Goal: Task Accomplishment & Management: Use online tool/utility

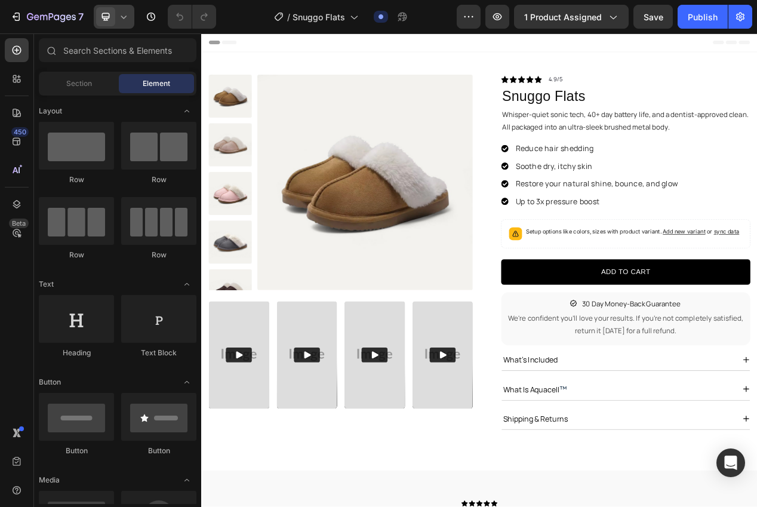
click at [113, 20] on span at bounding box center [105, 16] width 19 height 19
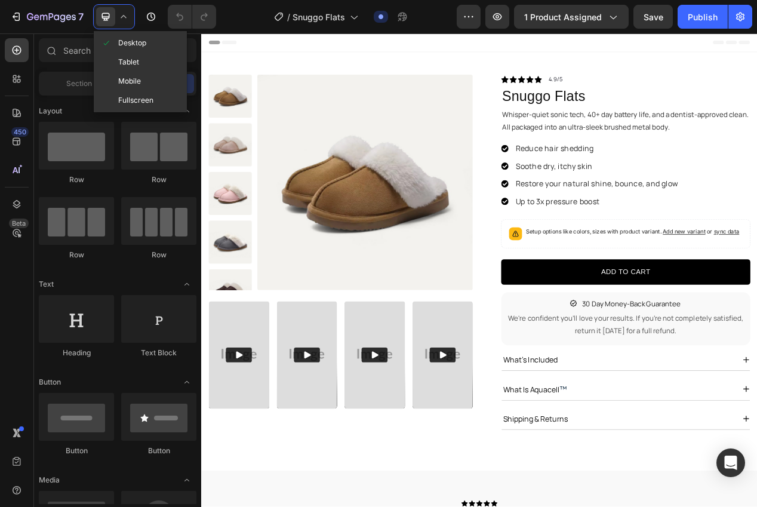
click at [119, 79] on span "Mobile" at bounding box center [129, 81] width 23 height 12
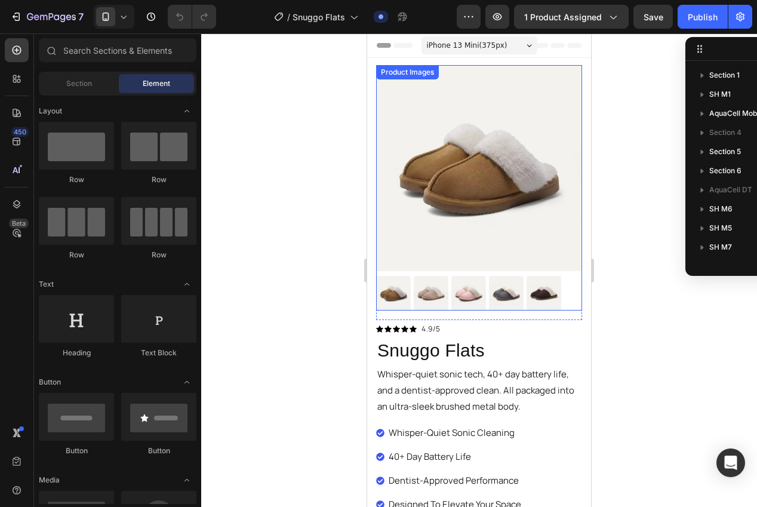
click at [638, 263] on div at bounding box center [479, 269] width 556 height 473
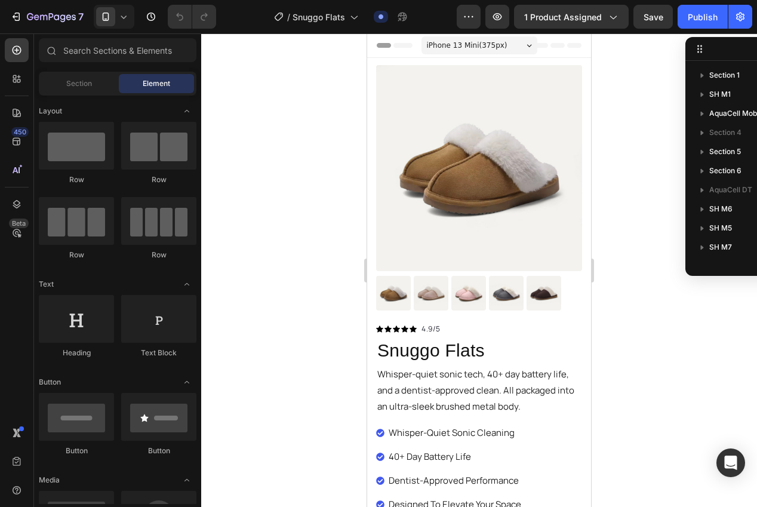
click at [285, 291] on div at bounding box center [479, 269] width 556 height 473
click at [667, 93] on div at bounding box center [479, 269] width 556 height 473
click at [448, 347] on h1 "Snuggo Flats" at bounding box center [479, 349] width 206 height 29
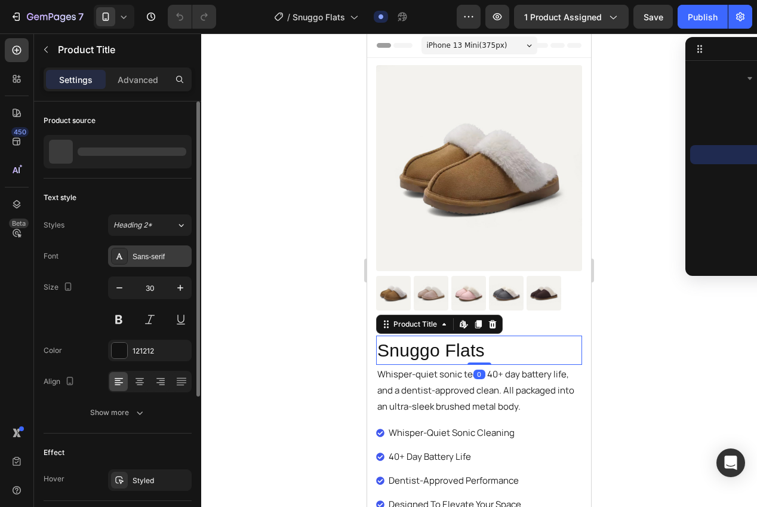
click at [164, 258] on div "Sans-serif" at bounding box center [161, 256] width 56 height 11
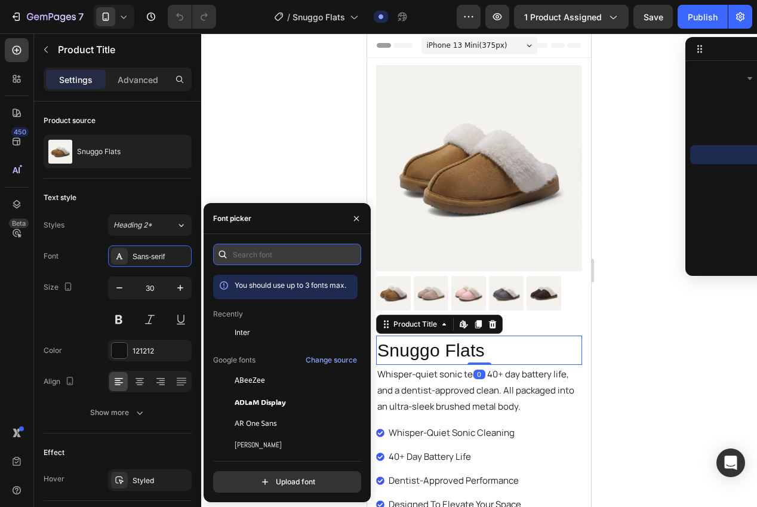
click at [289, 260] on input "text" at bounding box center [287, 254] width 148 height 21
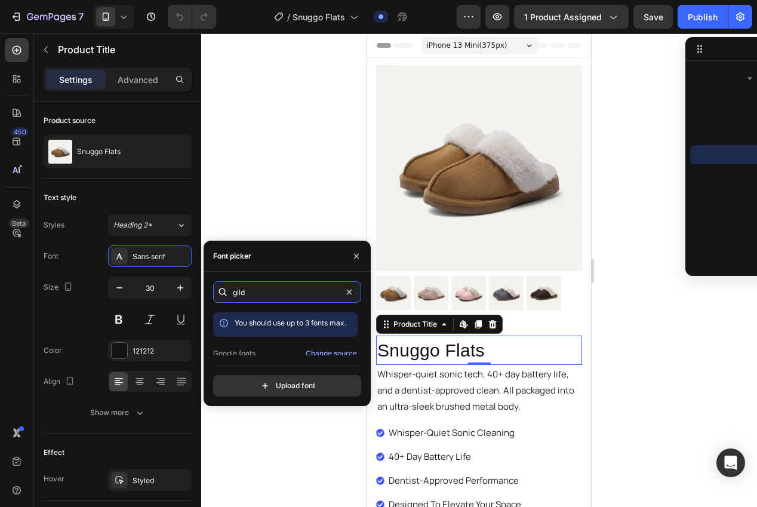
scroll to position [29, 0]
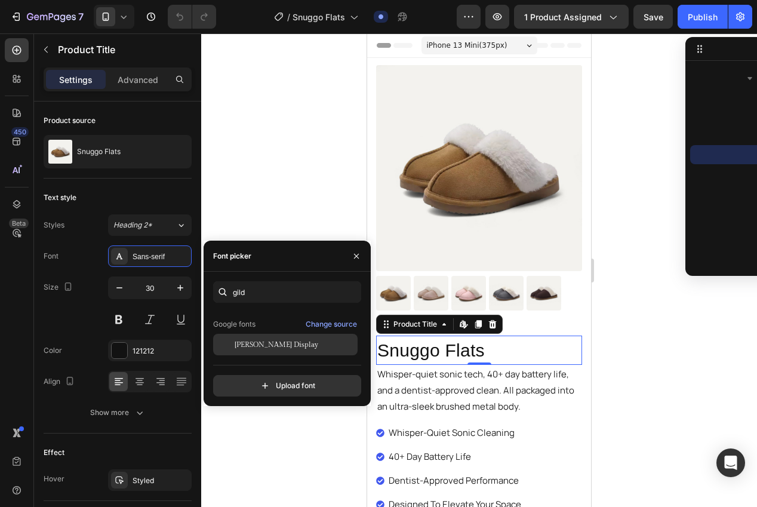
click at [274, 345] on span "[PERSON_NAME] Display" at bounding box center [277, 344] width 84 height 11
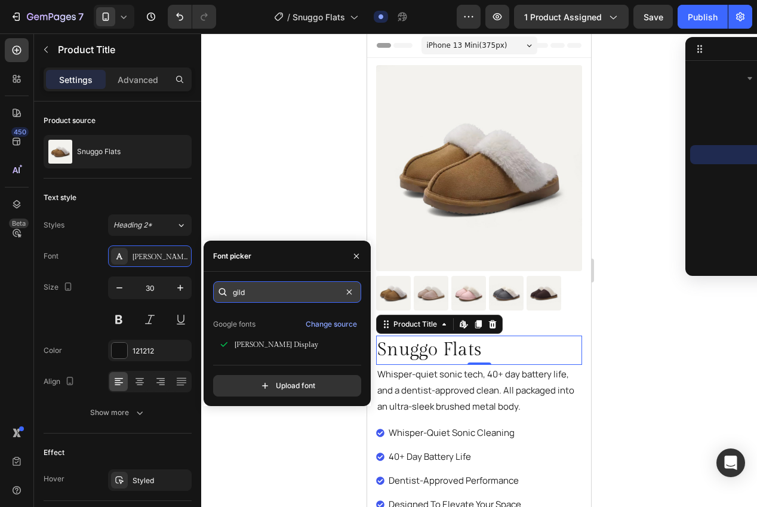
click at [263, 294] on input "gild" at bounding box center [287, 291] width 148 height 21
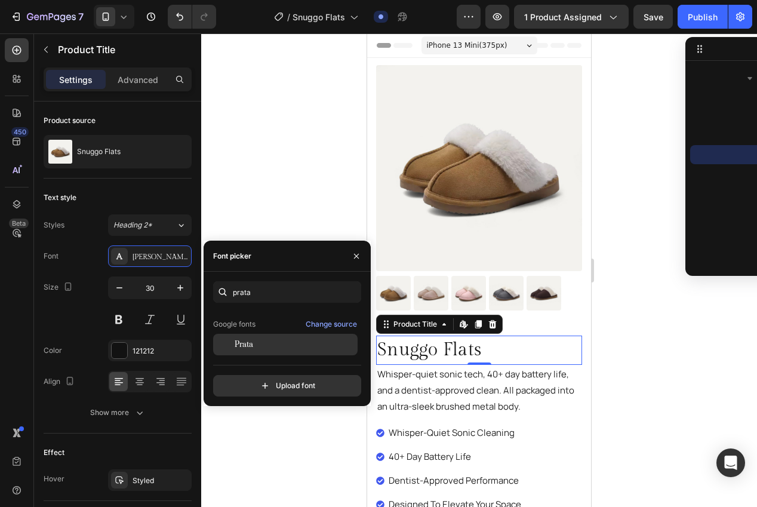
click at [262, 343] on div "Prata" at bounding box center [295, 344] width 121 height 11
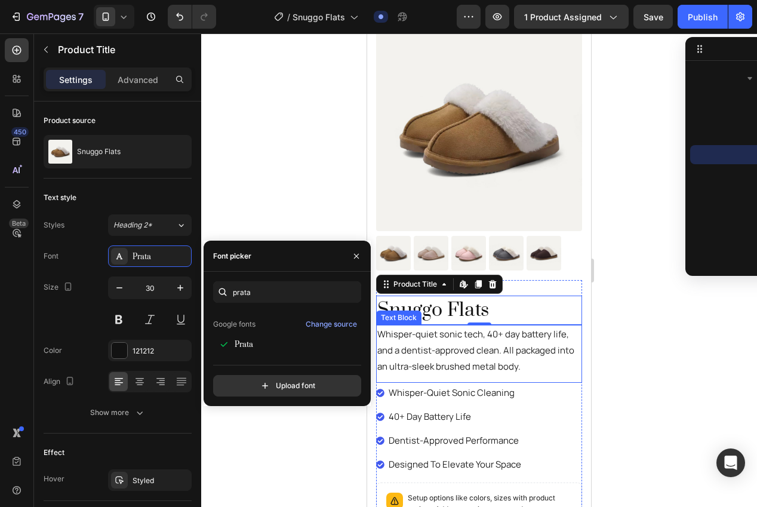
scroll to position [41, 0]
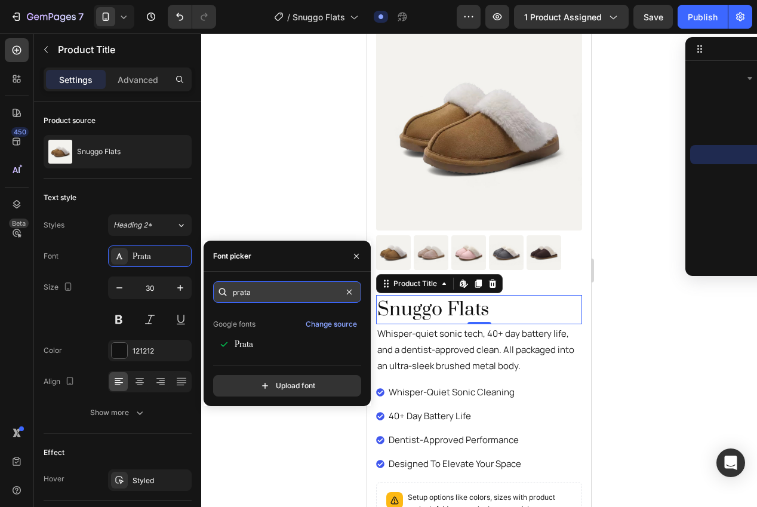
click at [271, 292] on input "prata" at bounding box center [287, 291] width 148 height 21
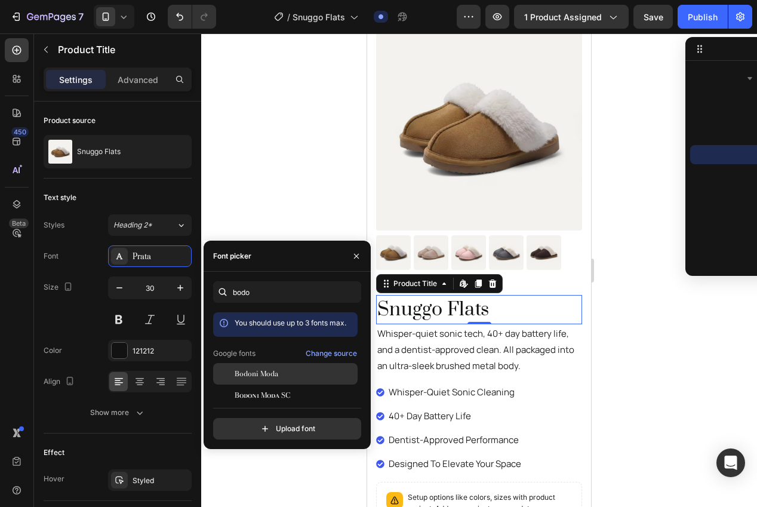
click at [264, 374] on span "Bodoni Moda" at bounding box center [257, 373] width 44 height 11
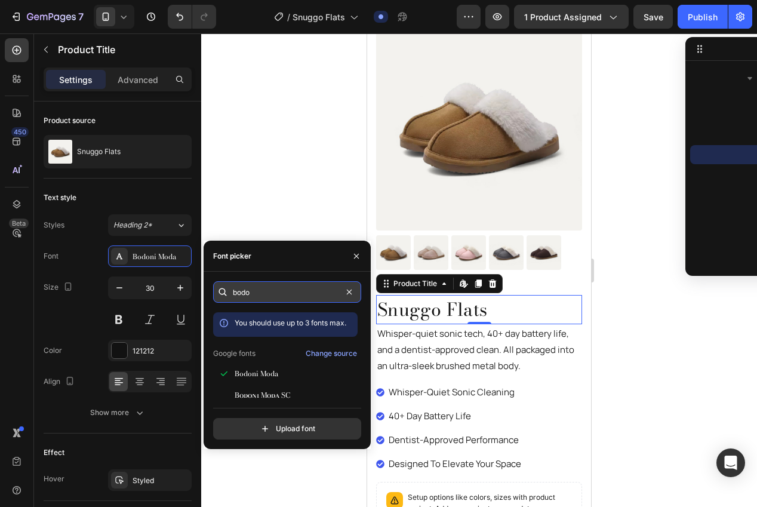
click at [271, 294] on input "bodo" at bounding box center [287, 291] width 148 height 21
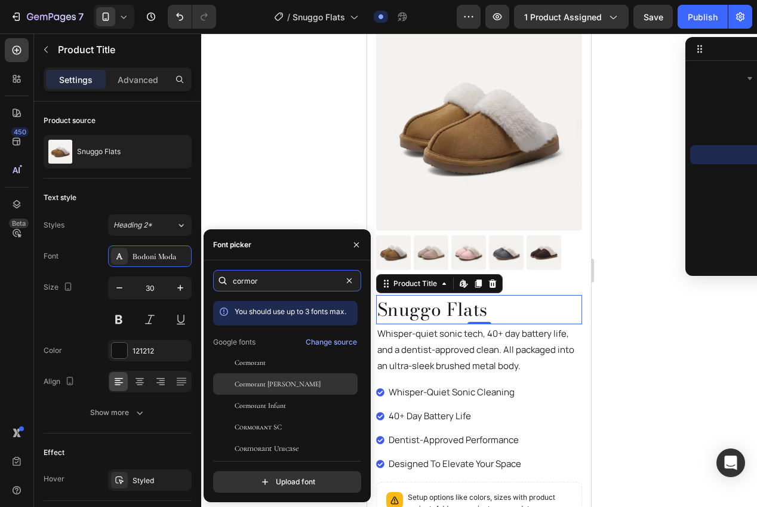
type input "cormor"
click at [265, 386] on span "Cormorant [PERSON_NAME]" at bounding box center [278, 383] width 86 height 11
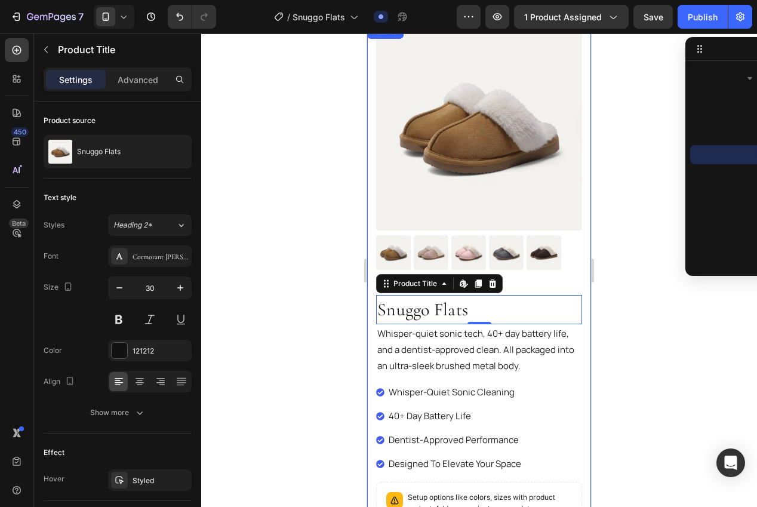
click at [676, 326] on div at bounding box center [479, 269] width 556 height 473
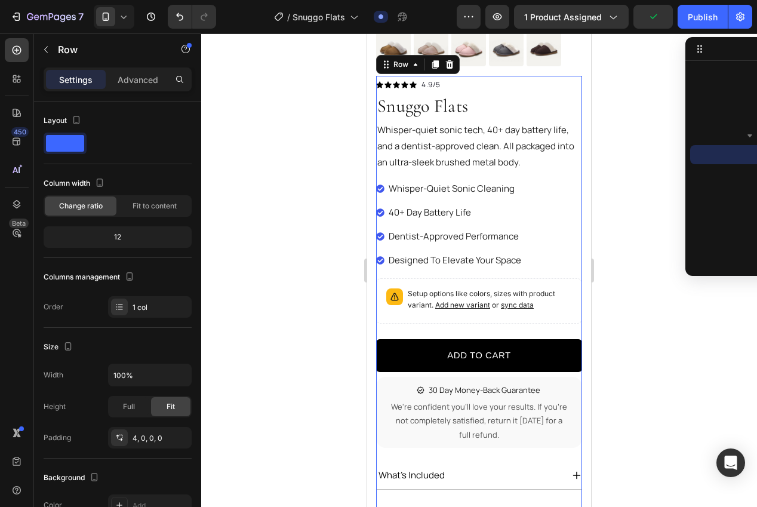
scroll to position [245, 0]
click at [609, 178] on div at bounding box center [479, 269] width 556 height 473
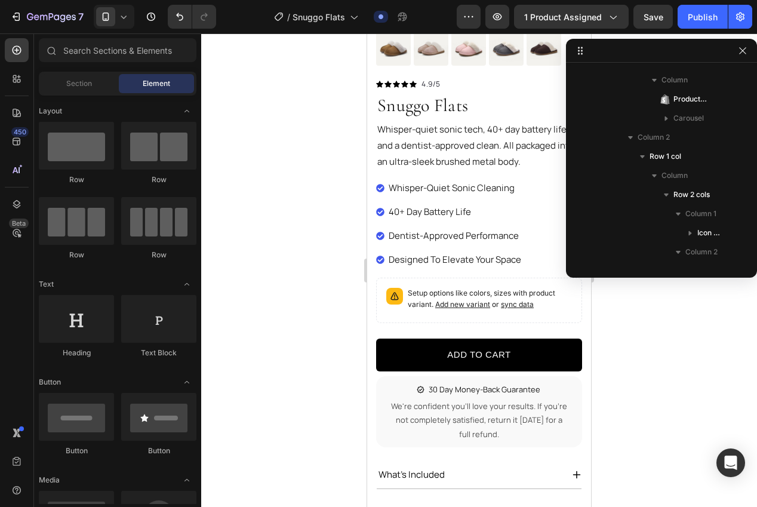
drag, startPoint x: 680, startPoint y: 52, endPoint x: 519, endPoint y: 72, distance: 162.4
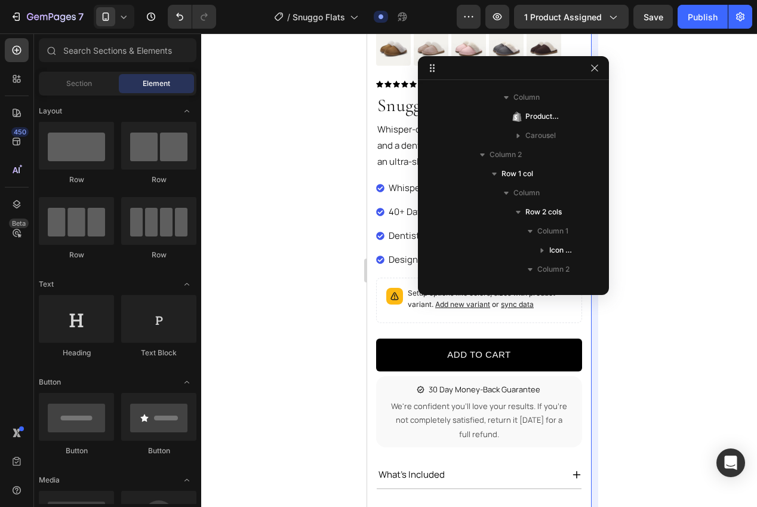
click at [595, 69] on icon "button" at bounding box center [595, 68] width 10 height 10
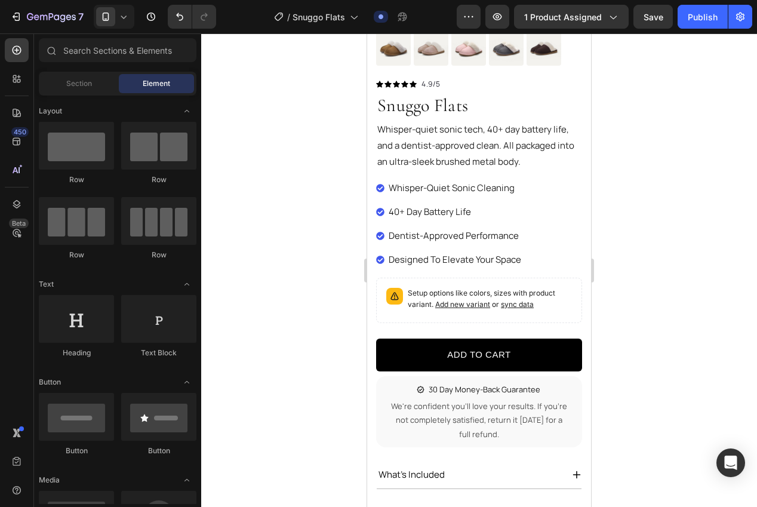
drag, startPoint x: 680, startPoint y: 223, endPoint x: 638, endPoint y: 223, distance: 42.4
click at [680, 223] on div at bounding box center [479, 269] width 556 height 473
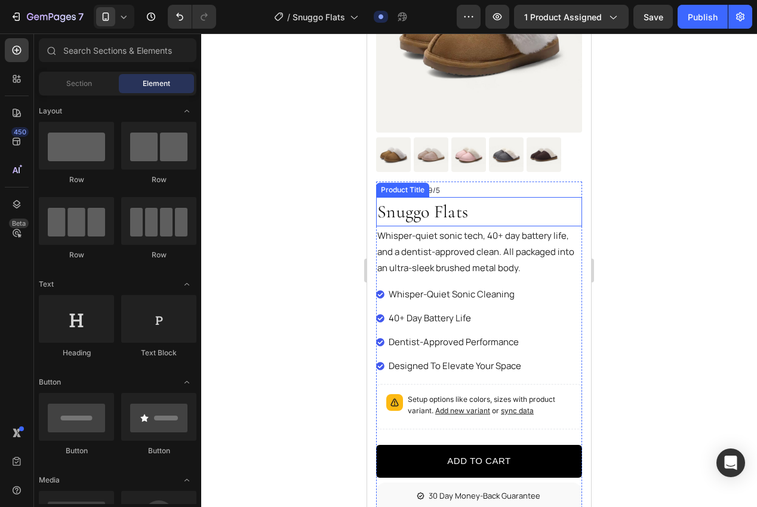
scroll to position [0, 0]
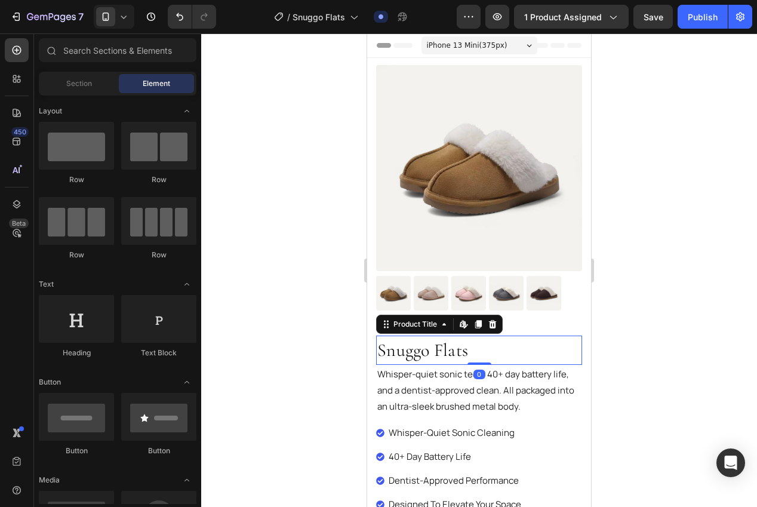
click at [418, 352] on h1 "Snuggo Flats" at bounding box center [479, 349] width 206 height 29
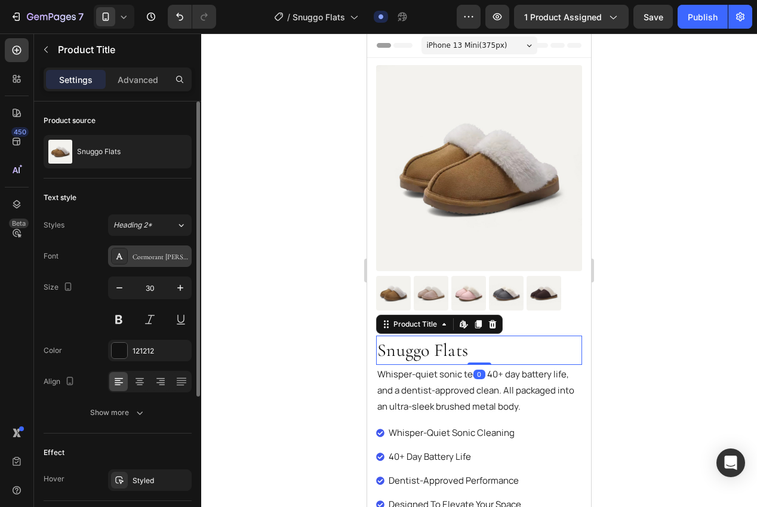
click at [135, 258] on div "Cormorant [PERSON_NAME]" at bounding box center [161, 256] width 56 height 11
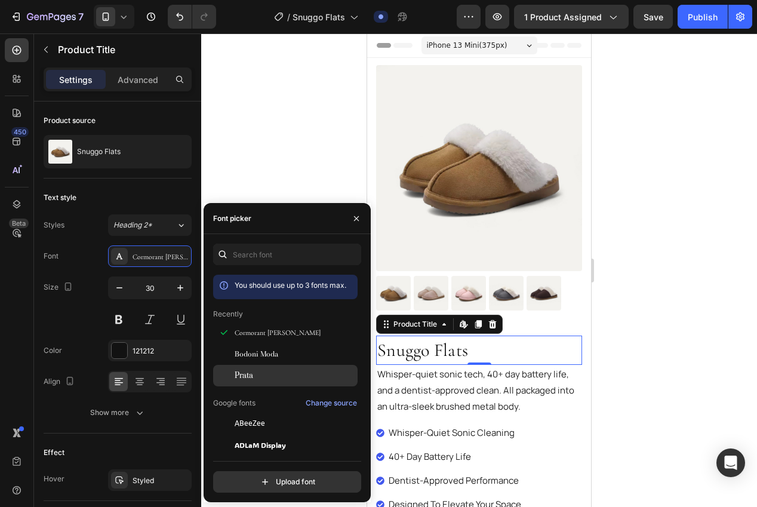
click at [257, 374] on div "Prata" at bounding box center [295, 375] width 121 height 11
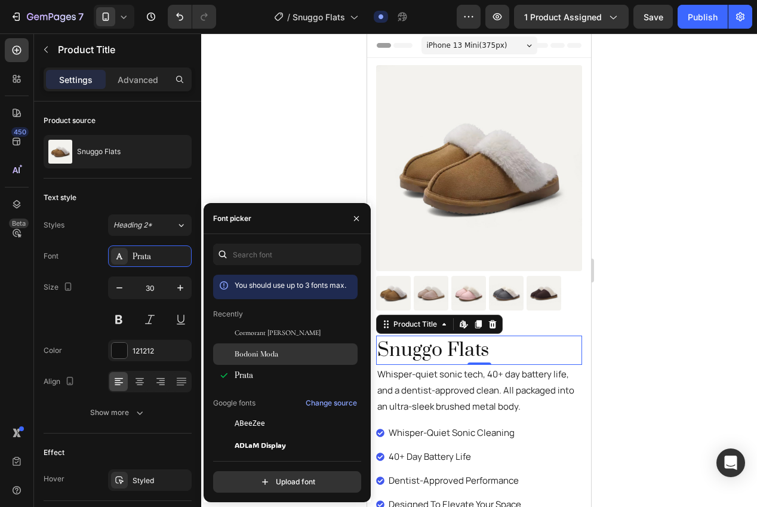
click at [261, 477] on div "Bodoni Moda" at bounding box center [285, 487] width 144 height 21
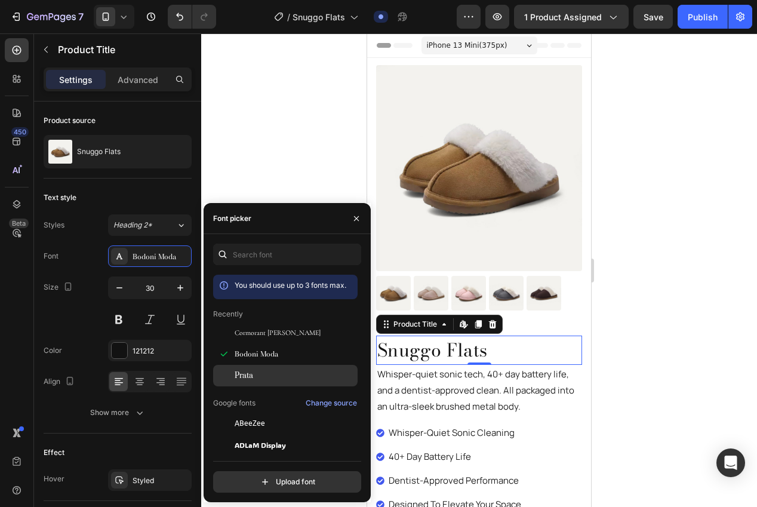
drag, startPoint x: 251, startPoint y: 374, endPoint x: 95, endPoint y: 330, distance: 162.4
click at [251, 374] on span "Prata" at bounding box center [244, 375] width 19 height 11
click at [659, 355] on div at bounding box center [479, 269] width 556 height 473
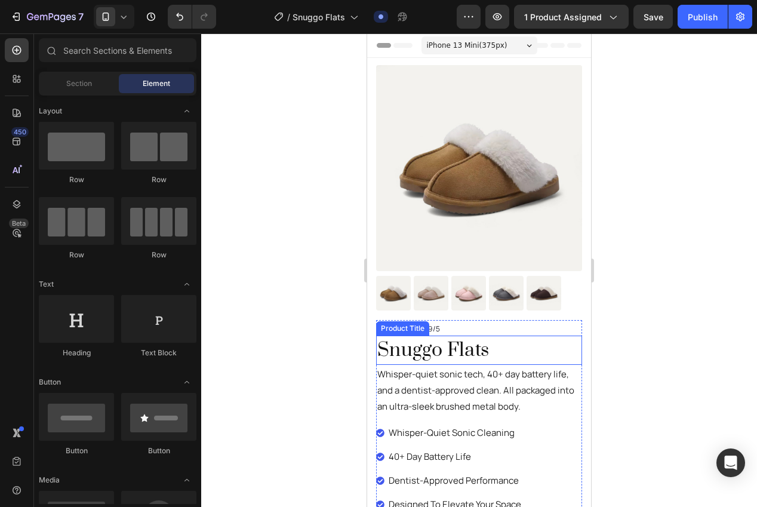
click at [451, 358] on h1 "Snuggo Flats" at bounding box center [479, 349] width 206 height 29
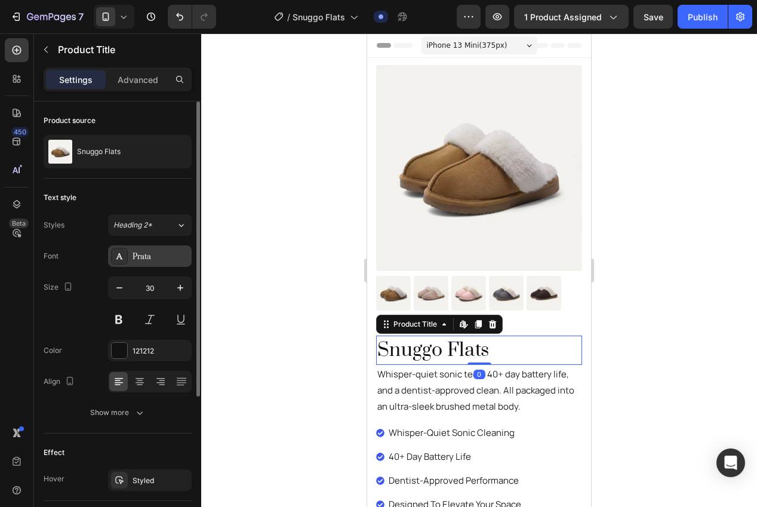
click at [130, 262] on div "Prata" at bounding box center [150, 255] width 84 height 21
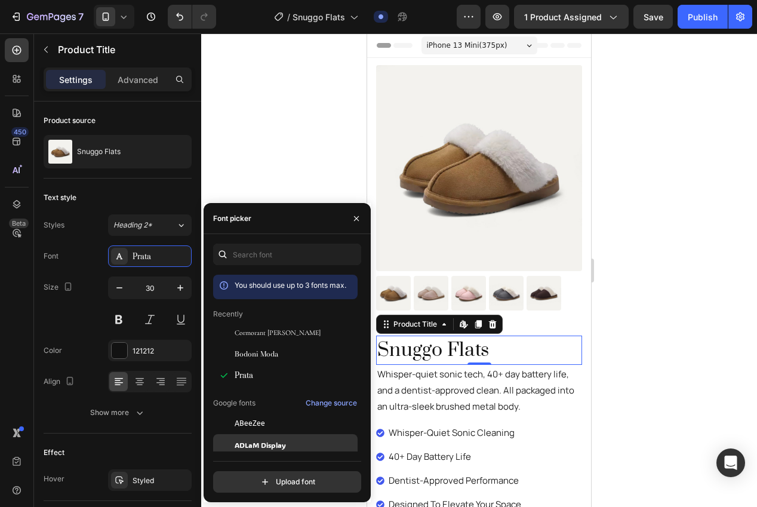
click at [263, 441] on span "ADLaM Display" at bounding box center [260, 444] width 51 height 11
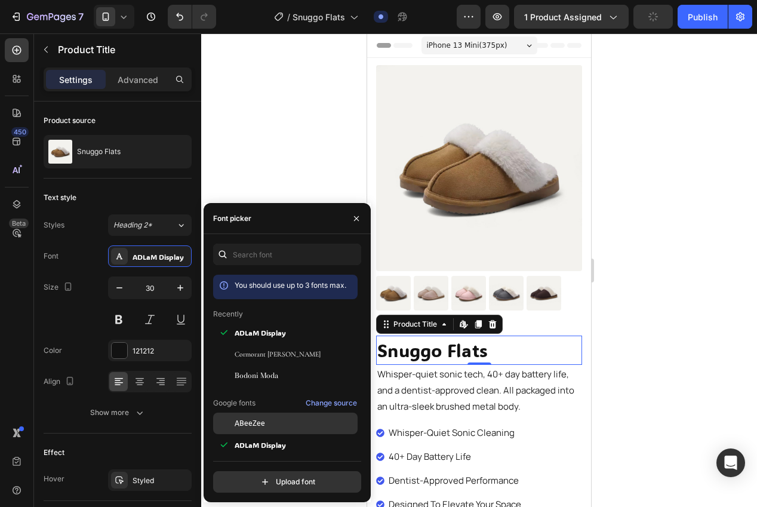
click at [254, 423] on span "ABeeZee" at bounding box center [250, 423] width 30 height 11
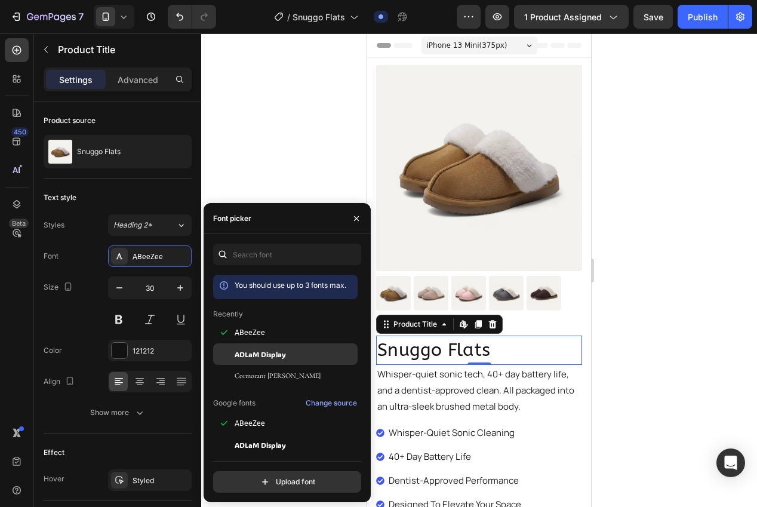
click at [250, 355] on span "ADLaM Display" at bounding box center [260, 354] width 51 height 11
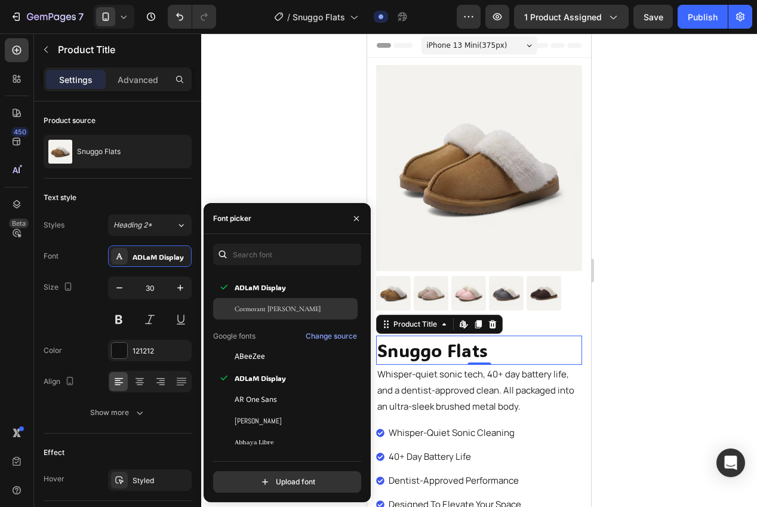
scroll to position [33, 0]
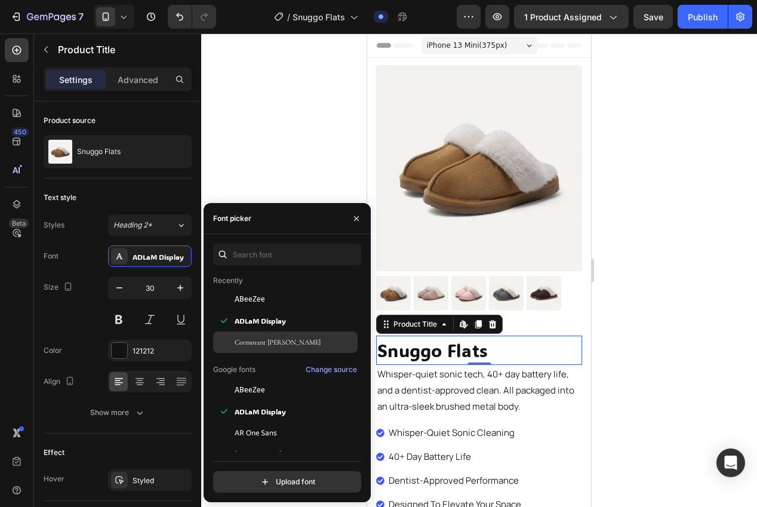
click at [261, 346] on span "Cormorant [PERSON_NAME]" at bounding box center [278, 342] width 86 height 11
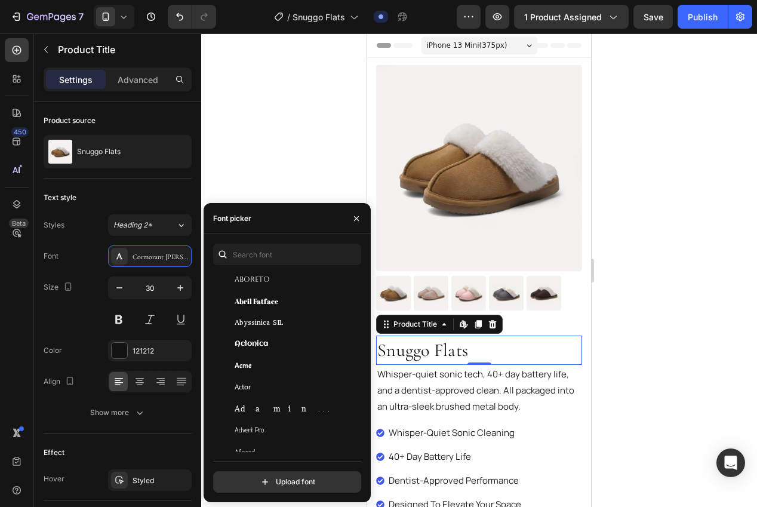
scroll to position [0, 0]
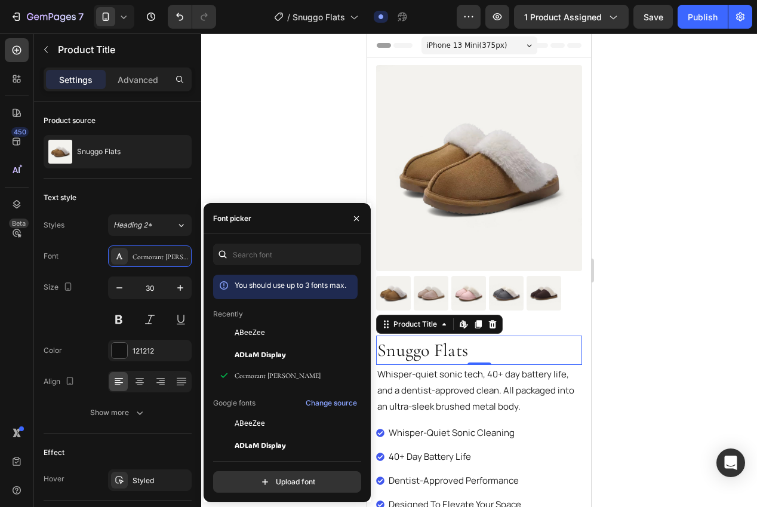
click at [692, 368] on div at bounding box center [479, 269] width 556 height 473
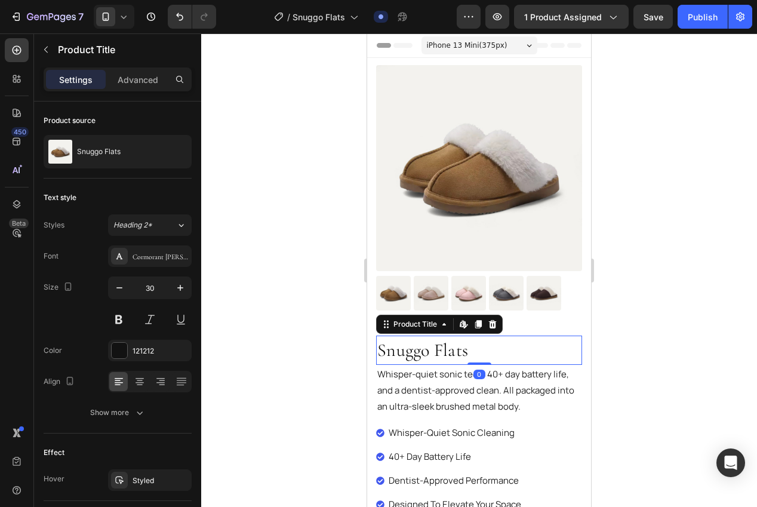
click at [414, 354] on h1 "Snuggo Flats" at bounding box center [479, 349] width 206 height 29
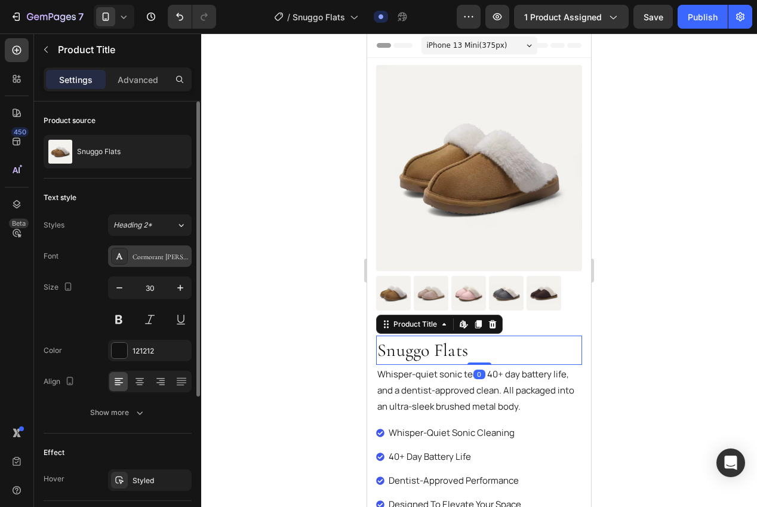
click at [141, 252] on div "Cormorant [PERSON_NAME]" at bounding box center [161, 256] width 56 height 11
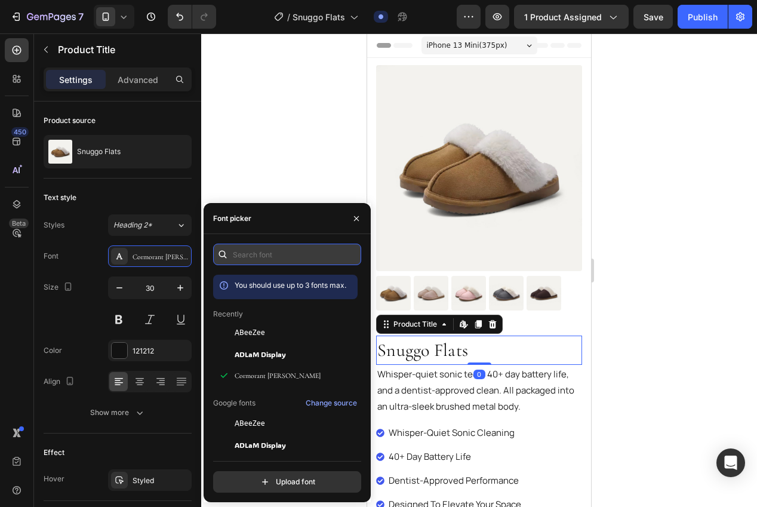
click at [278, 257] on input "text" at bounding box center [287, 254] width 148 height 21
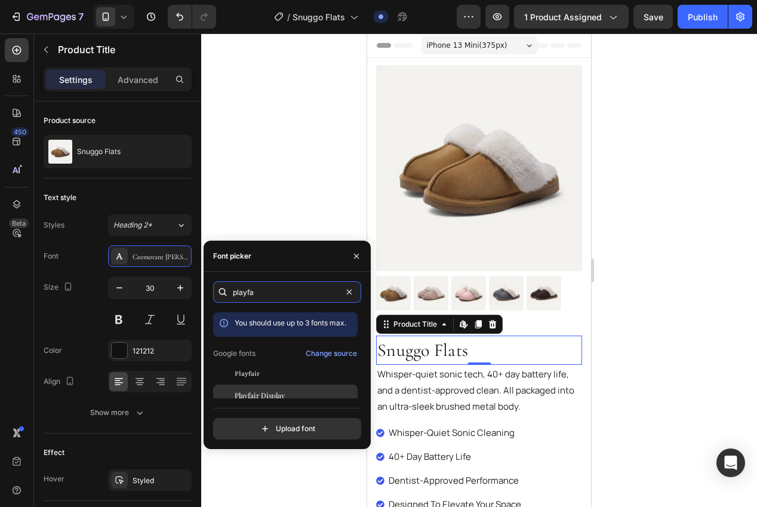
type input "playfa"
click at [273, 392] on span "Playfair Display" at bounding box center [260, 395] width 50 height 11
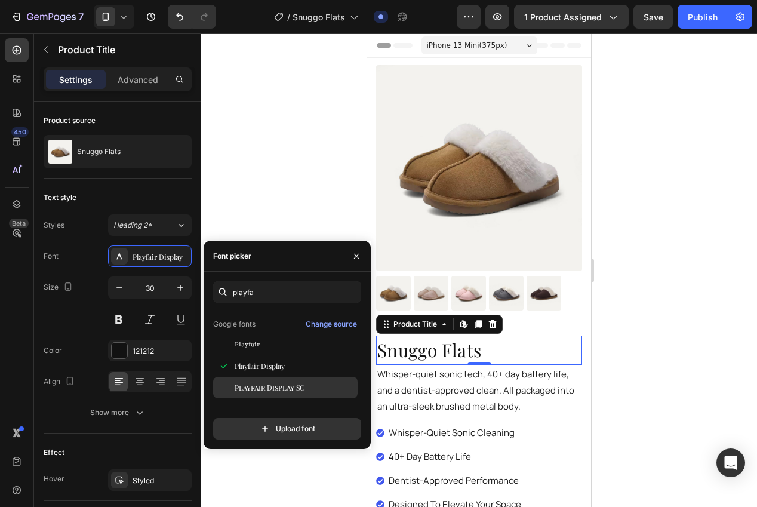
click at [301, 389] on span "Playfair Display SC" at bounding box center [270, 387] width 70 height 11
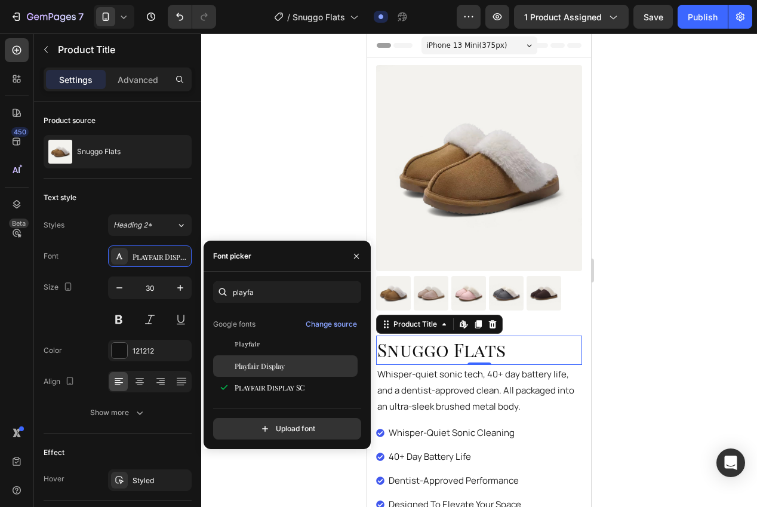
click at [275, 371] on span "Playfair Display" at bounding box center [260, 366] width 50 height 11
click at [269, 167] on div at bounding box center [479, 269] width 556 height 473
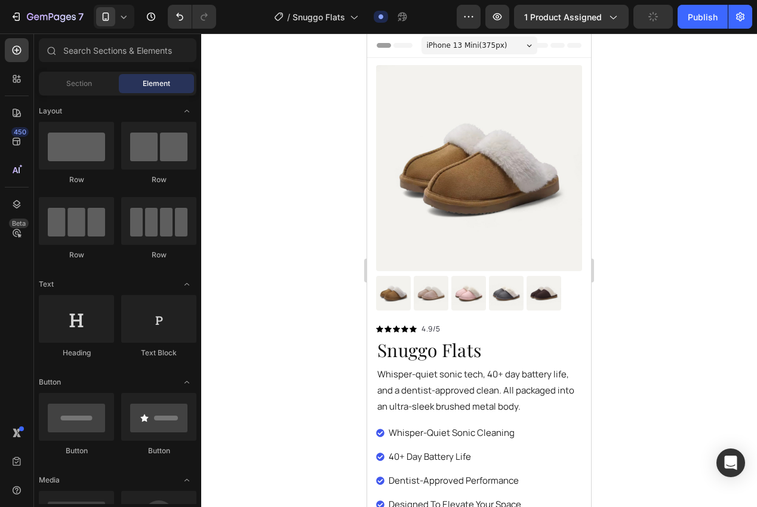
click at [723, 314] on div at bounding box center [479, 269] width 556 height 473
click at [726, 119] on div at bounding box center [479, 269] width 556 height 473
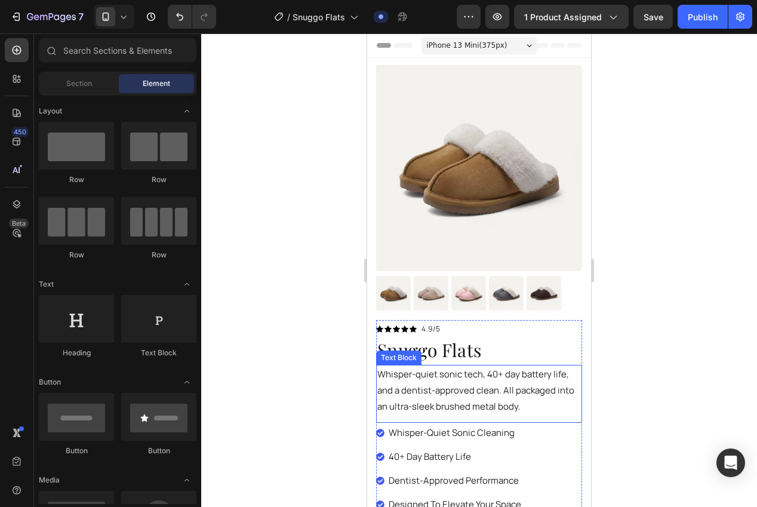
click at [458, 381] on p "Whisper-quiet sonic tech, 40+ day battery life, and a dentist-approved clean. A…" at bounding box center [479, 390] width 204 height 48
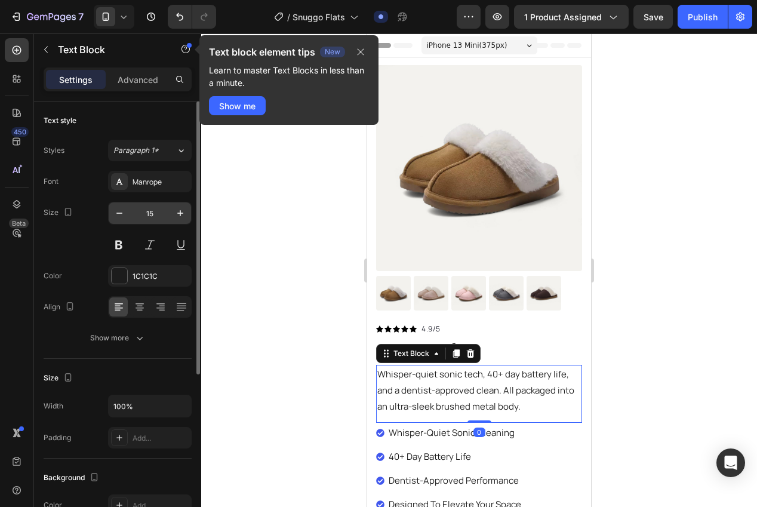
drag, startPoint x: 148, startPoint y: 186, endPoint x: 163, endPoint y: 213, distance: 30.7
click at [147, 186] on div "Manrope" at bounding box center [161, 182] width 56 height 11
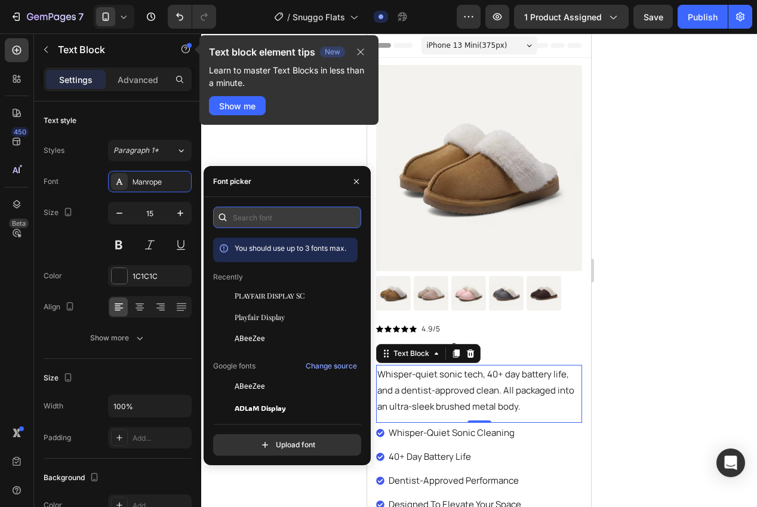
click at [282, 217] on input "text" at bounding box center [287, 217] width 148 height 21
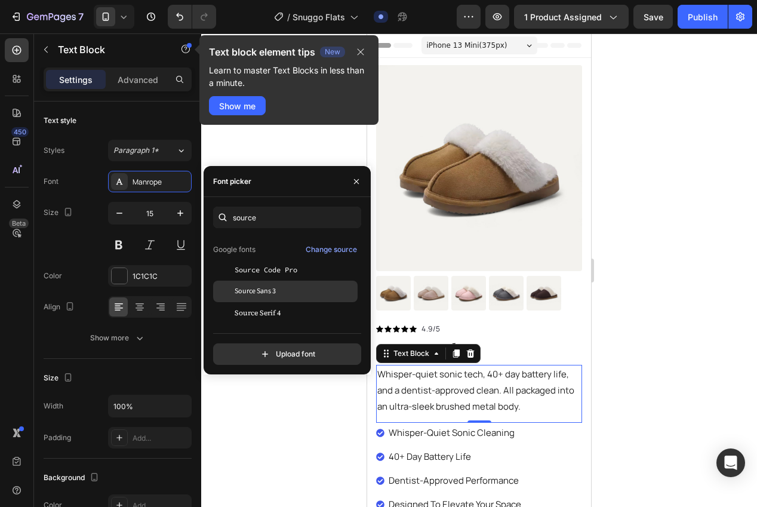
click at [279, 298] on div "Source Sans 3" at bounding box center [285, 291] width 144 height 21
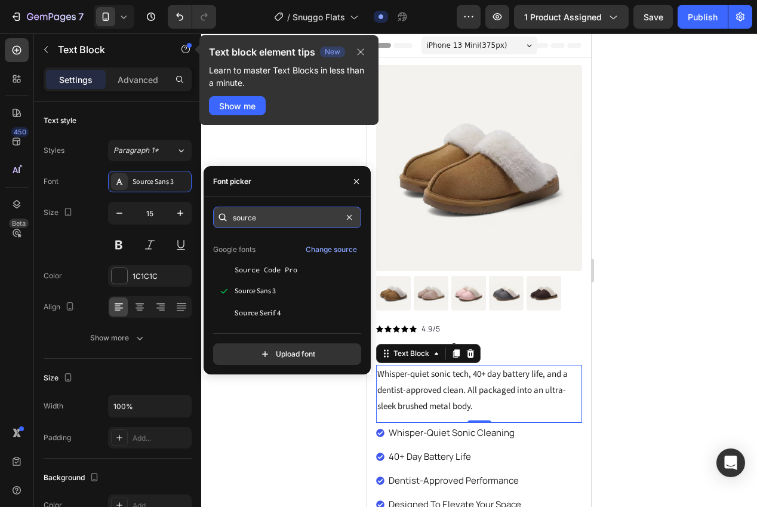
click at [255, 215] on input "source" at bounding box center [287, 217] width 148 height 21
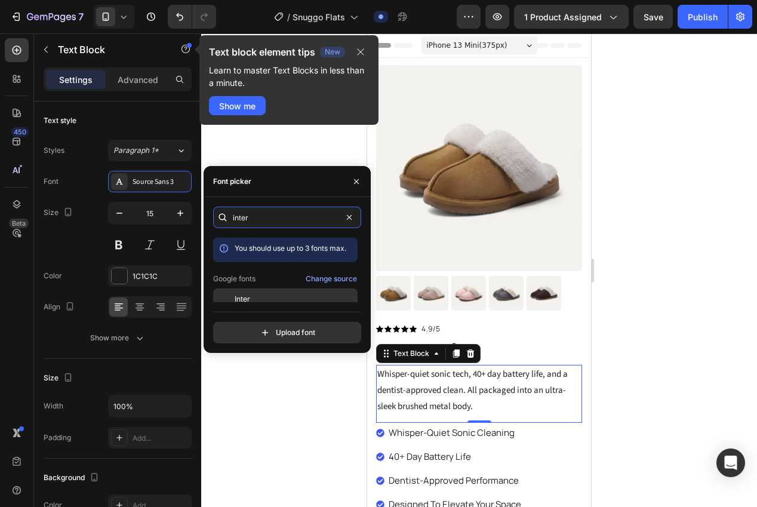
type input "inter"
click at [248, 297] on span "Inter" at bounding box center [243, 299] width 16 height 11
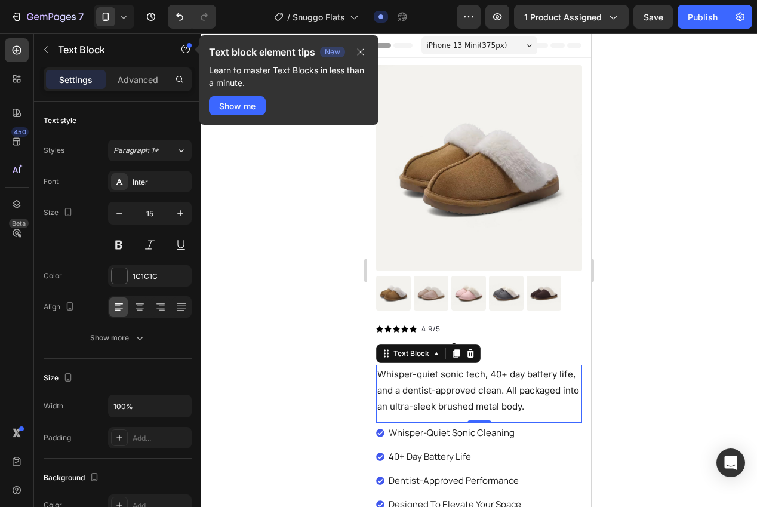
click at [673, 272] on div at bounding box center [479, 269] width 556 height 473
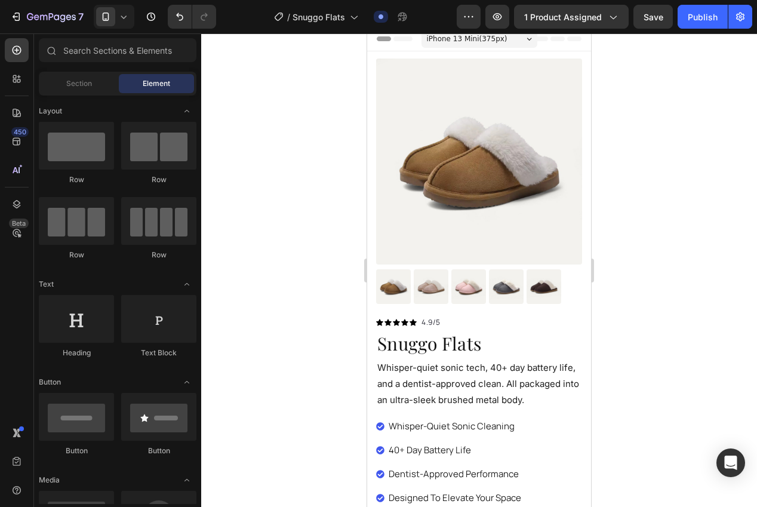
scroll to position [6, 0]
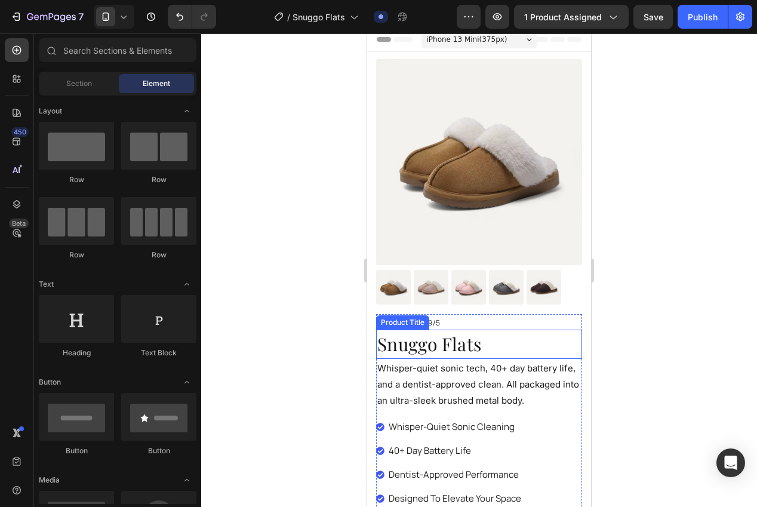
drag, startPoint x: 412, startPoint y: 349, endPoint x: 394, endPoint y: 337, distance: 21.5
click at [411, 349] on h1 "Snuggo Flats" at bounding box center [479, 344] width 206 height 29
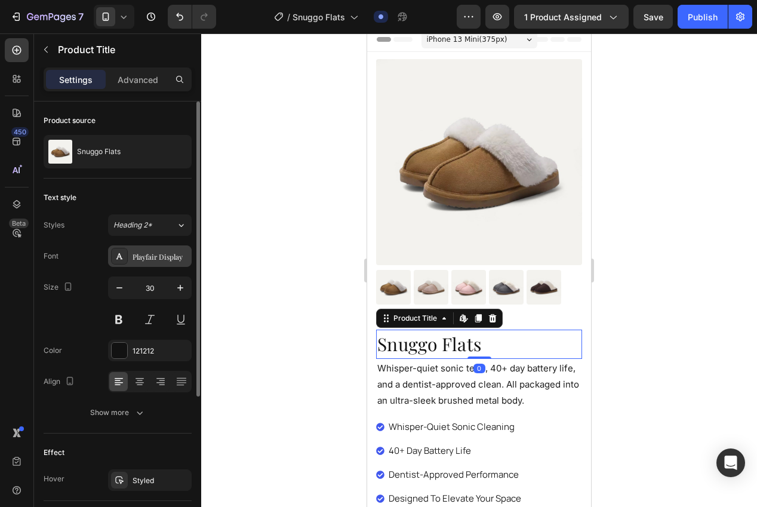
click at [166, 261] on div "Playfair Display" at bounding box center [150, 255] width 84 height 21
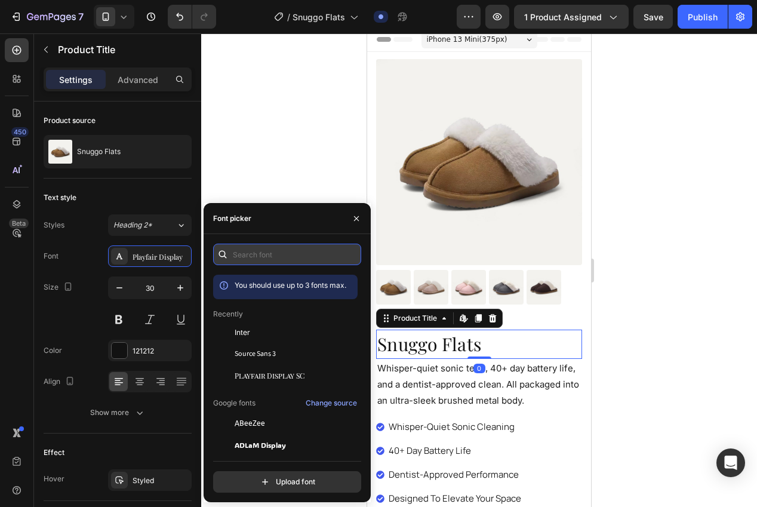
click at [284, 259] on input "text" at bounding box center [287, 254] width 148 height 21
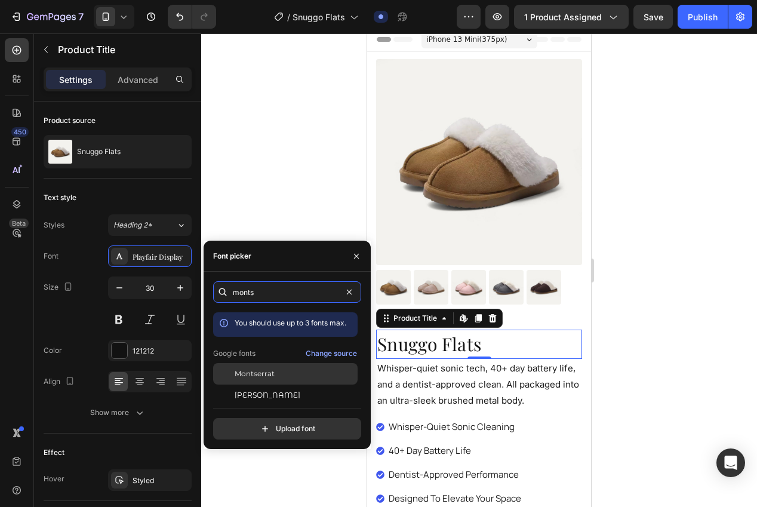
type input "monts"
click at [284, 375] on div "Montserrat" at bounding box center [295, 373] width 121 height 11
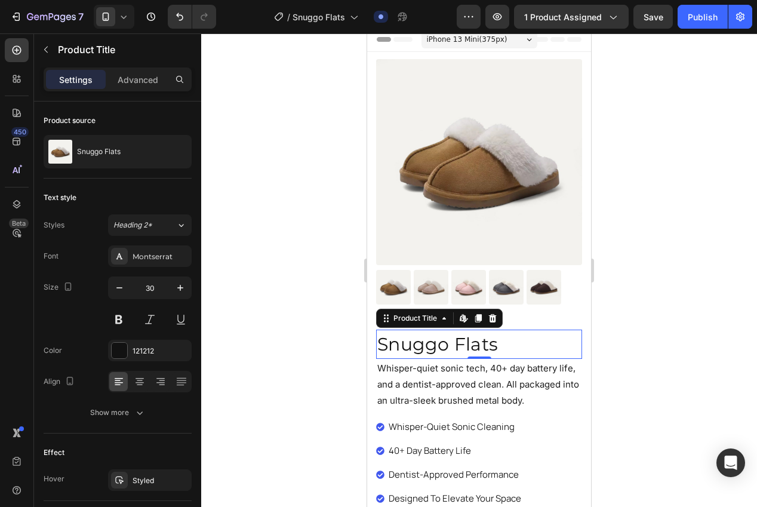
click at [275, 112] on div at bounding box center [479, 269] width 556 height 473
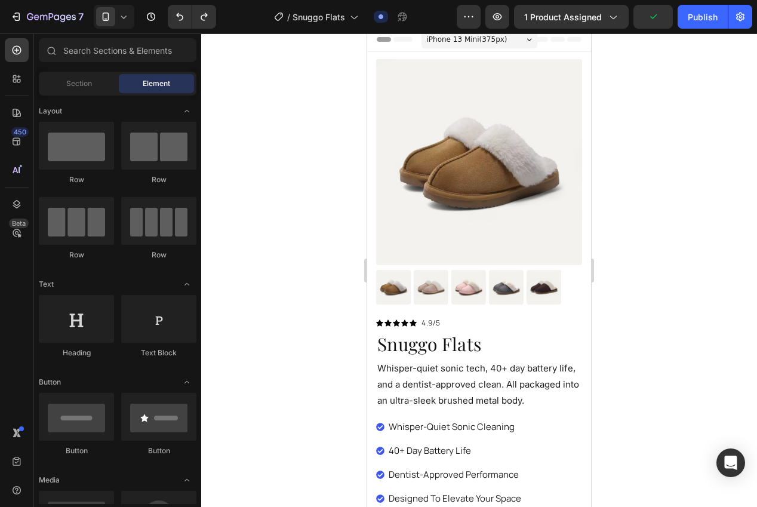
click at [347, 224] on div at bounding box center [479, 269] width 556 height 473
click at [438, 348] on h1 "Snuggo Flats" at bounding box center [479, 344] width 206 height 29
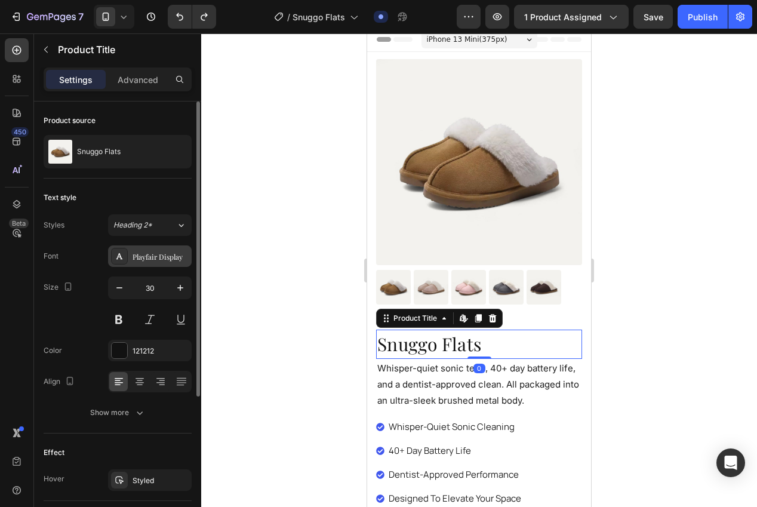
click at [160, 258] on div "Playfair Display" at bounding box center [161, 256] width 56 height 11
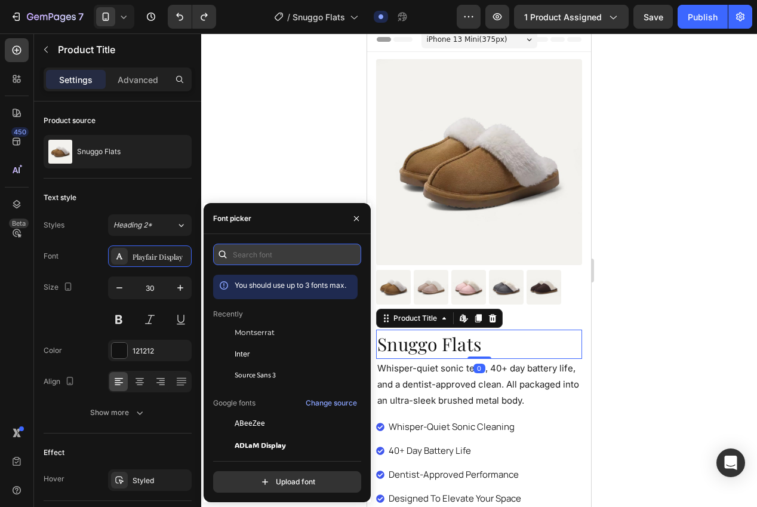
click at [288, 255] on input "text" at bounding box center [287, 254] width 148 height 21
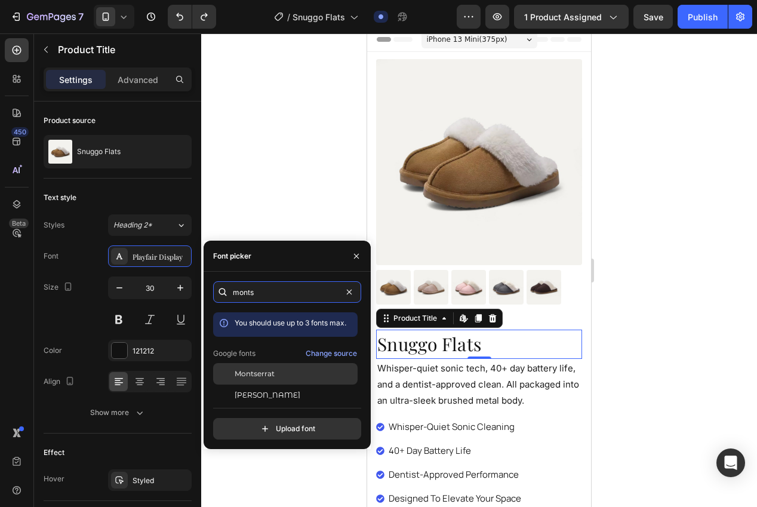
scroll to position [29, 0]
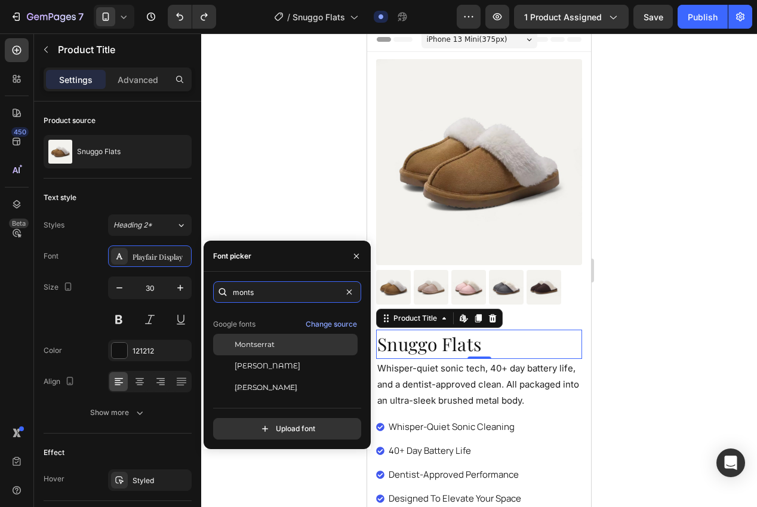
type input "monts"
click at [266, 347] on span "Montserrat" at bounding box center [255, 344] width 40 height 11
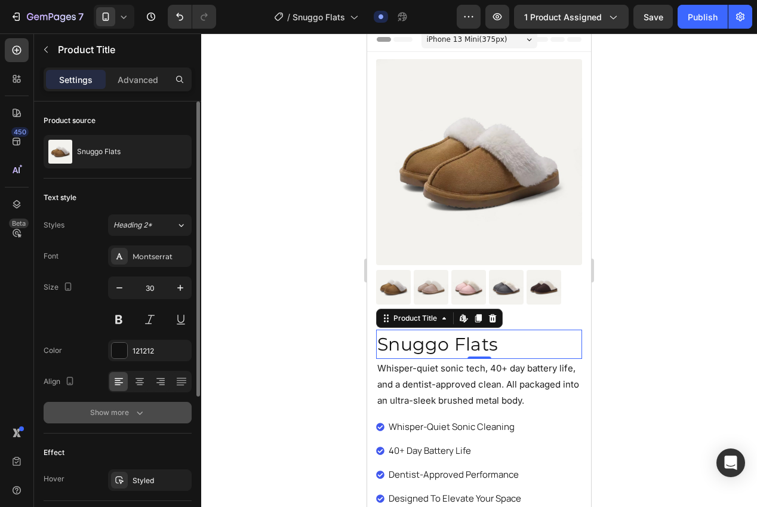
click at [146, 414] on button "Show more" at bounding box center [118, 412] width 148 height 21
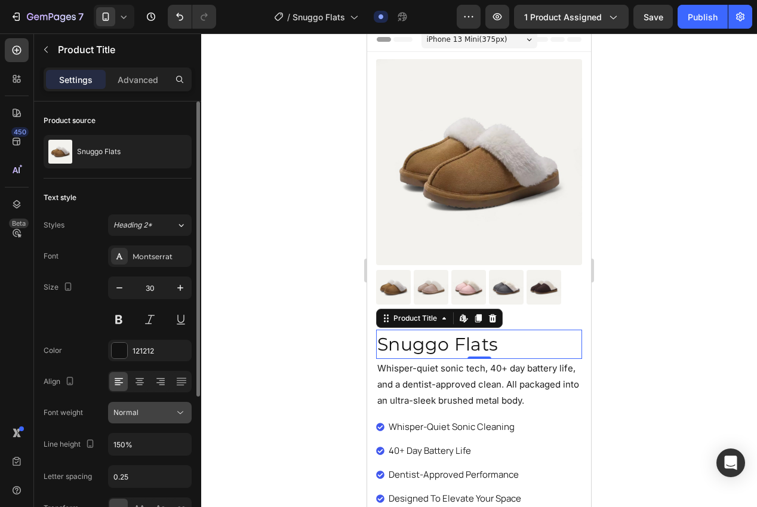
click at [145, 408] on div "Normal" at bounding box center [143, 412] width 61 height 11
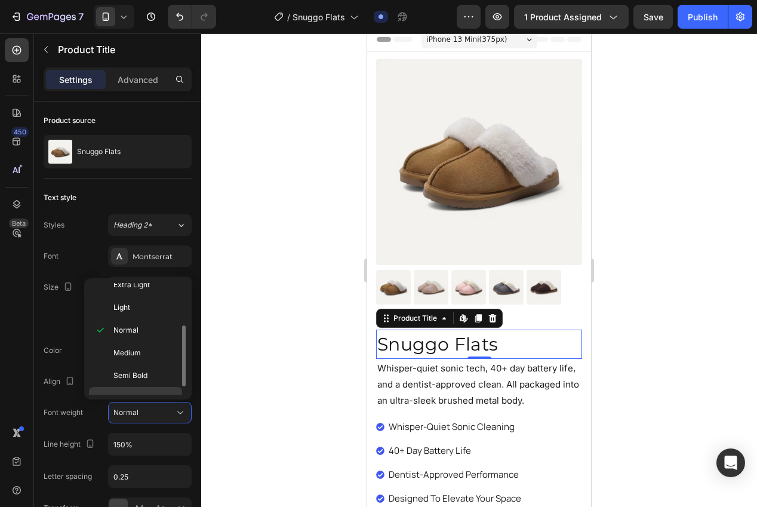
scroll to position [53, 0]
click at [138, 350] on span "Semi Bold" at bounding box center [130, 355] width 34 height 11
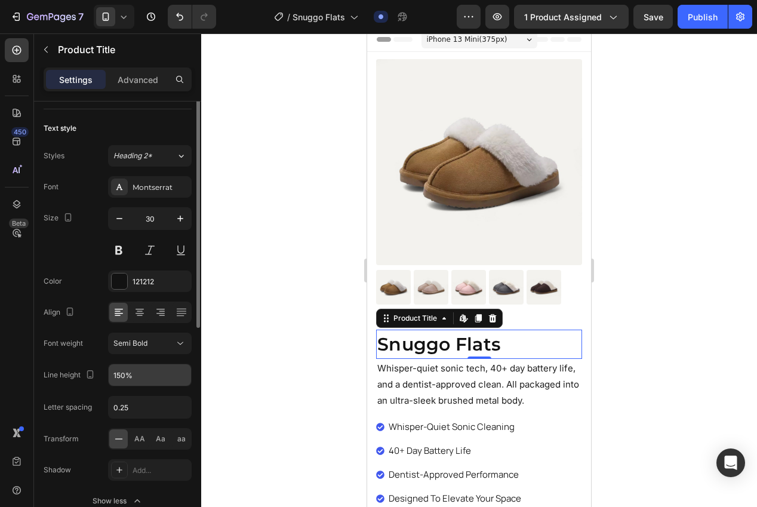
scroll to position [82, 0]
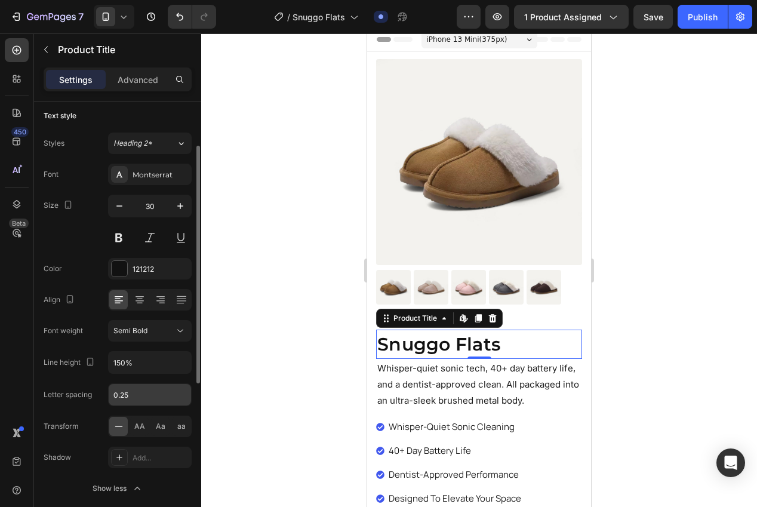
click at [158, 393] on input "0.25" at bounding box center [150, 394] width 82 height 21
type input "0"
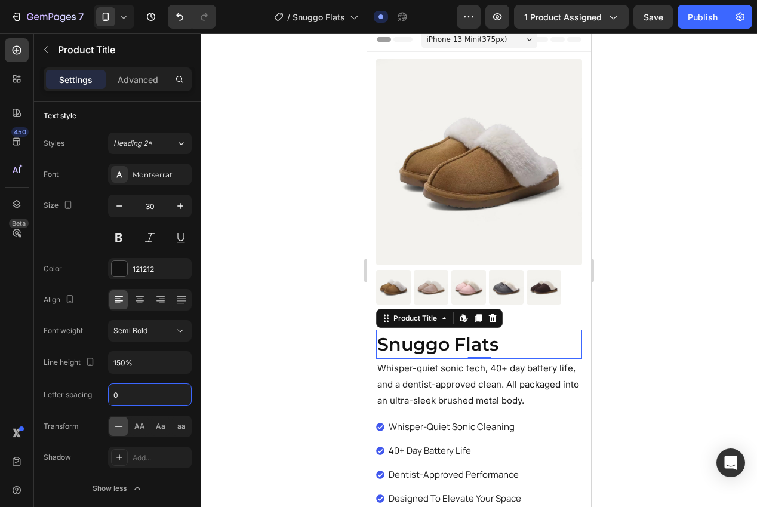
click at [290, 350] on div at bounding box center [479, 269] width 556 height 473
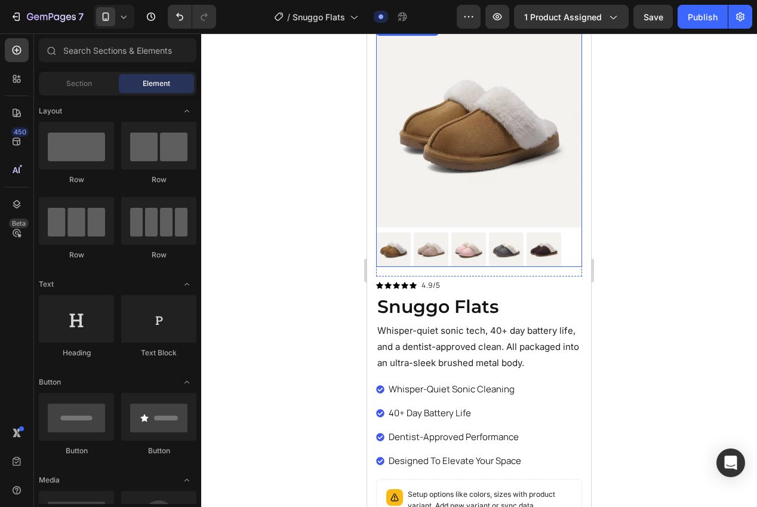
scroll to position [61, 0]
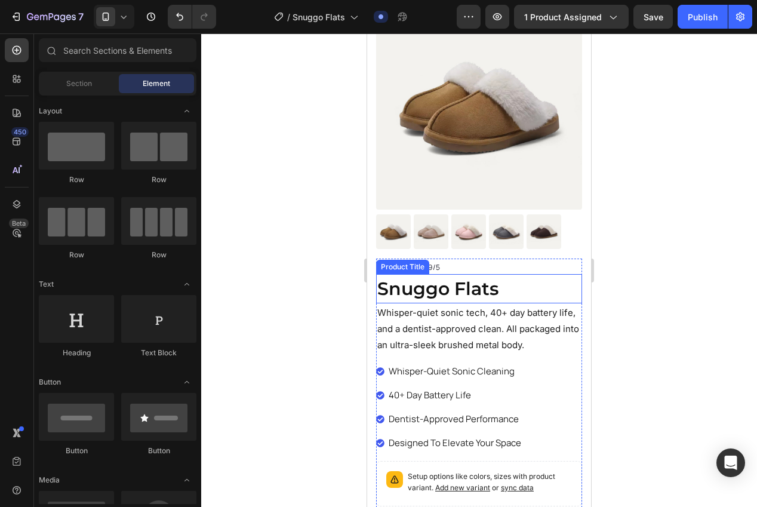
click at [428, 291] on h1 "Snuggo Flats" at bounding box center [479, 288] width 206 height 29
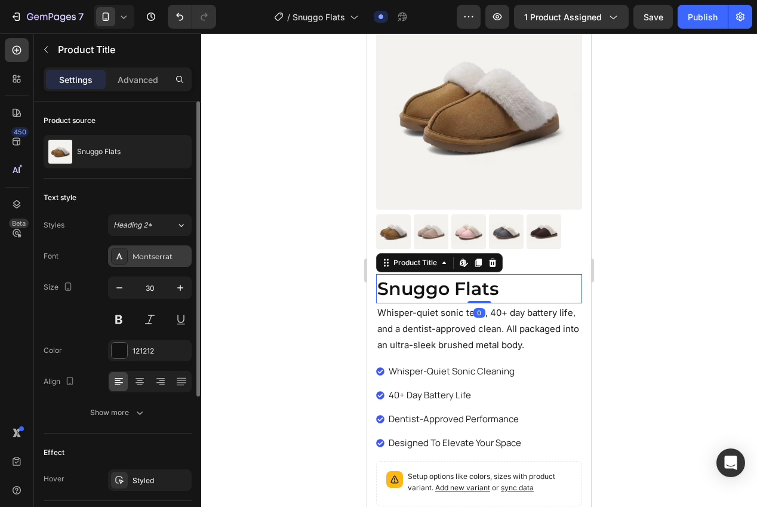
click at [158, 261] on div "Montserrat" at bounding box center [150, 255] width 84 height 21
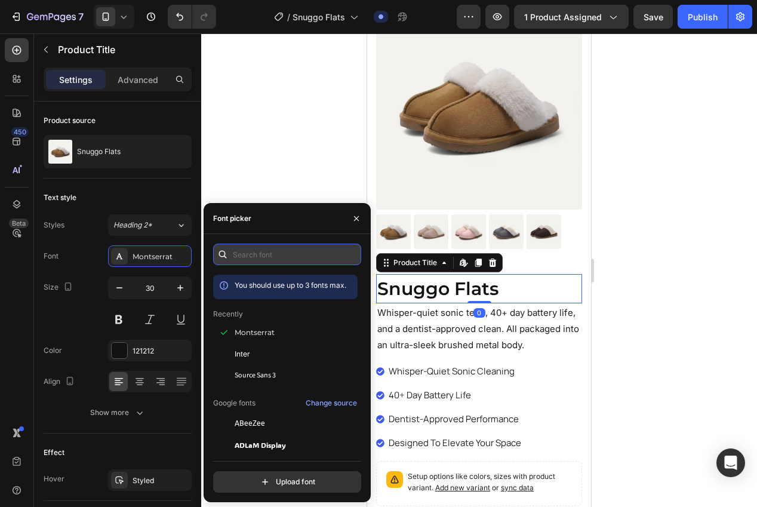
click at [278, 256] on input "text" at bounding box center [287, 254] width 148 height 21
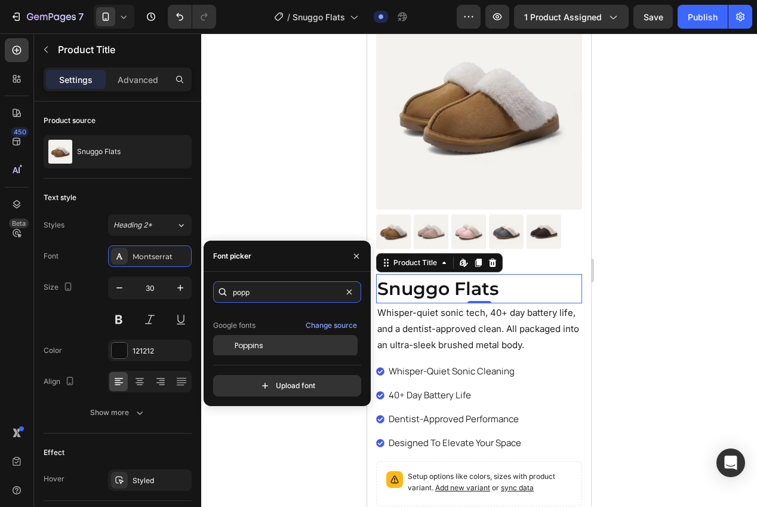
scroll to position [29, 0]
click at [260, 343] on span "Poppins" at bounding box center [249, 344] width 29 height 11
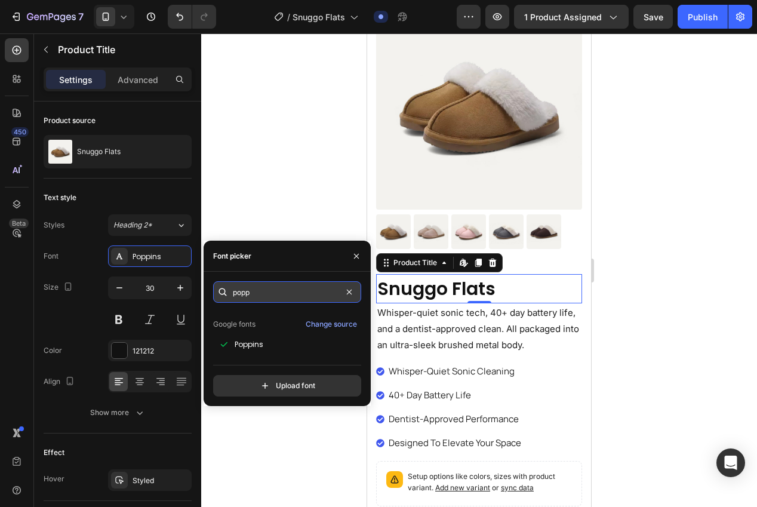
click at [276, 297] on input "popp" at bounding box center [287, 291] width 148 height 21
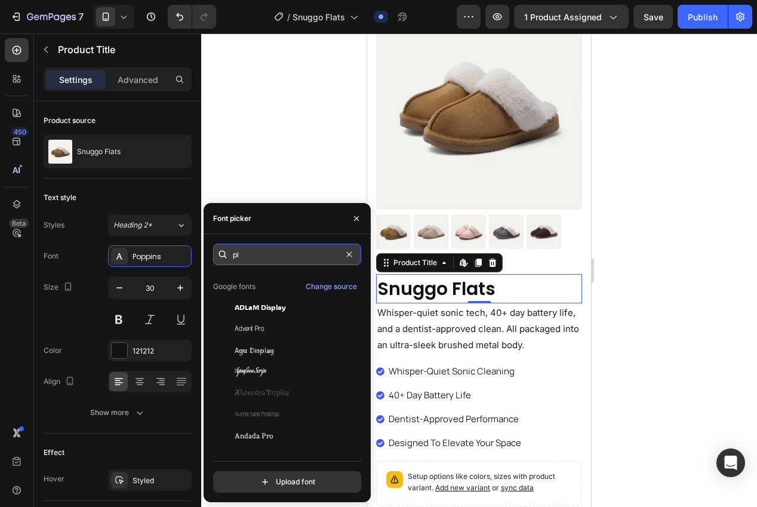
scroll to position [0, 0]
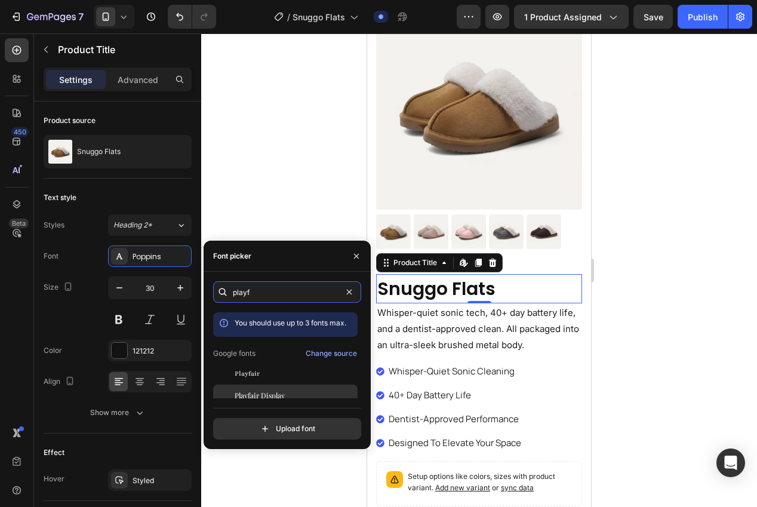
type input "playf"
click at [273, 394] on span "Playfair Display" at bounding box center [260, 395] width 50 height 11
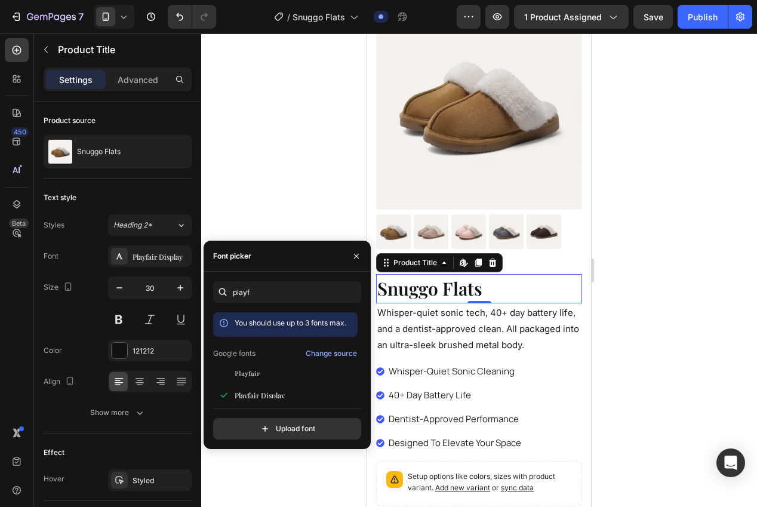
click at [250, 142] on div at bounding box center [479, 269] width 556 height 473
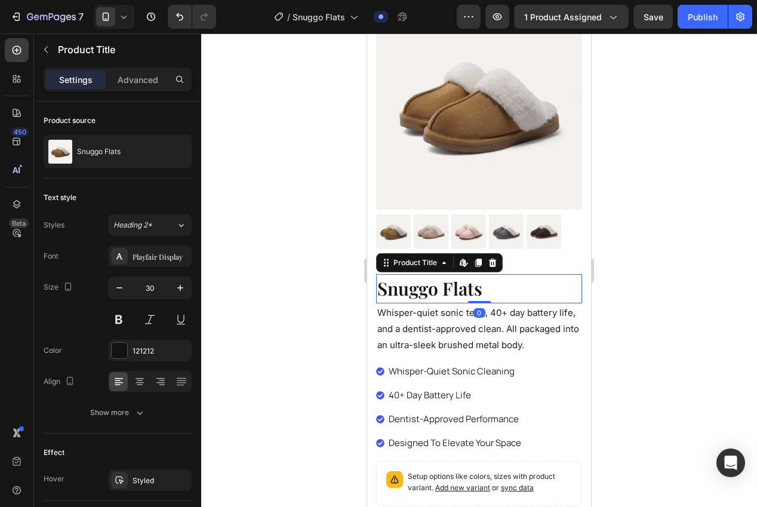
drag, startPoint x: 454, startPoint y: 291, endPoint x: 390, endPoint y: 300, distance: 64.6
click at [453, 291] on h1 "Snuggo Flats" at bounding box center [479, 288] width 206 height 29
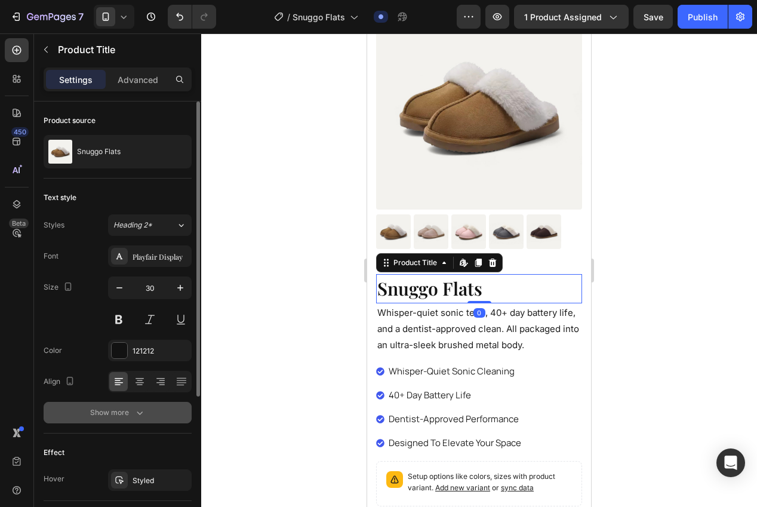
click at [129, 416] on div "Show more" at bounding box center [118, 413] width 56 height 12
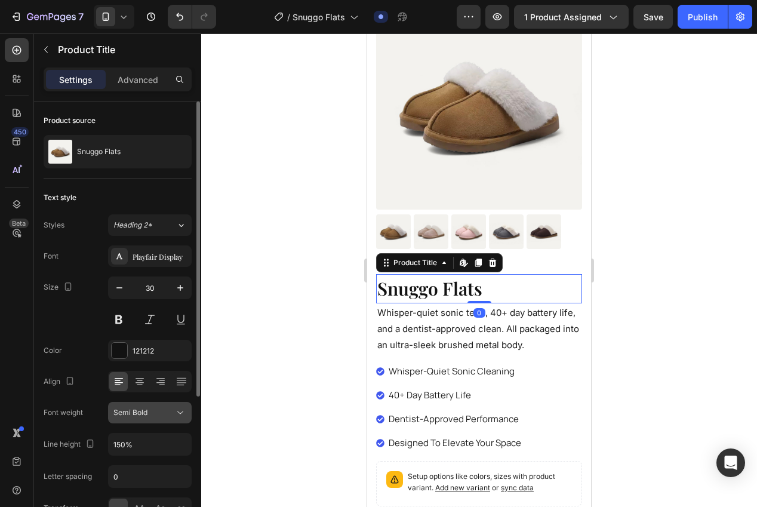
click at [144, 411] on span "Semi Bold" at bounding box center [130, 412] width 34 height 9
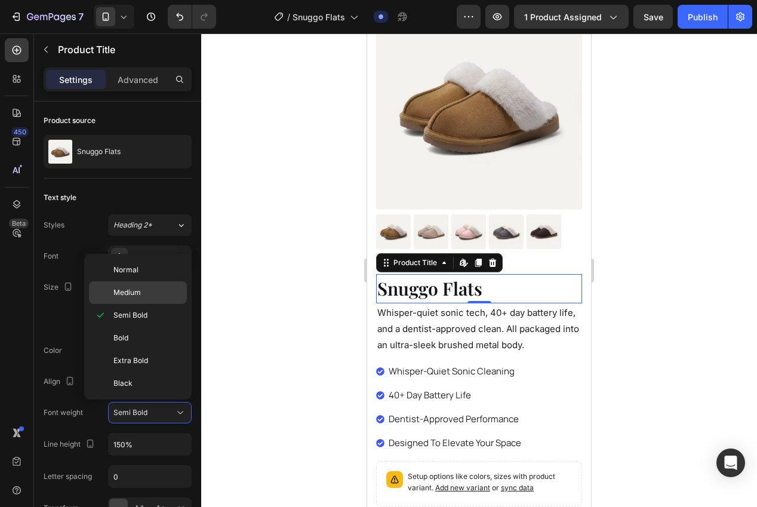
click at [128, 285] on div "Medium" at bounding box center [138, 292] width 98 height 23
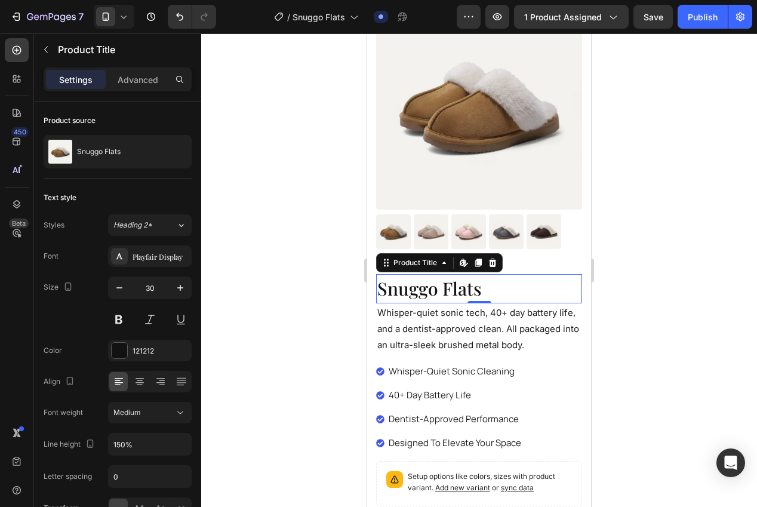
click at [322, 281] on div at bounding box center [479, 269] width 556 height 473
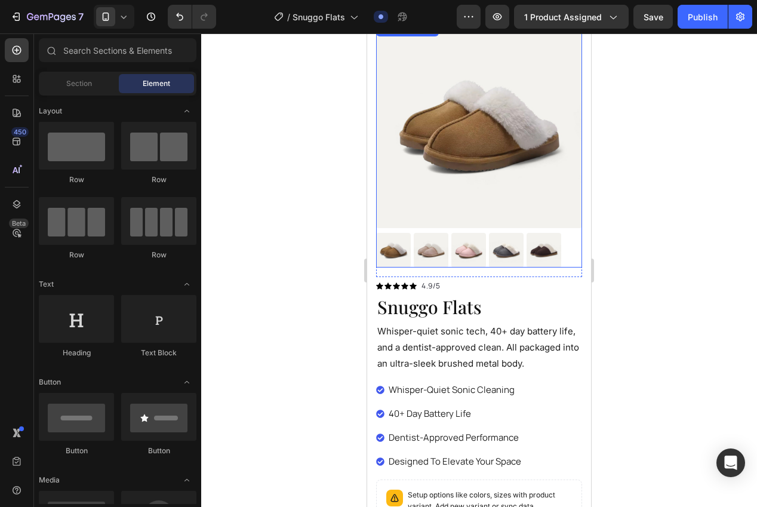
scroll to position [91, 0]
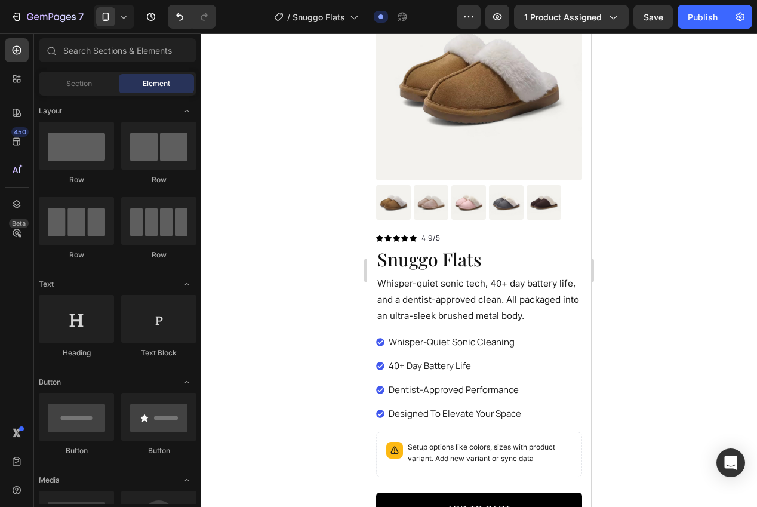
click at [475, 310] on p "Whisper-quiet sonic tech, 40+ day battery life, and a dentist-approved clean. A…" at bounding box center [479, 299] width 204 height 48
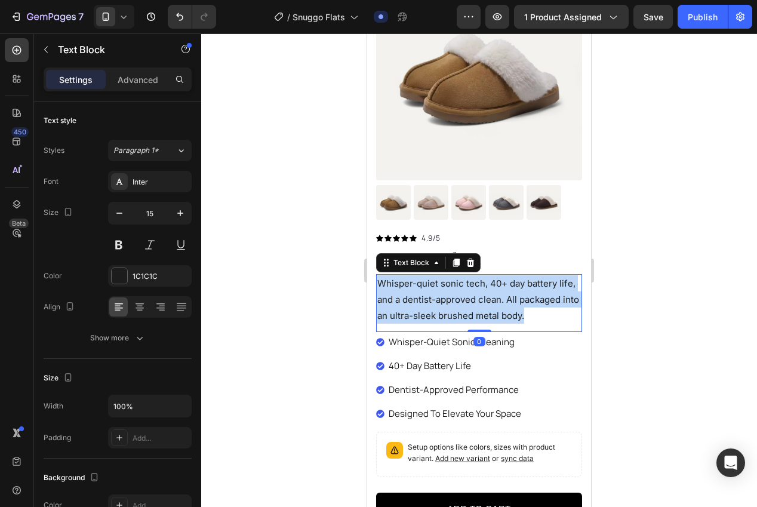
click at [475, 310] on p "Whisper-quiet sonic tech, 40+ day battery life, and a dentist-approved clean. A…" at bounding box center [479, 299] width 204 height 48
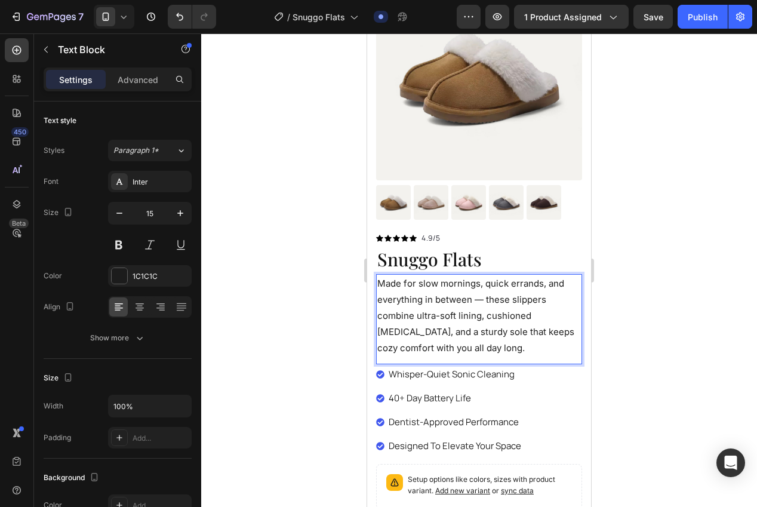
click at [645, 321] on div at bounding box center [479, 269] width 556 height 473
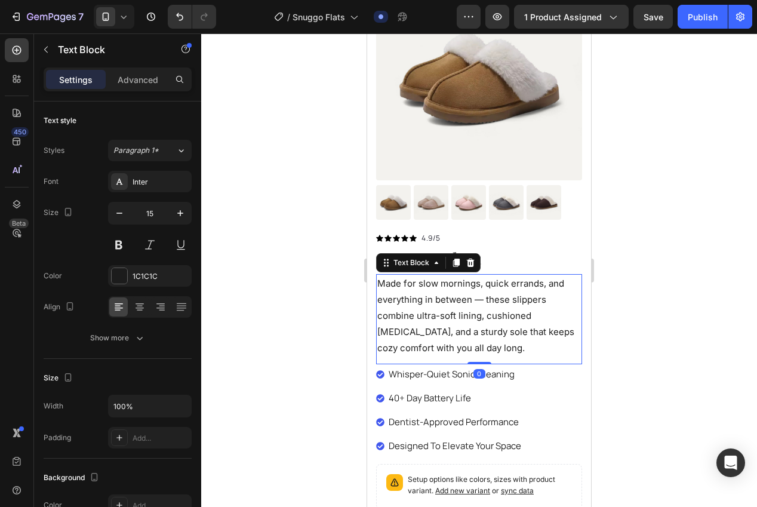
click at [487, 316] on p "Made for slow mornings, quick errands, and everything in between — these slippe…" at bounding box center [479, 315] width 204 height 81
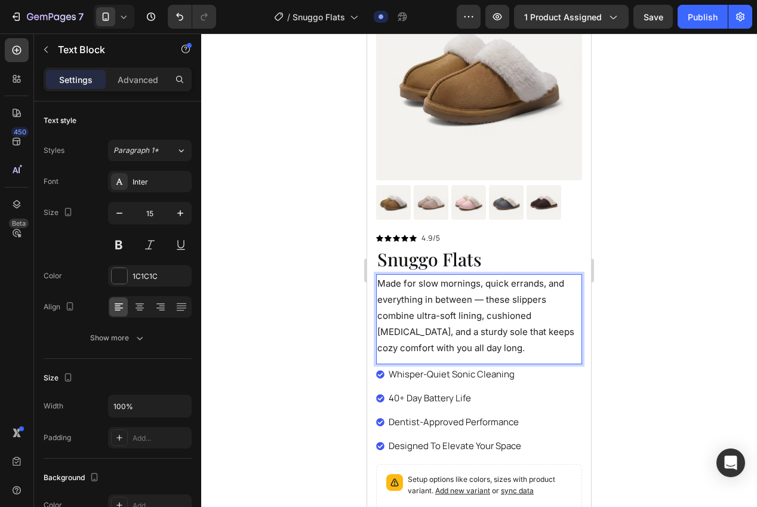
click at [528, 347] on p "Made for slow mornings, quick errands, and everything in between — these slippe…" at bounding box center [479, 315] width 204 height 81
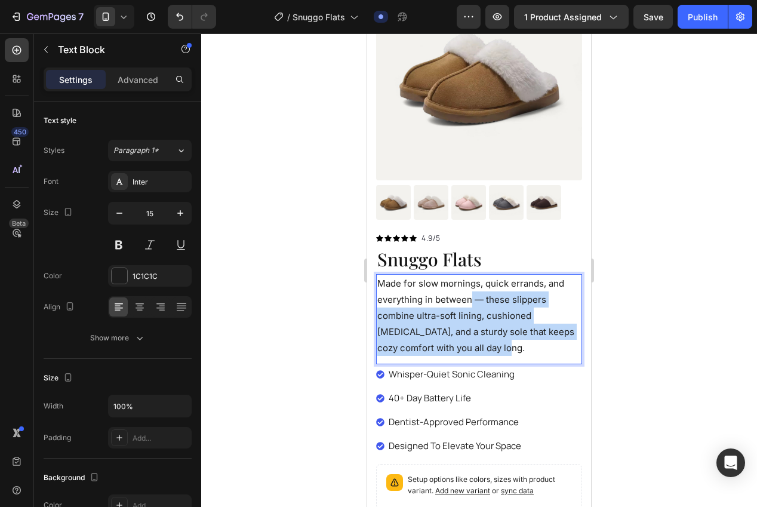
drag, startPoint x: 519, startPoint y: 350, endPoint x: 470, endPoint y: 295, distance: 72.7
click at [470, 295] on p "Made for slow mornings, quick errands, and everything in between — these slippe…" at bounding box center [479, 315] width 204 height 81
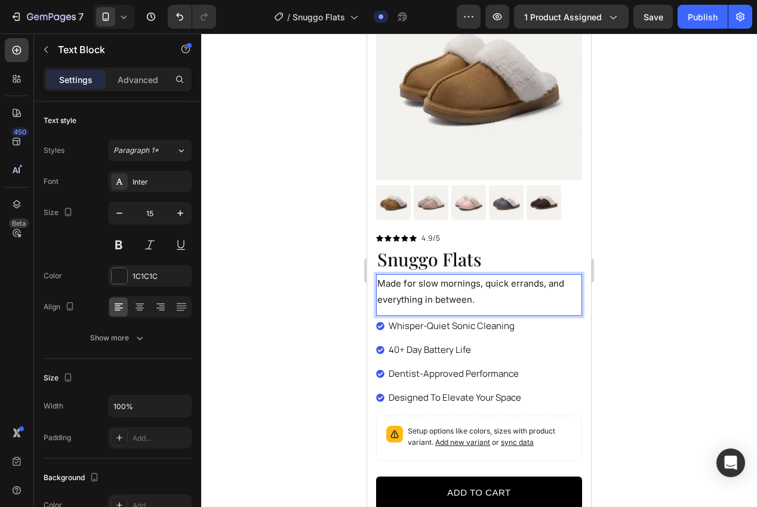
click at [615, 315] on div at bounding box center [479, 269] width 556 height 473
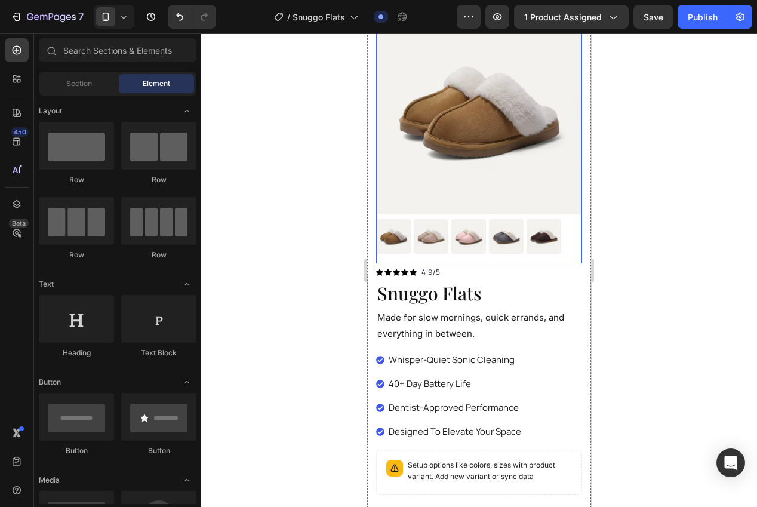
scroll to position [51, 0]
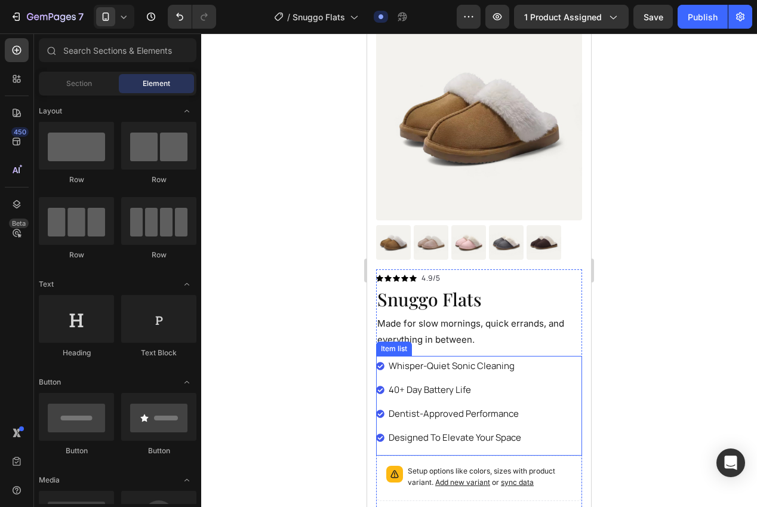
click at [536, 401] on div "whisper-quiet sonic cleaning 40+ day battery life dentist-approved performance …" at bounding box center [479, 406] width 206 height 100
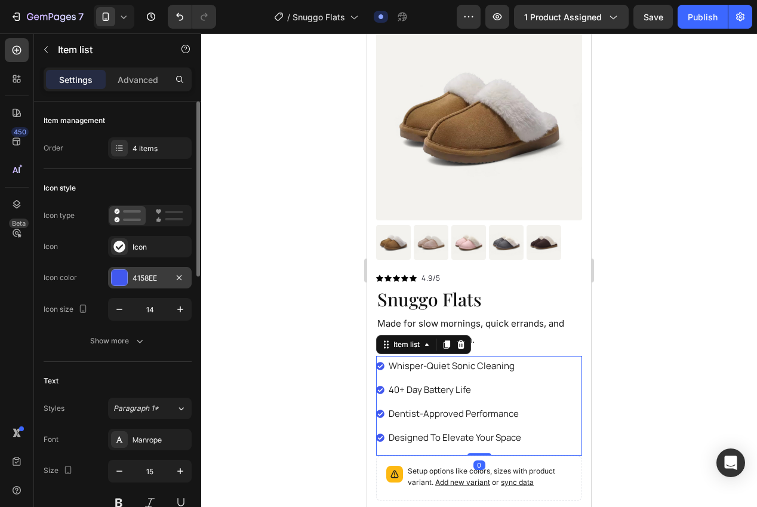
click at [150, 275] on div "4158EE" at bounding box center [150, 278] width 35 height 11
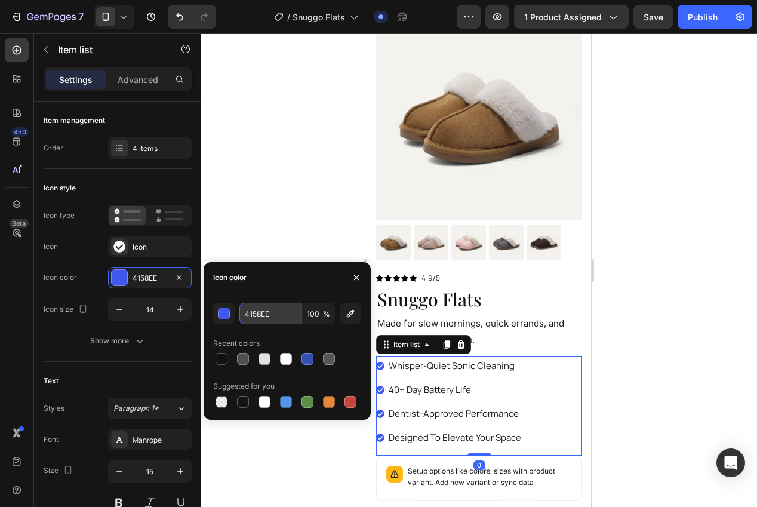
click at [257, 316] on input "4158EE" at bounding box center [270, 313] width 62 height 21
paste input "#F9F8F6"
click at [234, 312] on button "button" at bounding box center [223, 313] width 21 height 21
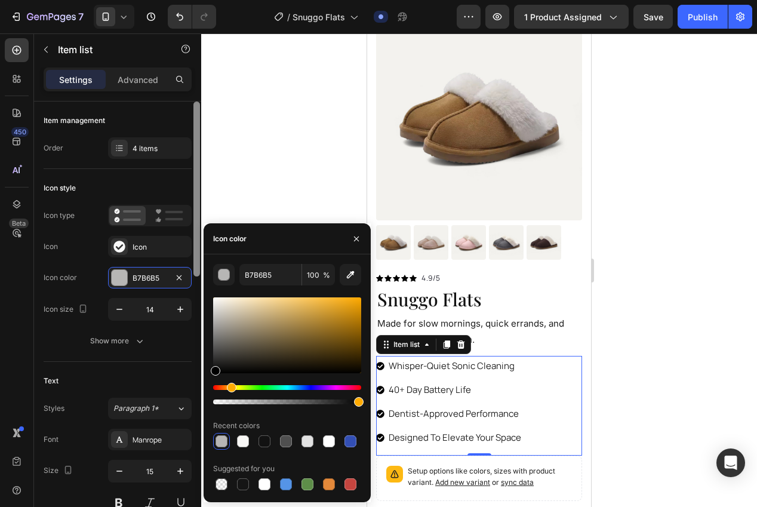
drag, startPoint x: 274, startPoint y: 299, endPoint x: 198, endPoint y: 393, distance: 121.4
click at [202, 0] on div "7 Version history / Snuggo Flats Draft Preview 1 product assigned Save Publish …" at bounding box center [378, 0] width 757 height 0
type input "000000"
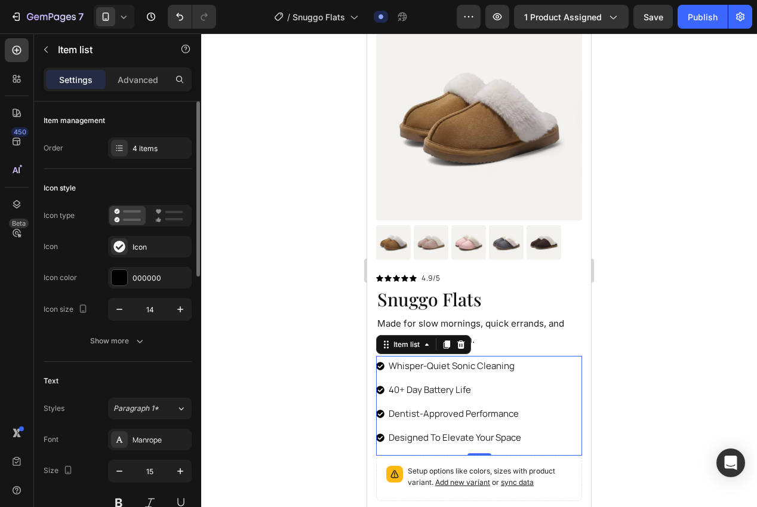
click at [76, 259] on div "Icon type Icon Icon Icon color 000000 Icon size 14" at bounding box center [118, 263] width 148 height 116
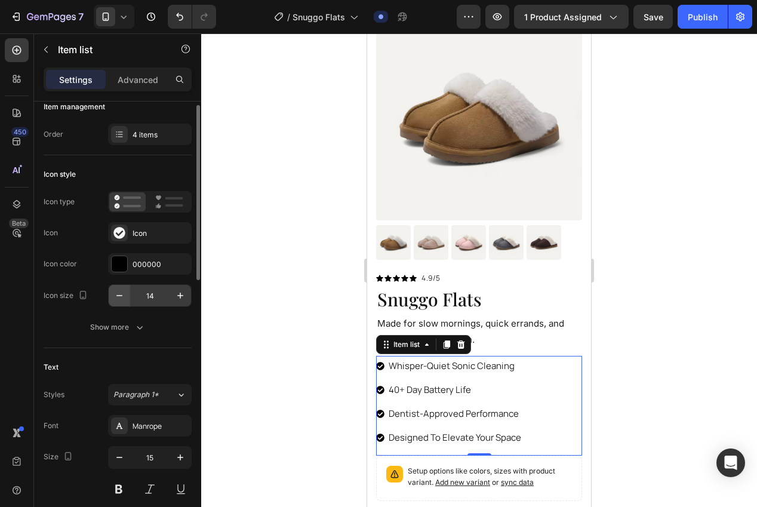
scroll to position [16, 0]
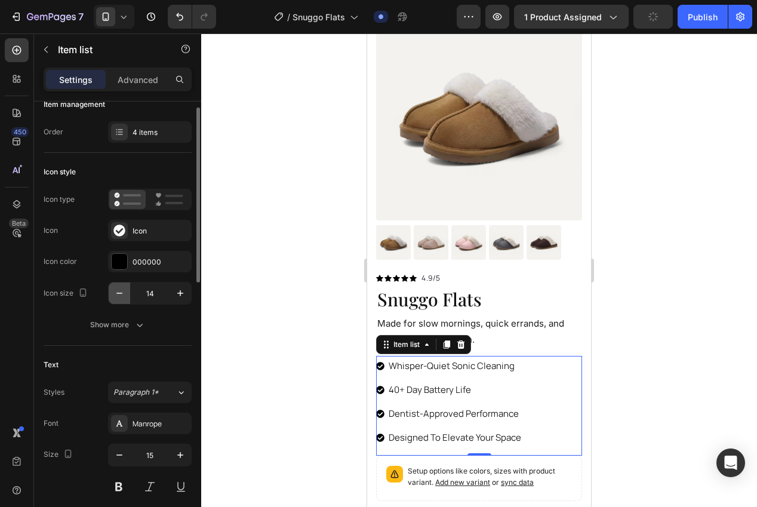
click at [118, 294] on icon "button" at bounding box center [119, 293] width 12 height 12
type input "12"
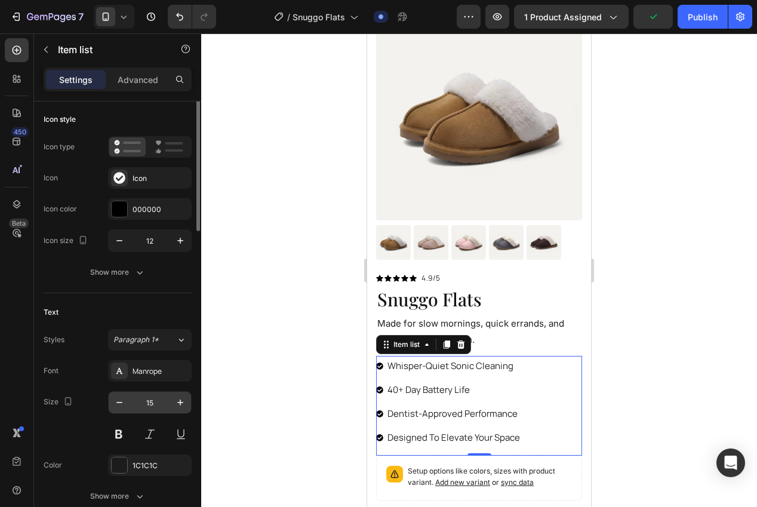
scroll to position [75, 0]
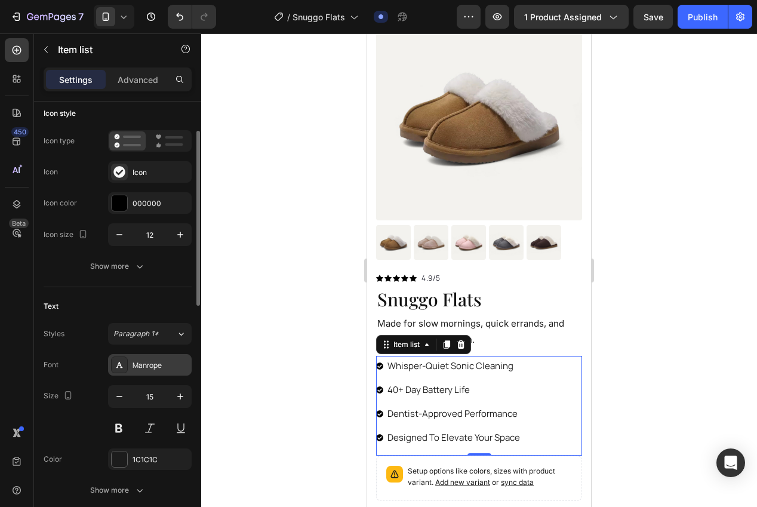
click at [144, 364] on div "Manrope" at bounding box center [161, 365] width 56 height 11
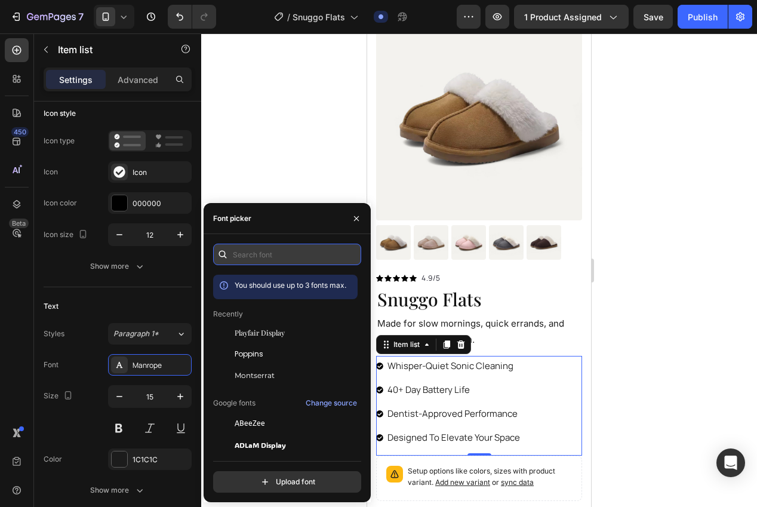
click at [267, 258] on input "text" at bounding box center [287, 254] width 148 height 21
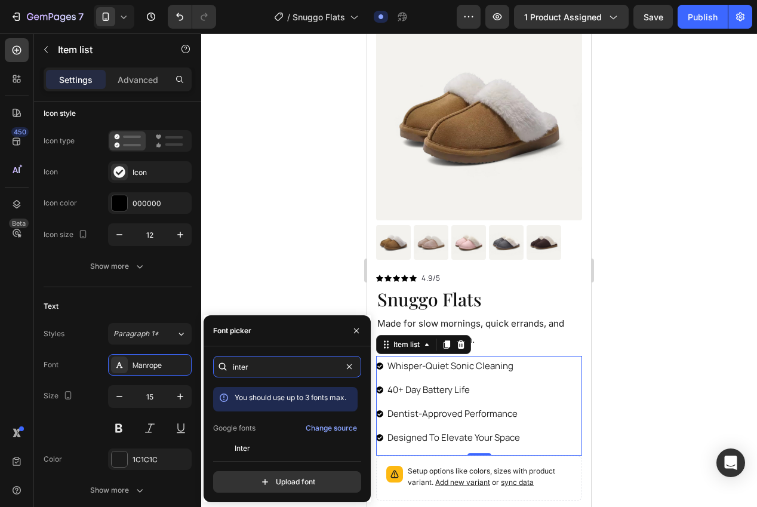
type input "inter"
click at [262, 451] on div "inter You should use up to 3 fonts max. Google fonts Change source Inter Inter …" at bounding box center [287, 424] width 148 height 137
click at [248, 447] on span "Inter" at bounding box center [243, 448] width 16 height 11
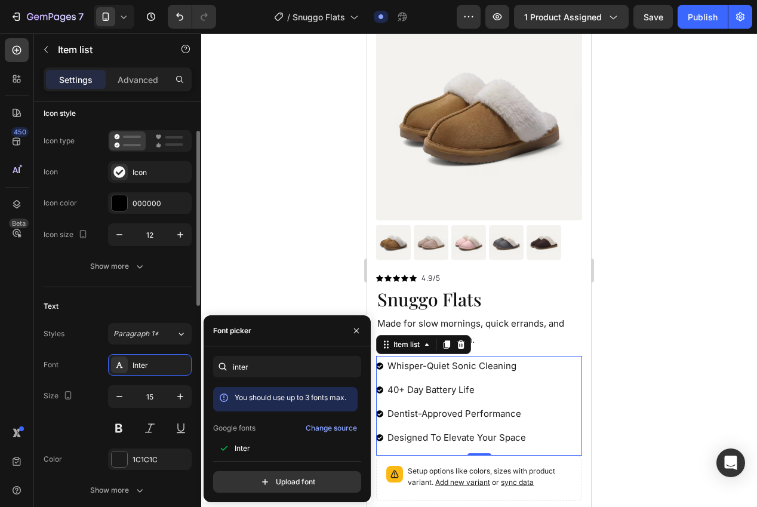
click at [140, 305] on div "Text" at bounding box center [118, 306] width 148 height 19
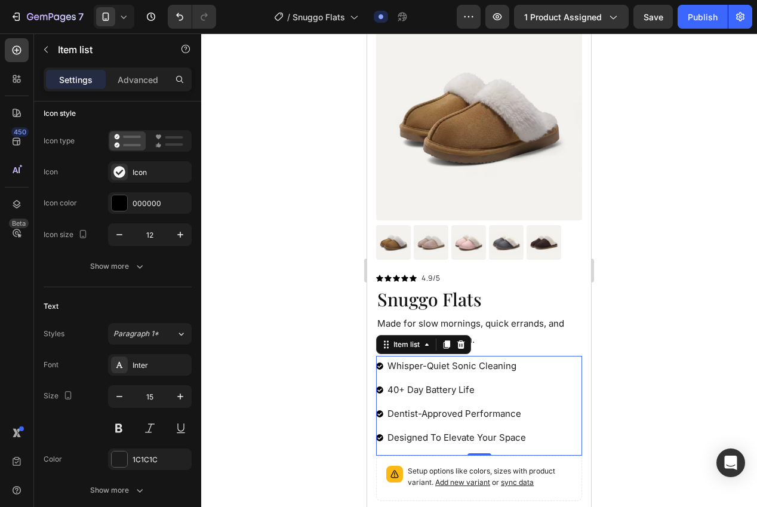
click at [298, 328] on div at bounding box center [479, 269] width 556 height 473
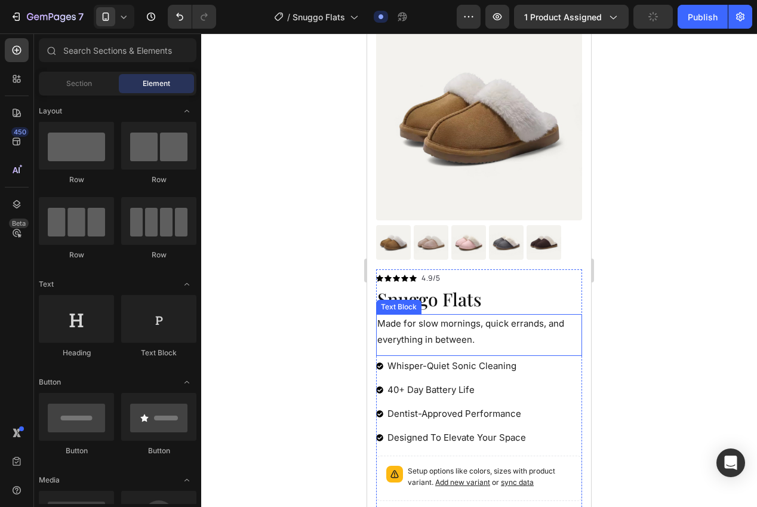
click at [436, 325] on p "Made for slow mornings, quick errands, and everything in between." at bounding box center [479, 331] width 204 height 32
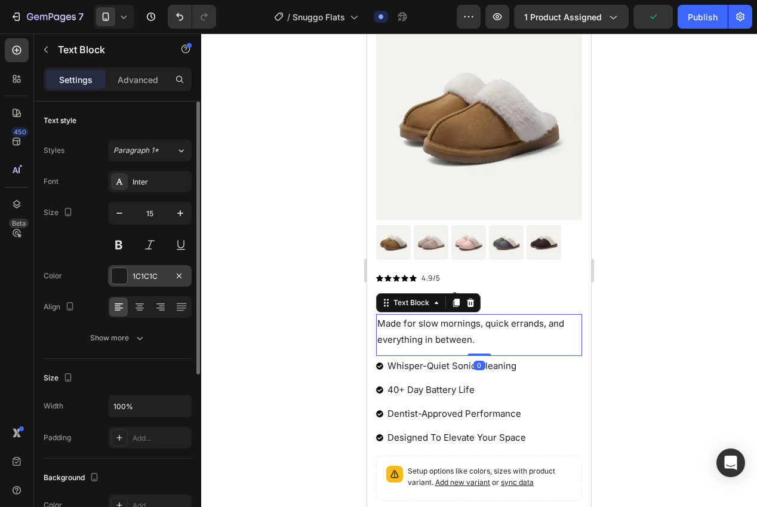
click at [149, 283] on div "1C1C1C" at bounding box center [150, 275] width 84 height 21
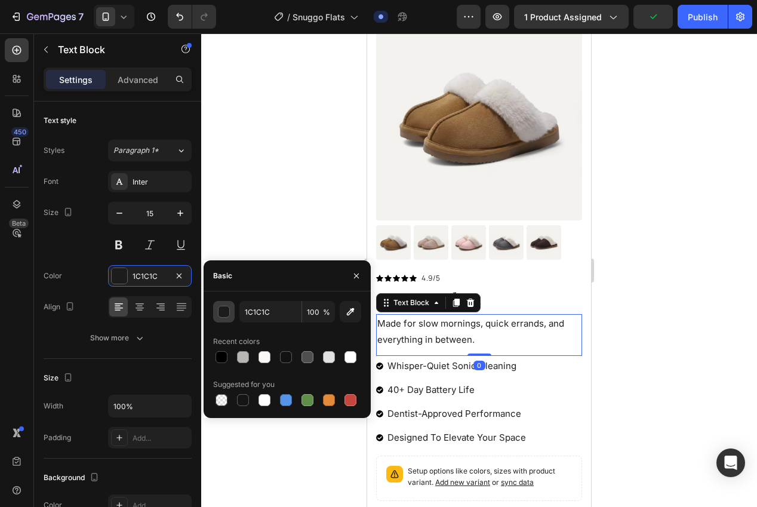
click at [218, 309] on div "button" at bounding box center [224, 312] width 12 height 12
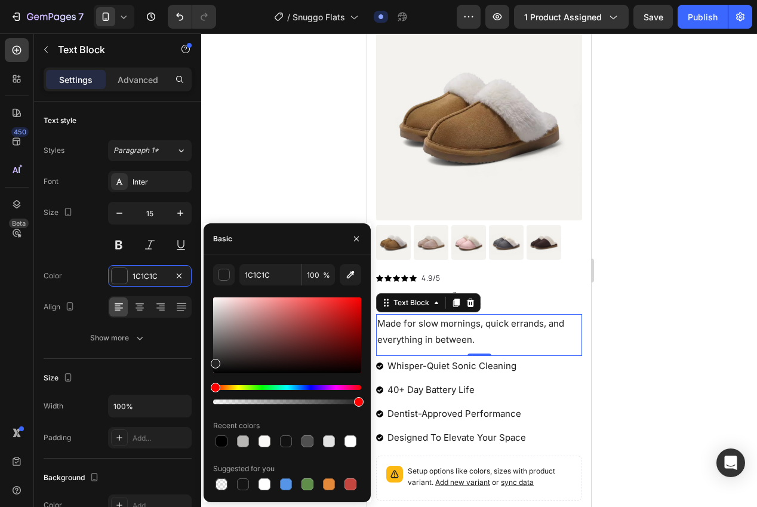
drag, startPoint x: 214, startPoint y: 368, endPoint x: 207, endPoint y: 361, distance: 10.1
click at [207, 361] on div "1C1C1C 100 % Recent colors Suggested for you" at bounding box center [287, 378] width 167 height 229
drag, startPoint x: 213, startPoint y: 365, endPoint x: 210, endPoint y: 357, distance: 8.3
click at [210, 357] on div "262626 100 % Recent colors Suggested for you" at bounding box center [287, 378] width 167 height 229
type input "353535"
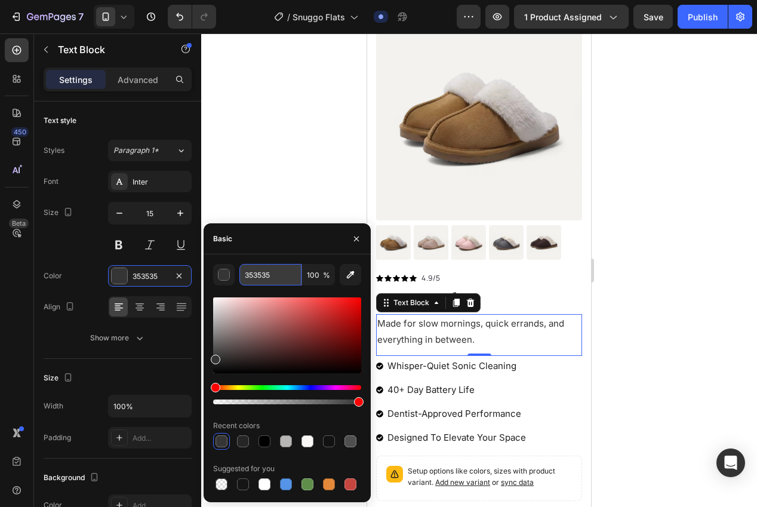
click at [255, 273] on input "353535" at bounding box center [270, 274] width 62 height 21
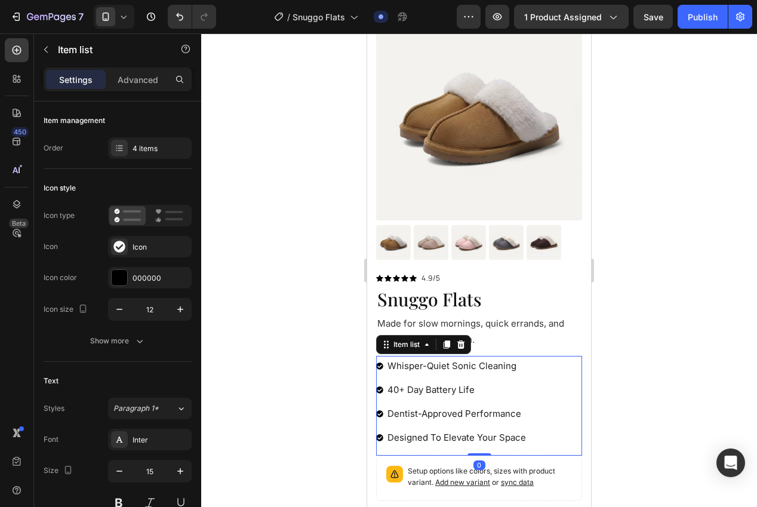
click at [537, 403] on div "whisper-quiet sonic cleaning 40+ day battery life dentist-approved performance …" at bounding box center [479, 406] width 206 height 100
drag, startPoint x: 136, startPoint y: 280, endPoint x: 143, endPoint y: 282, distance: 7.6
click at [136, 280] on div "000000" at bounding box center [150, 278] width 35 height 11
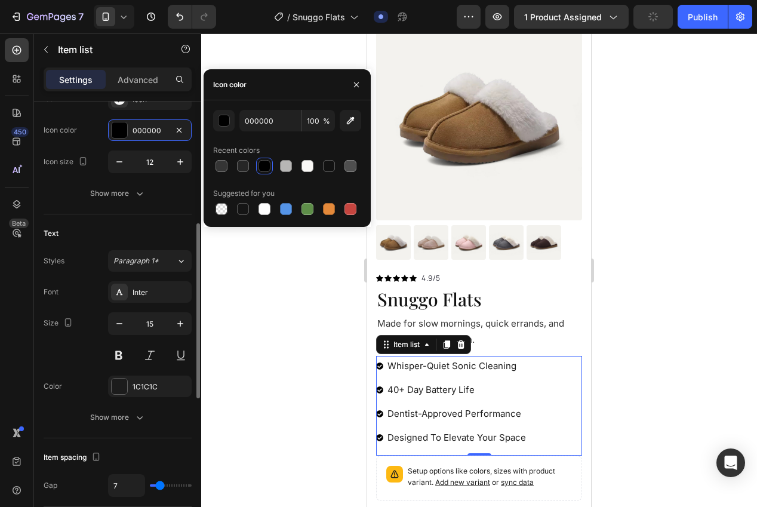
scroll to position [193, 0]
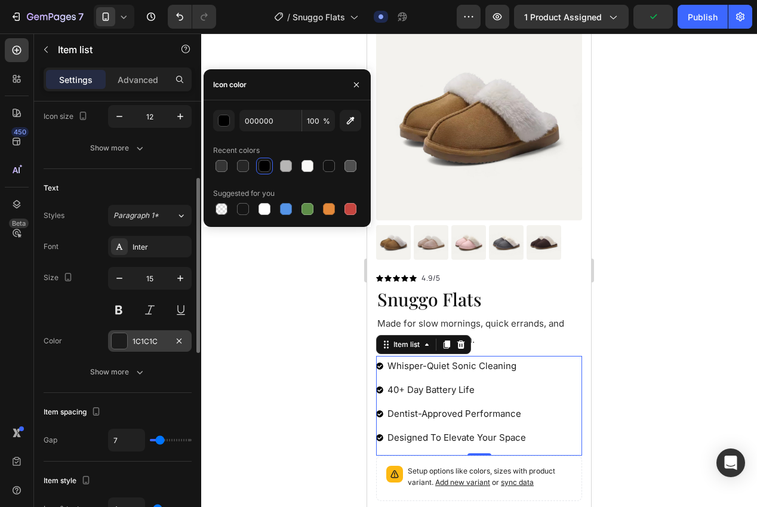
click at [137, 343] on div "1C1C1C" at bounding box center [150, 341] width 35 height 11
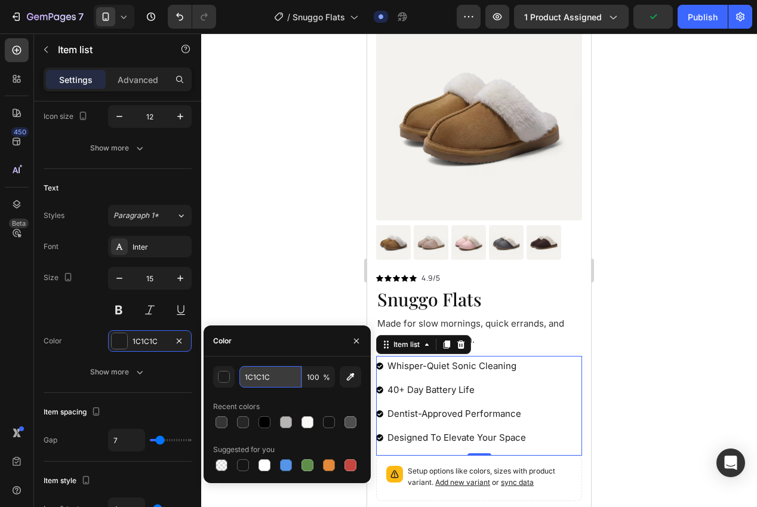
click at [0, 0] on input "1C1C1C" at bounding box center [0, 0] width 0 height 0
paste input "353535"
type input "353535"
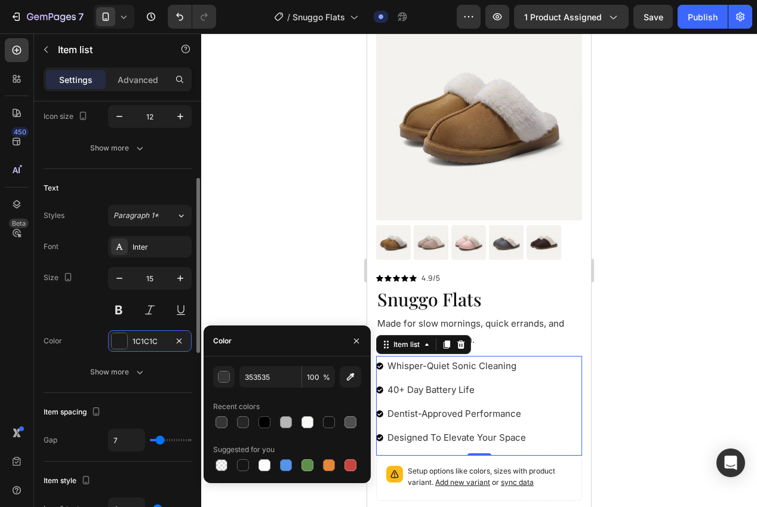
click at [63, 324] on div "Font Inter Size 15 Color 1C1C1C Show more" at bounding box center [118, 309] width 148 height 147
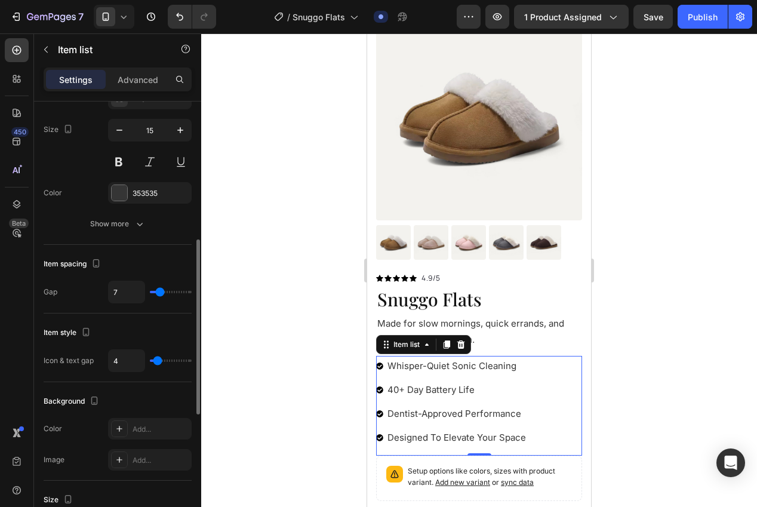
scroll to position [343, 0]
type input "1"
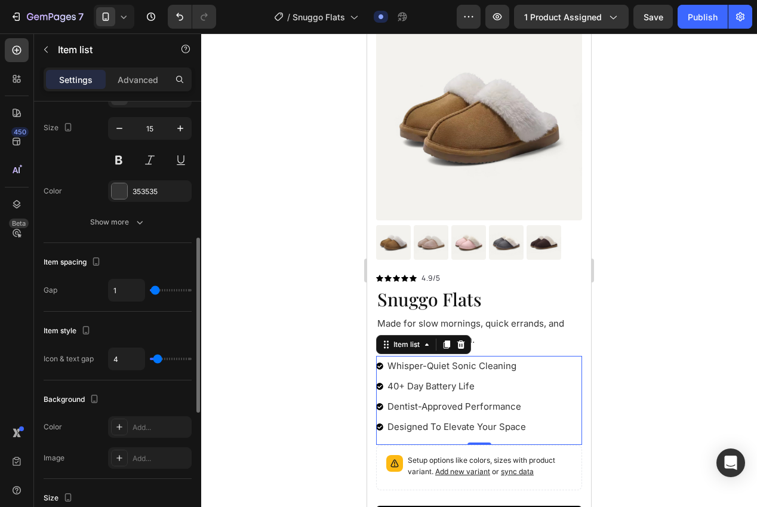
type input "0"
type input "1"
type input "2"
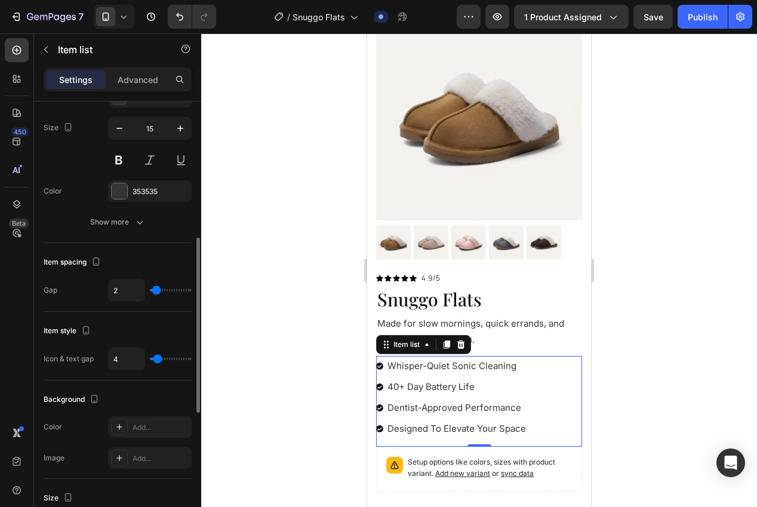
type input "2"
click at [156, 291] on input "range" at bounding box center [171, 290] width 42 height 2
click at [243, 309] on div at bounding box center [479, 269] width 556 height 473
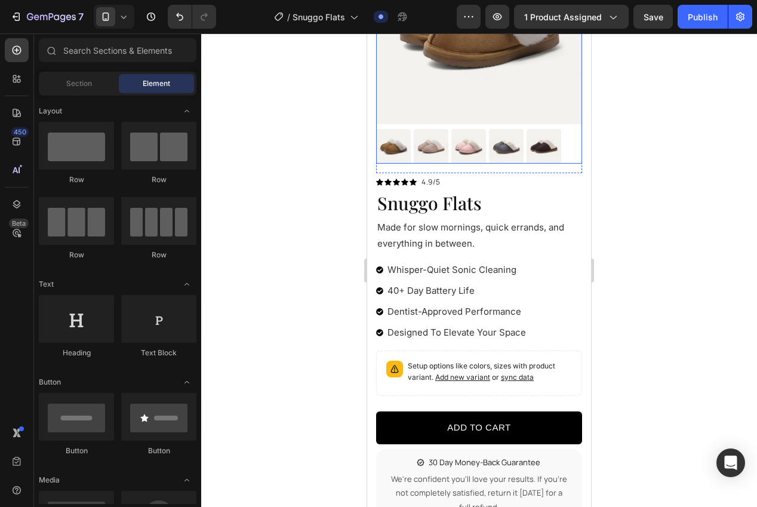
scroll to position [186, 0]
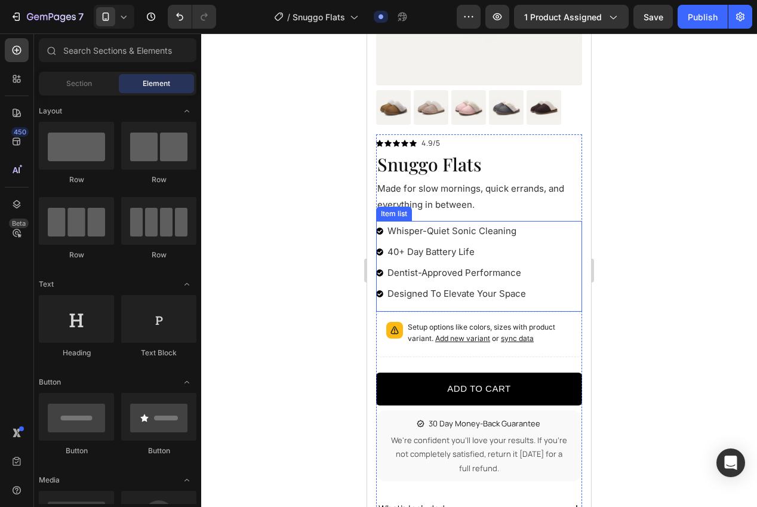
click at [550, 282] on div "whisper-quiet sonic cleaning 40+ day battery life dentist-approved performance …" at bounding box center [479, 266] width 206 height 91
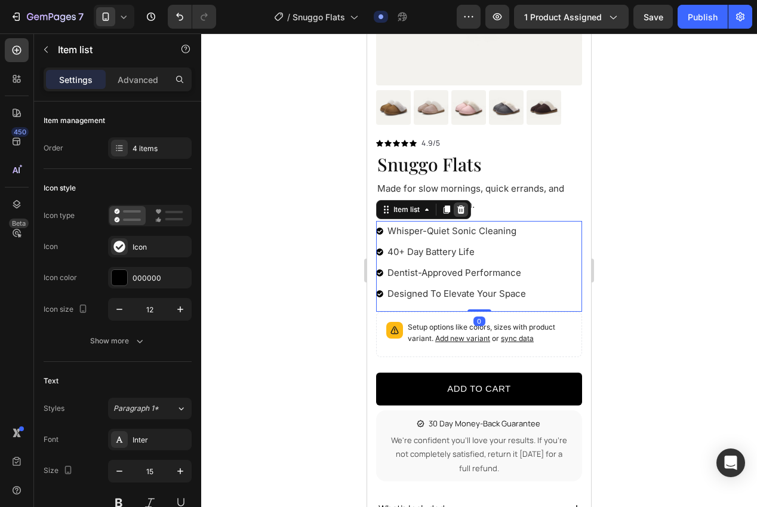
click at [459, 209] on icon at bounding box center [461, 209] width 8 height 8
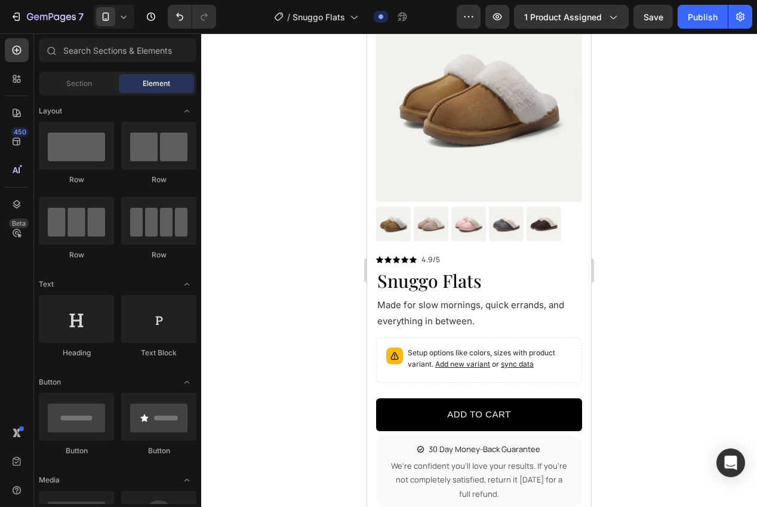
scroll to position [150, 0]
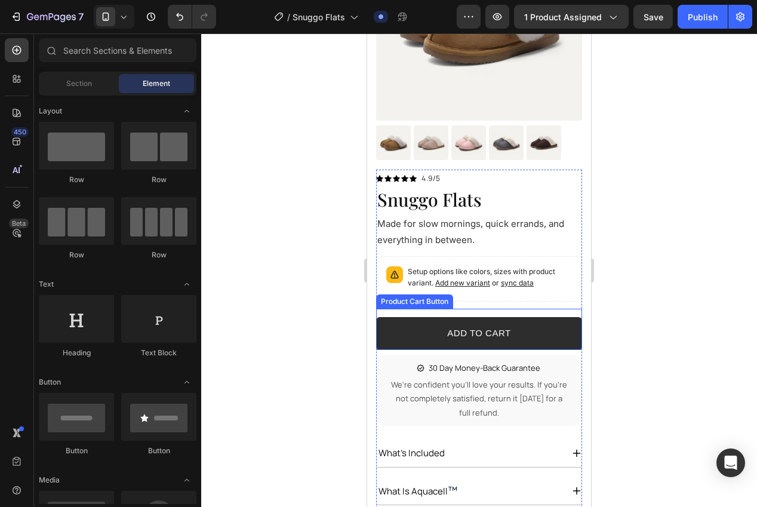
click at [408, 319] on button "ADD TO CART" at bounding box center [479, 333] width 206 height 33
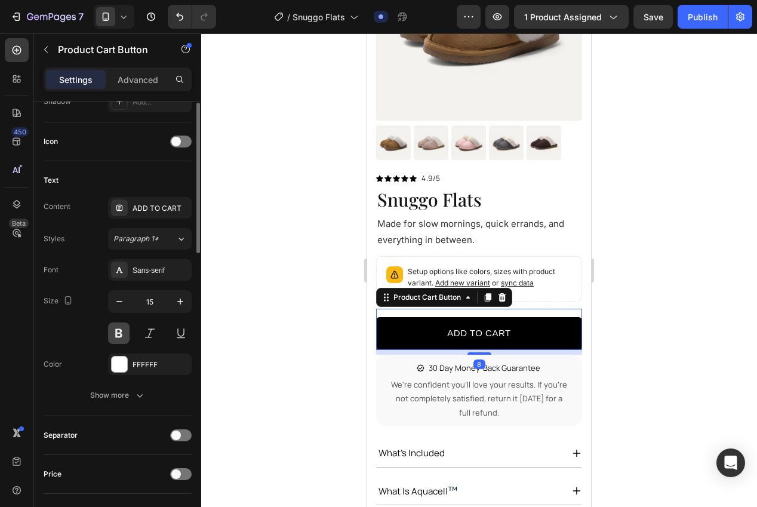
scroll to position [482, 0]
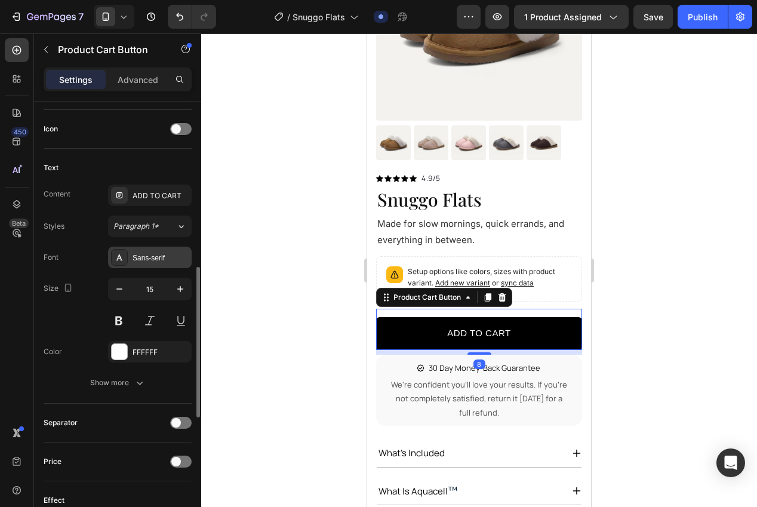
click at [164, 261] on div "Sans-serif" at bounding box center [161, 258] width 56 height 11
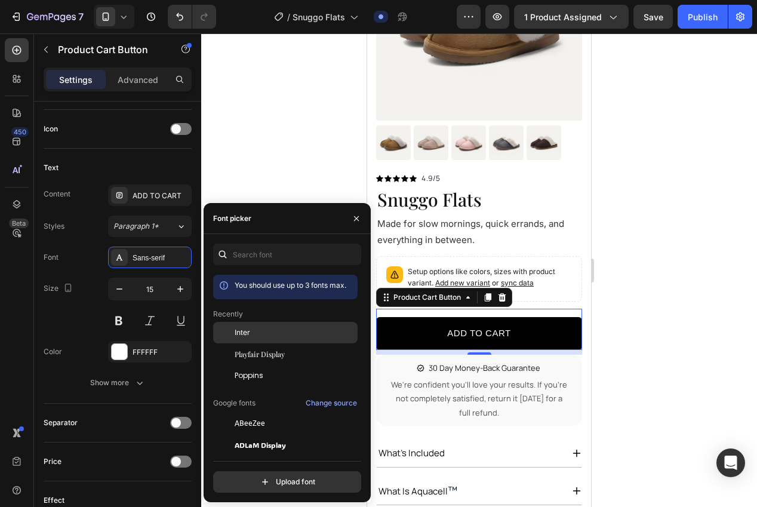
click at [255, 329] on div "Inter" at bounding box center [295, 332] width 121 height 11
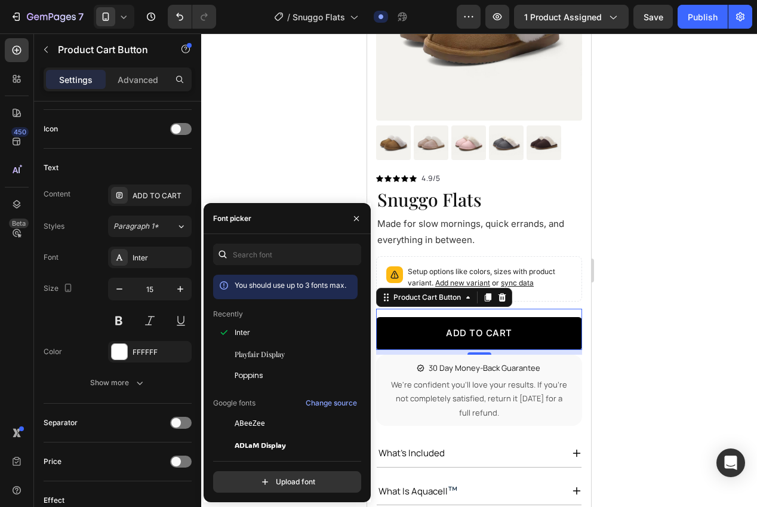
click at [263, 155] on div at bounding box center [479, 269] width 556 height 473
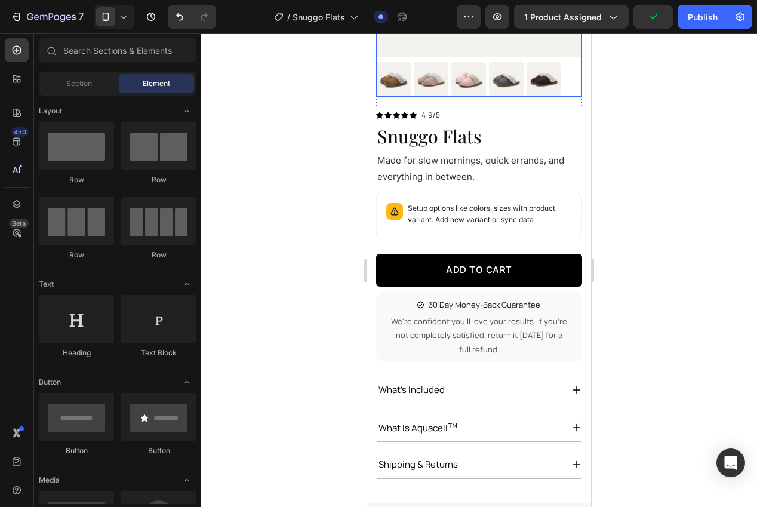
scroll to position [244, 0]
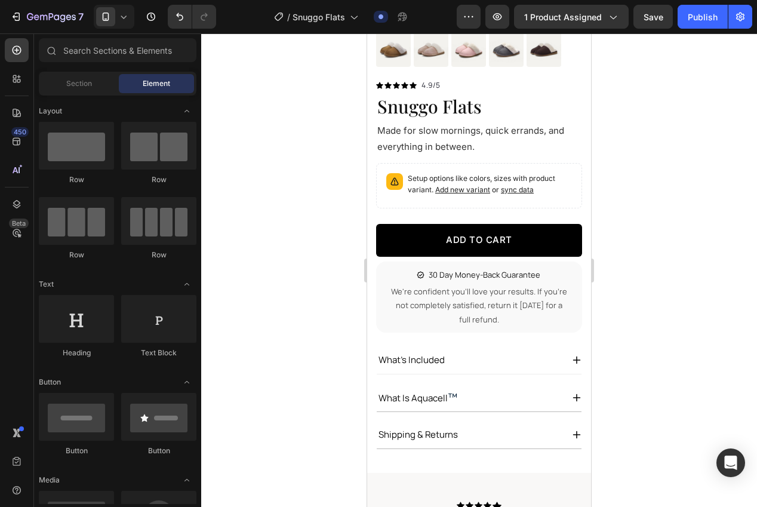
click at [397, 361] on p "what's included" at bounding box center [411, 360] width 66 height 14
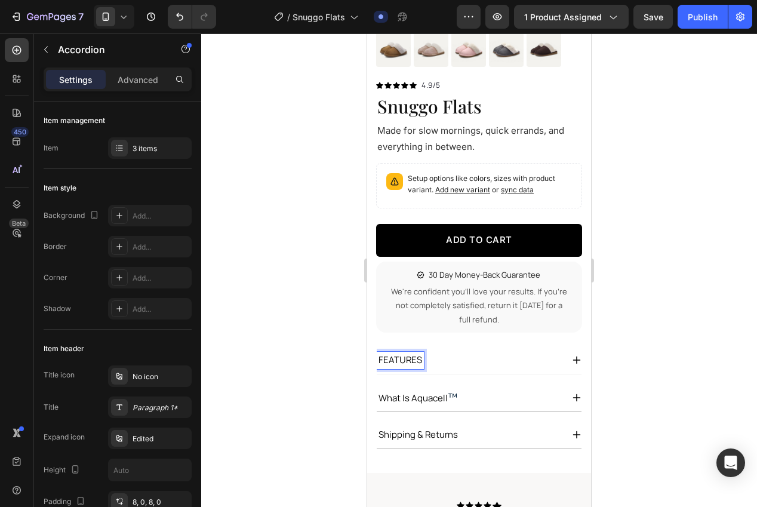
drag, startPoint x: 293, startPoint y: 371, endPoint x: 306, endPoint y: 369, distance: 12.7
click at [294, 371] on div at bounding box center [479, 269] width 556 height 473
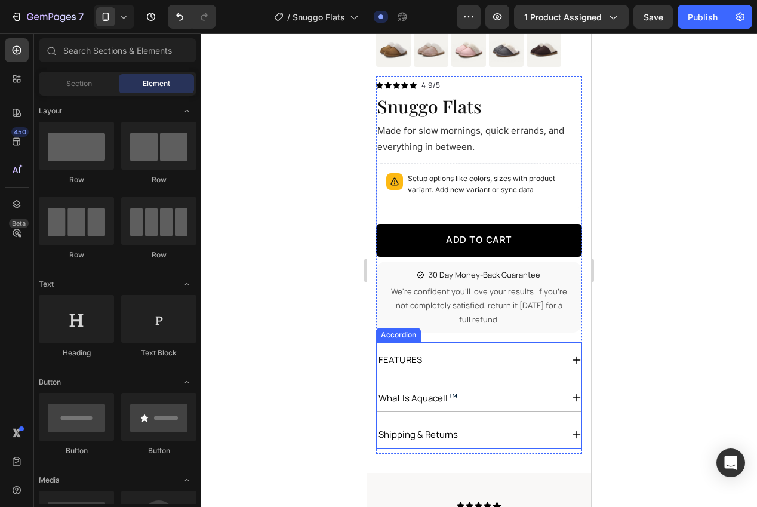
click at [407, 338] on div "Accordion" at bounding box center [398, 335] width 45 height 14
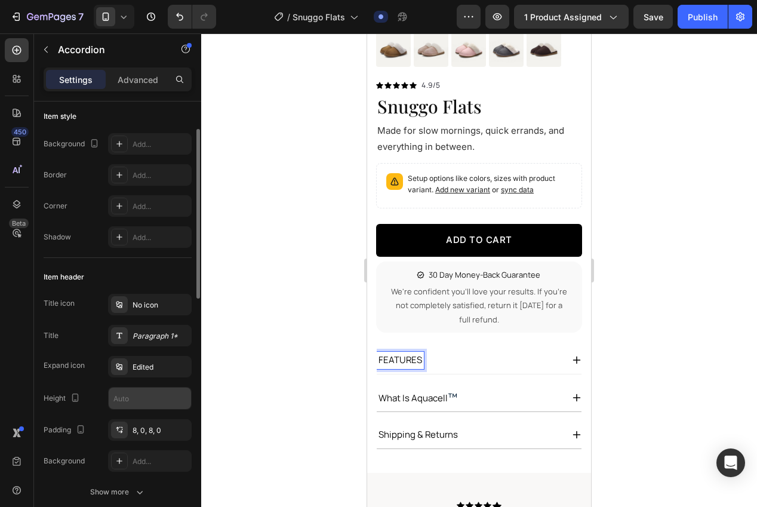
scroll to position [162, 0]
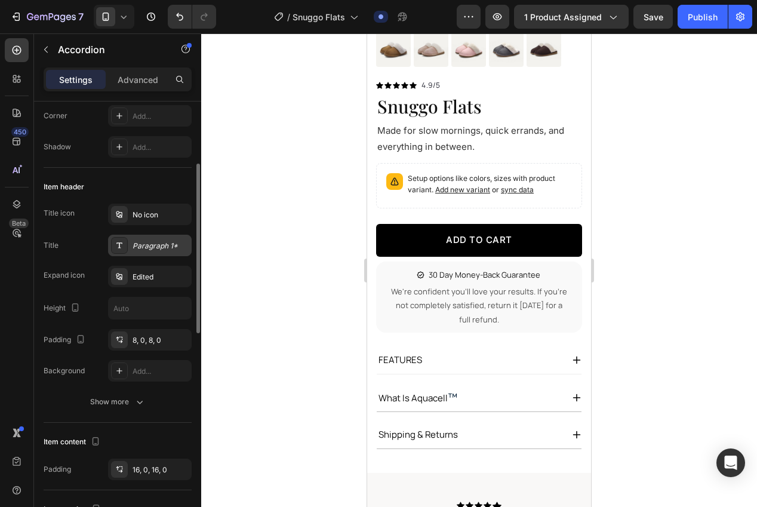
click at [138, 243] on div "Paragraph 1*" at bounding box center [161, 246] width 56 height 11
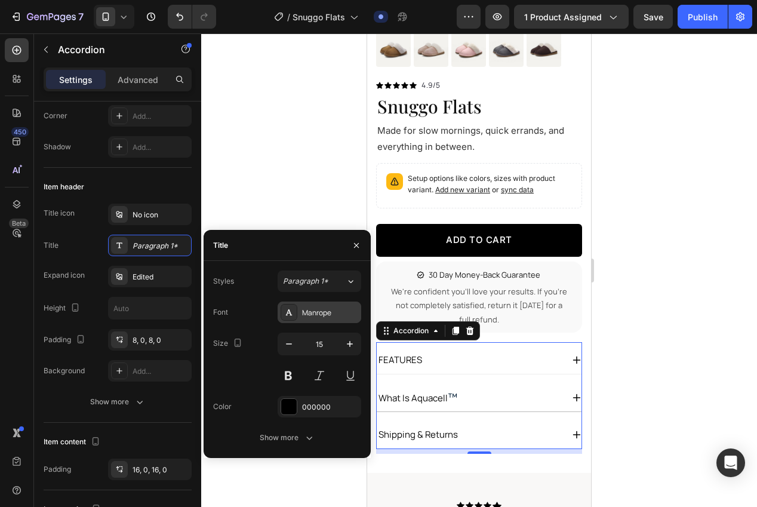
click at [306, 307] on div "Manrope" at bounding box center [330, 312] width 56 height 11
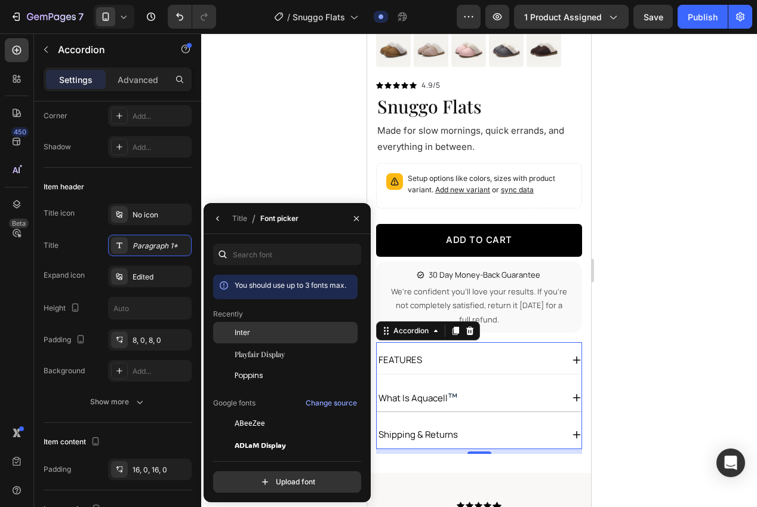
click at [244, 328] on span "Inter" at bounding box center [243, 332] width 16 height 11
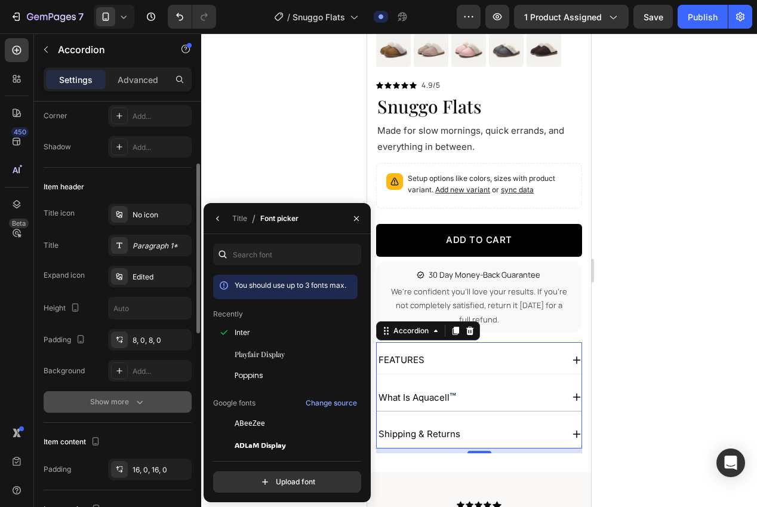
click at [149, 401] on button "Show more" at bounding box center [118, 401] width 148 height 21
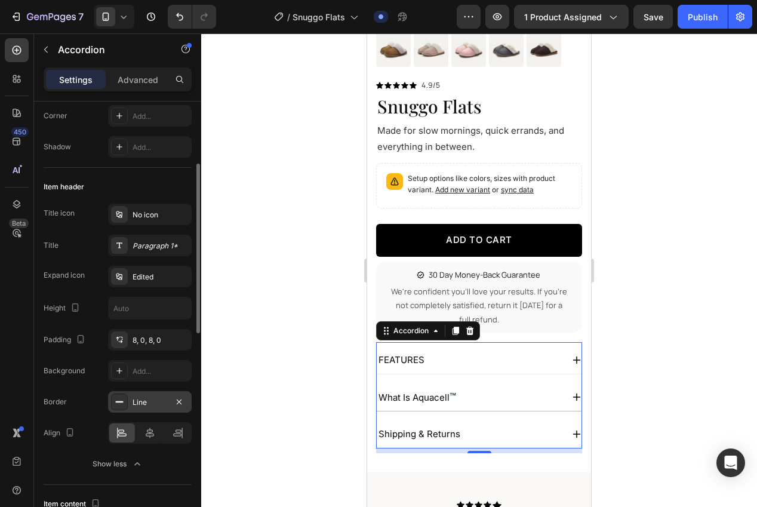
click at [146, 401] on div "Line" at bounding box center [150, 402] width 35 height 11
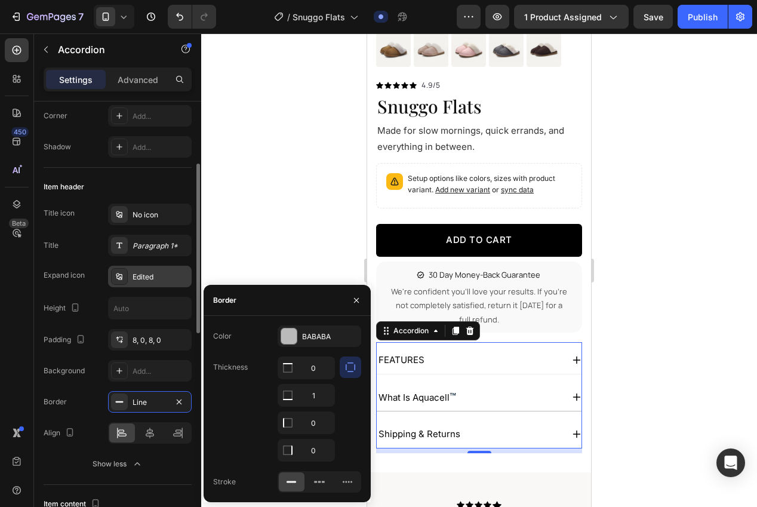
click at [150, 275] on div "Edited" at bounding box center [161, 277] width 56 height 11
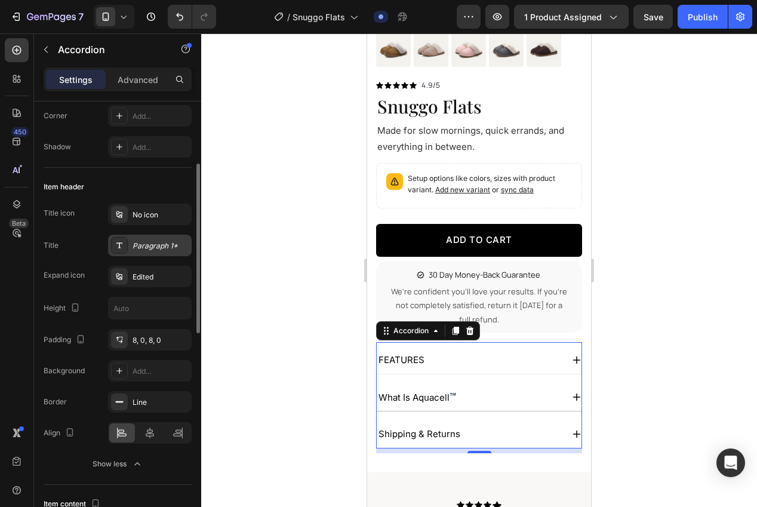
click at [133, 246] on div "Paragraph 1*" at bounding box center [161, 246] width 56 height 11
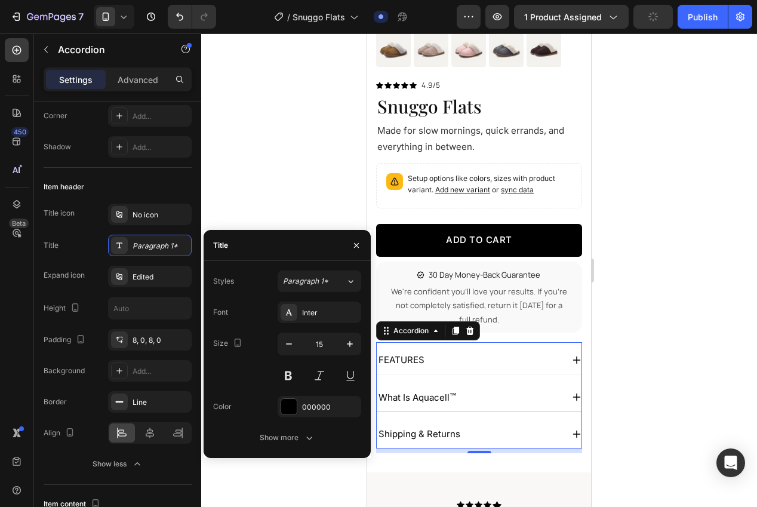
click at [297, 442] on div "Show more" at bounding box center [288, 438] width 56 height 12
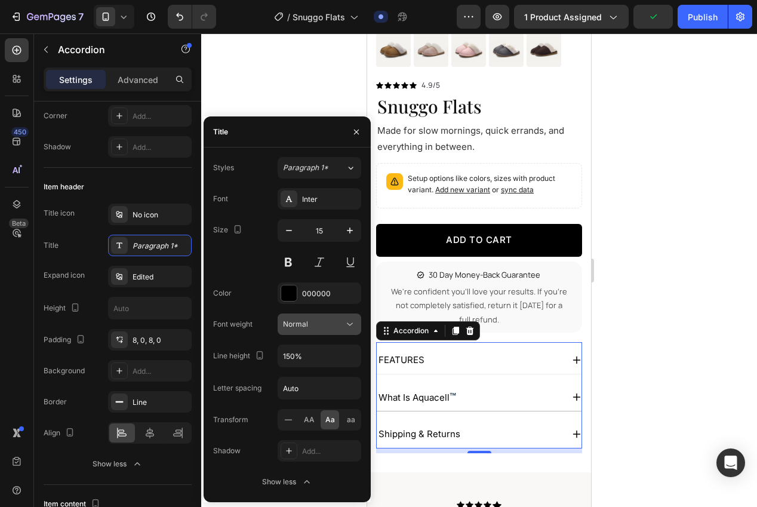
click at [303, 323] on span "Normal" at bounding box center [295, 323] width 25 height 9
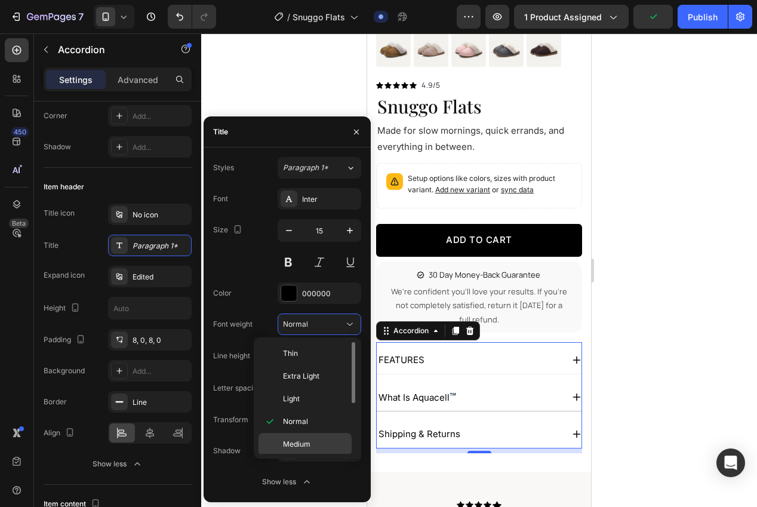
click at [295, 442] on span "Medium" at bounding box center [296, 444] width 27 height 11
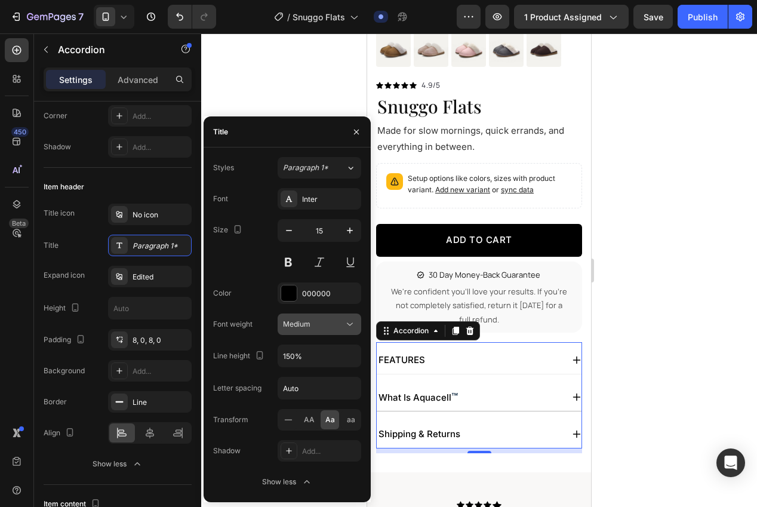
click at [307, 327] on span "Medium" at bounding box center [296, 323] width 27 height 9
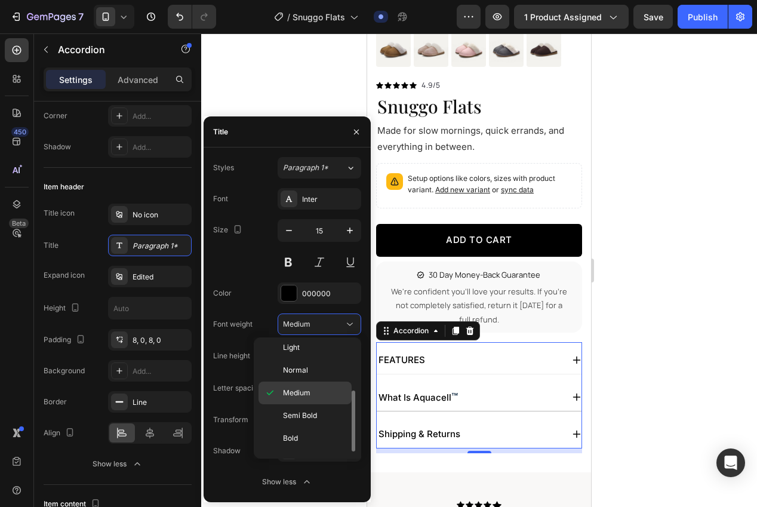
scroll to position [64, 0]
click at [306, 401] on span "Semi Bold" at bounding box center [300, 402] width 34 height 11
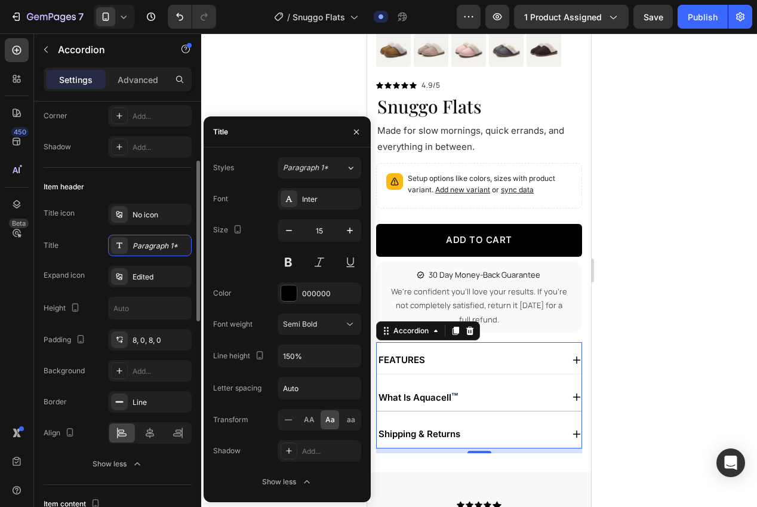
drag, startPoint x: 110, startPoint y: 188, endPoint x: 120, endPoint y: 190, distance: 9.8
click at [110, 188] on div "Item header" at bounding box center [118, 186] width 148 height 19
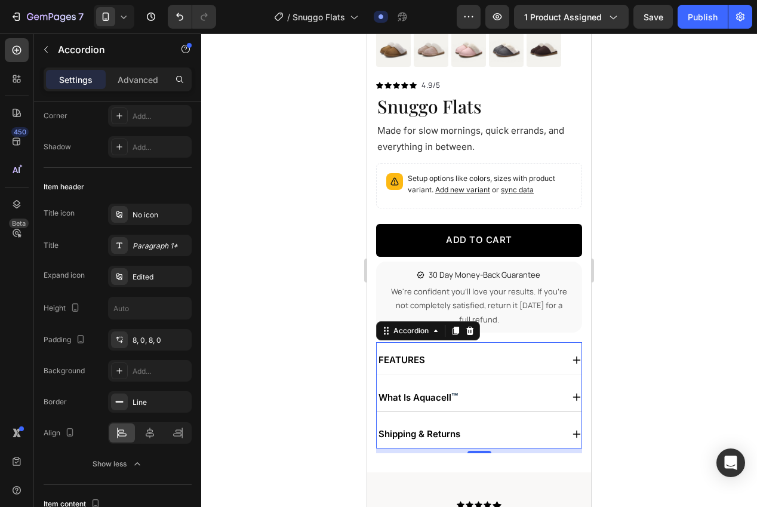
click at [332, 299] on div at bounding box center [479, 269] width 556 height 473
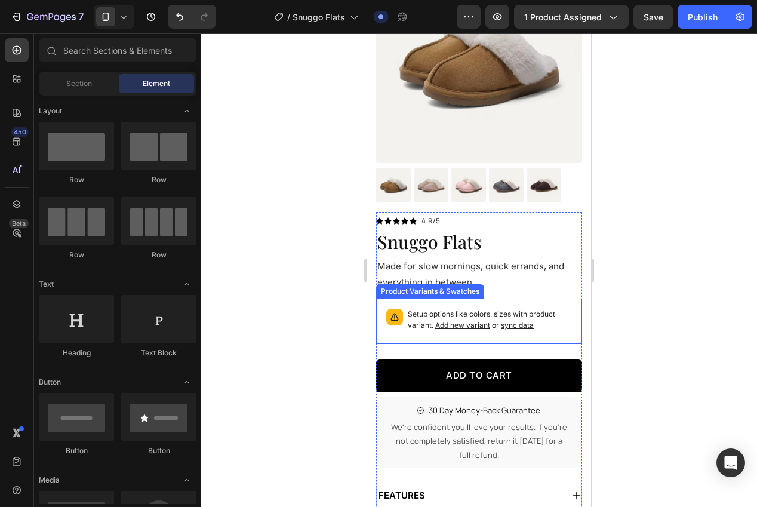
scroll to position [251, 0]
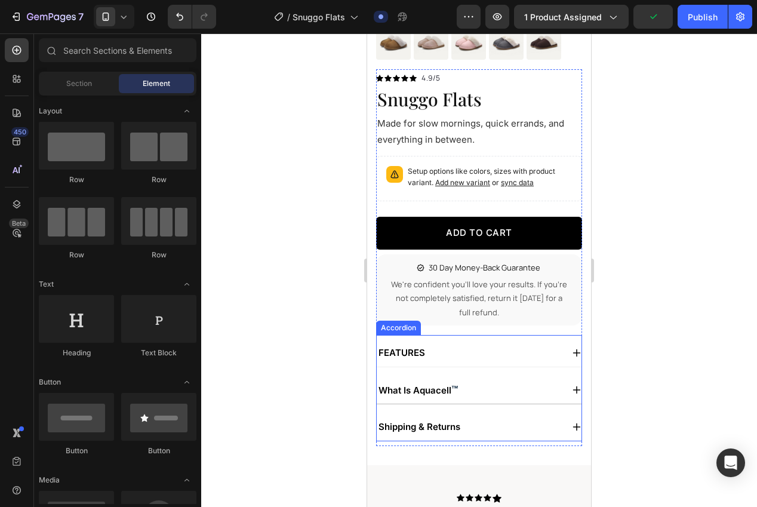
click at [402, 356] on p "FEATURES" at bounding box center [401, 353] width 47 height 14
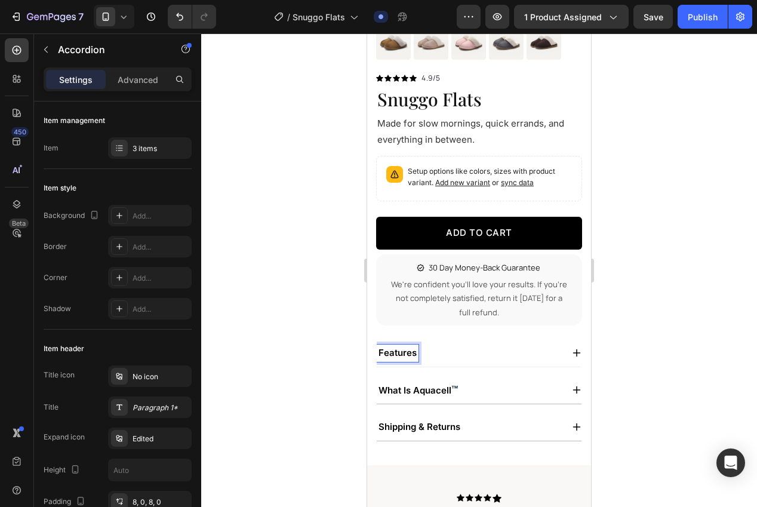
click at [288, 343] on div at bounding box center [479, 269] width 556 height 473
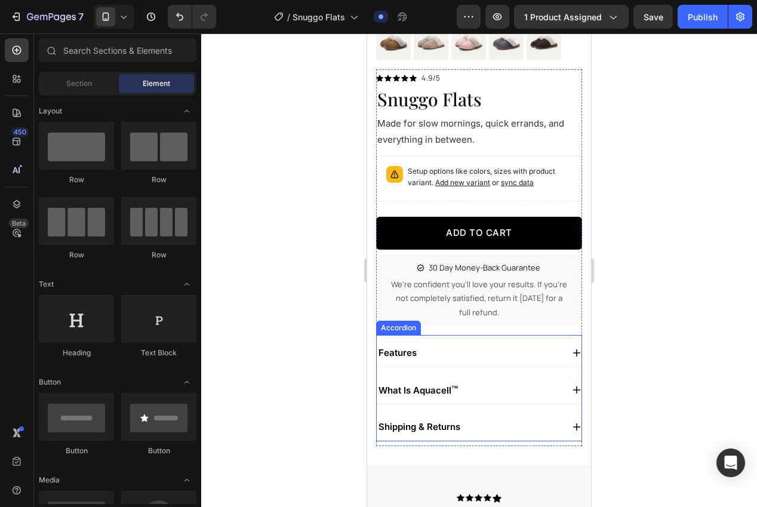
click at [407, 387] on p "what is aquacell ™" at bounding box center [417, 390] width 79 height 14
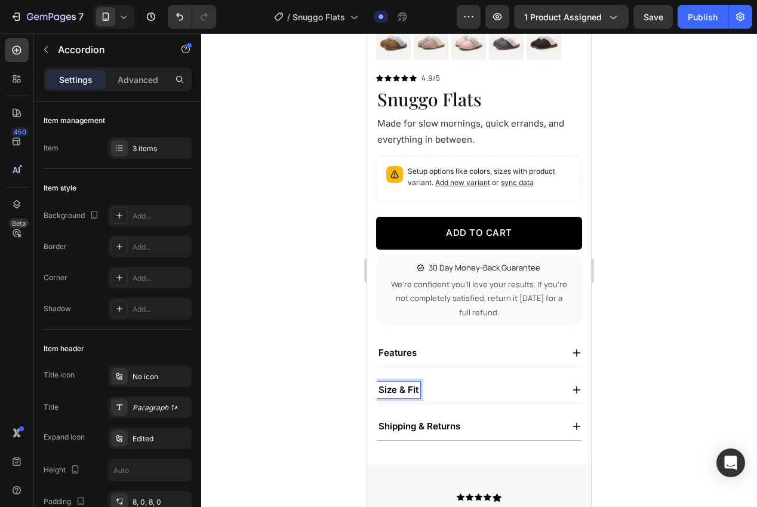
click at [319, 350] on div at bounding box center [479, 269] width 556 height 473
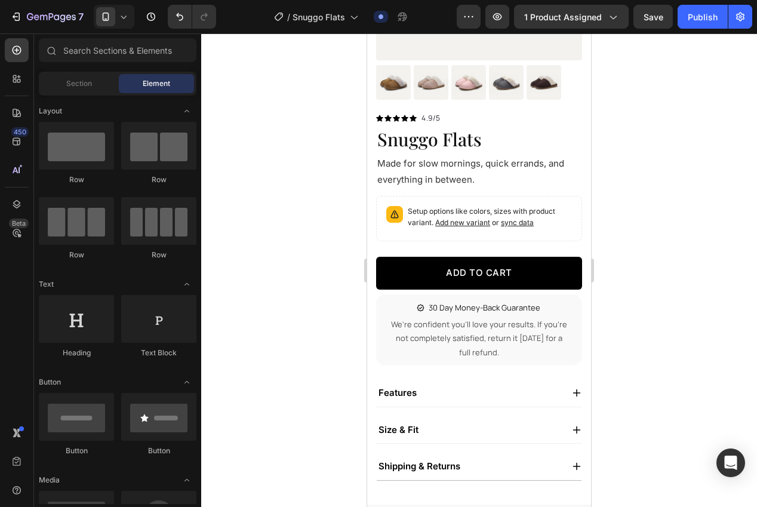
scroll to position [204, 0]
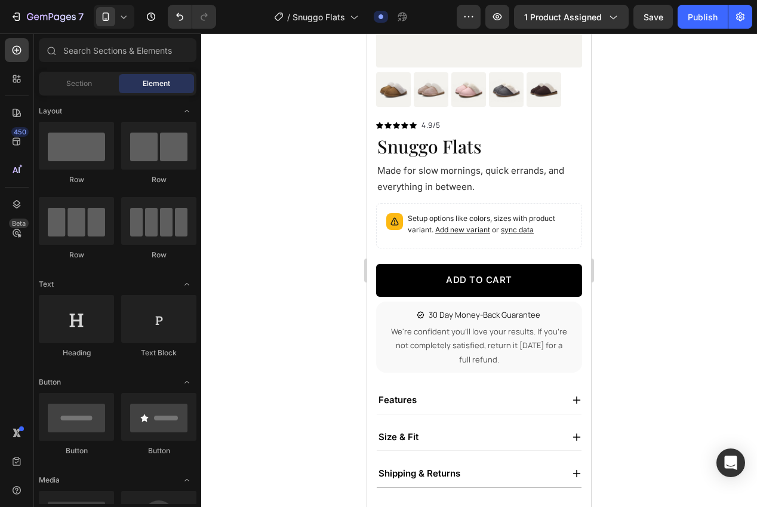
drag, startPoint x: 665, startPoint y: 240, endPoint x: 638, endPoint y: 236, distance: 27.2
click at [661, 239] on div at bounding box center [479, 269] width 556 height 473
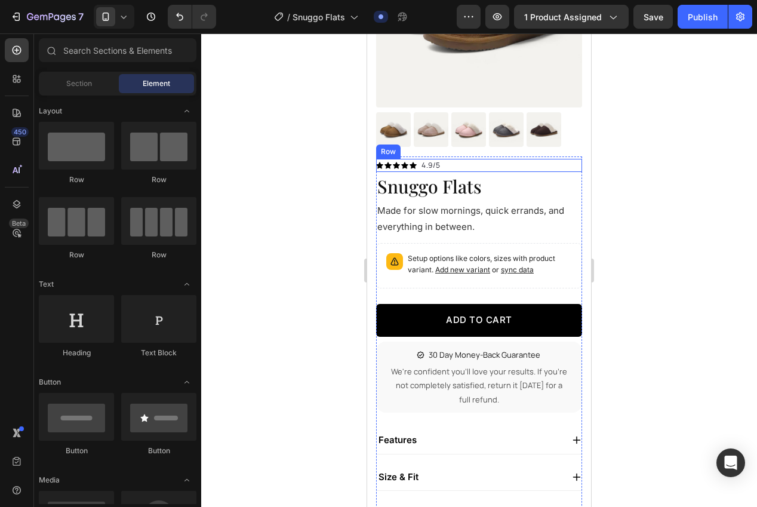
scroll to position [326, 0]
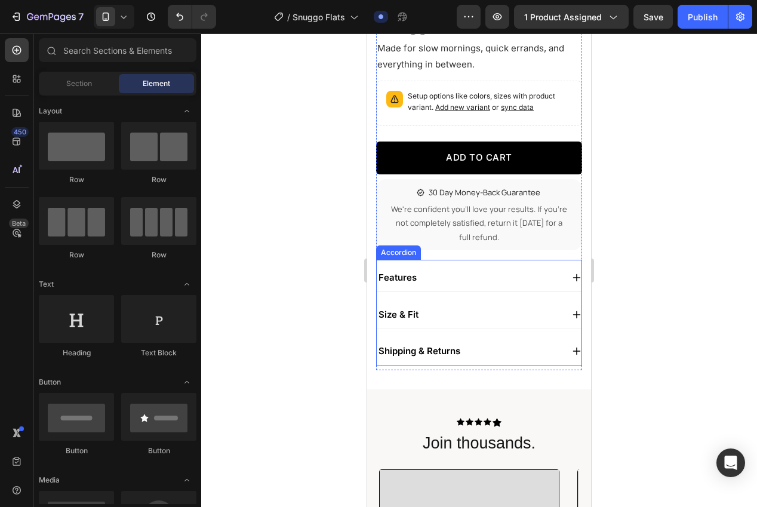
click at [403, 256] on div "Accordion" at bounding box center [398, 252] width 45 height 14
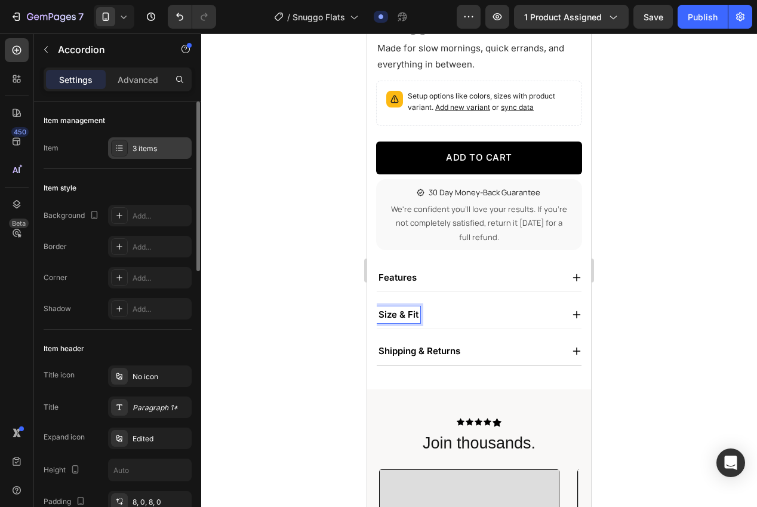
click at [138, 151] on div "3 items" at bounding box center [161, 148] width 56 height 11
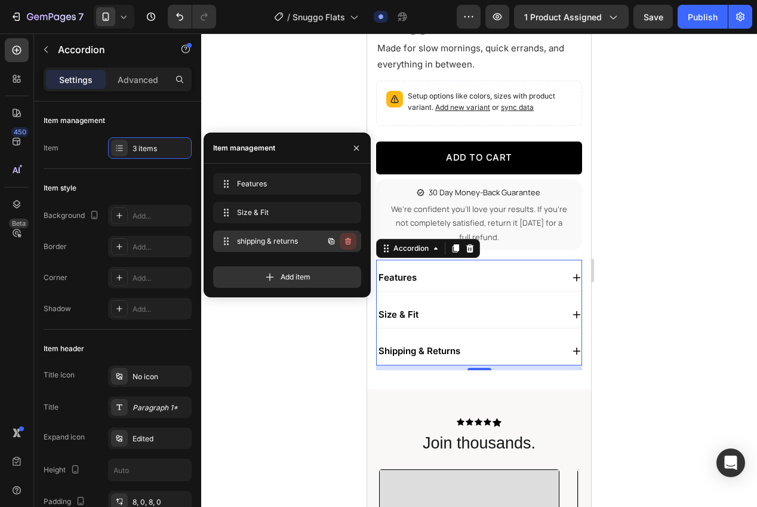
click at [345, 243] on icon "button" at bounding box center [348, 241] width 10 height 10
click at [344, 243] on div "Delete" at bounding box center [340, 241] width 22 height 11
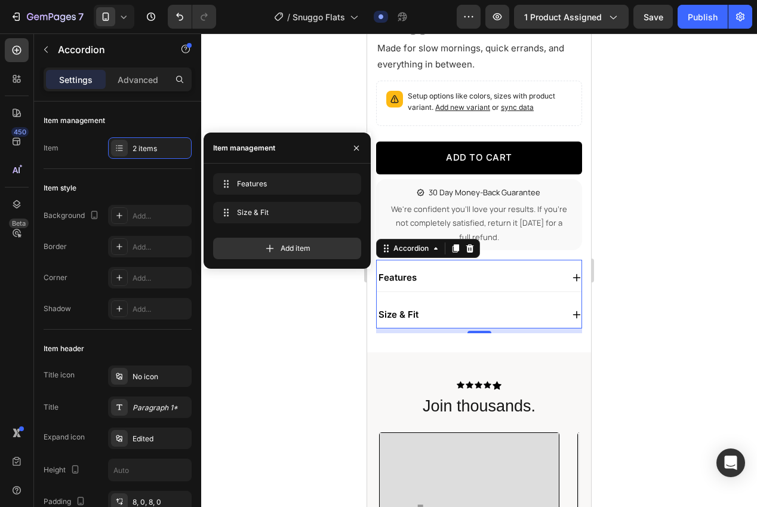
click at [266, 346] on div at bounding box center [479, 269] width 556 height 473
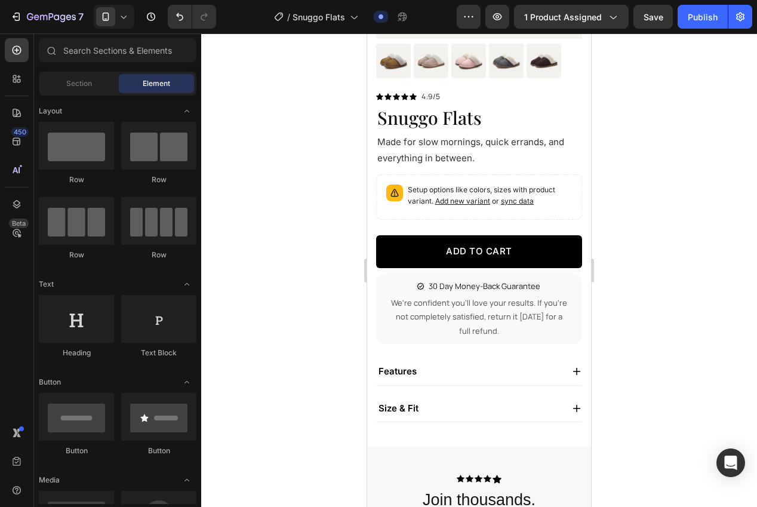
scroll to position [217, 0]
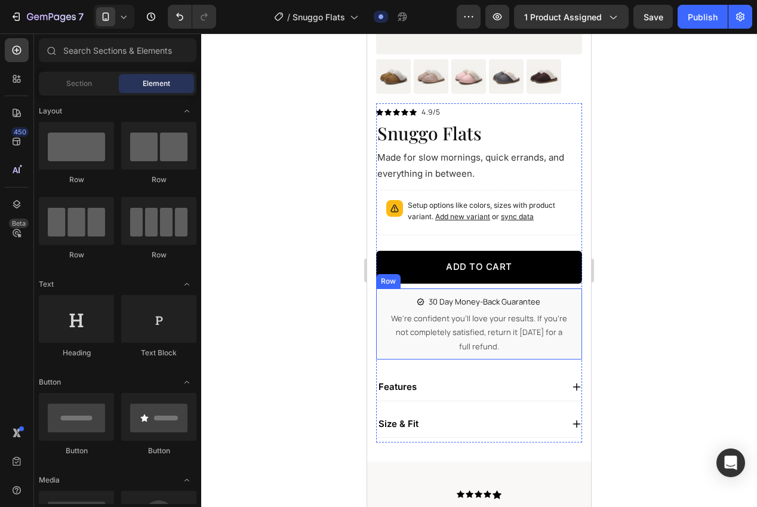
click at [383, 353] on div "30 Day Money-Back Guarantee Item List We're confident you'll love your results.…" at bounding box center [479, 324] width 196 height 62
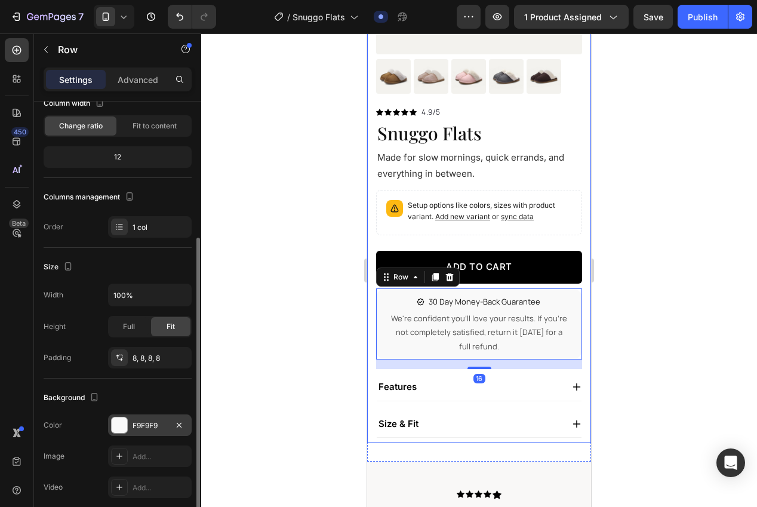
scroll to position [145, 0]
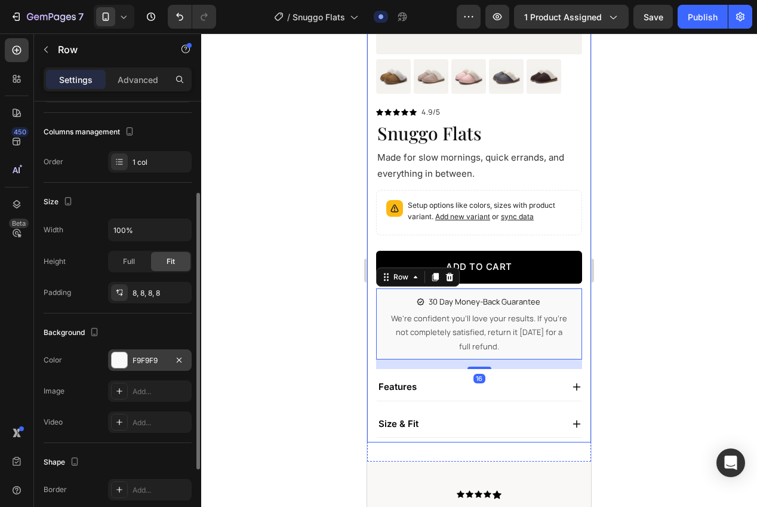
click at [138, 359] on div "F9F9F9" at bounding box center [150, 360] width 35 height 11
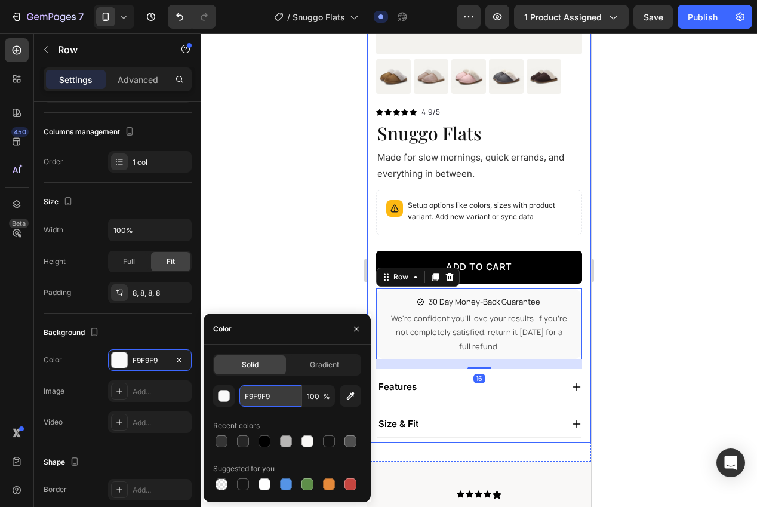
click at [257, 390] on input "F9F9F9" at bounding box center [270, 395] width 62 height 21
paste input "f4f2ee"
type input "f4f2ee"
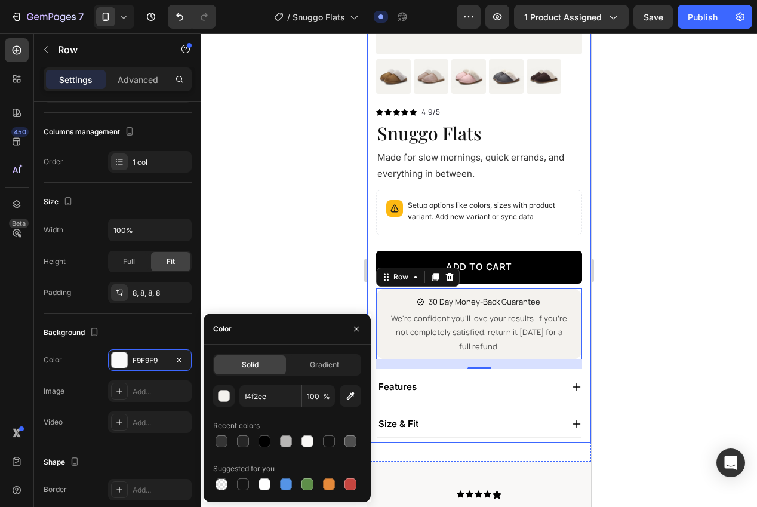
click at [237, 263] on div at bounding box center [479, 269] width 556 height 473
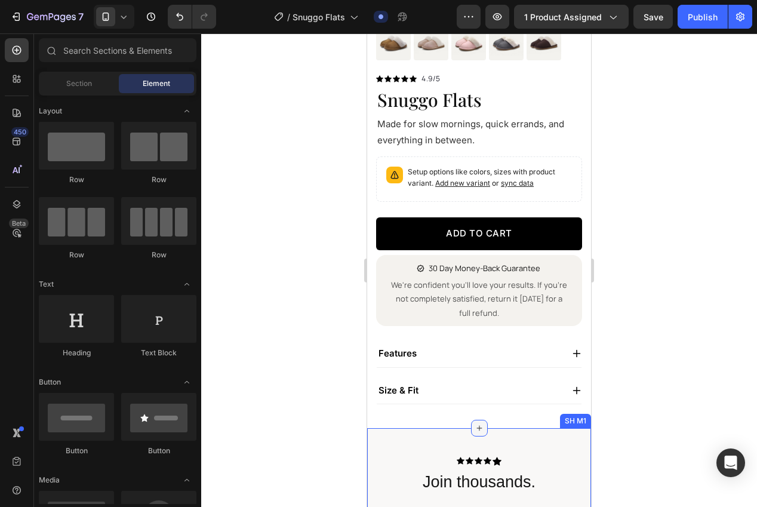
scroll to position [248, 0]
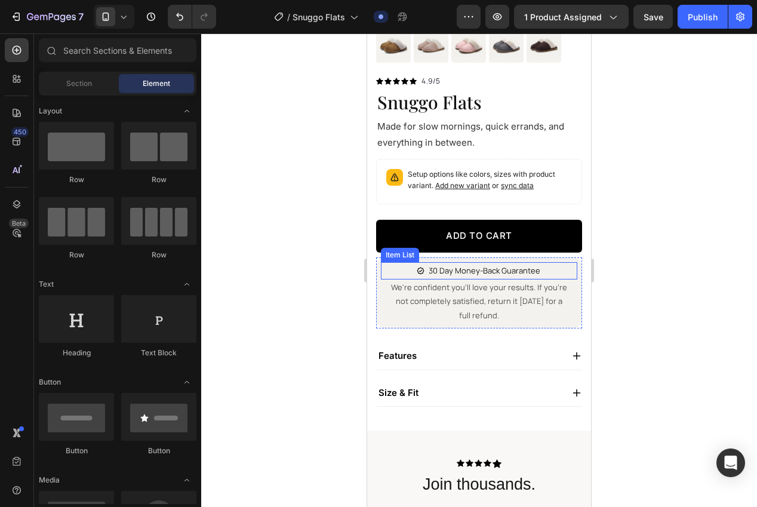
click at [452, 270] on p "30 Day Money-Back Guarantee" at bounding box center [485, 271] width 112 height 14
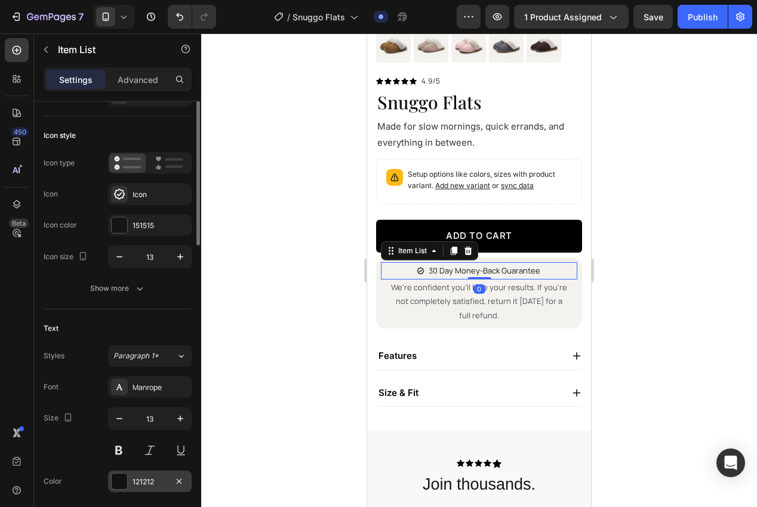
scroll to position [143, 0]
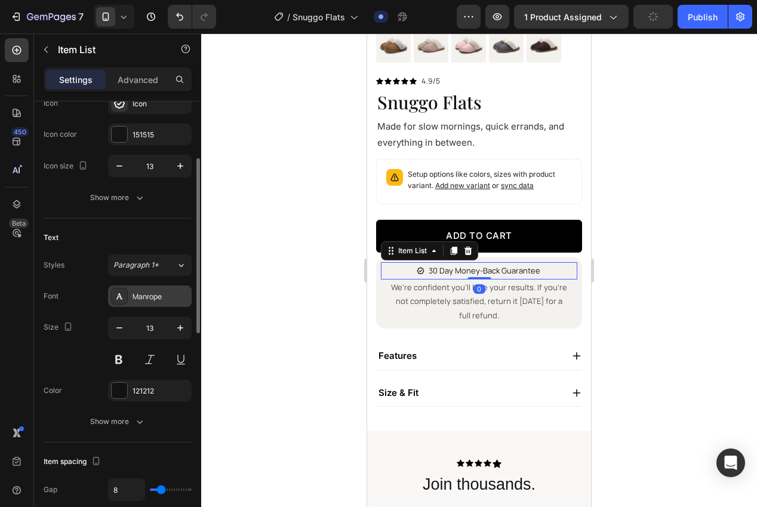
click at [131, 295] on div "Manrope" at bounding box center [150, 295] width 84 height 21
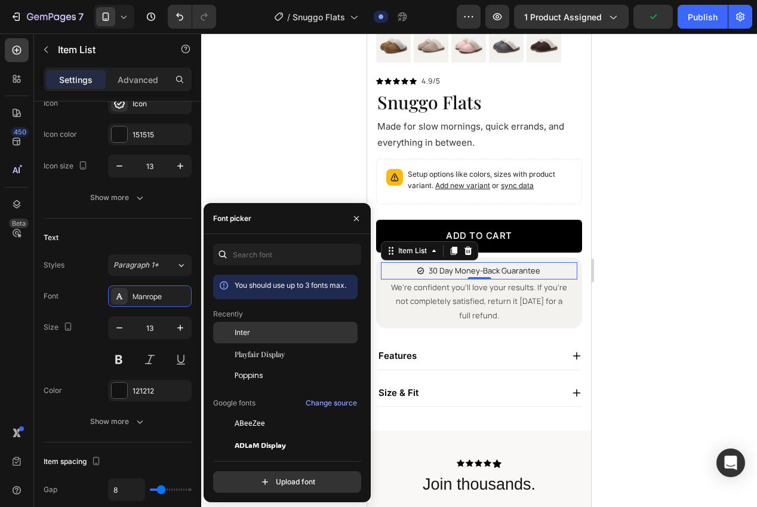
click at [250, 335] on div "Inter" at bounding box center [295, 332] width 121 height 11
click at [655, 325] on div at bounding box center [479, 269] width 556 height 473
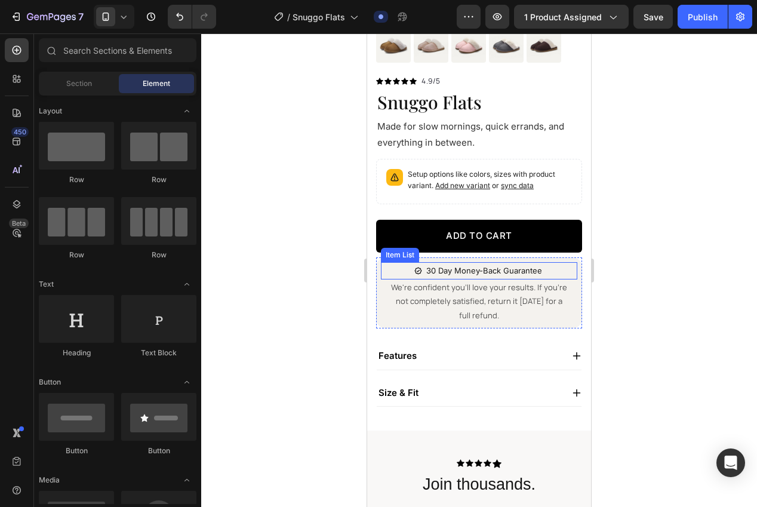
click at [484, 273] on p "30 Day Money-Back Guarantee" at bounding box center [484, 271] width 116 height 14
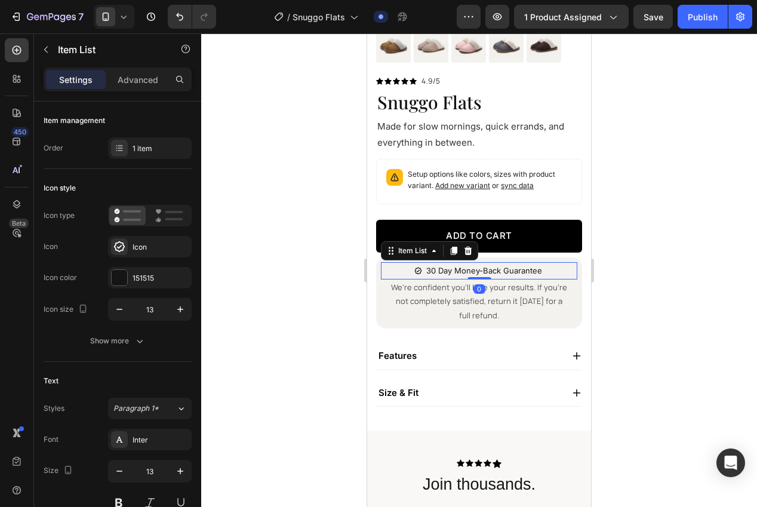
click at [484, 273] on p "30 Day Money-Back Guarantee" at bounding box center [484, 271] width 116 height 14
click at [462, 272] on p "30 Day Money-Back Guarantee" at bounding box center [484, 271] width 116 height 14
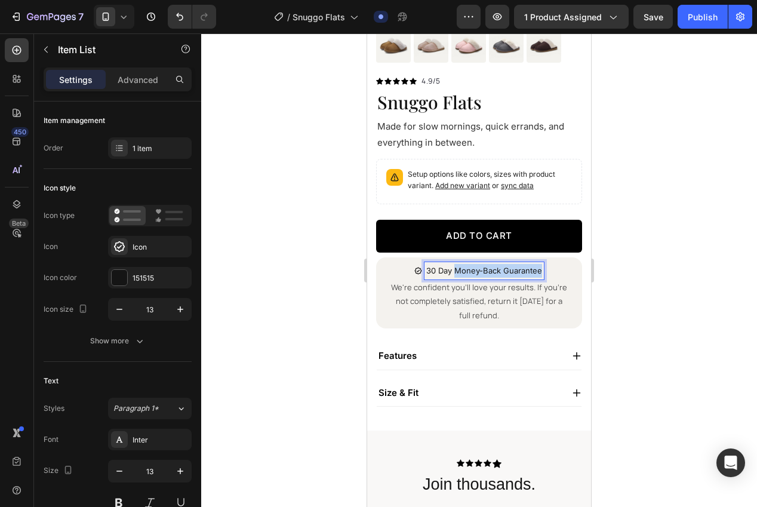
drag, startPoint x: 456, startPoint y: 272, endPoint x: 546, endPoint y: 272, distance: 89.5
click at [546, 272] on div "30 Day Money-Back Guarantee" at bounding box center [479, 270] width 178 height 17
click at [496, 273] on p "30 Day Returns" at bounding box center [484, 271] width 57 height 14
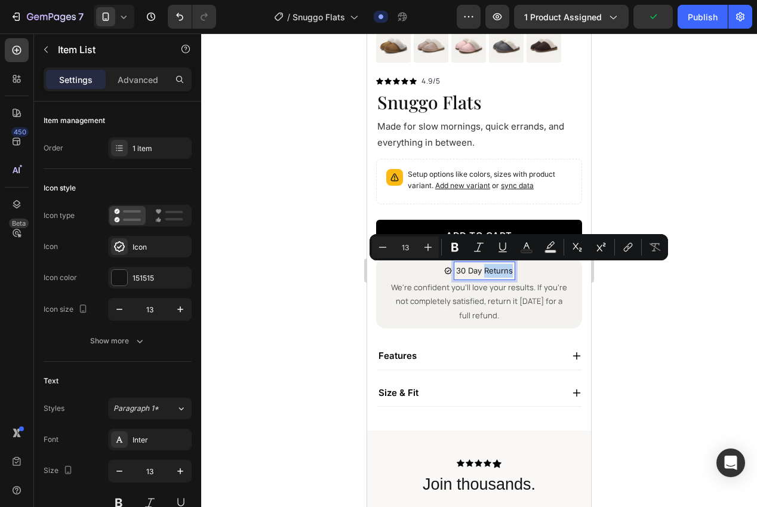
drag, startPoint x: 485, startPoint y: 273, endPoint x: 587, endPoint y: 282, distance: 101.9
click at [486, 273] on p "30 Day Returns" at bounding box center [484, 271] width 57 height 14
click at [485, 271] on p "30 Day Returns" at bounding box center [484, 271] width 57 height 14
click at [483, 272] on p "30 Day Returns" at bounding box center [484, 271] width 57 height 14
click at [486, 270] on p "30 Day Returns" at bounding box center [484, 271] width 57 height 14
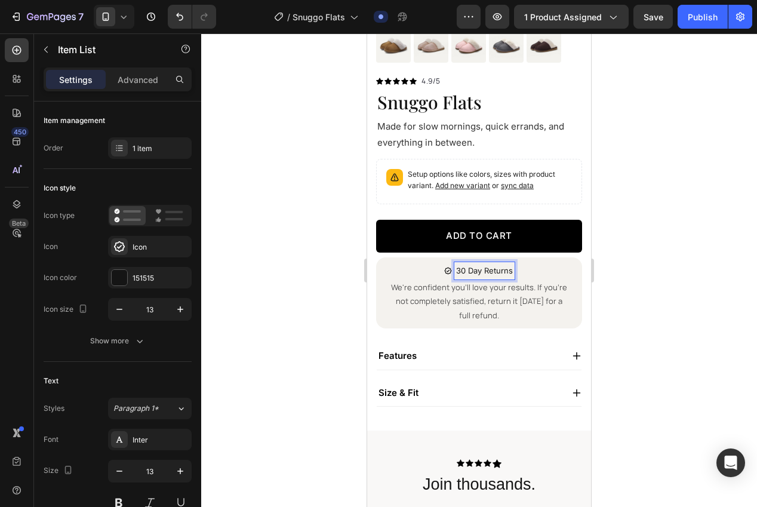
click at [487, 272] on p "30 Day Returns" at bounding box center [484, 271] width 57 height 14
click at [648, 278] on div at bounding box center [479, 269] width 556 height 473
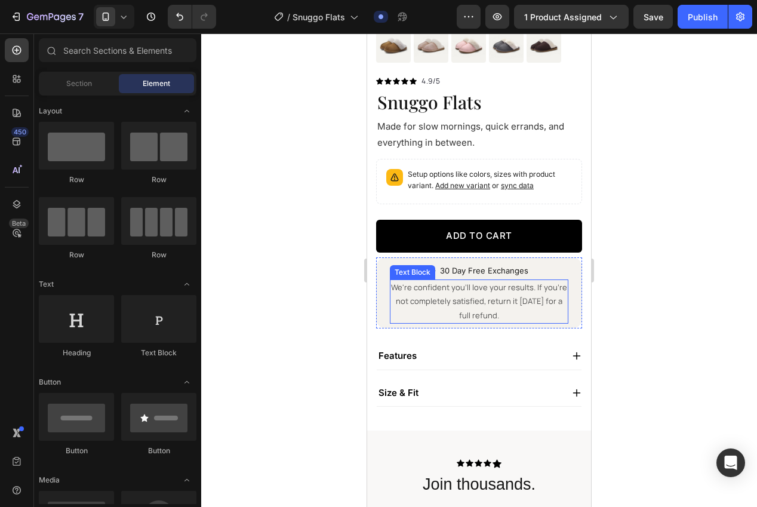
click at [486, 299] on p "We're confident you'll love your results. If you're not completely satisfied, r…" at bounding box center [479, 302] width 176 height 42
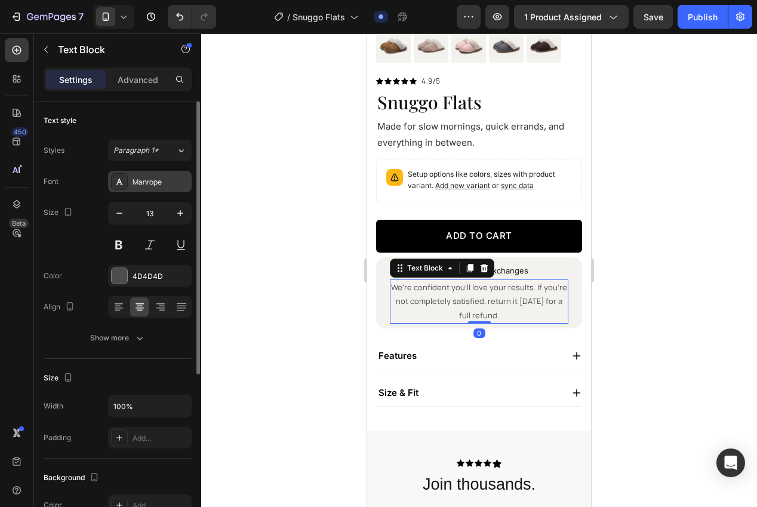
click at [144, 178] on div "Manrope" at bounding box center [161, 182] width 56 height 11
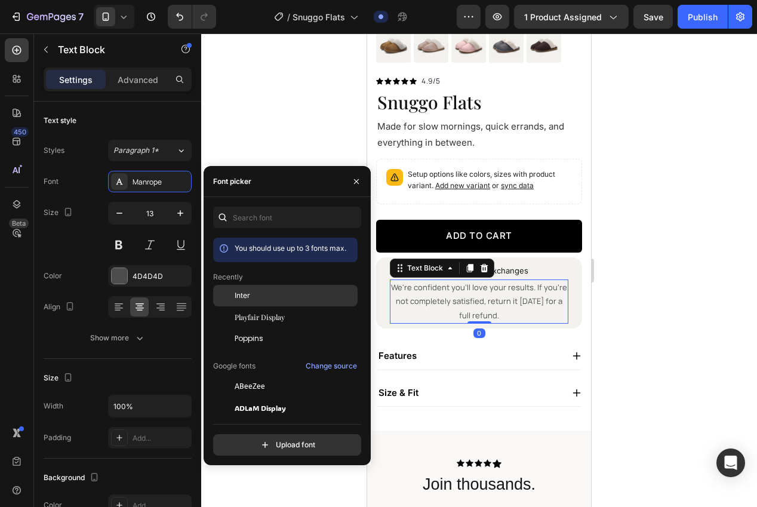
drag, startPoint x: 242, startPoint y: 298, endPoint x: 254, endPoint y: 295, distance: 11.6
click at [242, 298] on span "Inter" at bounding box center [243, 295] width 16 height 11
click at [504, 300] on p "We're confident you'll love your results. If you're not completely satisfied, r…" at bounding box center [479, 302] width 176 height 42
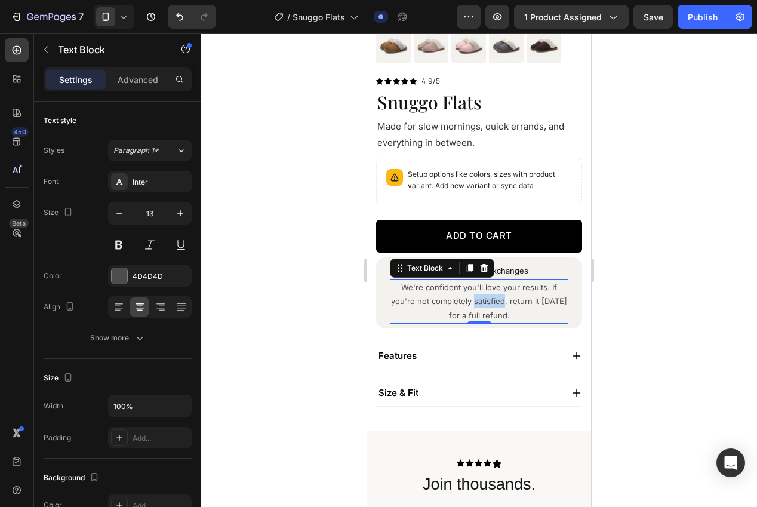
click at [504, 300] on p "We're confident you'll love your results. If you're not completely satisfied, r…" at bounding box center [479, 302] width 176 height 42
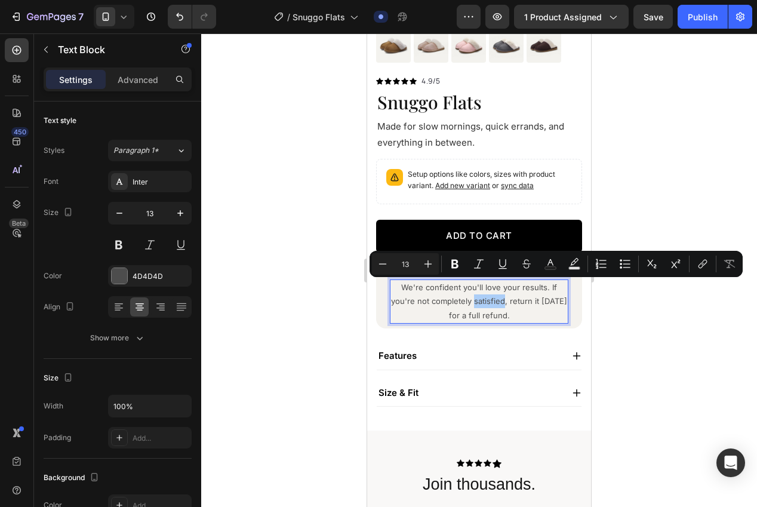
click at [621, 332] on div at bounding box center [479, 269] width 556 height 473
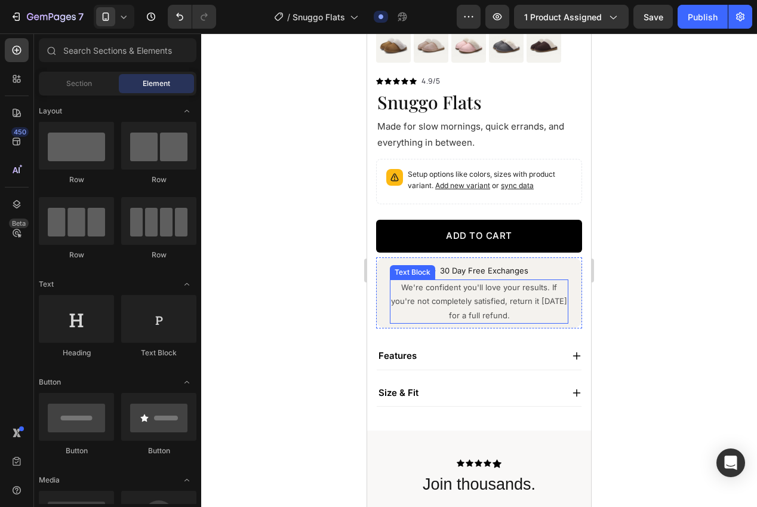
click at [499, 307] on p "We're confident you'll love your results. If you're not completely satisfied, r…" at bounding box center [479, 302] width 176 height 42
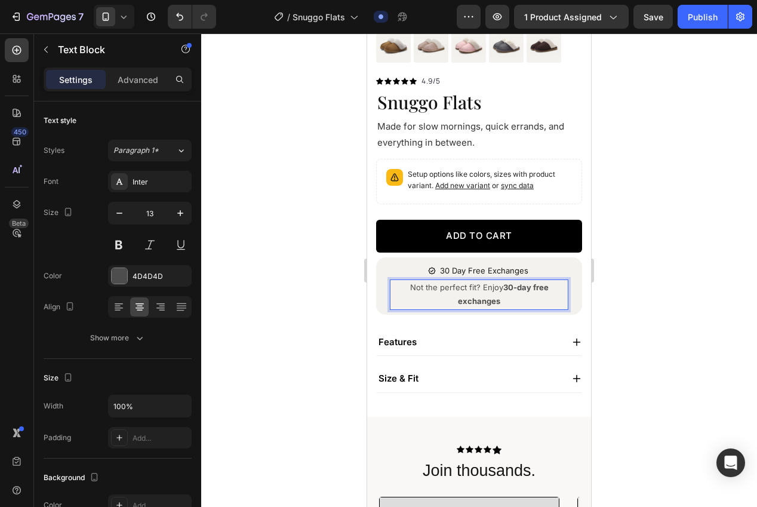
click at [532, 286] on strong "30-day free exchanges" at bounding box center [503, 293] width 91 height 23
click at [549, 287] on p "Not the perfect fit? Enjoy 30-day free exchanges" at bounding box center [479, 295] width 176 height 28
click at [512, 300] on p "Not the perfect fit? Enjoy 30-day free [PERSON_NAME] exchanges" at bounding box center [479, 295] width 176 height 28
drag, startPoint x: 491, startPoint y: 297, endPoint x: 472, endPoint y: 292, distance: 19.0
click at [472, 292] on p "Not the perfect fit? Enjoy 30-day free [PERSON_NAME] exchanges" at bounding box center [479, 295] width 176 height 28
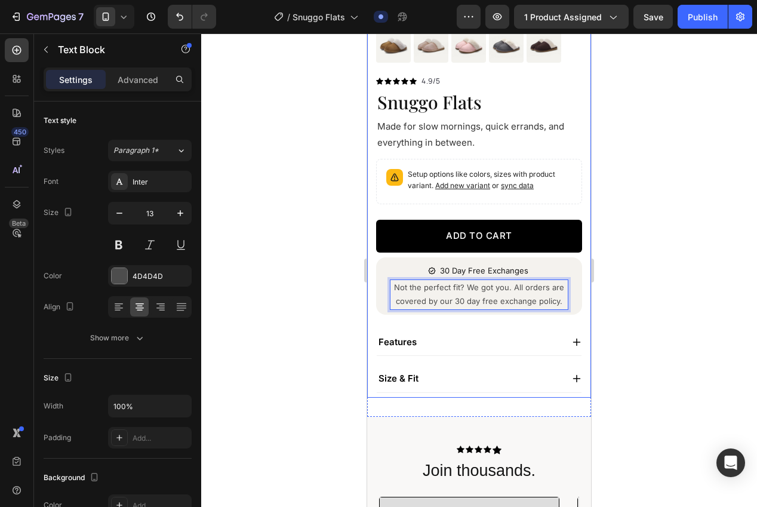
click at [689, 347] on div at bounding box center [479, 269] width 556 height 473
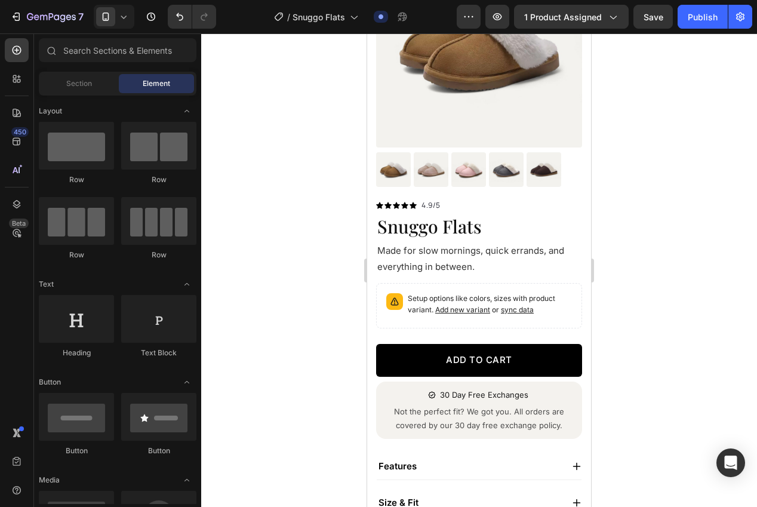
scroll to position [263, 0]
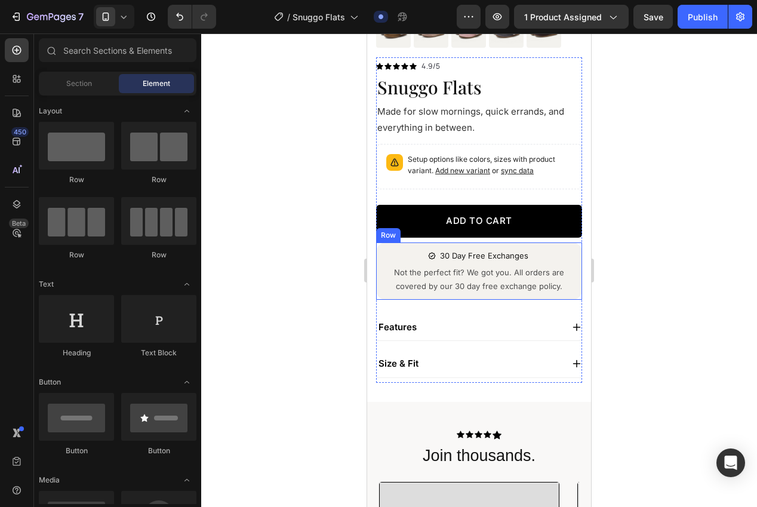
click at [381, 287] on div "30 Day Free Exchanges Item List Not the perfect fit? We got you. All orders are…" at bounding box center [479, 271] width 196 height 48
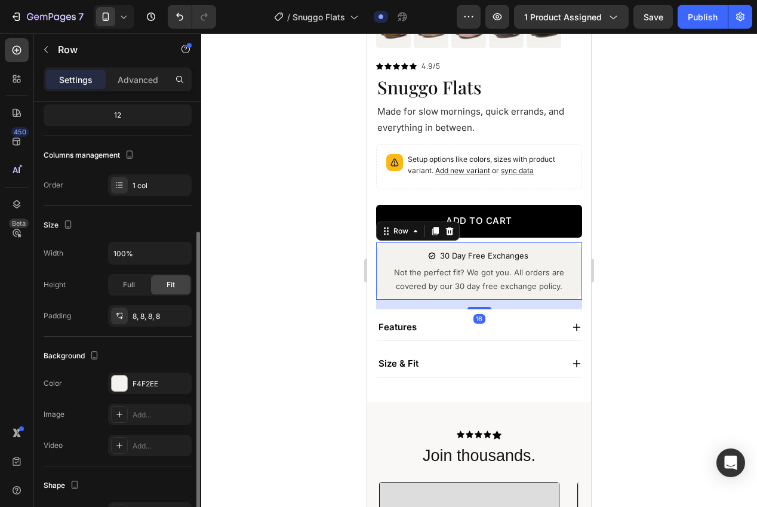
scroll to position [155, 0]
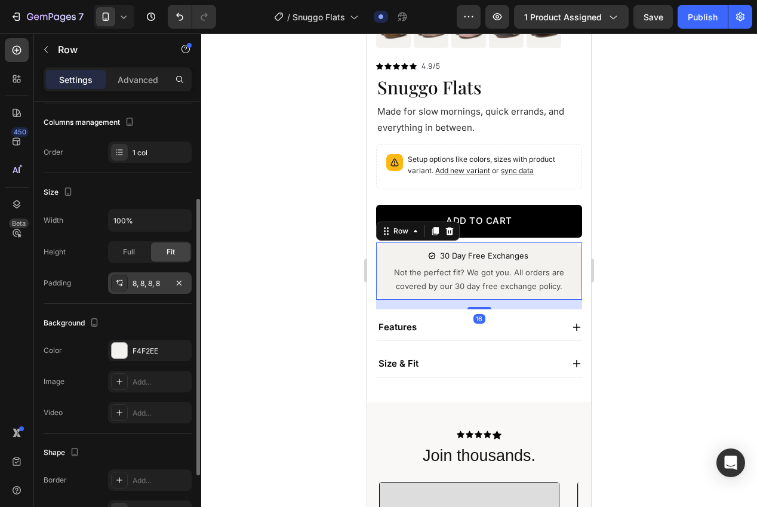
click at [141, 280] on div "8, 8, 8, 8" at bounding box center [150, 283] width 35 height 11
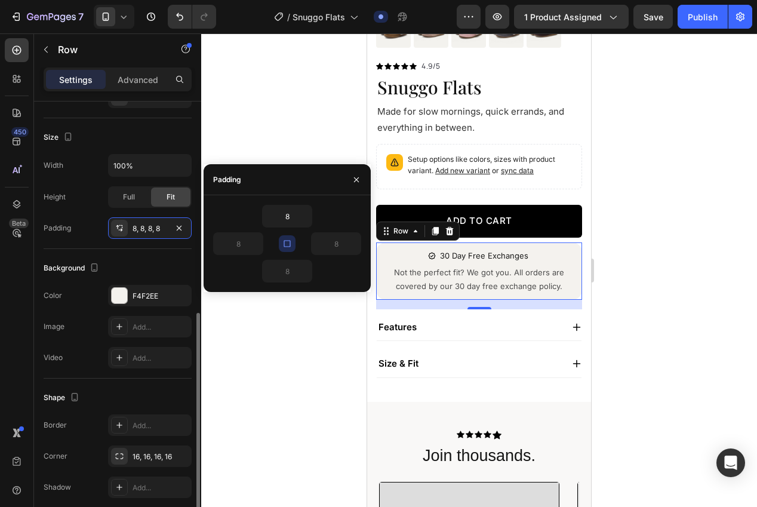
scroll to position [258, 0]
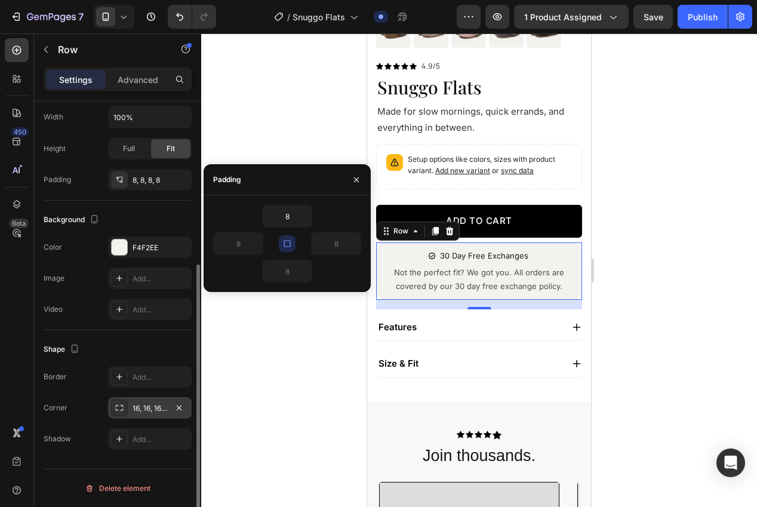
click at [146, 408] on div "16, 16, 16, 16" at bounding box center [150, 408] width 35 height 11
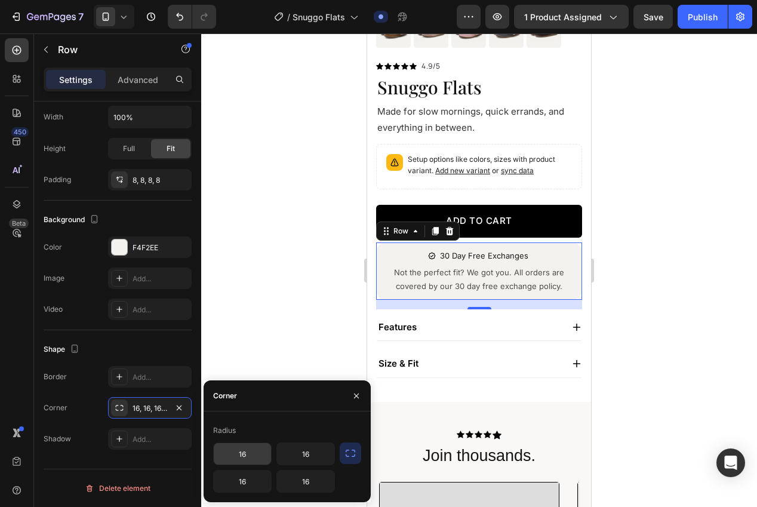
click at [263, 451] on input "16" at bounding box center [242, 453] width 57 height 21
type input "12"
click at [299, 452] on input "16" at bounding box center [305, 453] width 57 height 21
type input "12"
click at [232, 481] on input "16" at bounding box center [242, 480] width 57 height 21
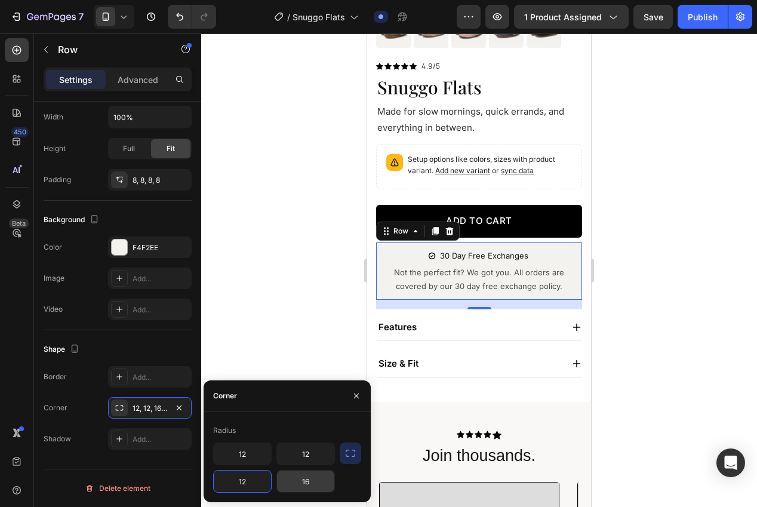
type input "12"
click at [314, 484] on input "16" at bounding box center [305, 480] width 57 height 21
type input "12"
click at [257, 298] on div at bounding box center [479, 269] width 556 height 473
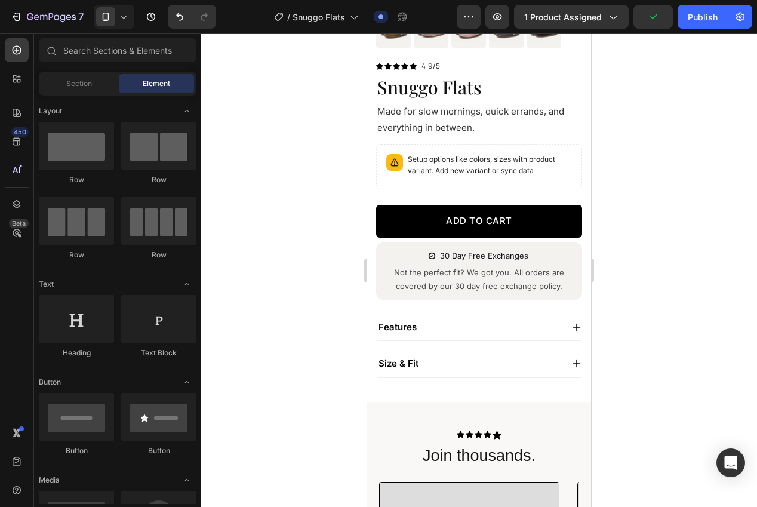
click at [294, 319] on div at bounding box center [479, 269] width 556 height 473
click at [298, 273] on div at bounding box center [479, 269] width 556 height 473
click at [294, 239] on div at bounding box center [479, 269] width 556 height 473
drag, startPoint x: 683, startPoint y: 170, endPoint x: 604, endPoint y: 194, distance: 82.3
click at [683, 171] on div at bounding box center [479, 269] width 556 height 473
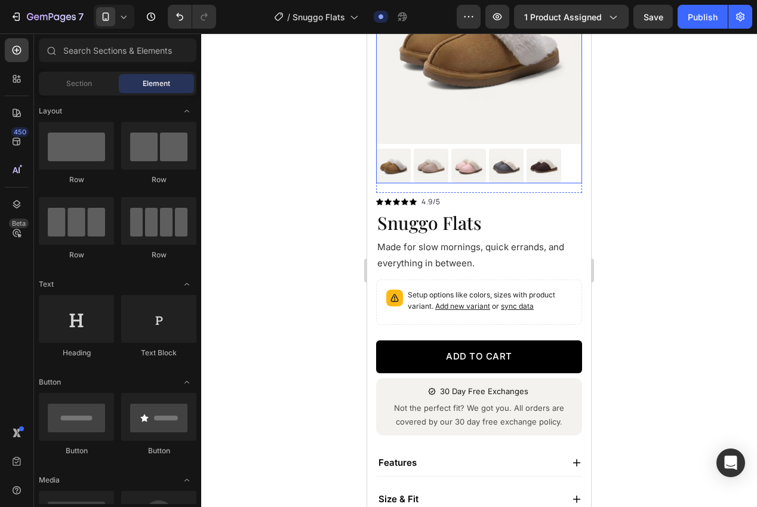
scroll to position [298, 0]
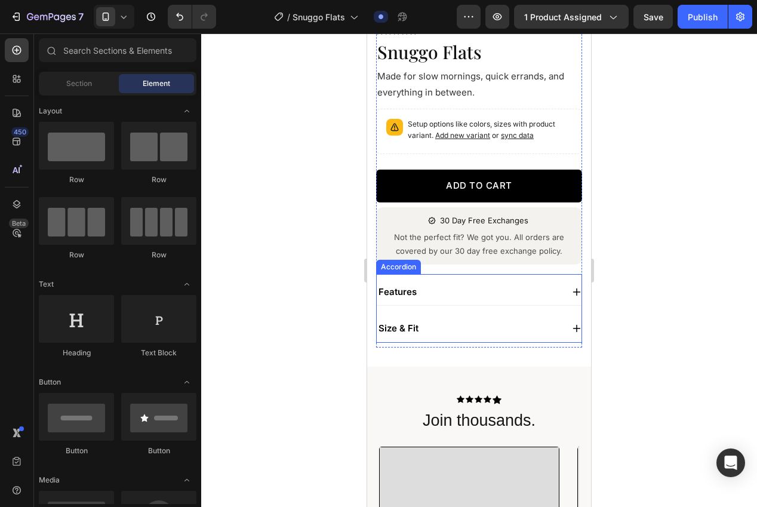
click at [566, 292] on div "Features" at bounding box center [479, 292] width 205 height 27
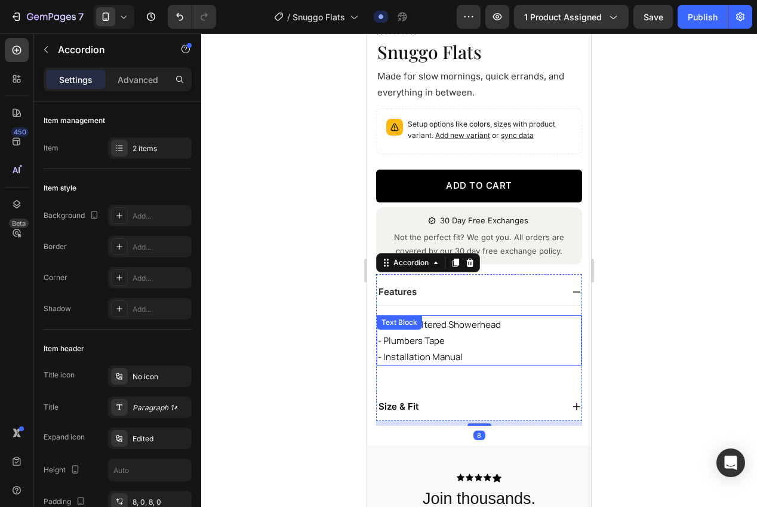
click at [455, 336] on p "- Plumbers Tape" at bounding box center [479, 340] width 202 height 16
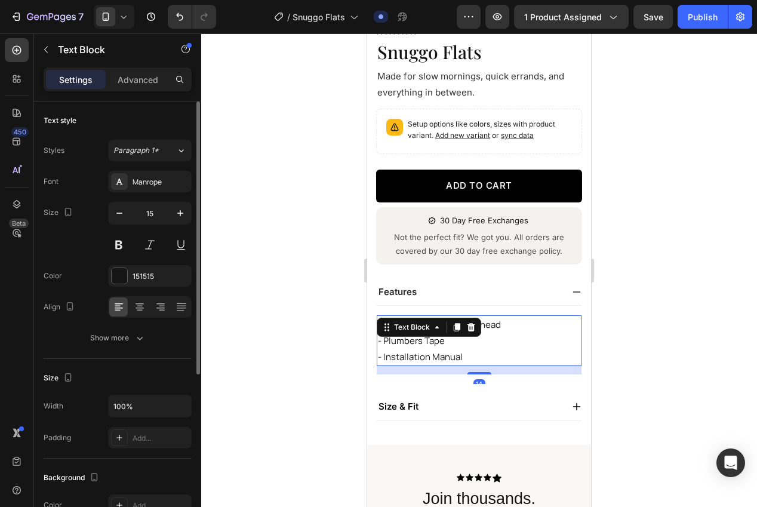
click at [145, 202] on div "15" at bounding box center [150, 213] width 84 height 23
click at [141, 191] on div "Manrope" at bounding box center [150, 181] width 84 height 21
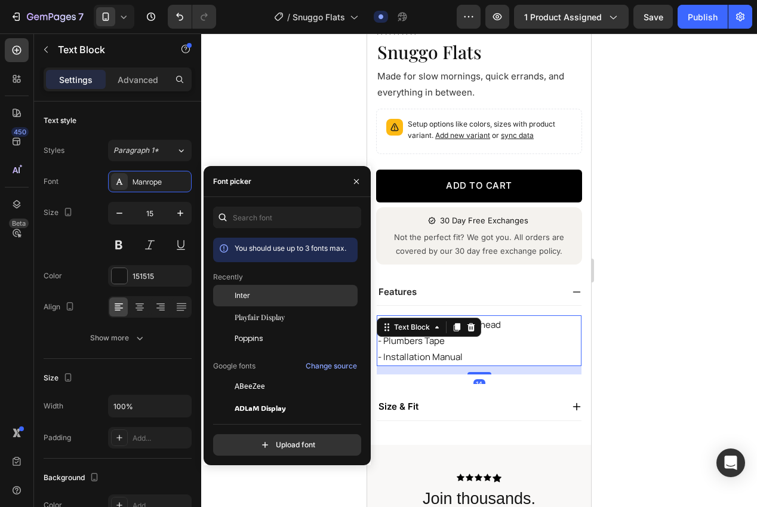
click at [269, 294] on div "Inter" at bounding box center [295, 295] width 121 height 11
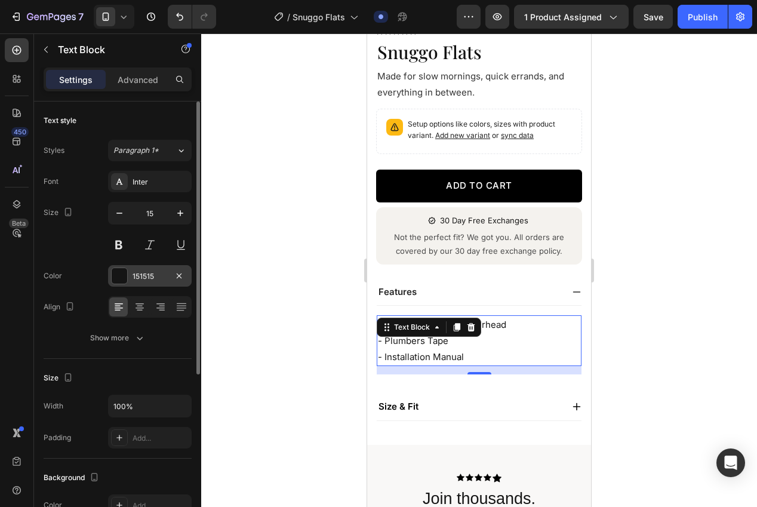
click at [149, 275] on div "151515" at bounding box center [150, 276] width 35 height 11
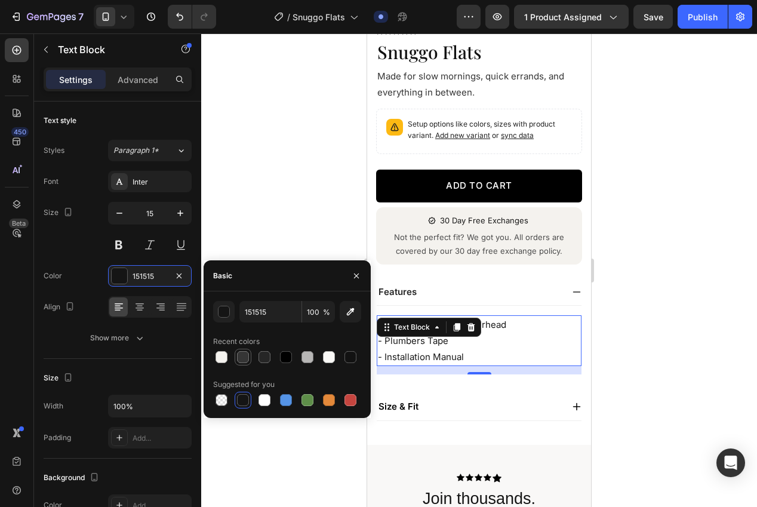
click at [241, 358] on div at bounding box center [243, 357] width 12 height 12
type input "353535"
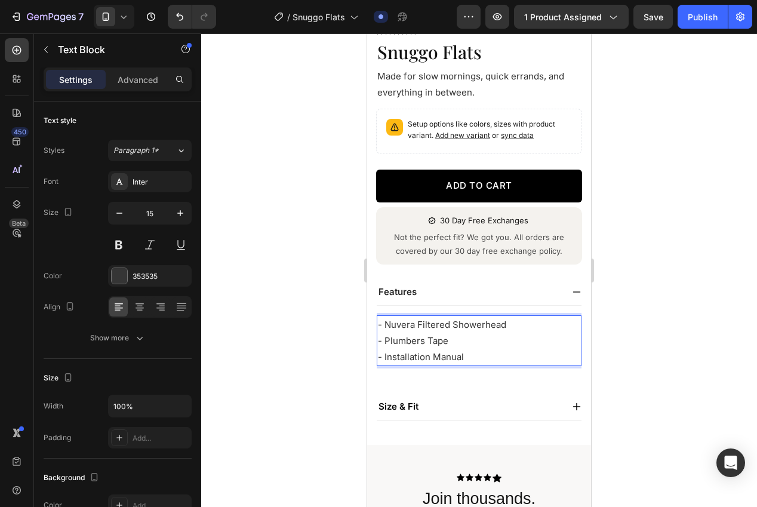
click at [506, 350] on p "- Installation Manual" at bounding box center [479, 357] width 202 height 16
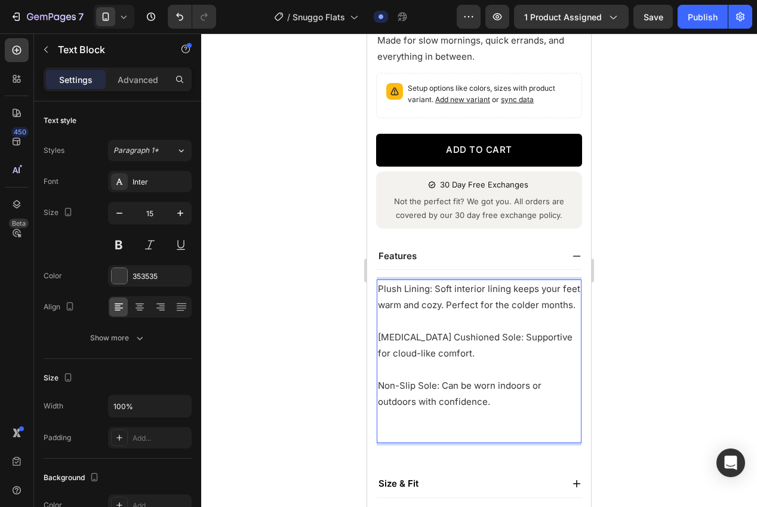
scroll to position [339, 0]
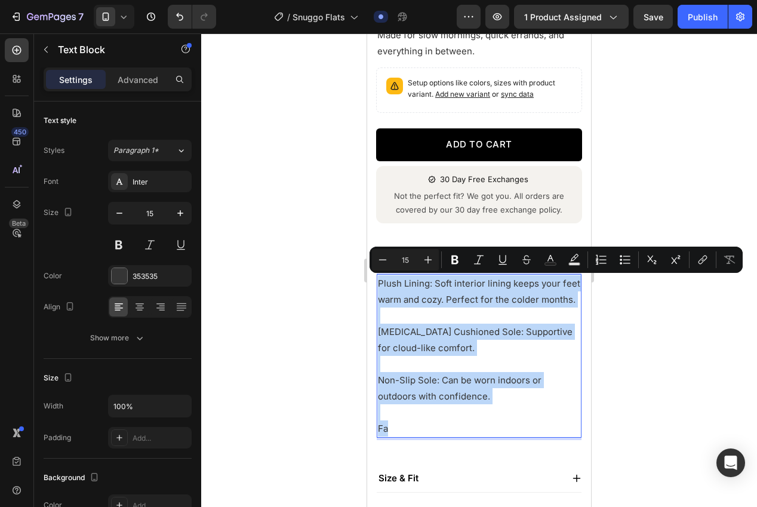
click at [480, 398] on p "Non-Slip Sole: Can be worn indoors or outdoors with confidence." at bounding box center [479, 388] width 202 height 32
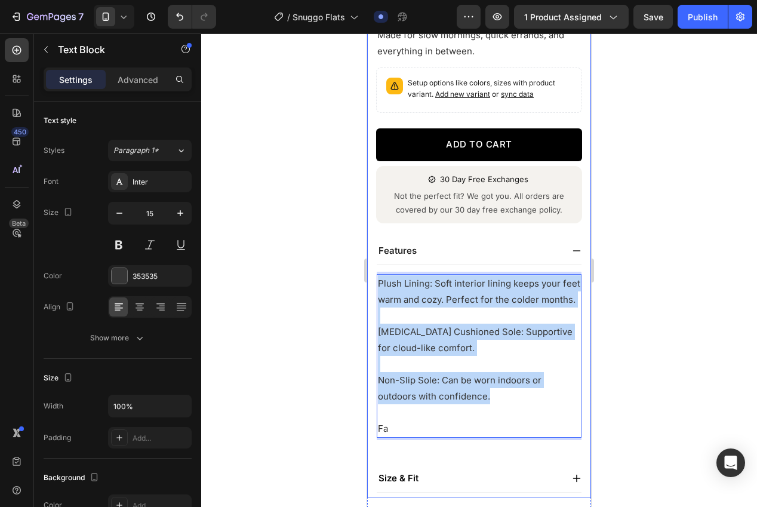
drag, startPoint x: 450, startPoint y: 371, endPoint x: 378, endPoint y: 284, distance: 112.4
click at [368, 288] on div "Product Images Video Video Video Video Carousel Row Icon Icon Icon Icon Icon Ic…" at bounding box center [479, 111] width 224 height 771
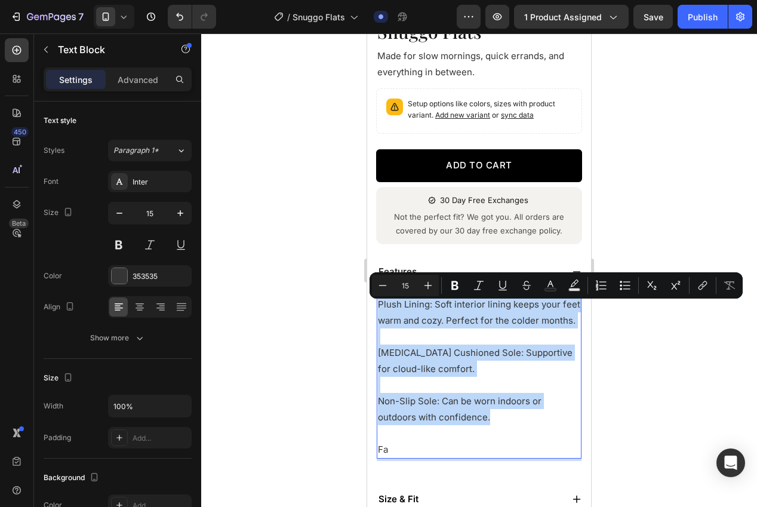
copy div "Plush Lining: Soft interior lining keeps your feet warm and cozy. Perfect for t…"
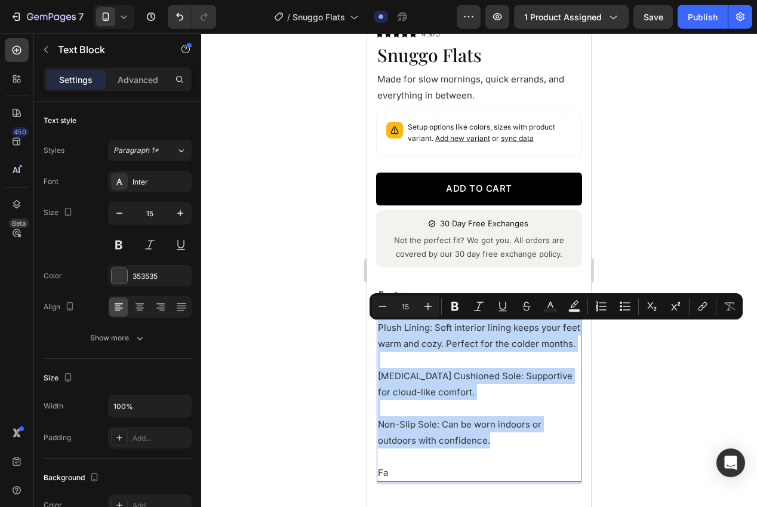
scroll to position [292, 0]
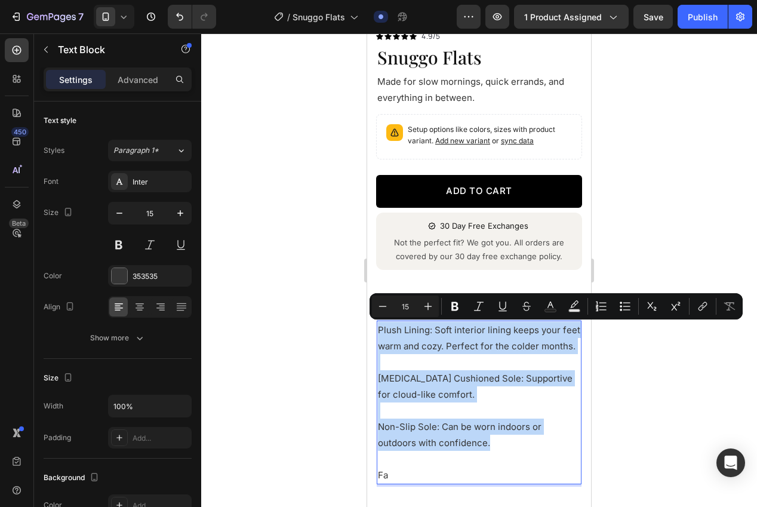
copy div "Plush Lining: Soft interior lining keeps your feet warm and cozy. Perfect for t…"
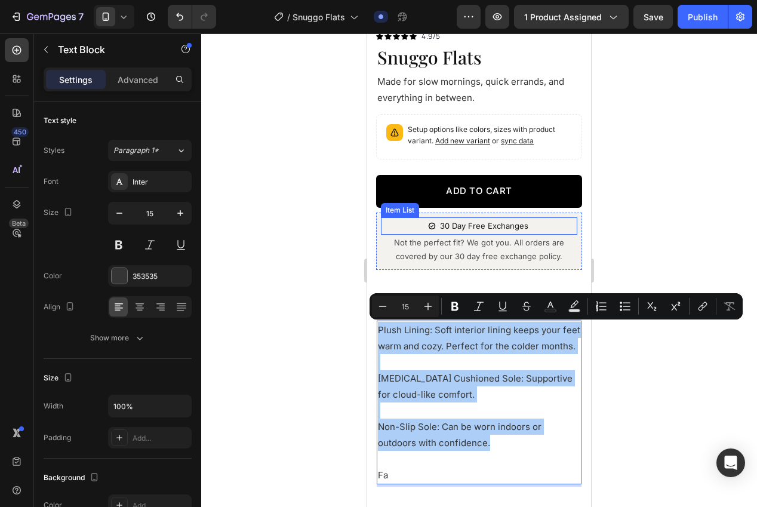
click at [675, 193] on div at bounding box center [479, 269] width 556 height 473
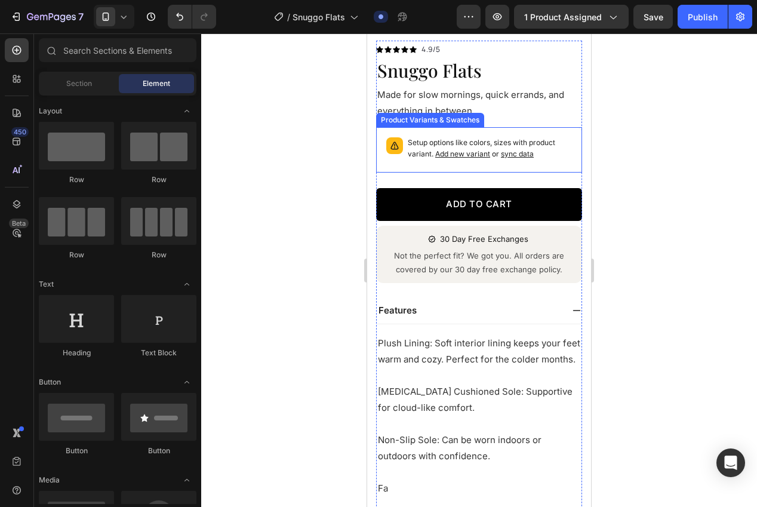
scroll to position [503, 0]
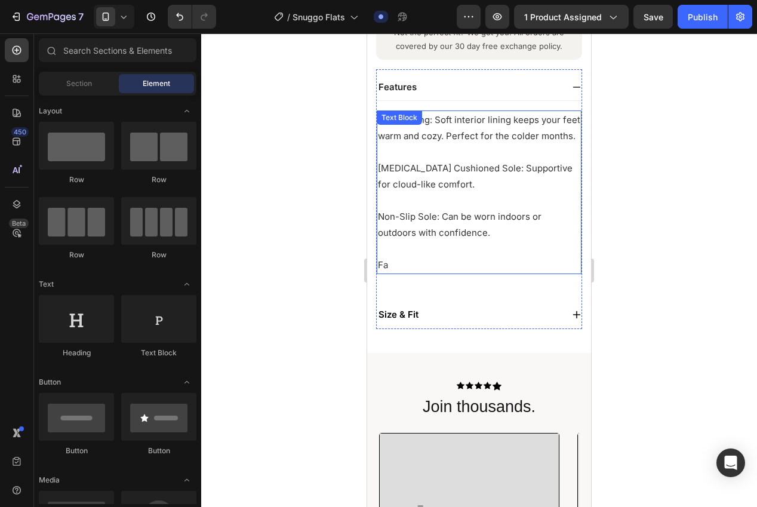
click at [411, 269] on p "Fa" at bounding box center [479, 265] width 202 height 16
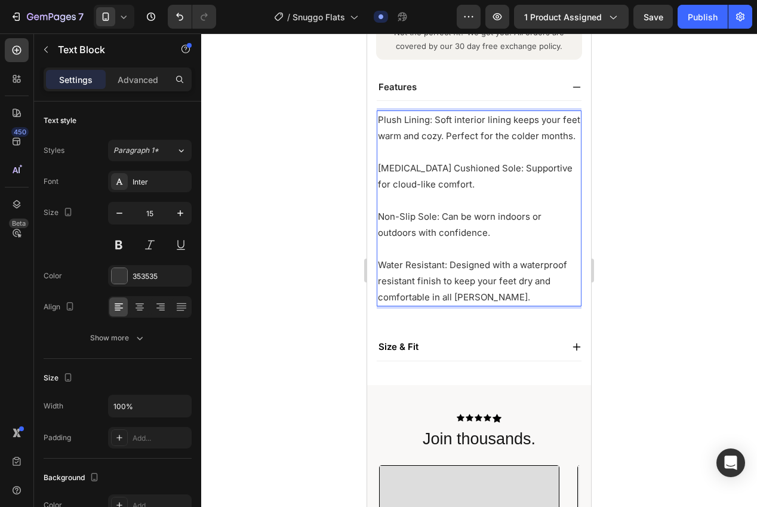
drag, startPoint x: 688, startPoint y: 289, endPoint x: 626, endPoint y: 269, distance: 65.3
click at [688, 288] on div at bounding box center [479, 269] width 556 height 473
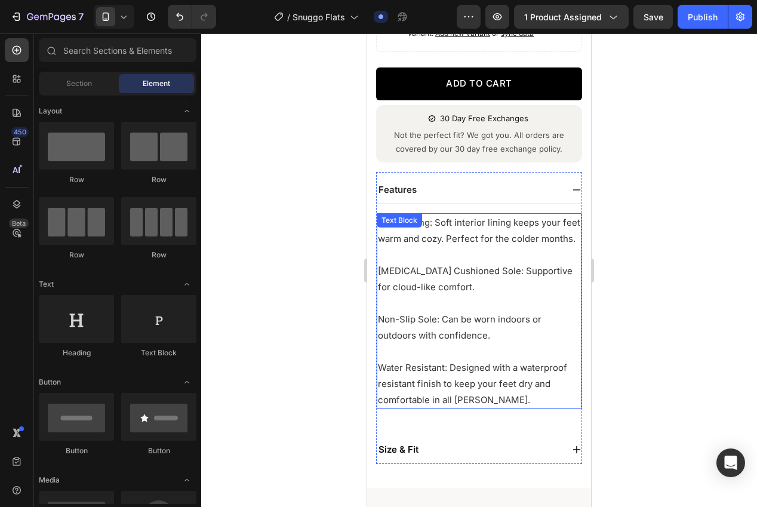
scroll to position [389, 0]
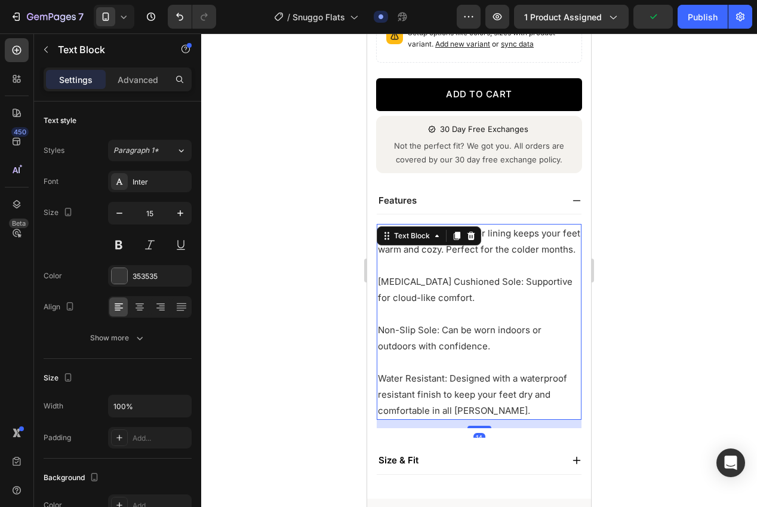
click at [497, 285] on p "[MEDICAL_DATA] Cushioned Sole: Supportive for cloud-like comfort." at bounding box center [479, 289] width 202 height 32
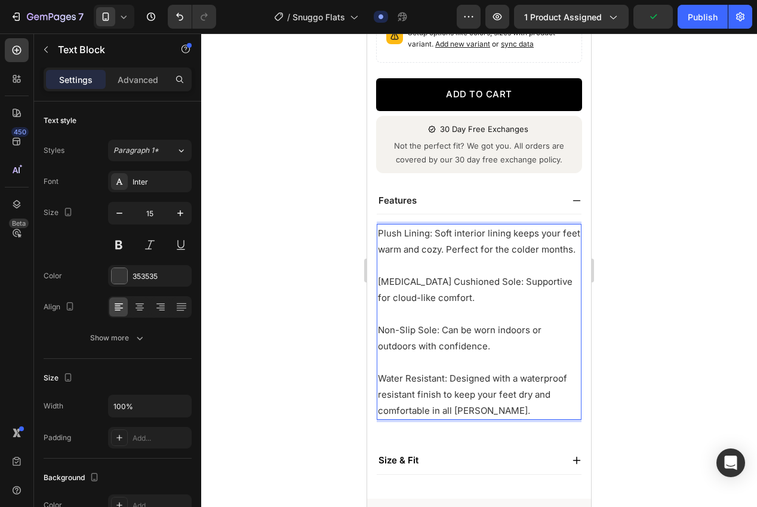
click at [494, 284] on p "[MEDICAL_DATA] Cushioned Sole: Supportive for cloud-like comfort." at bounding box center [479, 289] width 202 height 32
click at [543, 281] on p "[MEDICAL_DATA] Cushioned: Supportive for cloud-like comfort." at bounding box center [479, 289] width 202 height 32
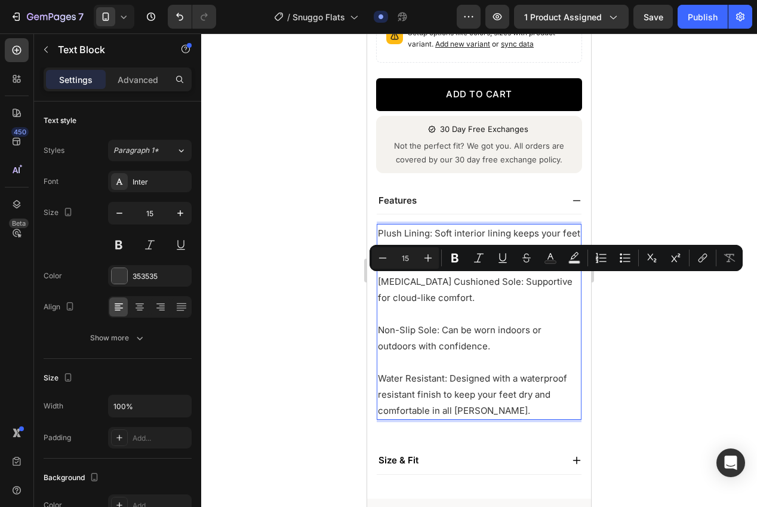
drag, startPoint x: 448, startPoint y: 317, endPoint x: 437, endPoint y: 332, distance: 18.4
click at [448, 318] on p "Rich Text Editor. Editing area: main" at bounding box center [479, 314] width 202 height 16
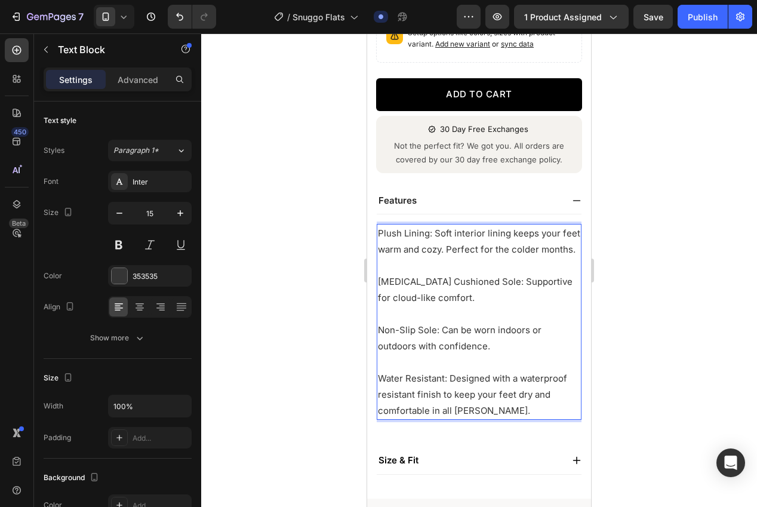
click at [427, 332] on p "Non-Slip Sole: Can be worn indoors or outdoors with confidence." at bounding box center [479, 338] width 202 height 32
drag, startPoint x: 427, startPoint y: 332, endPoint x: 427, endPoint y: 344, distance: 12.5
click at [428, 333] on p "Non-Slip Sole: Can be worn indoors or outdoors with confidence." at bounding box center [479, 338] width 202 height 32
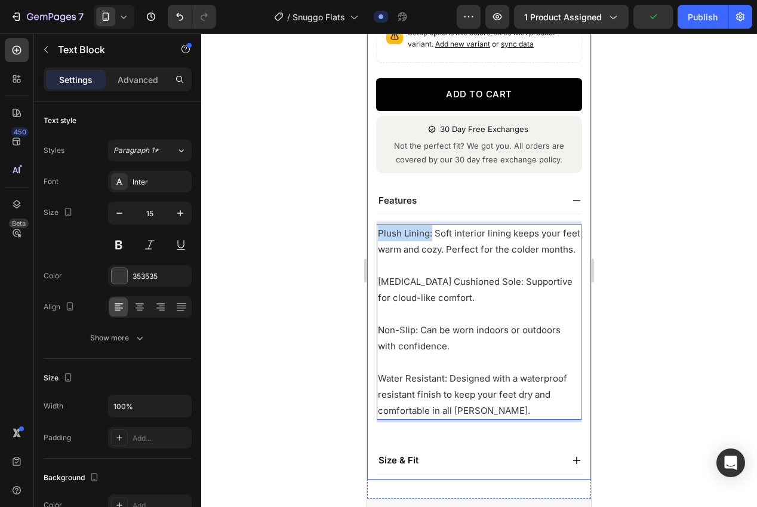
drag, startPoint x: 430, startPoint y: 233, endPoint x: 367, endPoint y: 234, distance: 63.3
click at [367, 234] on div "Product Images Video Video Video Video Carousel Row Icon Icon Icon Icon Icon Ic…" at bounding box center [479, 77] width 224 height 803
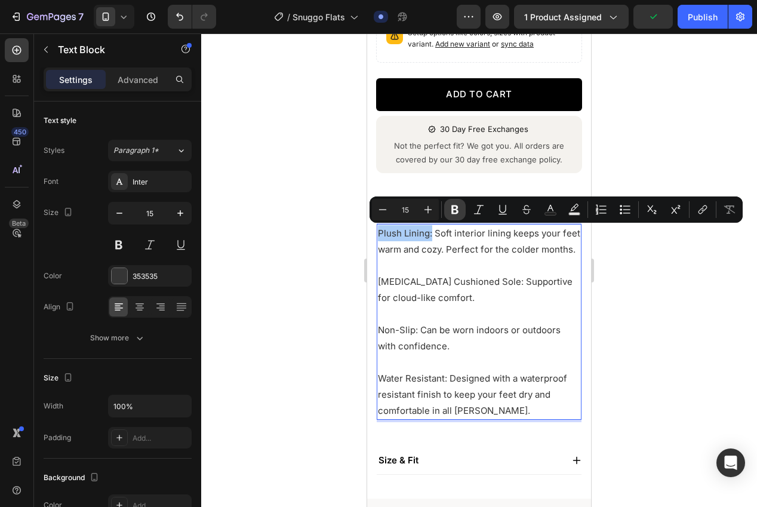
click at [449, 211] on icon "Editor contextual toolbar" at bounding box center [455, 210] width 12 height 12
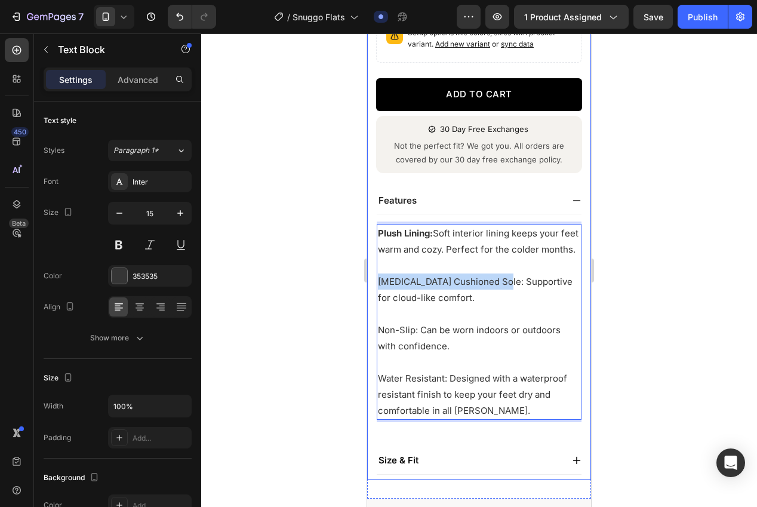
drag, startPoint x: 500, startPoint y: 283, endPoint x: 369, endPoint y: 283, distance: 130.1
click at [369, 283] on div "Product Images Video Video Video Video Carousel Row Icon Icon Icon Icon Icon Ic…" at bounding box center [479, 77] width 224 height 803
drag, startPoint x: 512, startPoint y: 282, endPoint x: 367, endPoint y: 284, distance: 145.1
click at [367, 284] on div "Product Images Video Video Video Video Carousel Row Icon Icon Icon Icon Icon Ic…" at bounding box center [479, 77] width 224 height 803
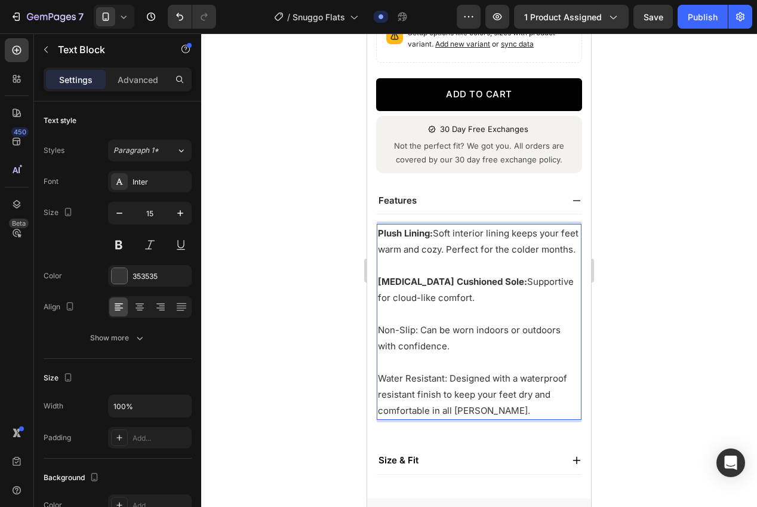
click at [453, 322] on p "Non-Slip: Can be worn indoors or outdoors with confidence." at bounding box center [479, 338] width 202 height 32
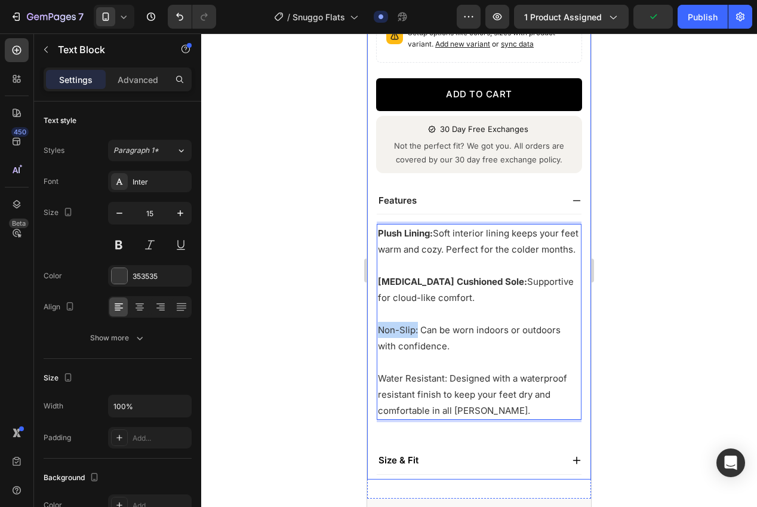
drag, startPoint x: 407, startPoint y: 330, endPoint x: 371, endPoint y: 330, distance: 35.8
click at [371, 330] on div "Product Images Video Video Video Video Carousel Row Icon Icon Icon Icon Icon Ic…" at bounding box center [479, 77] width 224 height 803
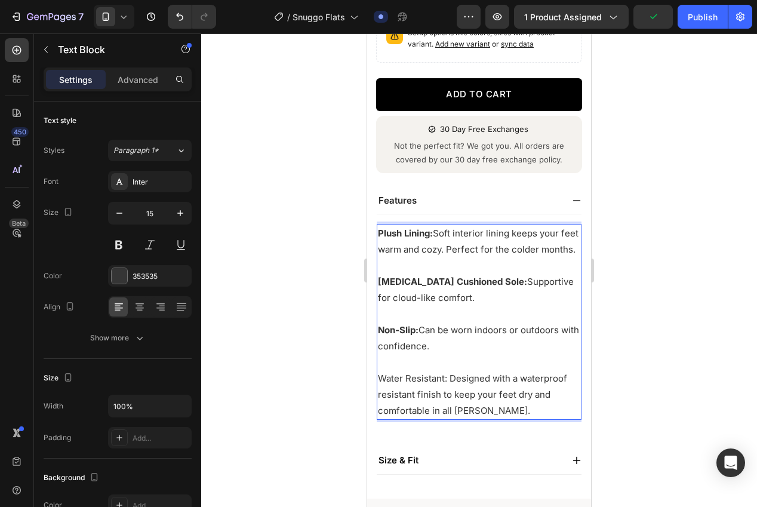
click at [460, 389] on p "Water Resistant: Designed with a waterproof resistant finish to keep your feet …" at bounding box center [479, 394] width 202 height 48
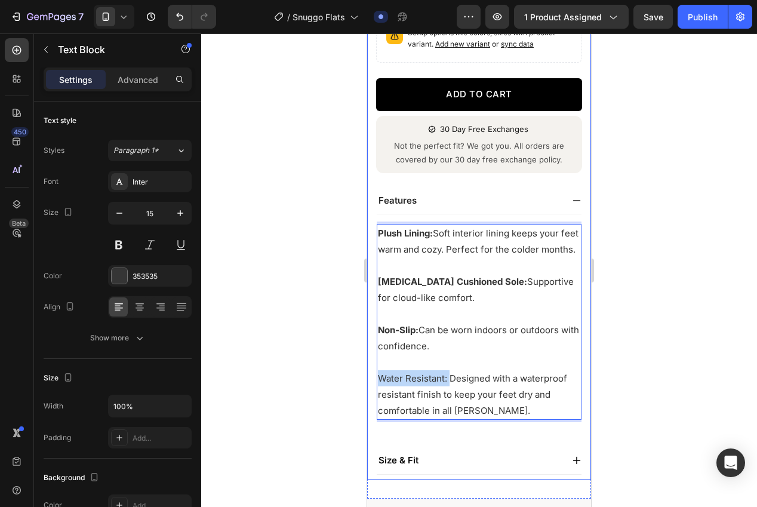
drag, startPoint x: 448, startPoint y: 378, endPoint x: 371, endPoint y: 377, distance: 77.6
click at [369, 377] on div "Product Images Video Video Video Video Carousel Row Icon Icon Icon Icon Icon Ic…" at bounding box center [479, 77] width 224 height 803
click at [664, 332] on div at bounding box center [479, 269] width 556 height 473
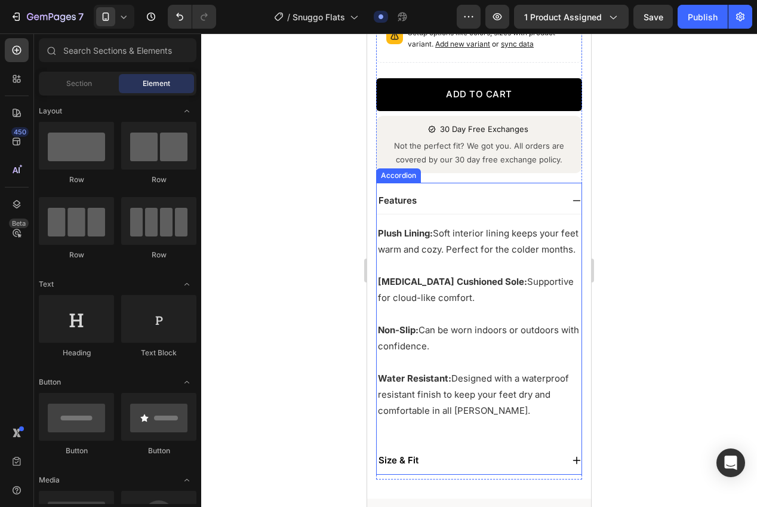
click at [575, 201] on icon at bounding box center [577, 201] width 10 height 10
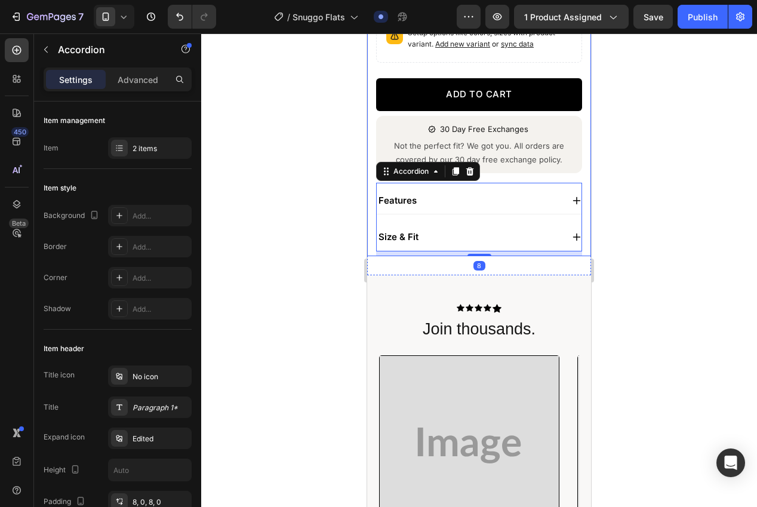
click at [677, 215] on div at bounding box center [479, 269] width 556 height 473
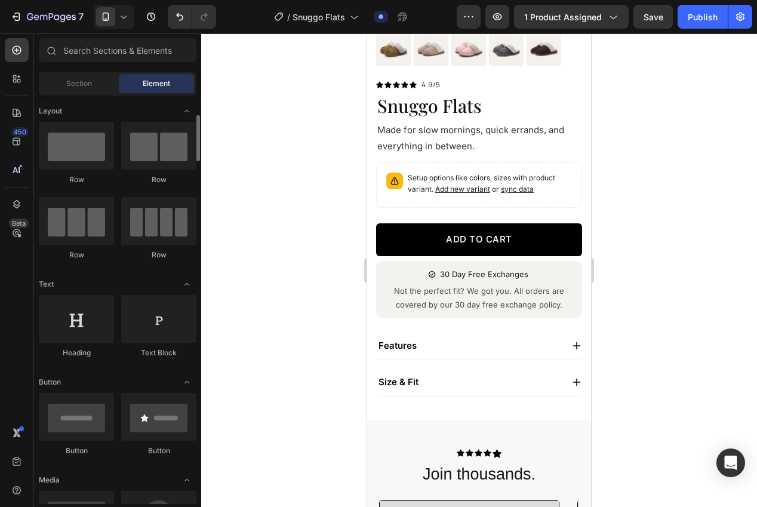
scroll to position [39, 0]
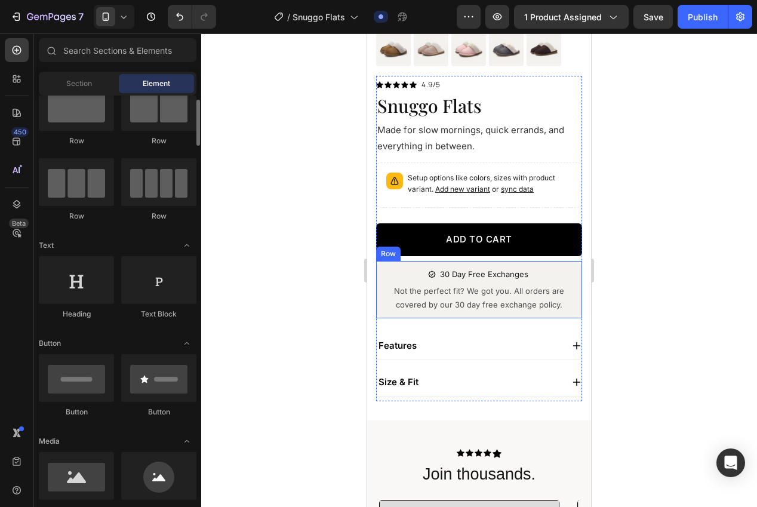
click at [383, 310] on div "30 Day Free Exchanges Item List Not the perfect fit? We got you. All orders are…" at bounding box center [479, 290] width 196 height 48
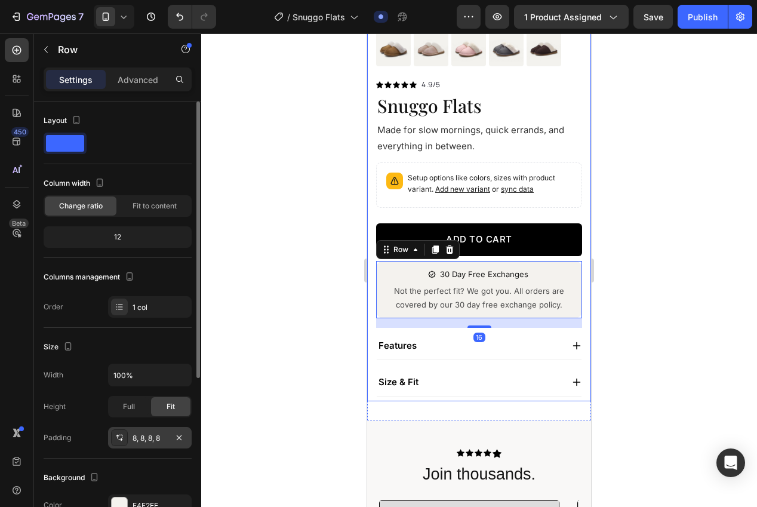
scroll to position [221, 0]
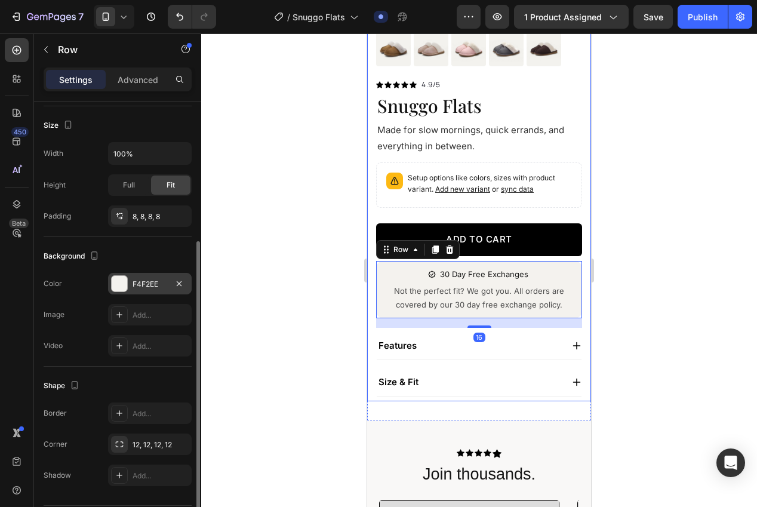
click at [138, 290] on div "F4F2EE" at bounding box center [150, 283] width 84 height 21
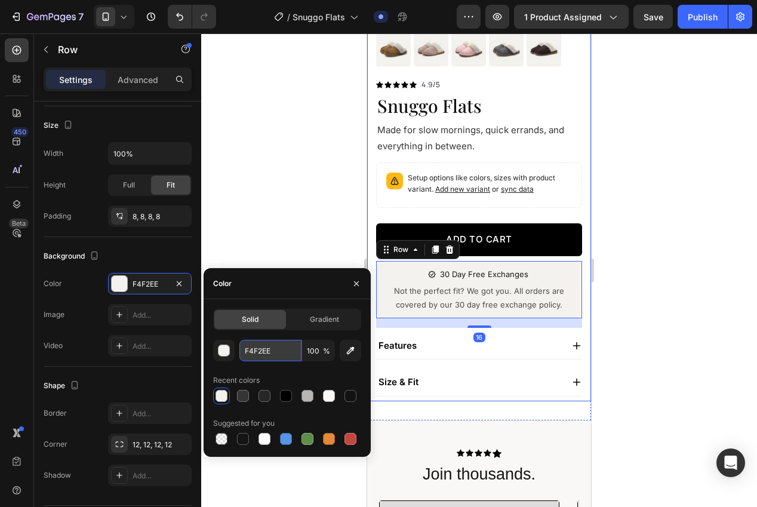
click at [264, 356] on input "F4F2EE" at bounding box center [270, 350] width 62 height 21
paste input "f9f8f6"
type input "f9f8f6"
click at [236, 205] on div at bounding box center [479, 269] width 556 height 473
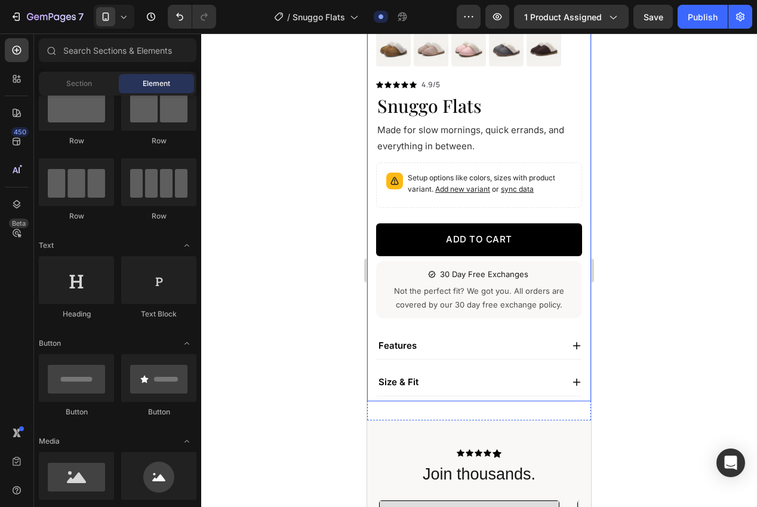
click at [325, 230] on div at bounding box center [479, 269] width 556 height 473
click at [324, 323] on div at bounding box center [479, 269] width 556 height 473
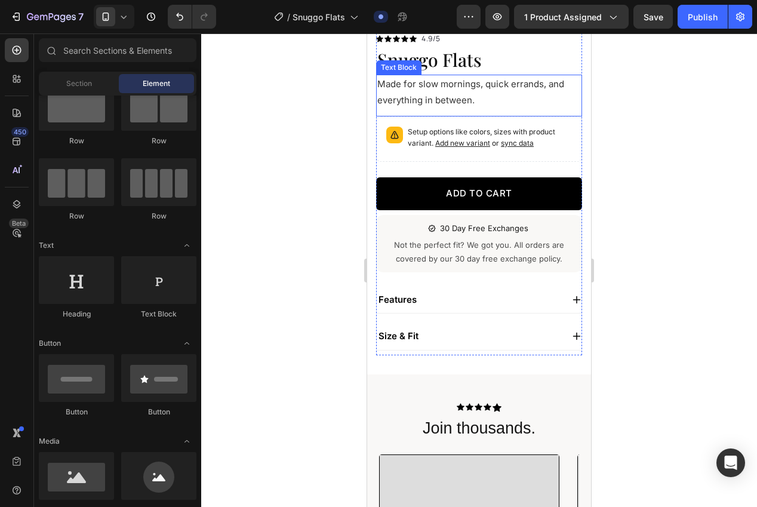
scroll to position [291, 0]
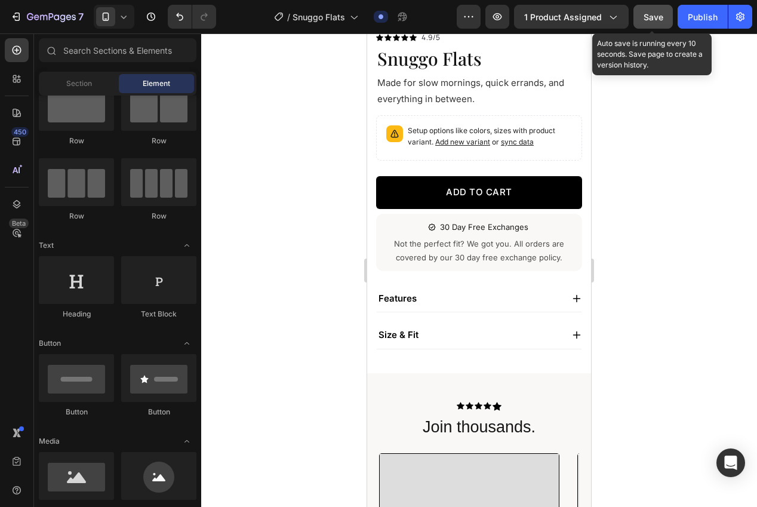
click at [652, 16] on span "Save" at bounding box center [653, 17] width 20 height 10
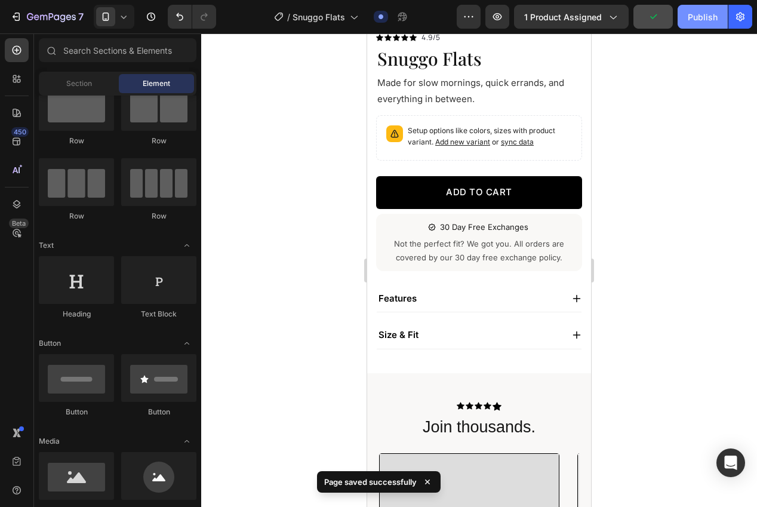
drag, startPoint x: 696, startPoint y: 19, endPoint x: 715, endPoint y: 26, distance: 19.6
click at [696, 19] on div "Publish" at bounding box center [703, 17] width 30 height 13
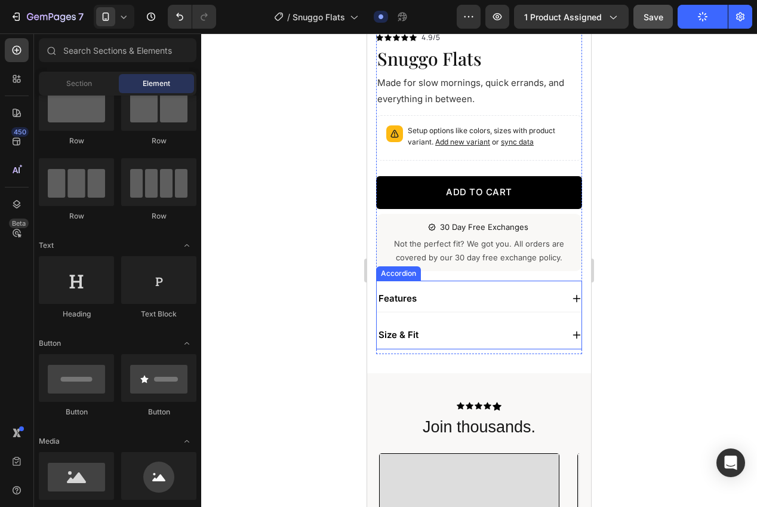
click at [572, 334] on icon at bounding box center [577, 335] width 10 height 10
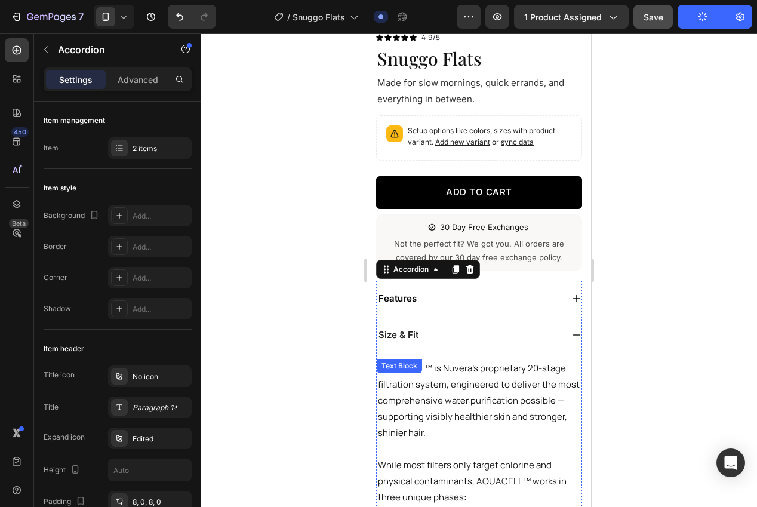
click at [475, 381] on p "AQUACELL™ is Nuvera’s proprietary 20-stage filtration system, engineered to del…" at bounding box center [479, 400] width 202 height 81
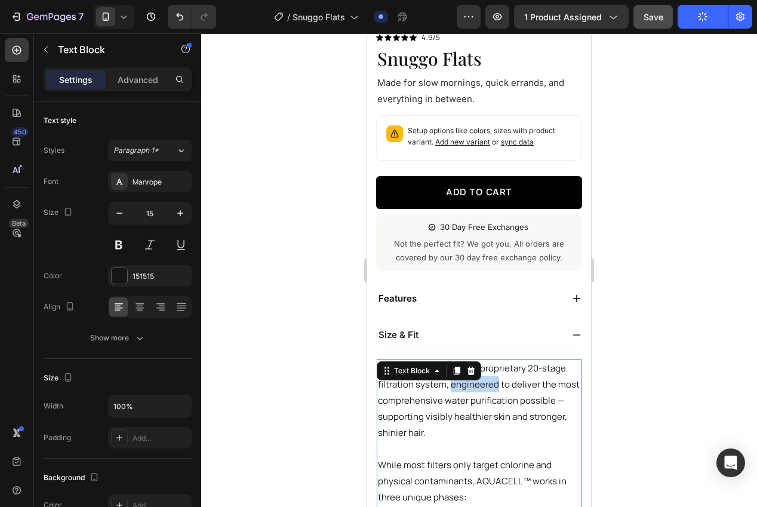
click at [475, 381] on p "AQUACELL™ is Nuvera’s proprietary 20-stage filtration system, engineered to del…" at bounding box center [479, 400] width 202 height 81
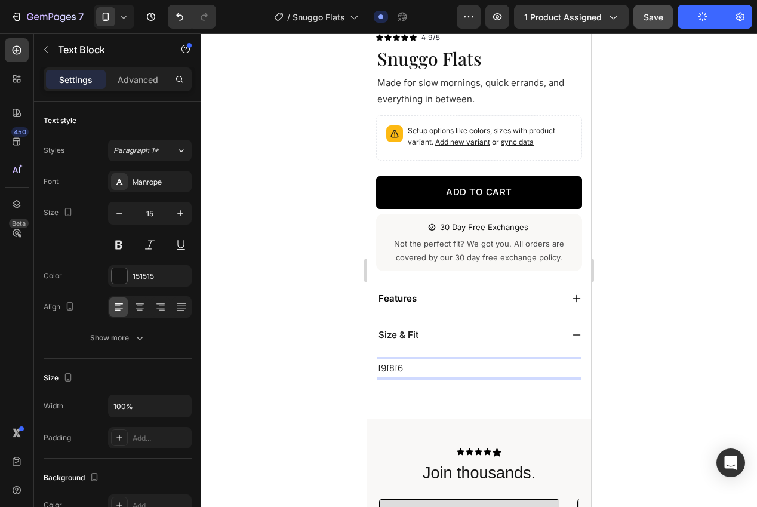
click at [459, 367] on p "f9f8f6" at bounding box center [479, 368] width 202 height 16
click at [458, 369] on p "f9f8f6" at bounding box center [479, 368] width 202 height 16
click at [414, 370] on p "f9f8f6" at bounding box center [479, 368] width 202 height 16
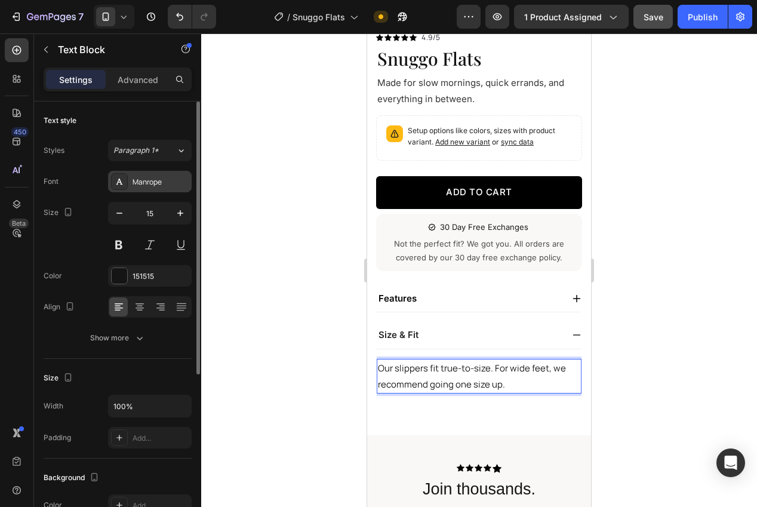
click at [136, 182] on div "Manrope" at bounding box center [161, 182] width 56 height 11
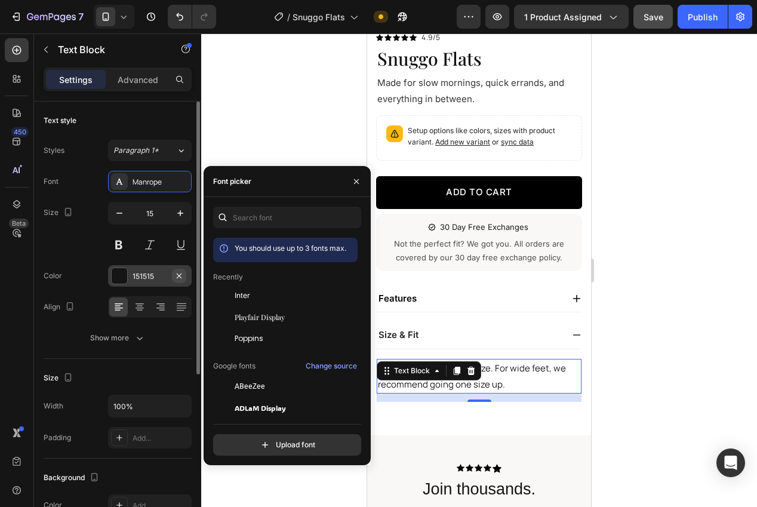
drag, startPoint x: 241, startPoint y: 298, endPoint x: 177, endPoint y: 282, distance: 66.0
click at [241, 298] on span "Inter" at bounding box center [243, 295] width 16 height 11
click at [150, 276] on div "151515" at bounding box center [150, 276] width 35 height 11
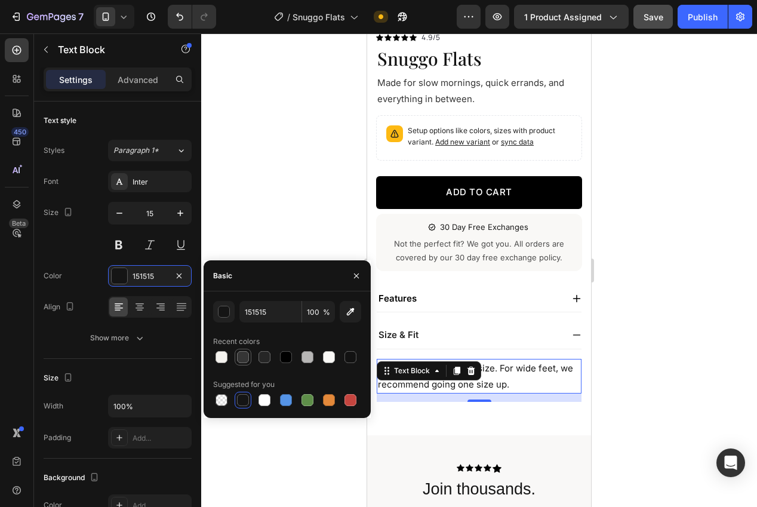
click at [243, 361] on div at bounding box center [243, 357] width 12 height 12
type input "353535"
click at [256, 210] on div at bounding box center [479, 269] width 556 height 473
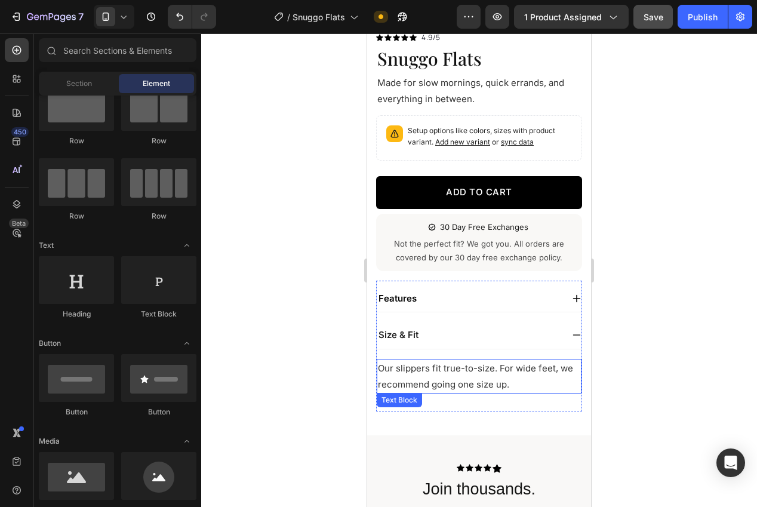
click at [526, 386] on p "Our slippers fit true-to-size. For wide feet, we recommend going one size up." at bounding box center [479, 376] width 202 height 32
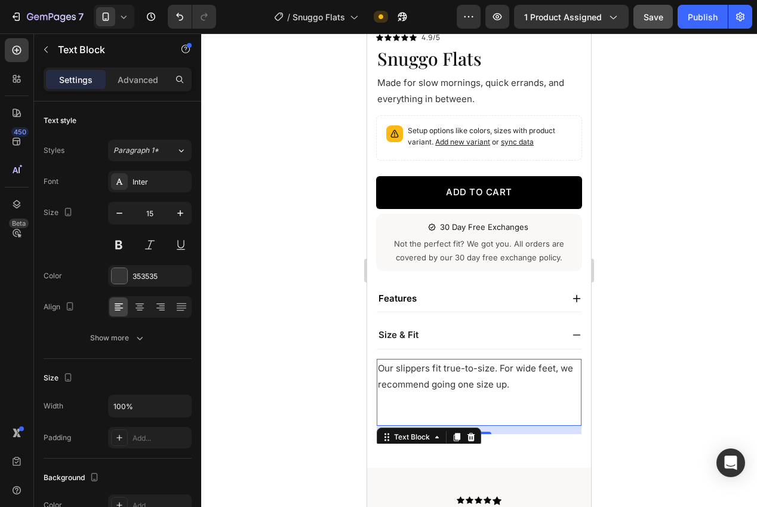
scroll to position [292, 0]
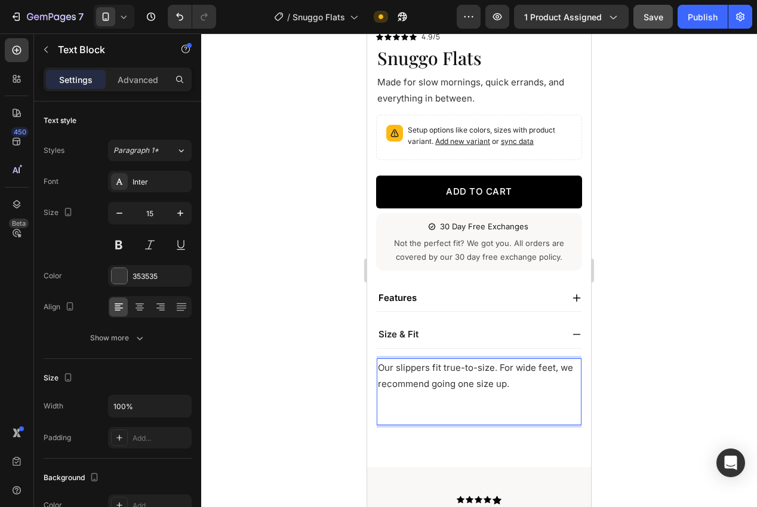
drag, startPoint x: 496, startPoint y: 365, endPoint x: 497, endPoint y: 371, distance: 6.1
click at [496, 366] on p "Our slippers fit true-to-size. For wide feet, we recommend going one size up." at bounding box center [479, 375] width 202 height 32
click at [499, 367] on p "Our slippers fit true-to-size. For wide feet, we recommend going one size up." at bounding box center [479, 375] width 202 height 32
click at [398, 416] on p "Rich Text Editor. Editing area: main" at bounding box center [479, 416] width 202 height 16
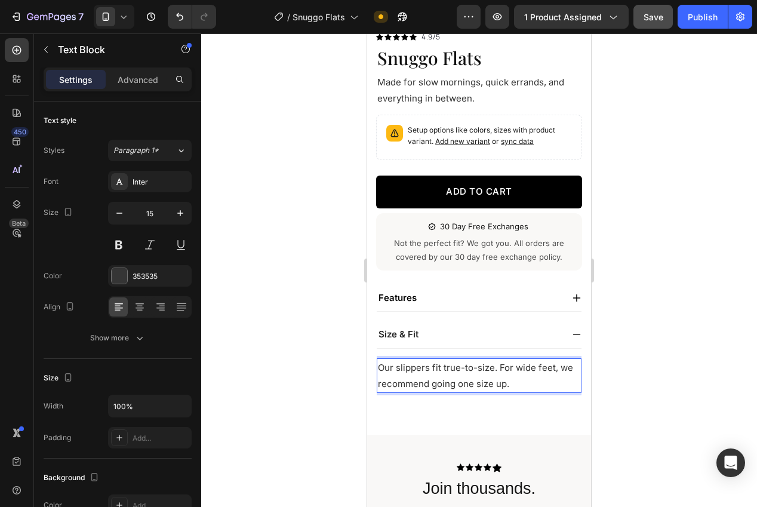
click at [654, 362] on div at bounding box center [479, 269] width 556 height 473
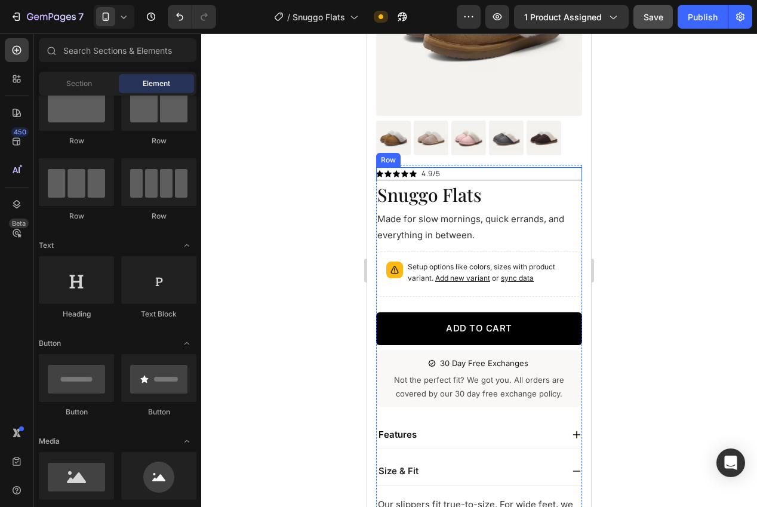
scroll to position [325, 0]
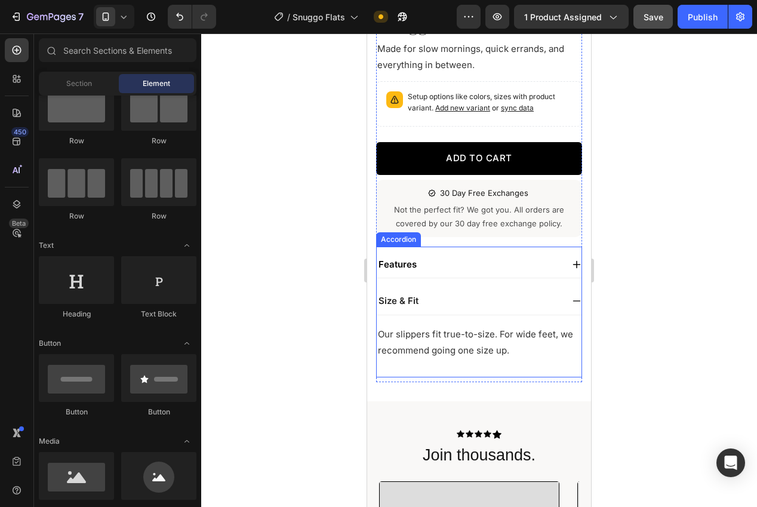
click at [576, 297] on icon at bounding box center [577, 301] width 10 height 10
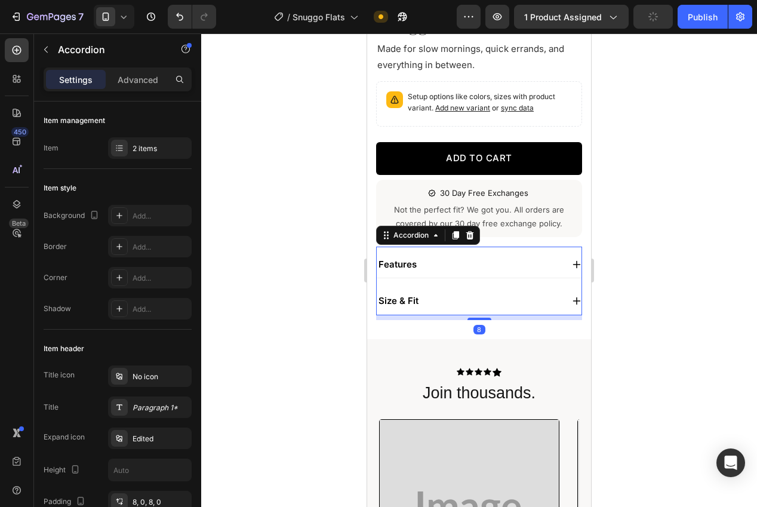
click at [572, 264] on icon at bounding box center [577, 265] width 10 height 10
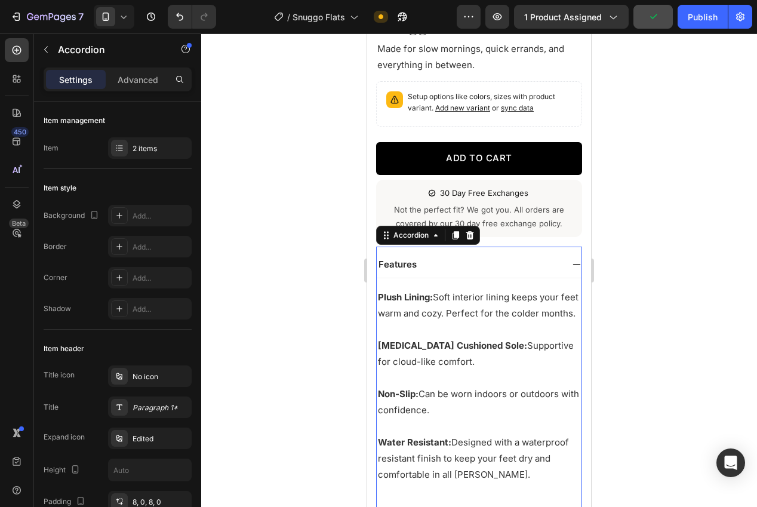
click at [572, 264] on icon at bounding box center [577, 265] width 10 height 10
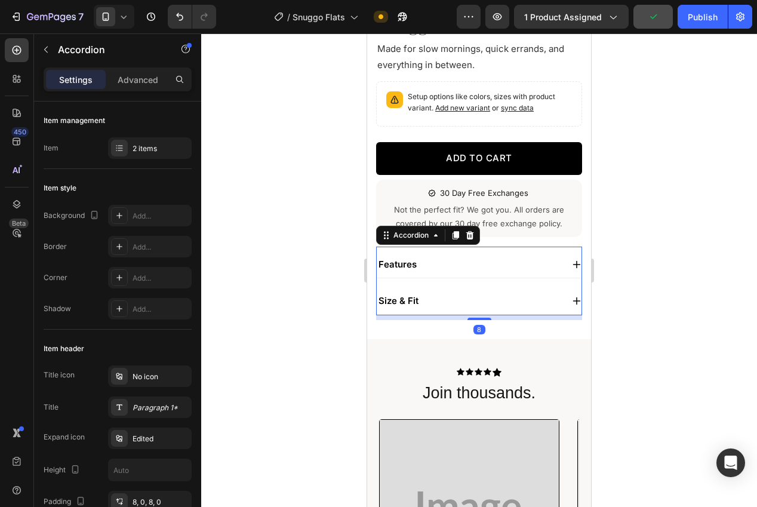
click at [650, 278] on div at bounding box center [479, 269] width 556 height 473
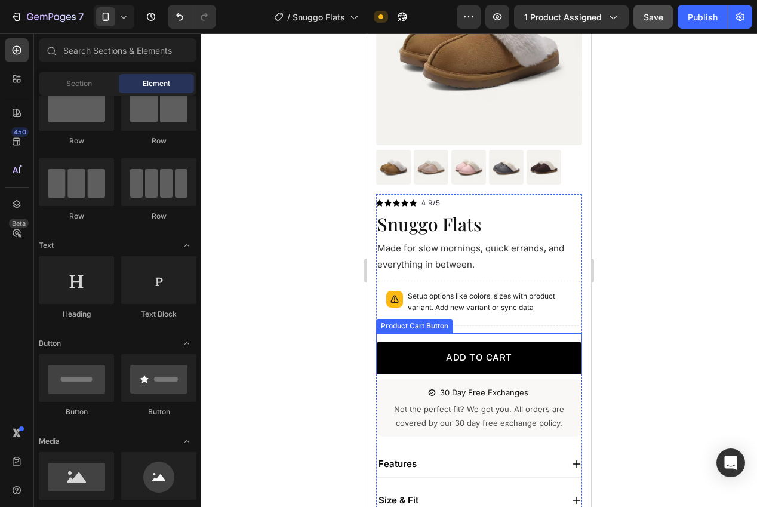
scroll to position [295, 0]
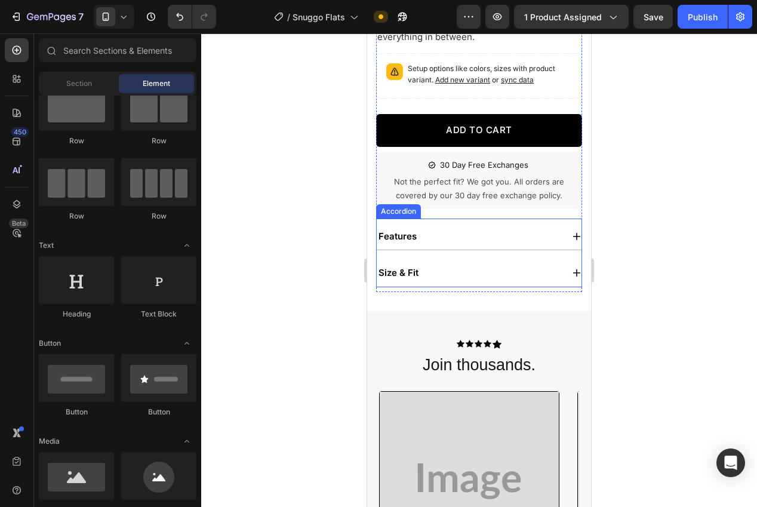
scroll to position [435, 0]
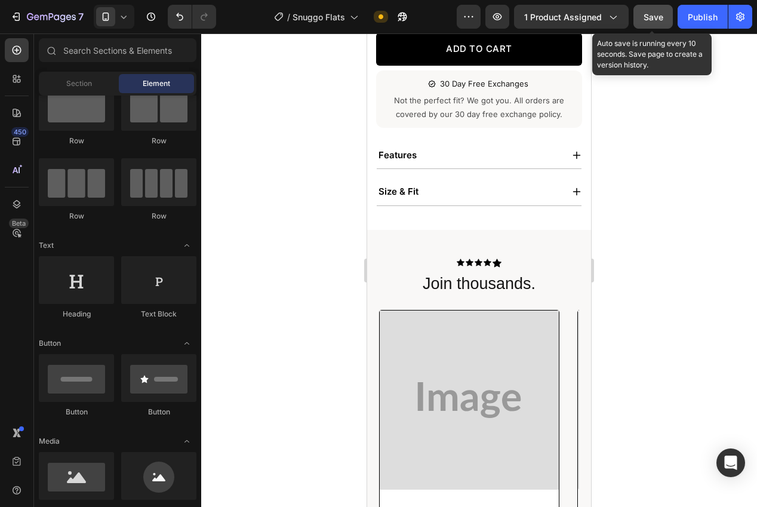
click at [651, 19] on span "Save" at bounding box center [653, 17] width 20 height 10
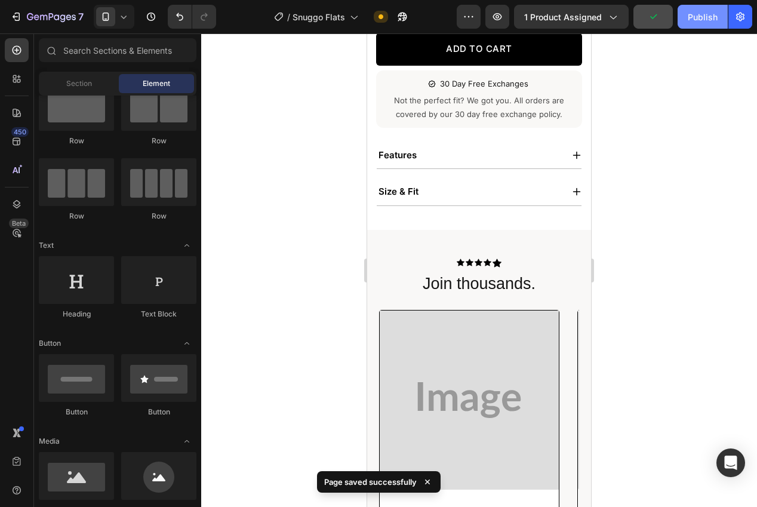
click at [694, 19] on div "Publish" at bounding box center [703, 17] width 30 height 13
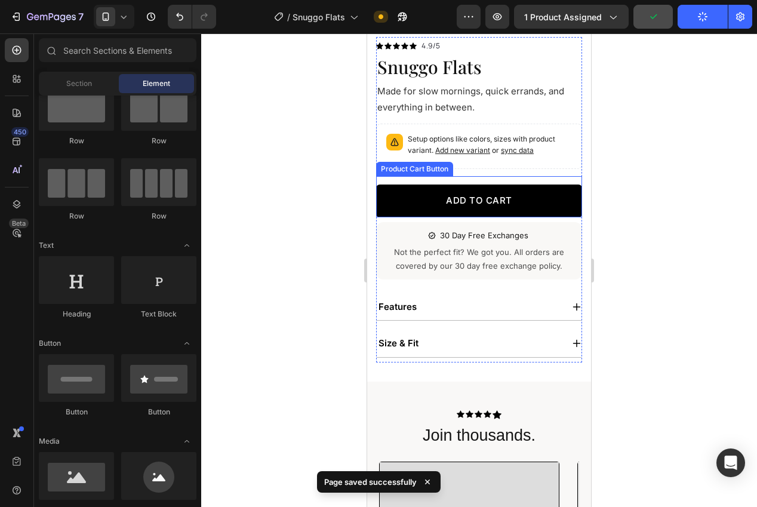
scroll to position [189, 0]
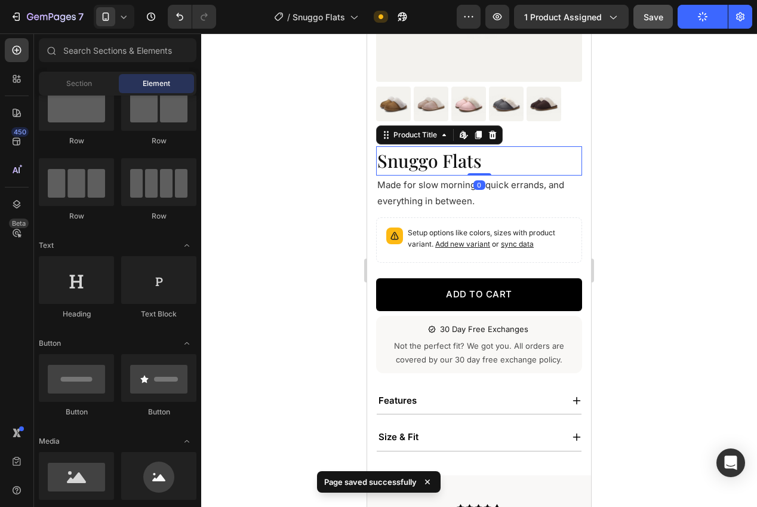
click at [450, 168] on h1 "Snuggo Flats" at bounding box center [479, 160] width 206 height 29
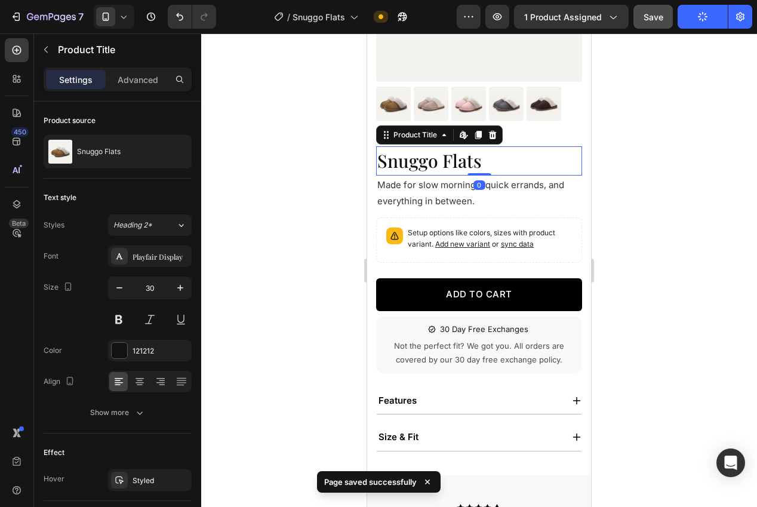
click at [274, 245] on div at bounding box center [479, 269] width 556 height 473
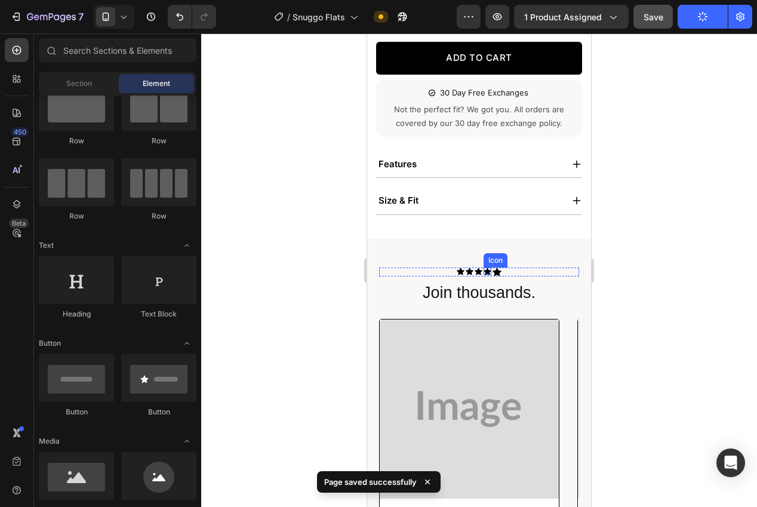
scroll to position [442, 0]
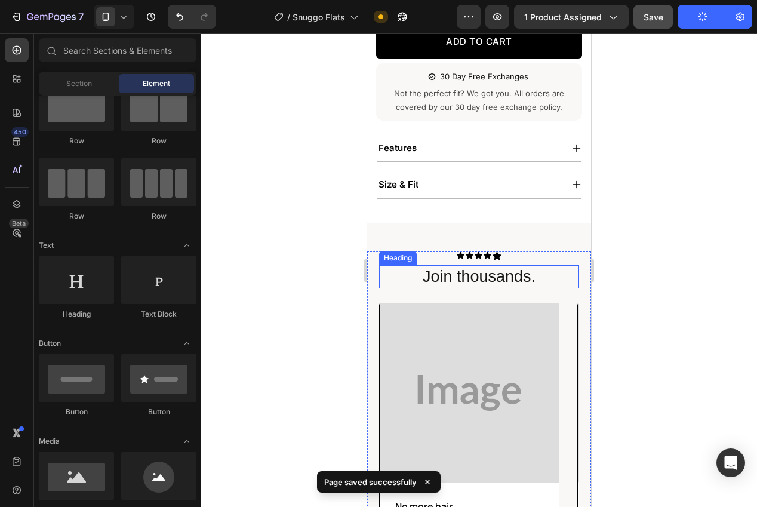
click at [486, 276] on h2 "Join thousands." at bounding box center [479, 276] width 176 height 23
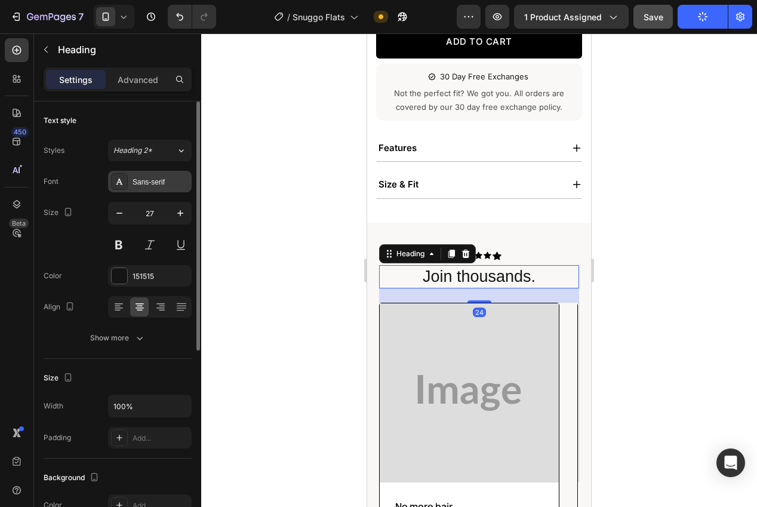
click at [150, 189] on div "Sans-serif" at bounding box center [150, 181] width 84 height 21
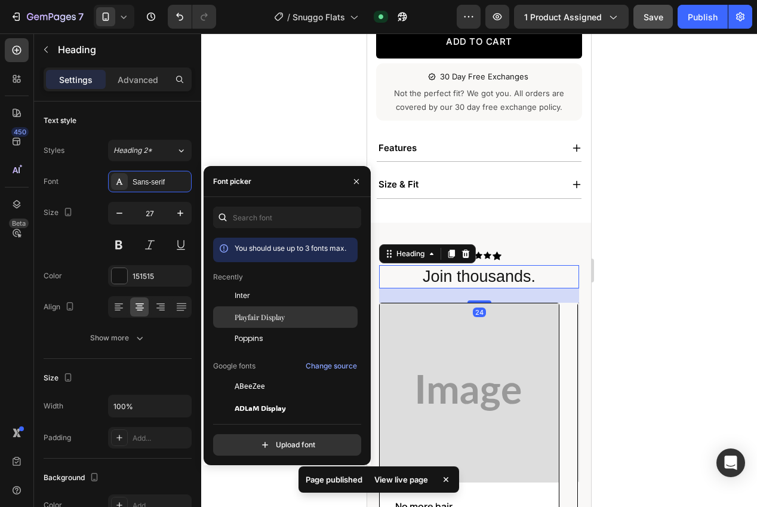
click at [251, 316] on span "Playfair Display" at bounding box center [260, 317] width 50 height 11
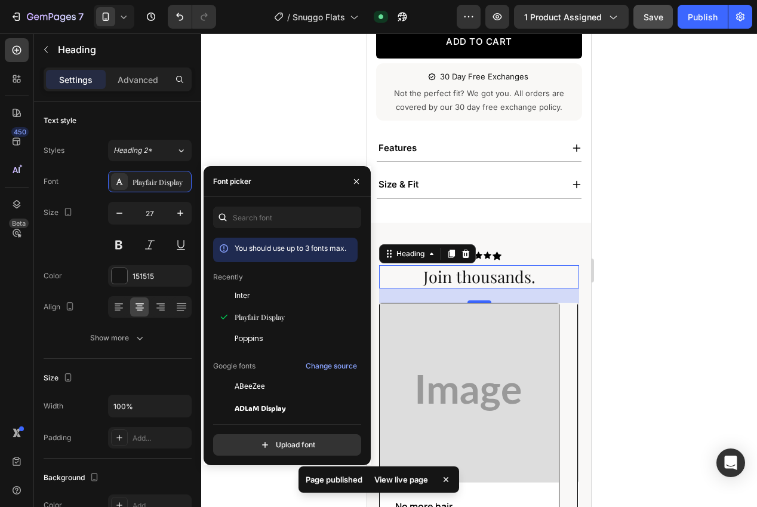
drag, startPoint x: 249, startPoint y: 108, endPoint x: 236, endPoint y: 109, distance: 13.1
click at [247, 108] on div at bounding box center [479, 269] width 556 height 473
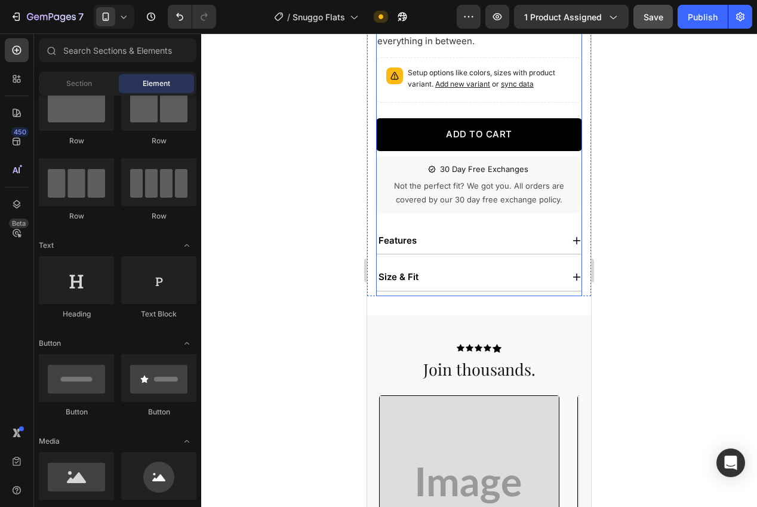
scroll to position [380, 0]
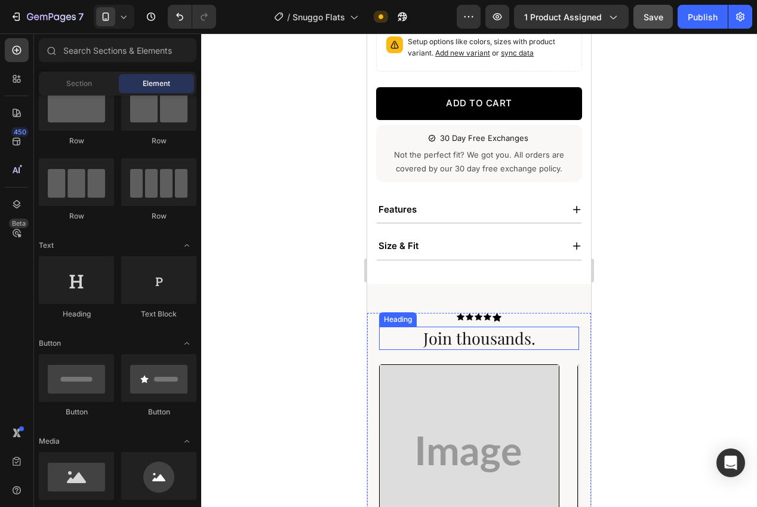
click at [491, 347] on h2 "Join thousands." at bounding box center [479, 338] width 176 height 23
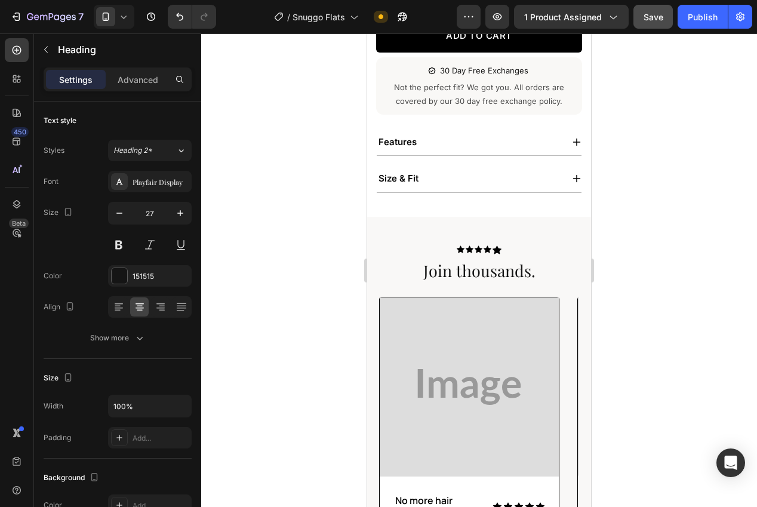
scroll to position [447, 0]
click at [466, 276] on h2 "Join thousands." at bounding box center [479, 271] width 176 height 23
click at [473, 276] on p "Join thousands." at bounding box center [479, 271] width 174 height 21
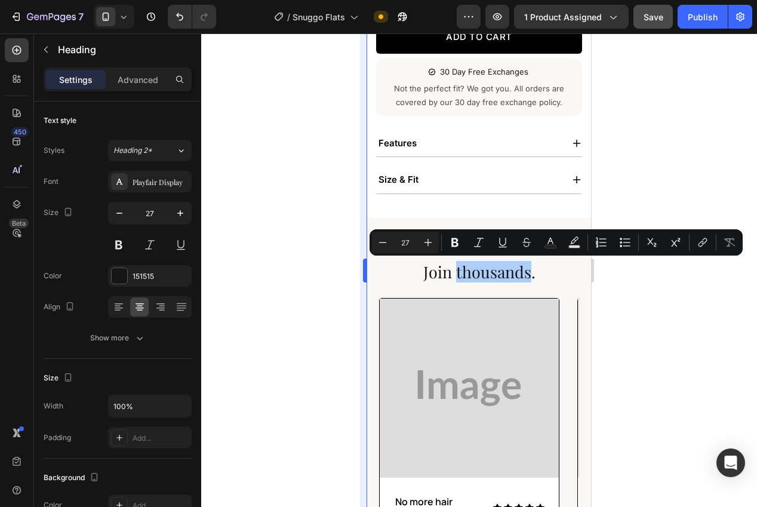
drag, startPoint x: 332, startPoint y: 282, endPoint x: 361, endPoint y: 280, distance: 28.1
click at [335, 282] on div at bounding box center [479, 269] width 556 height 473
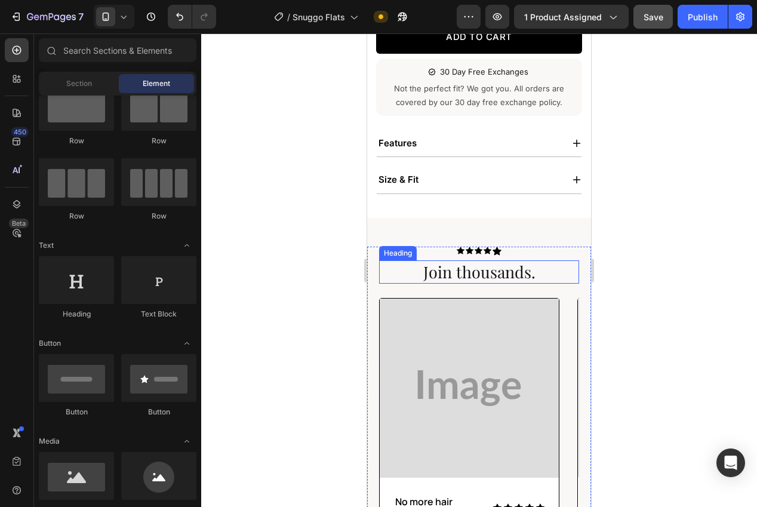
click at [457, 275] on p "Join thousands." at bounding box center [479, 271] width 174 height 21
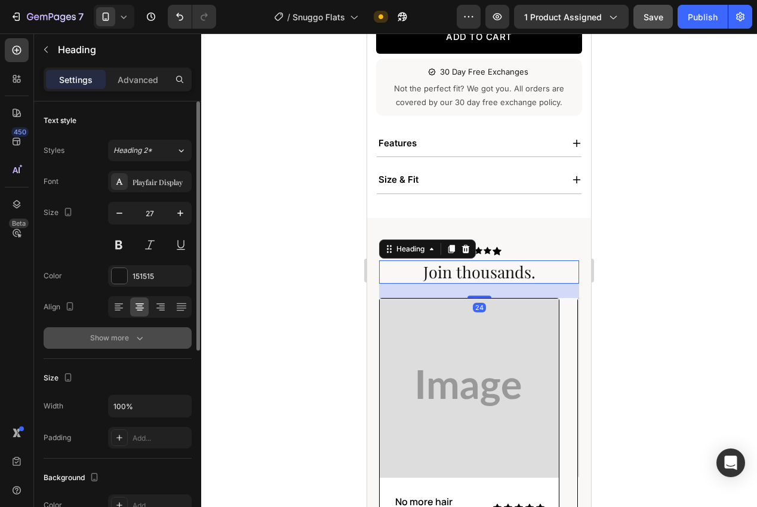
click at [150, 330] on button "Show more" at bounding box center [118, 337] width 148 height 21
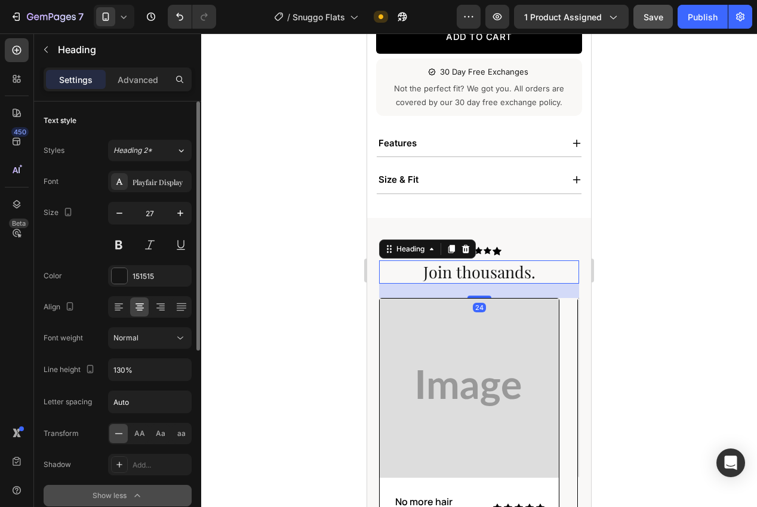
click at [151, 336] on div "Normal" at bounding box center [143, 337] width 61 height 11
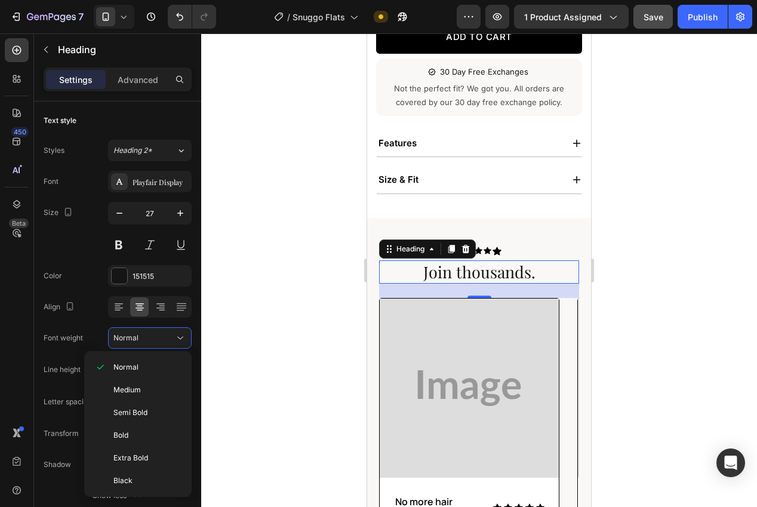
drag, startPoint x: 146, startPoint y: 410, endPoint x: 250, endPoint y: 349, distance: 120.9
click at [145, 410] on span "Semi Bold" at bounding box center [130, 412] width 34 height 11
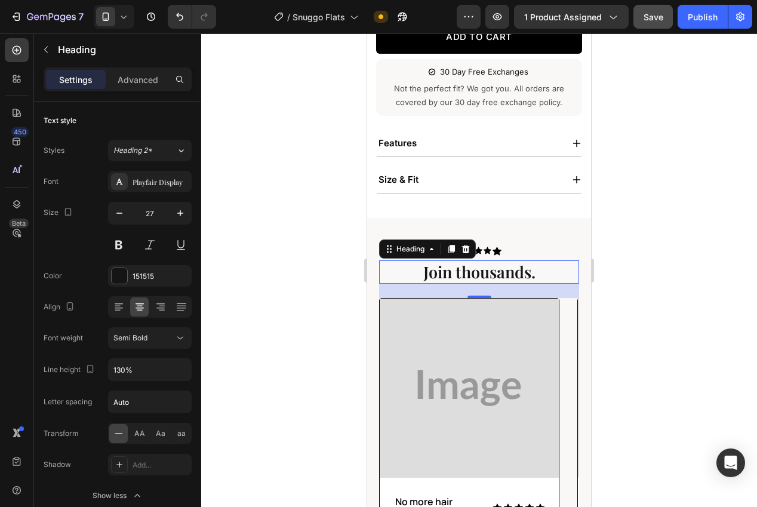
click at [298, 309] on div at bounding box center [479, 269] width 556 height 473
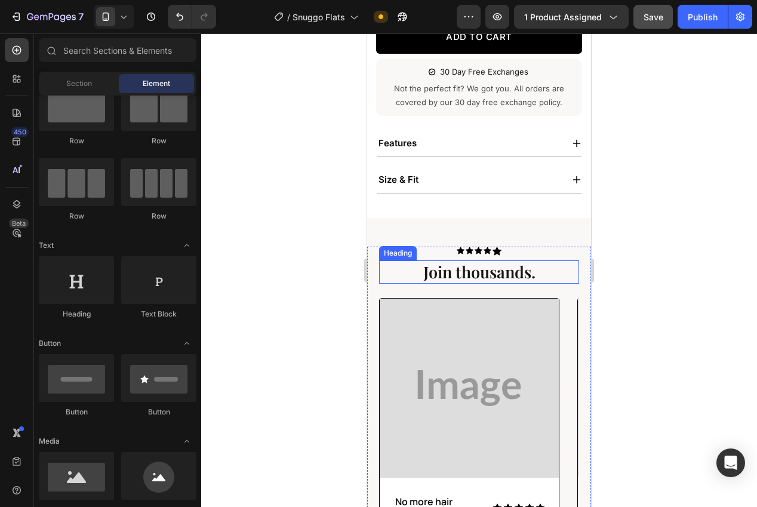
click at [469, 277] on p "Join thousands." at bounding box center [479, 271] width 174 height 21
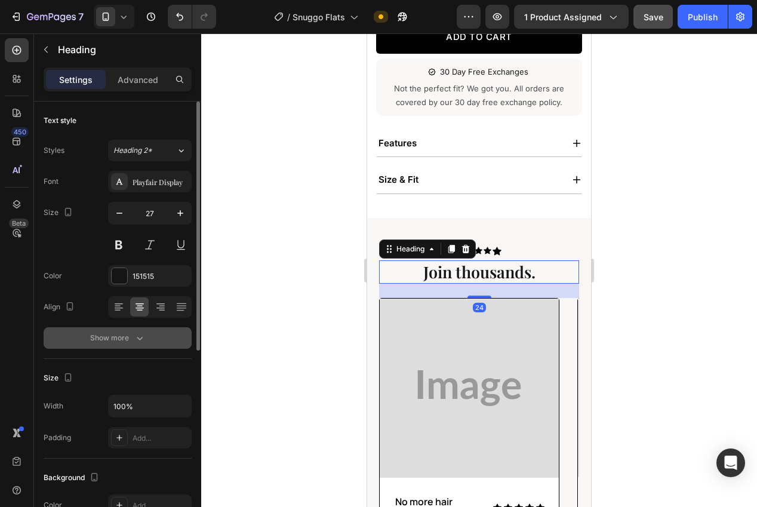
click at [131, 339] on div "Show more" at bounding box center [118, 338] width 56 height 12
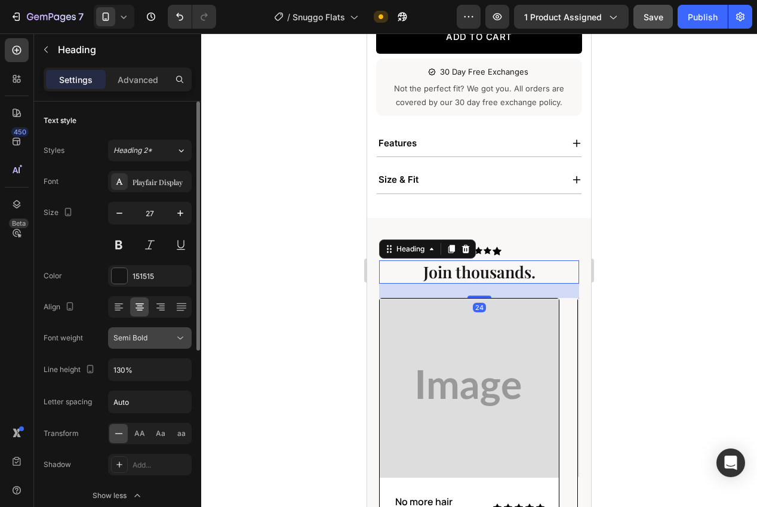
click at [133, 339] on span "Semi Bold" at bounding box center [130, 337] width 34 height 9
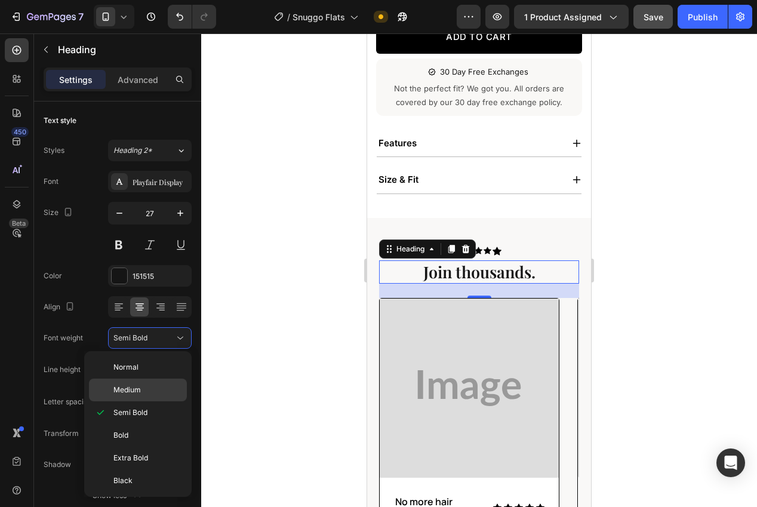
drag, startPoint x: 138, startPoint y: 393, endPoint x: 153, endPoint y: 389, distance: 16.1
click at [138, 393] on span "Medium" at bounding box center [126, 389] width 27 height 11
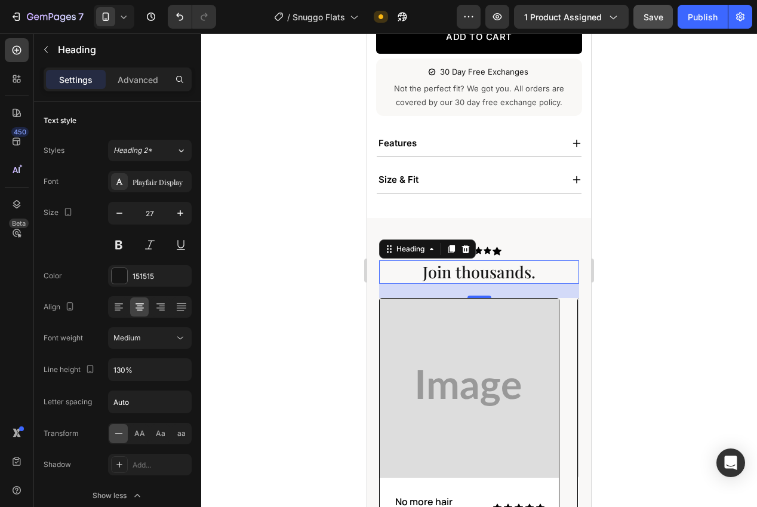
drag, startPoint x: 238, startPoint y: 379, endPoint x: 248, endPoint y: 378, distance: 10.2
click at [241, 378] on div at bounding box center [479, 269] width 556 height 473
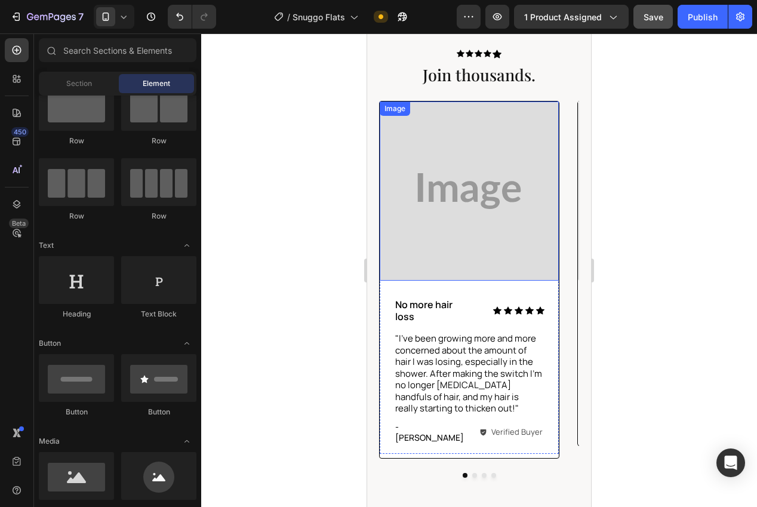
scroll to position [645, 0]
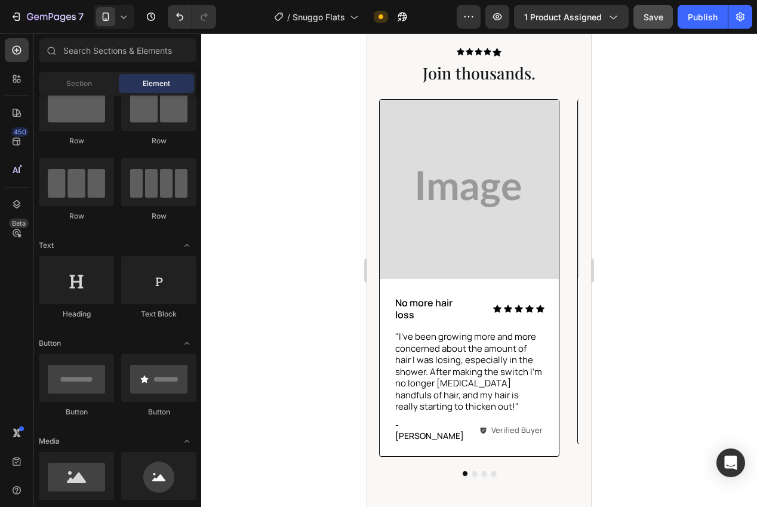
click at [680, 307] on div at bounding box center [479, 269] width 556 height 473
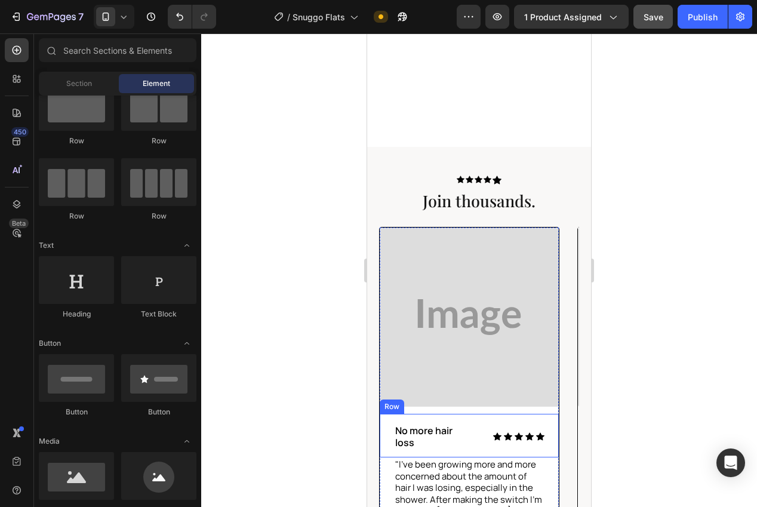
scroll to position [664, 0]
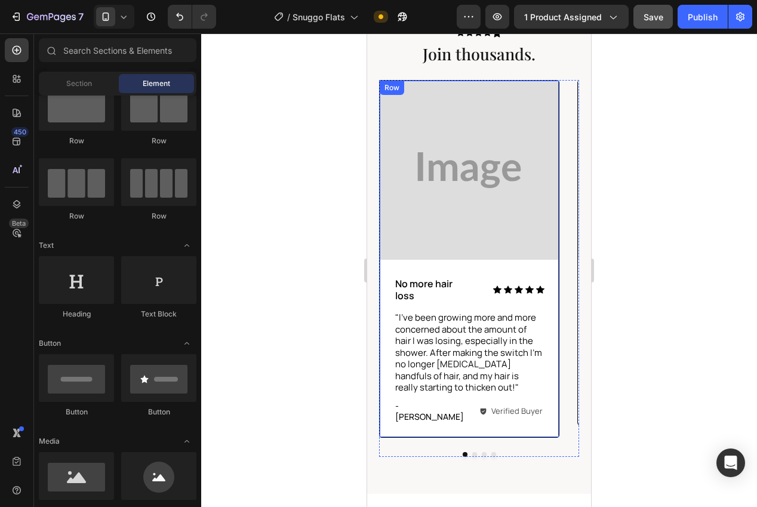
click at [384, 424] on div "Image Icon Icon Icon Icon Icon Icon List No more hair loss Text Block Row "I've…" at bounding box center [469, 259] width 179 height 356
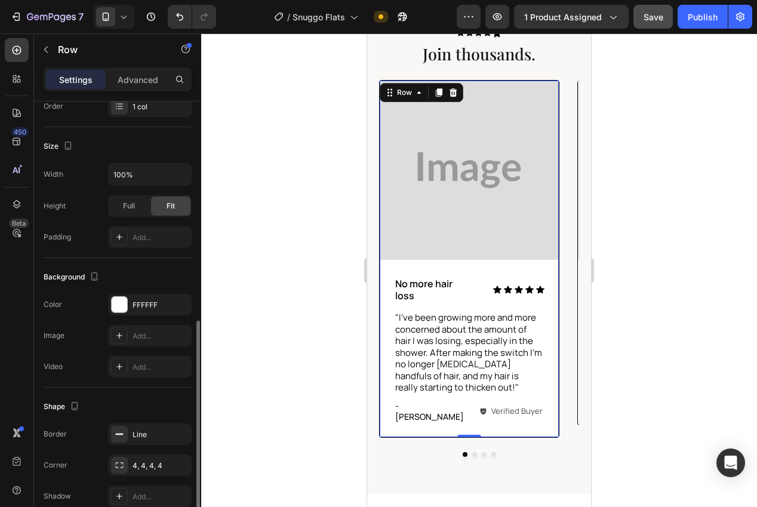
scroll to position [258, 0]
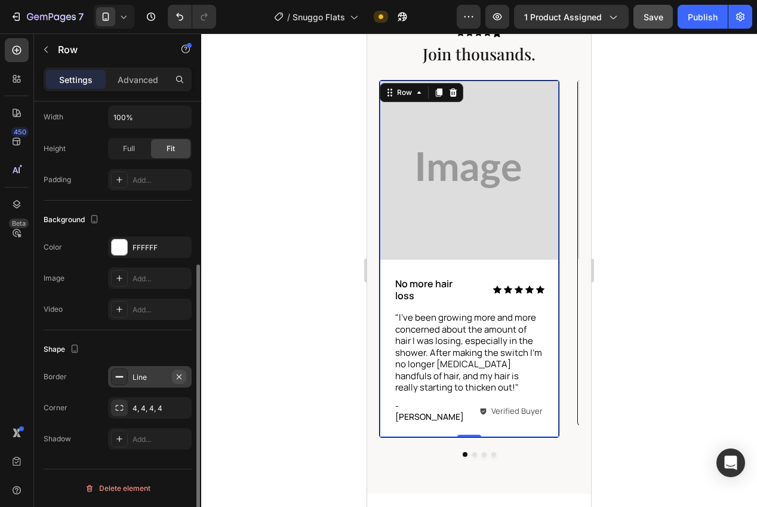
click at [177, 378] on icon "button" at bounding box center [179, 376] width 5 height 5
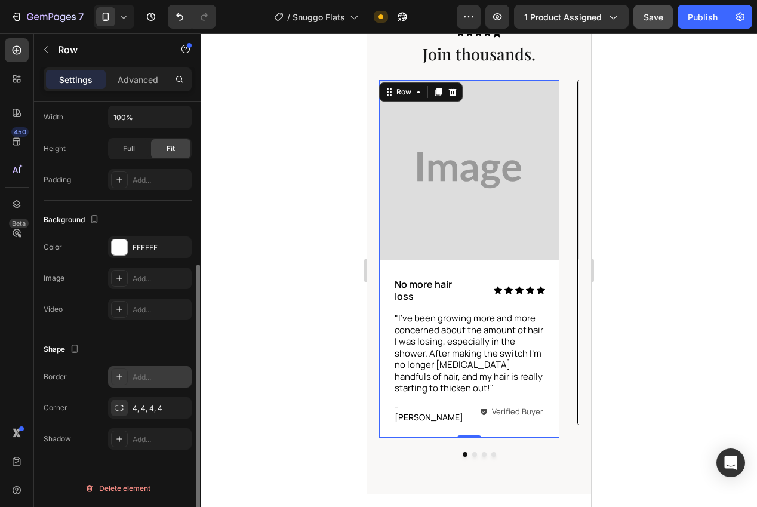
drag, startPoint x: 325, startPoint y: 363, endPoint x: 338, endPoint y: 359, distance: 13.8
click at [331, 361] on div at bounding box center [479, 269] width 556 height 473
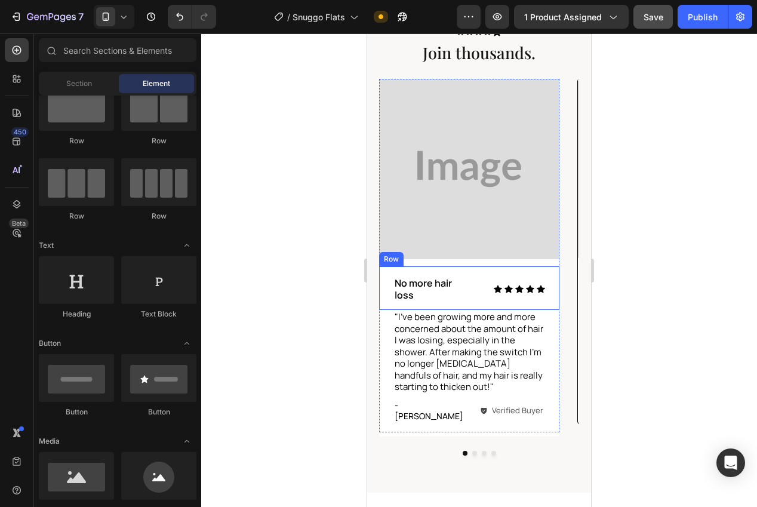
scroll to position [665, 0]
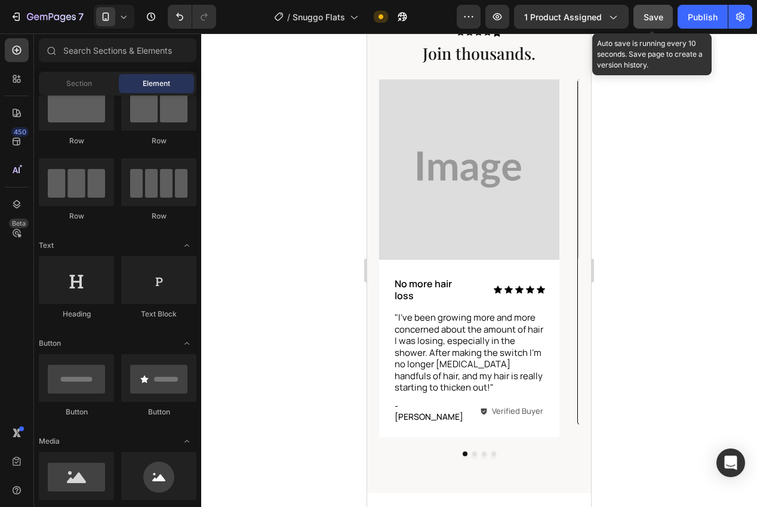
click at [649, 20] on span "Save" at bounding box center [653, 17] width 20 height 10
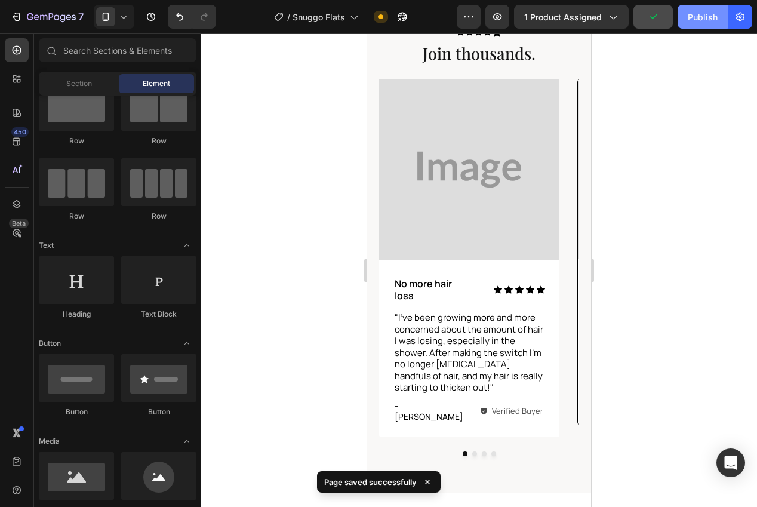
click at [692, 19] on div "Publish" at bounding box center [703, 17] width 30 height 13
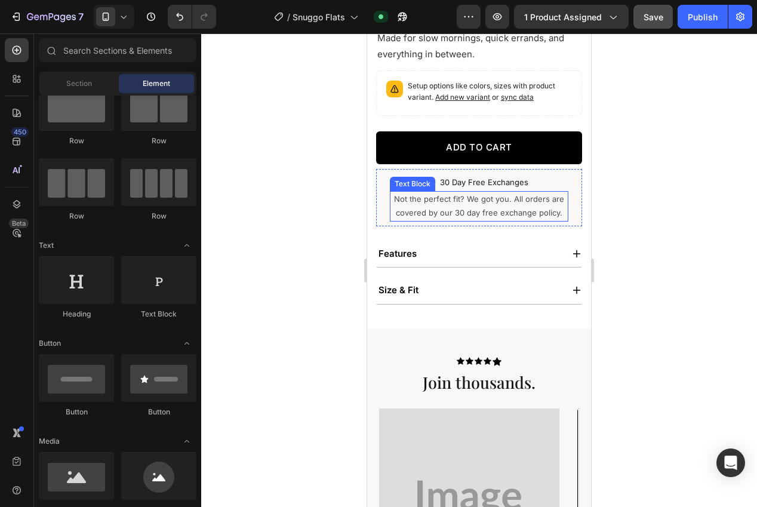
scroll to position [526, 0]
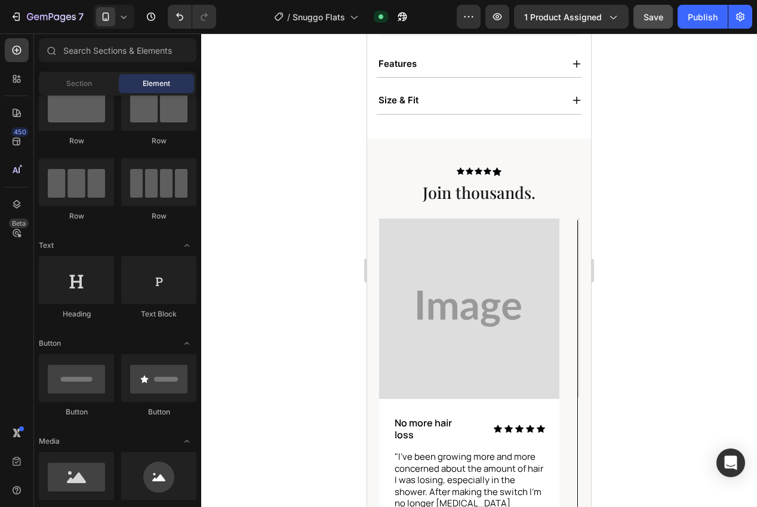
click at [491, 195] on h2 "Join thousands." at bounding box center [479, 192] width 176 height 23
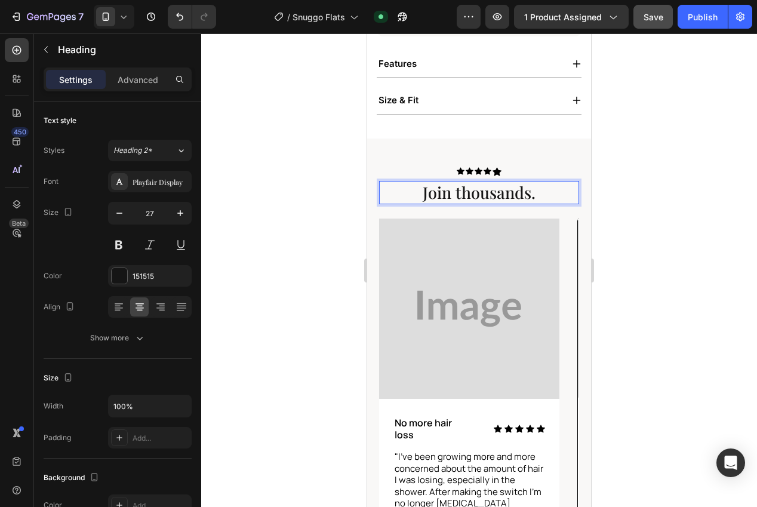
click at [491, 195] on p "Join thousands." at bounding box center [479, 192] width 174 height 21
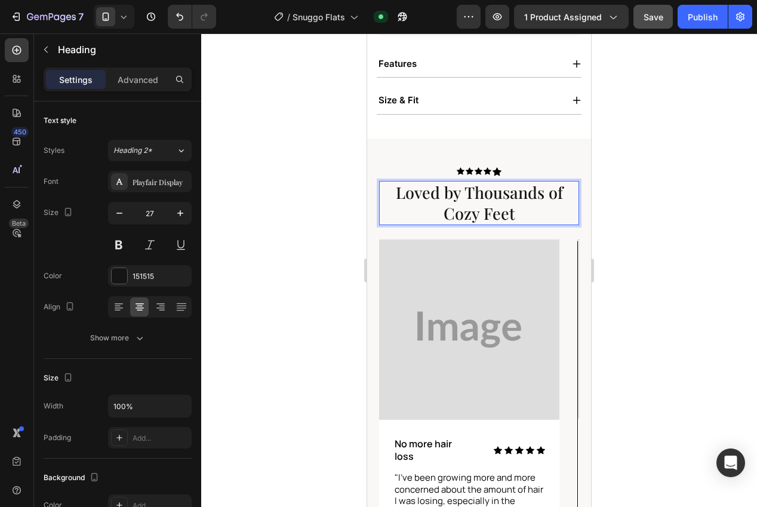
click at [649, 226] on div at bounding box center [479, 269] width 556 height 473
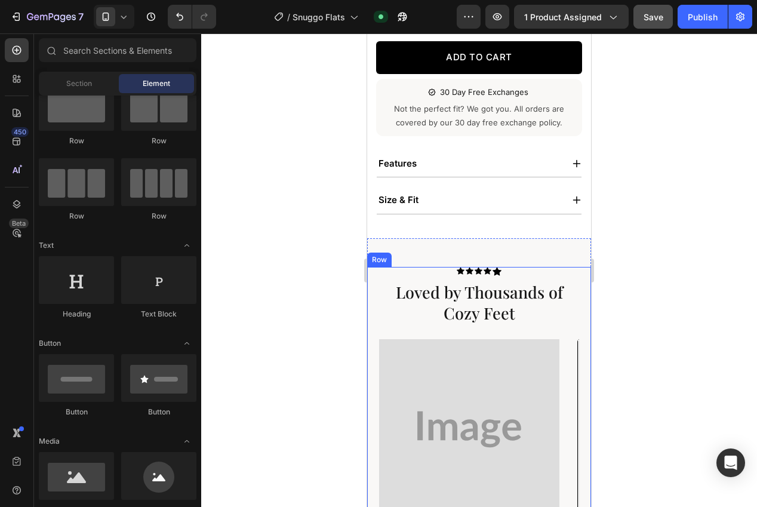
scroll to position [416, 0]
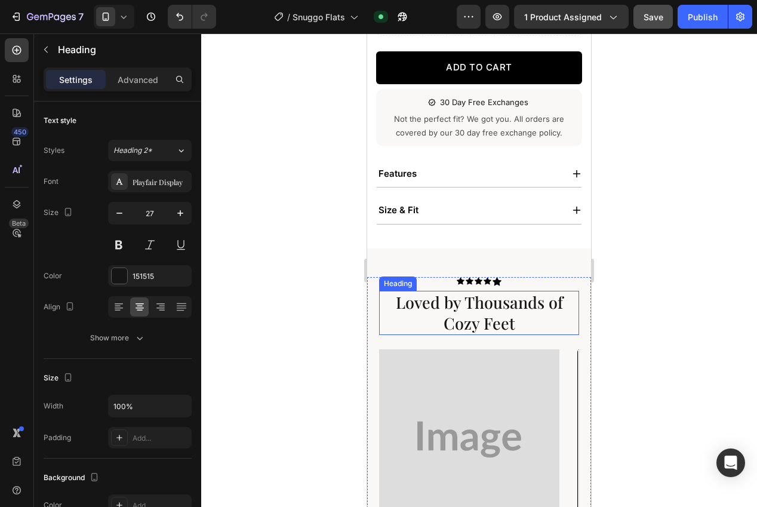
click at [518, 304] on p "Loved by Thousands of Cozy Feet" at bounding box center [479, 313] width 174 height 42
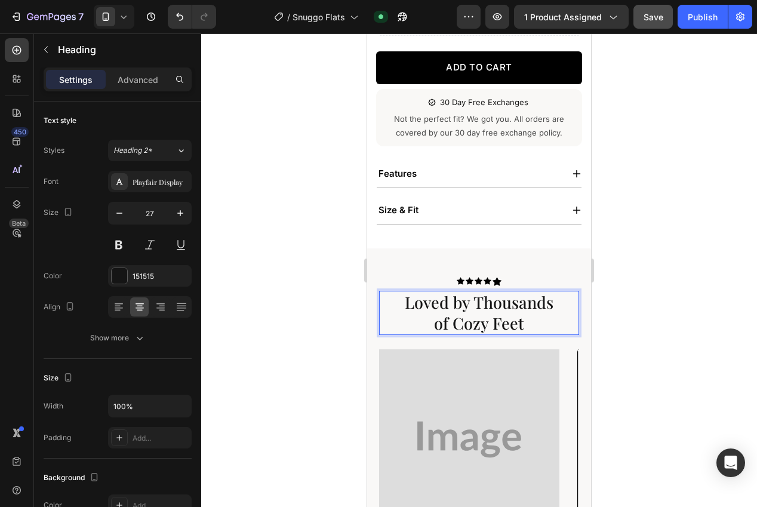
click at [633, 310] on div at bounding box center [479, 269] width 556 height 473
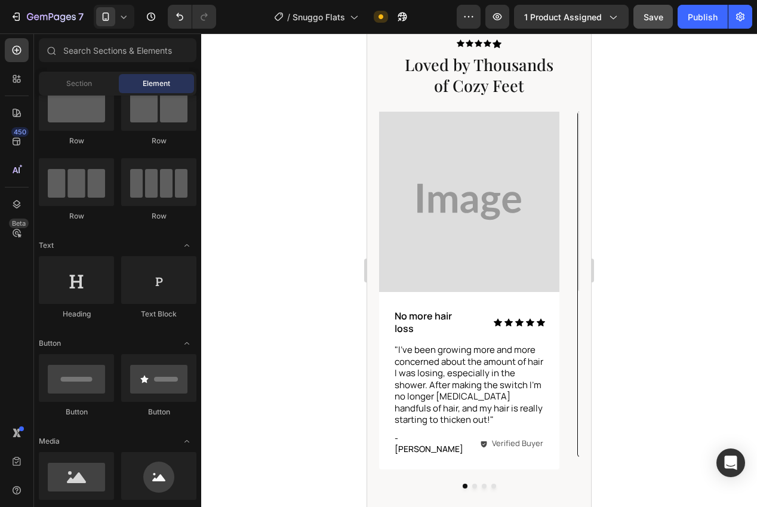
scroll to position [683, 0]
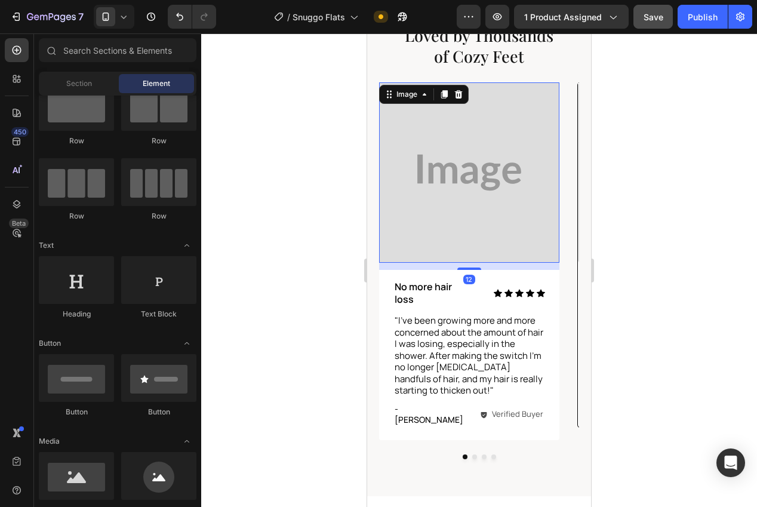
drag, startPoint x: 492, startPoint y: 171, endPoint x: 385, endPoint y: 204, distance: 112.2
click at [492, 171] on img at bounding box center [469, 172] width 180 height 180
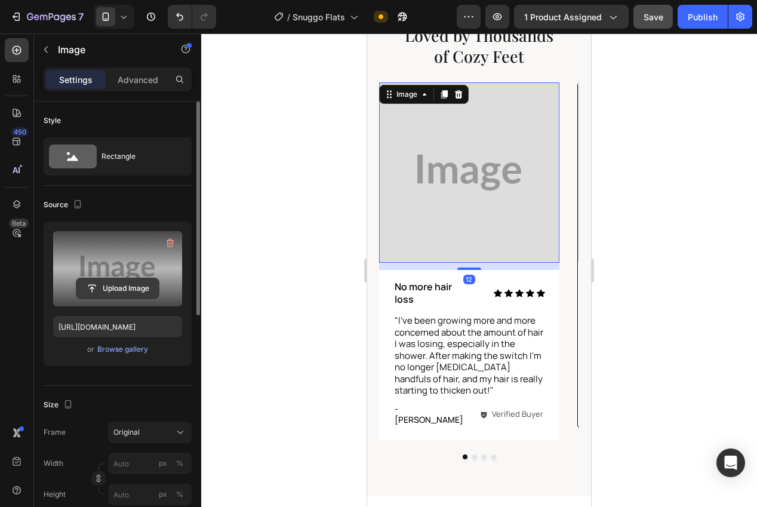
click at [103, 283] on input "file" at bounding box center [117, 288] width 82 height 20
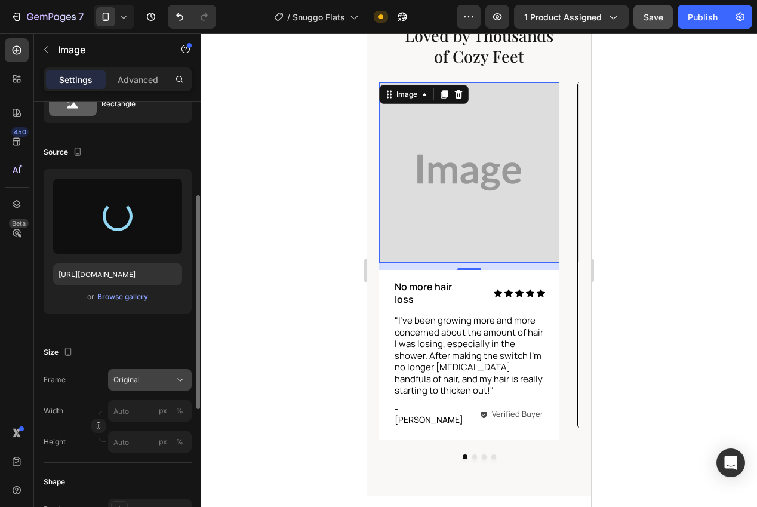
scroll to position [98, 0]
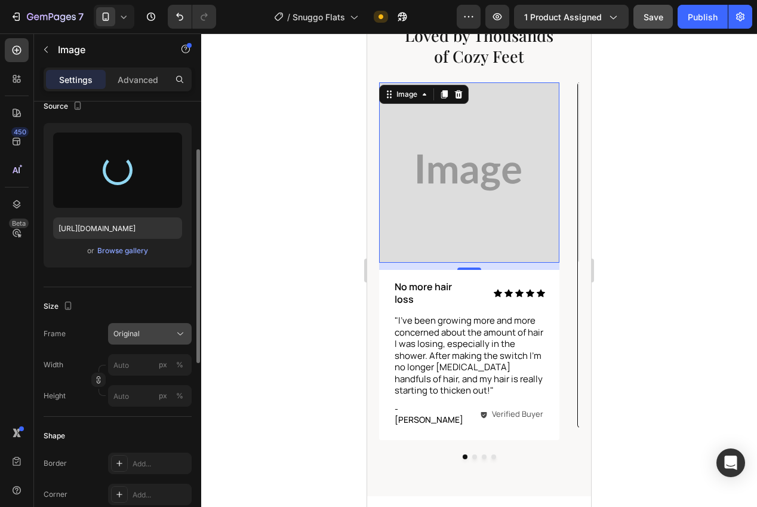
click at [149, 330] on div "Original" at bounding box center [142, 333] width 58 height 11
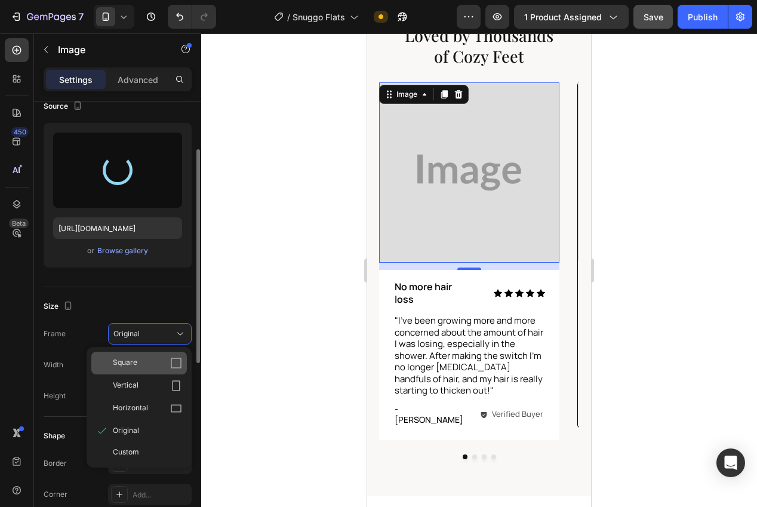
click at [156, 367] on div "Square" at bounding box center [147, 363] width 69 height 12
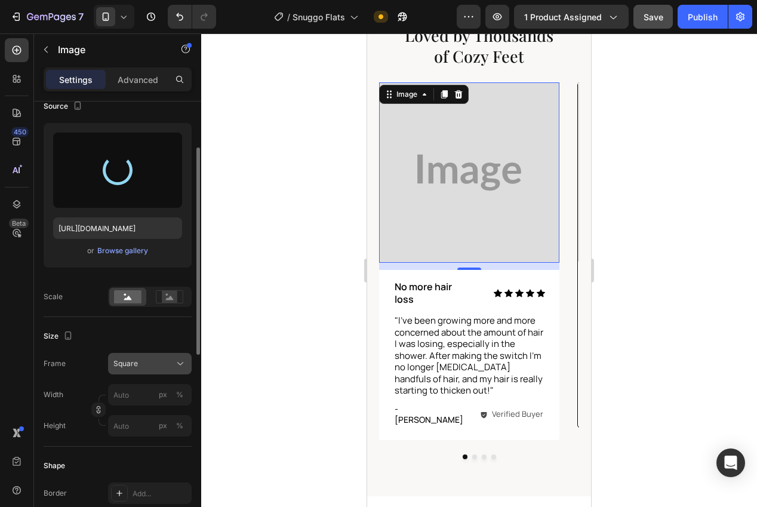
type input "https://cdn.shopify.com/s/files/1/0943/5820/8854/files/gempages_581909699583017…"
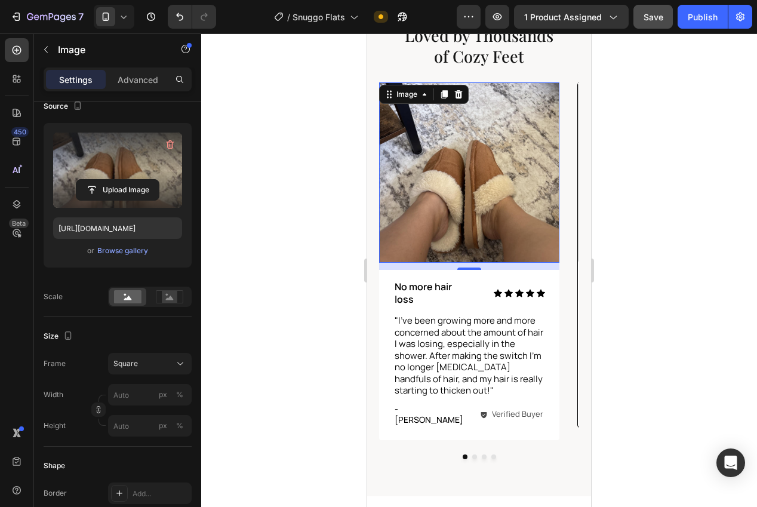
click at [642, 322] on div at bounding box center [479, 269] width 556 height 473
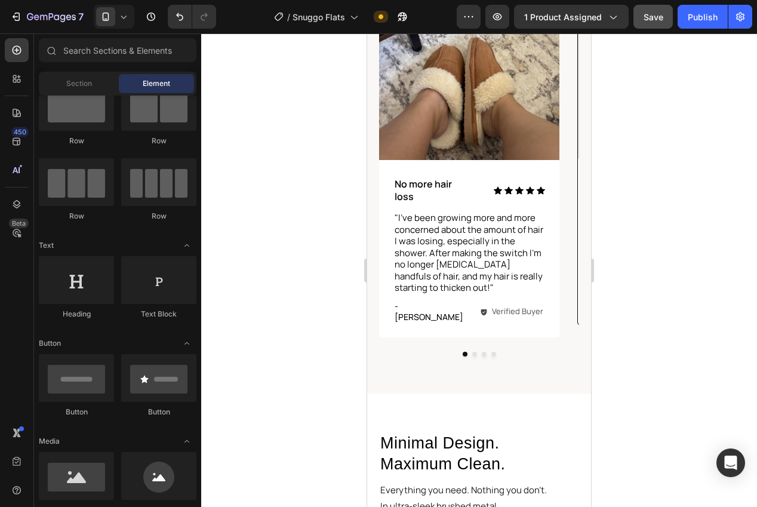
scroll to position [800, 0]
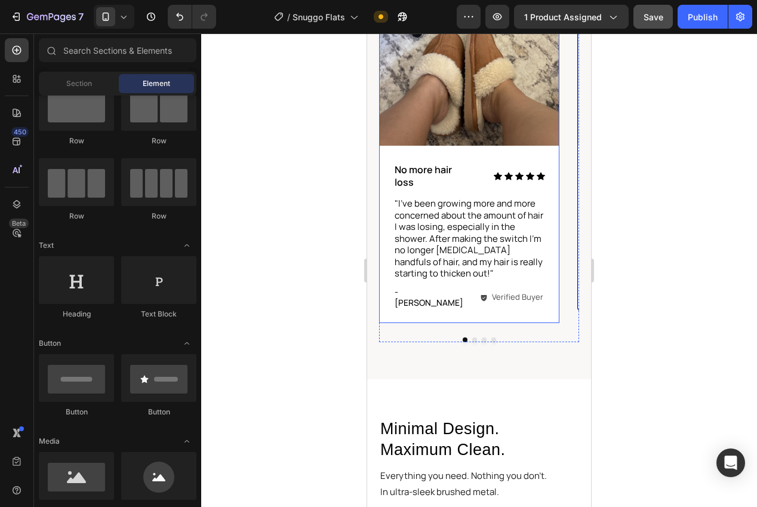
click at [384, 312] on div "Image Icon Icon Icon Icon Icon Icon List No more hair loss Text Block Row "I've…" at bounding box center [469, 144] width 180 height 358
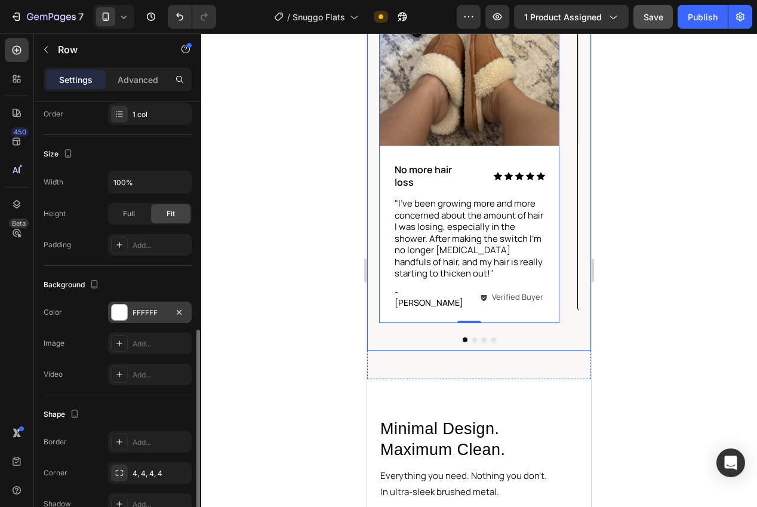
scroll to position [258, 0]
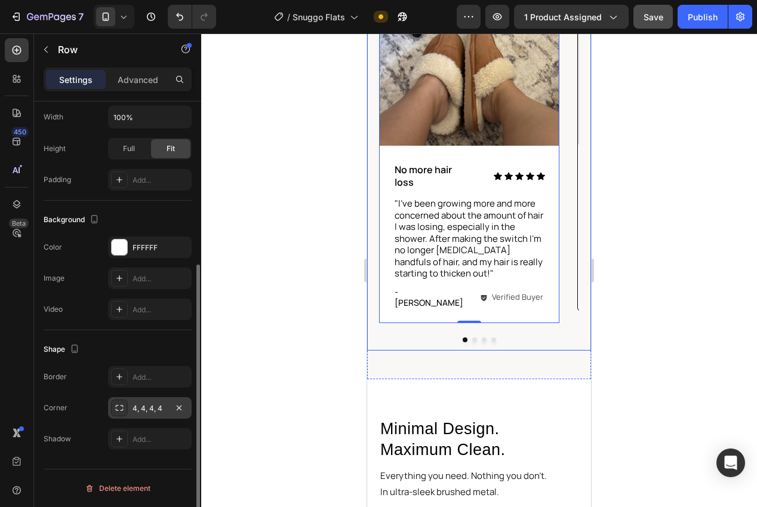
click at [137, 406] on div "4, 4, 4, 4" at bounding box center [150, 408] width 35 height 11
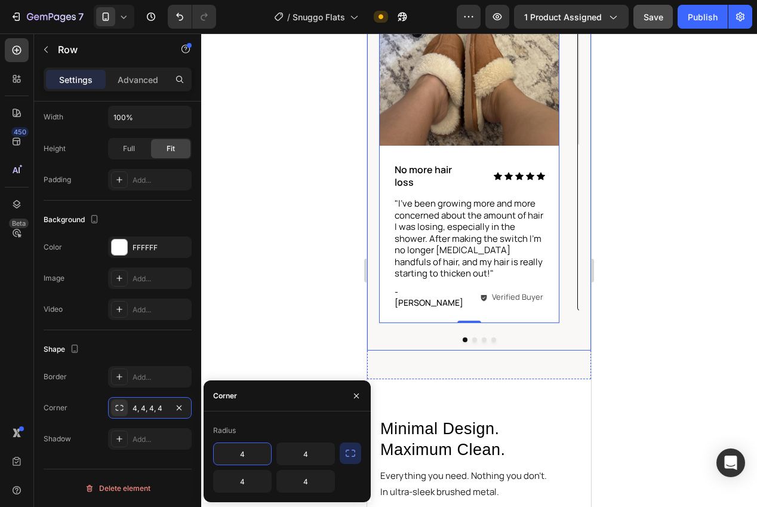
click at [264, 455] on input "4" at bounding box center [242, 453] width 57 height 21
type input "8"
click at [294, 455] on input "4" at bounding box center [305, 453] width 57 height 21
type input "8"
click at [248, 481] on input "4" at bounding box center [242, 480] width 57 height 21
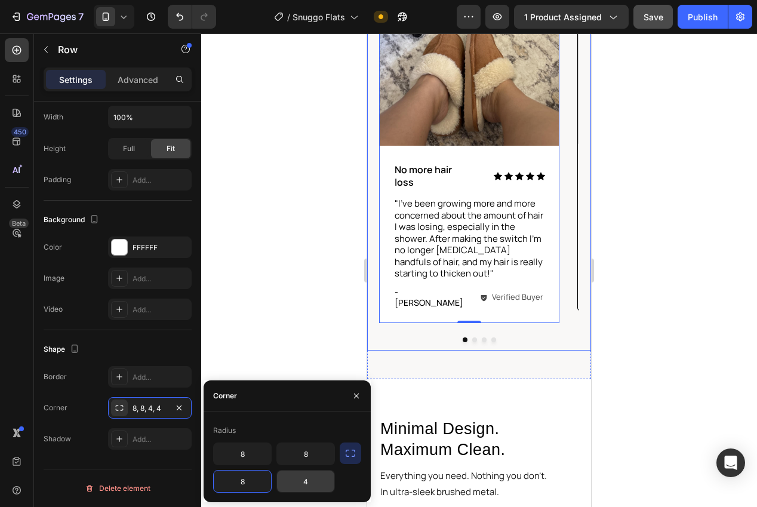
type input "8"
click at [304, 483] on input "4" at bounding box center [305, 480] width 57 height 21
click at [298, 476] on input "84" at bounding box center [305, 480] width 57 height 21
type input "8"
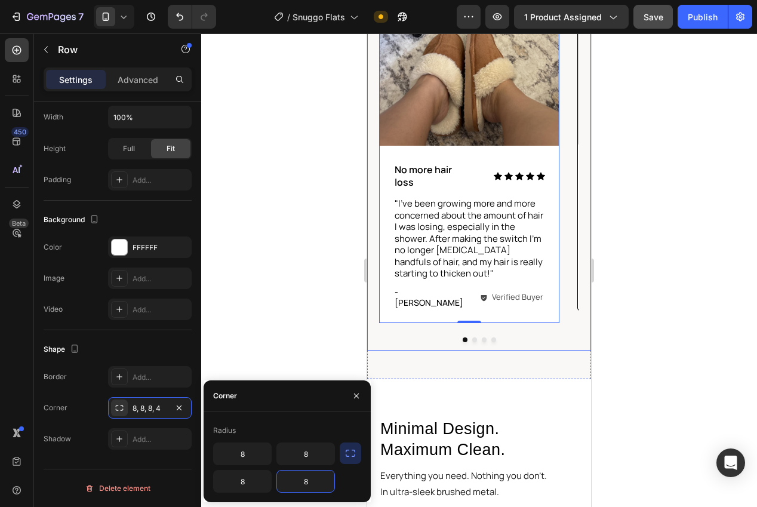
click at [256, 297] on div at bounding box center [479, 269] width 556 height 473
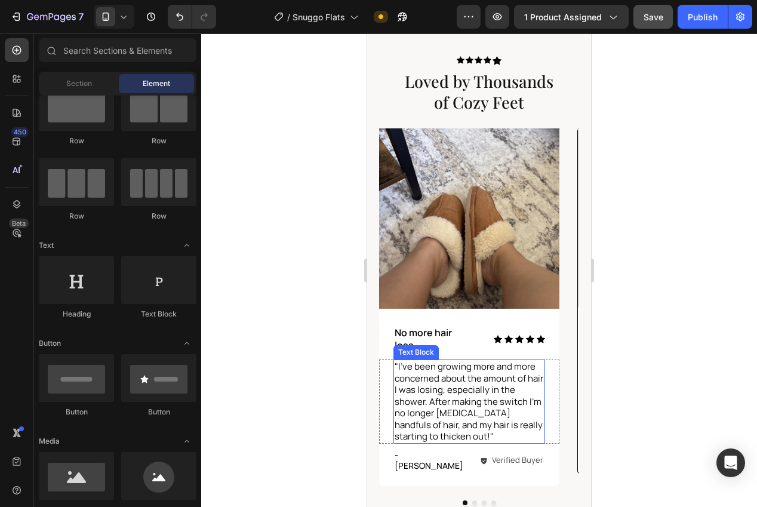
scroll to position [608, 0]
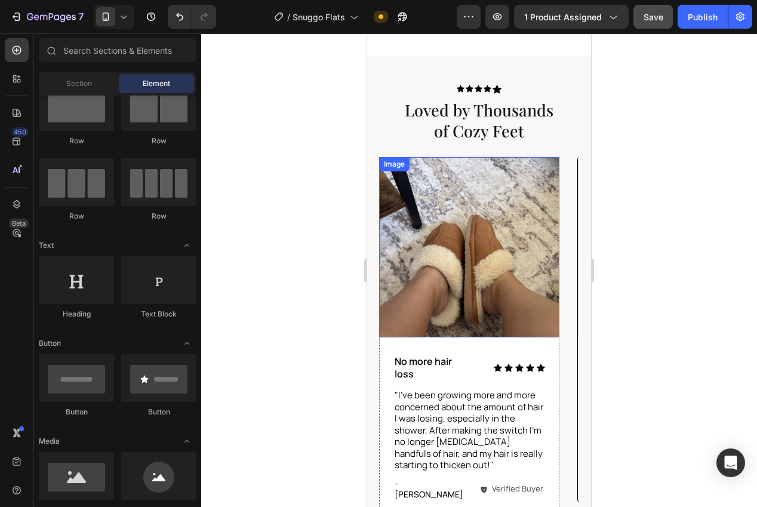
click at [407, 251] on img at bounding box center [469, 247] width 180 height 180
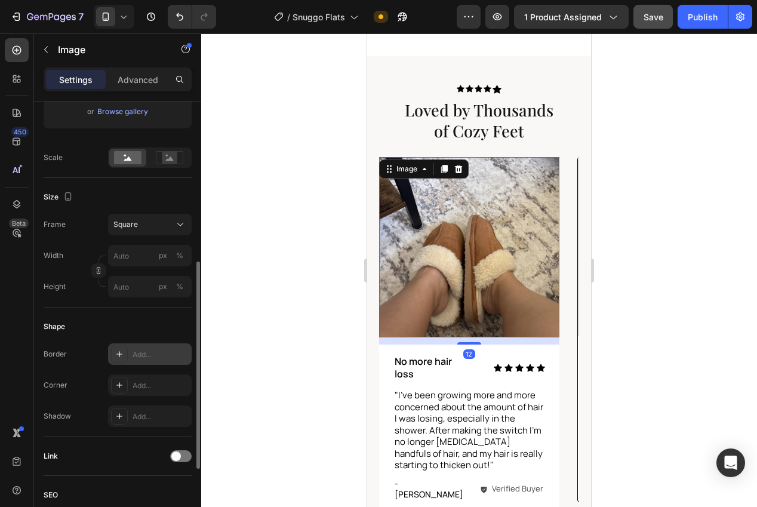
scroll to position [283, 0]
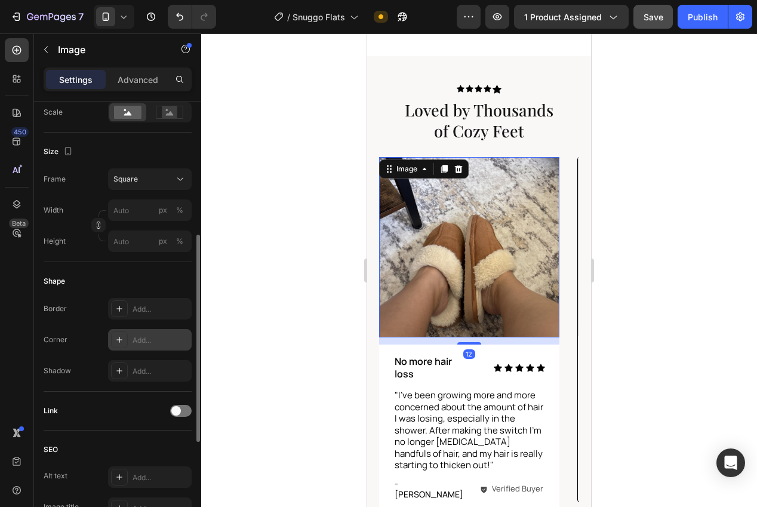
click at [131, 341] on div "Add..." at bounding box center [150, 339] width 84 height 21
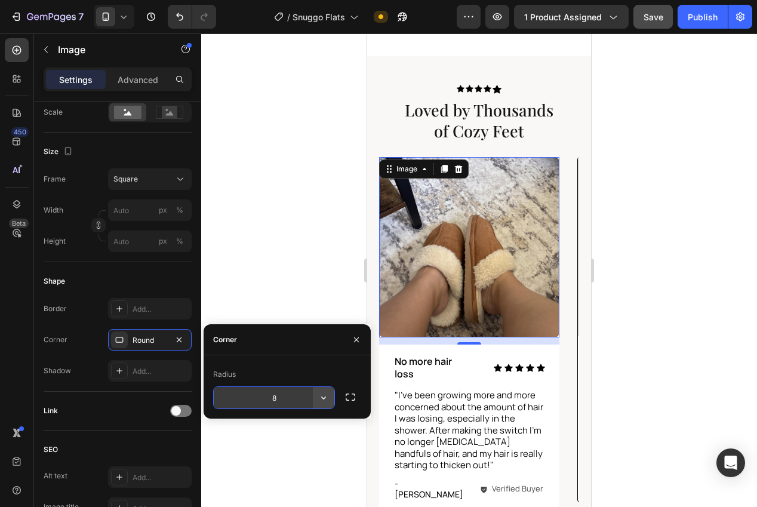
click at [330, 395] on button "button" at bounding box center [323, 397] width 21 height 21
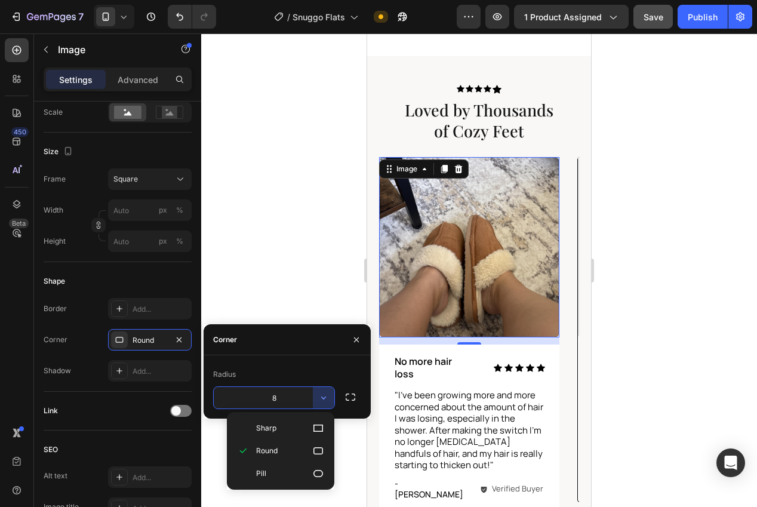
click at [264, 398] on input "8" at bounding box center [274, 397] width 121 height 21
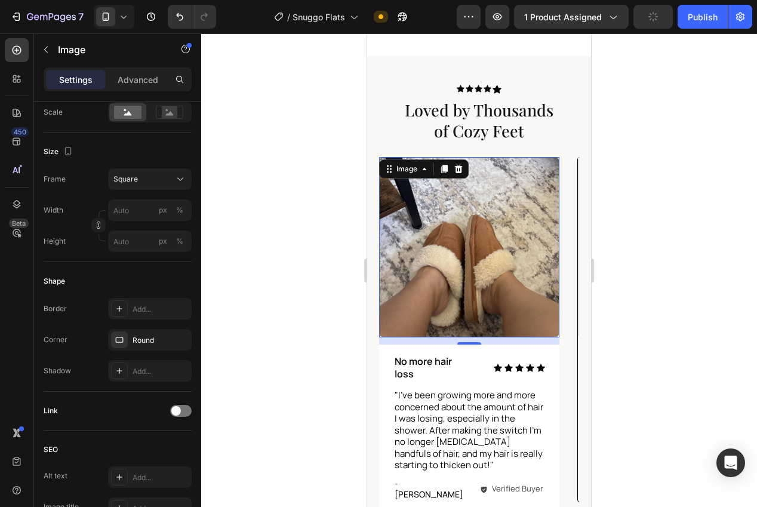
click at [269, 277] on div at bounding box center [479, 269] width 556 height 473
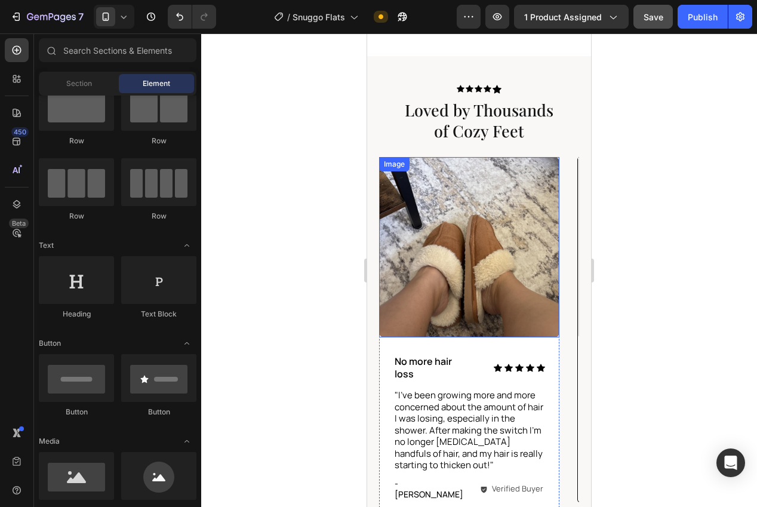
click at [504, 264] on img at bounding box center [469, 247] width 180 height 180
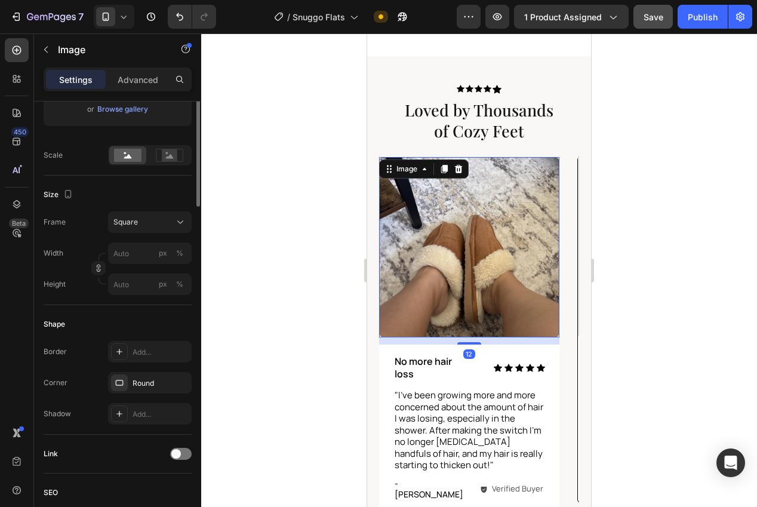
scroll to position [346, 0]
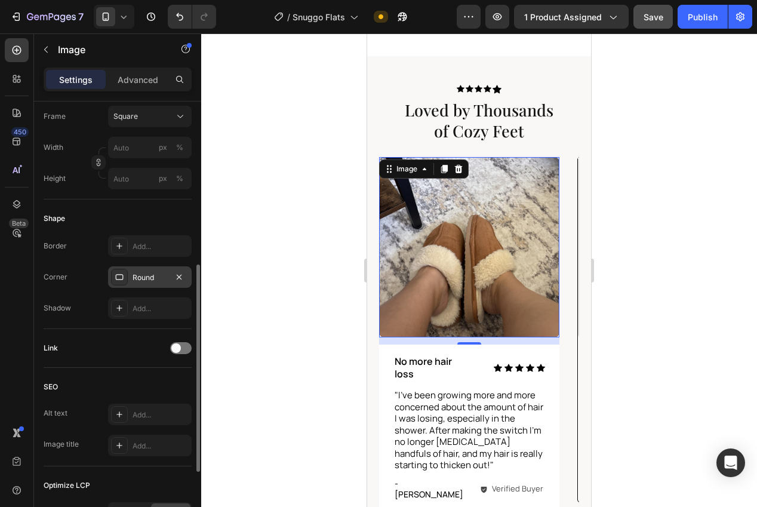
click at [128, 281] on div "Round" at bounding box center [150, 276] width 84 height 21
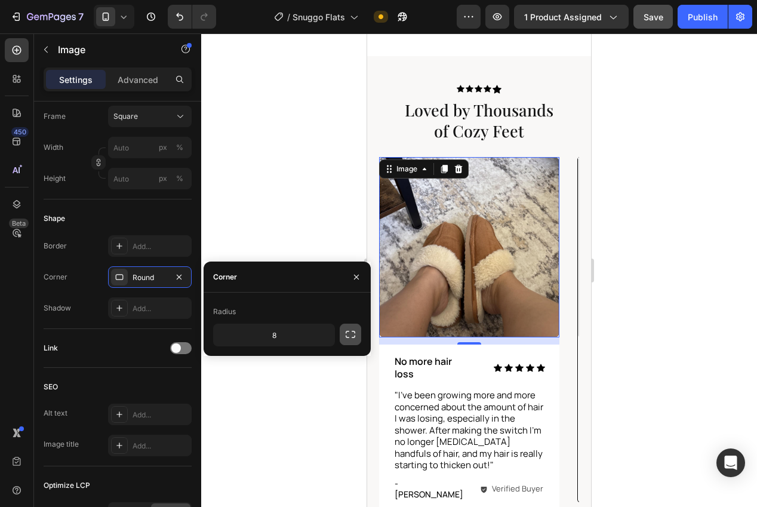
click at [348, 334] on icon "button" at bounding box center [350, 334] width 12 height 12
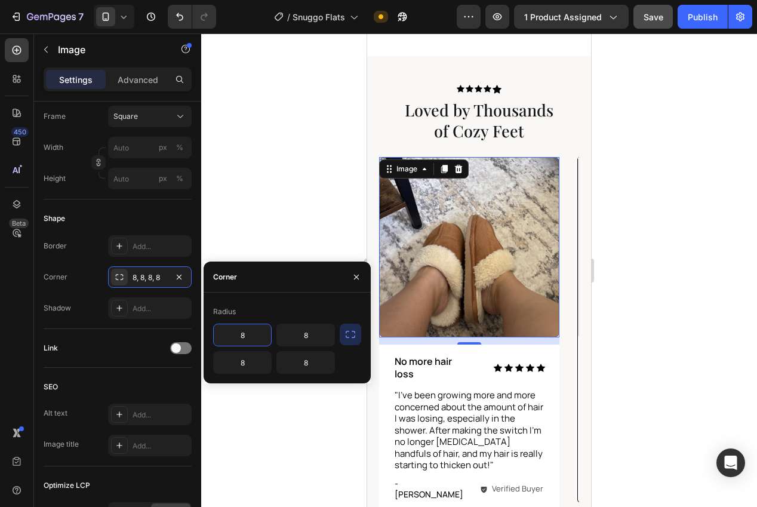
click at [264, 337] on input "8" at bounding box center [242, 334] width 57 height 21
click at [264, 356] on input "8" at bounding box center [242, 362] width 57 height 21
click at [246, 364] on input "08" at bounding box center [242, 362] width 57 height 21
type input "0"
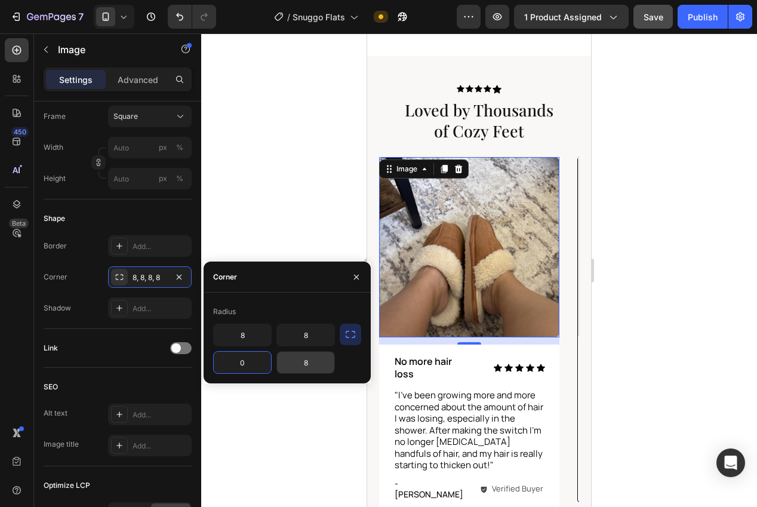
click at [295, 365] on input "8" at bounding box center [305, 362] width 57 height 21
type input "0"
click at [254, 210] on div at bounding box center [479, 269] width 556 height 473
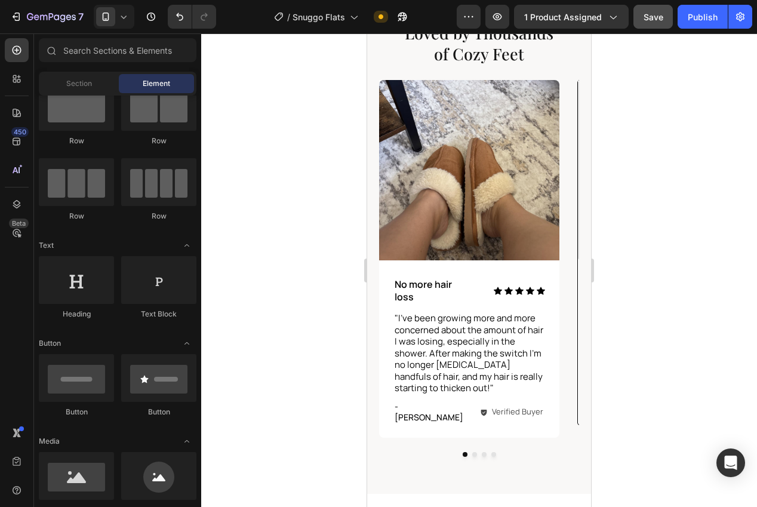
scroll to position [700, 0]
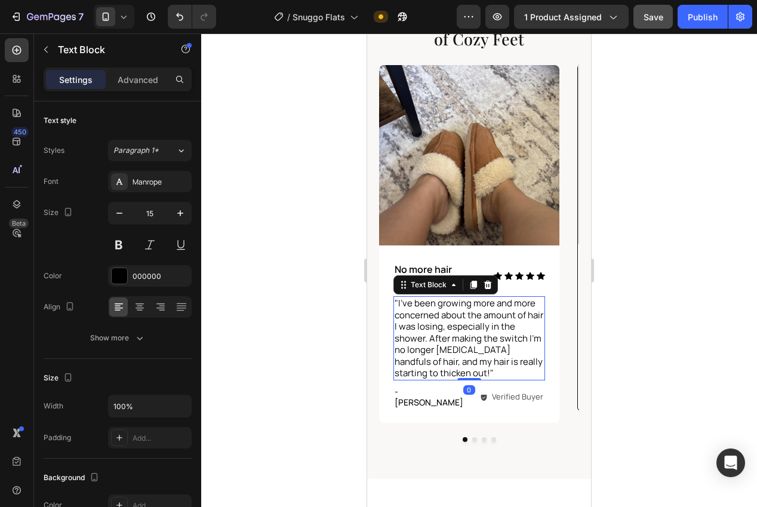
click at [500, 323] on p ""I've been growing more and more concerned about the amount of hair I was losin…" at bounding box center [469, 338] width 149 height 82
click at [147, 189] on div "Manrope" at bounding box center [150, 181] width 84 height 21
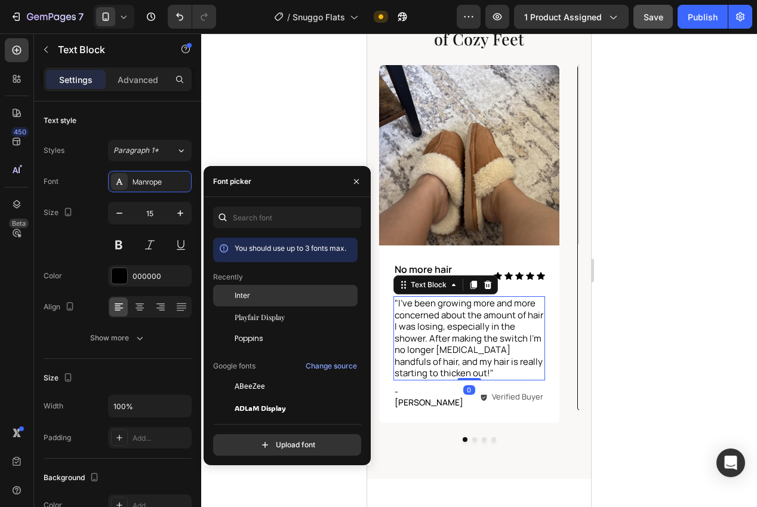
click at [253, 295] on div "Inter" at bounding box center [295, 295] width 121 height 11
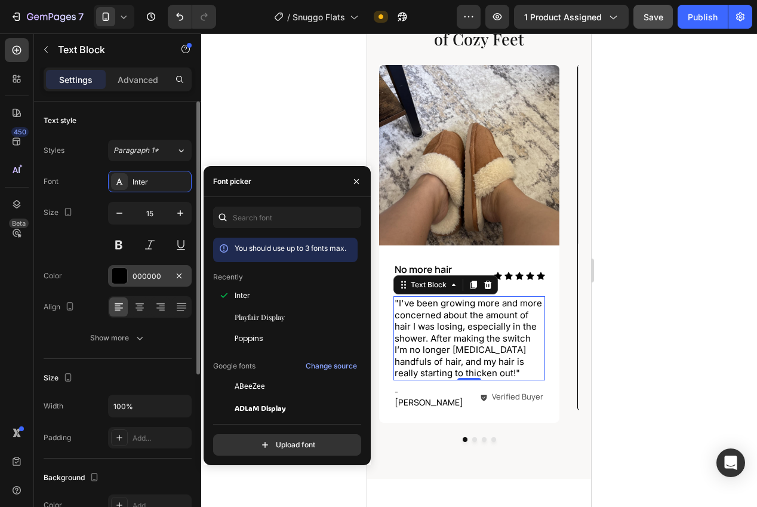
click at [146, 278] on div "000000" at bounding box center [150, 276] width 35 height 11
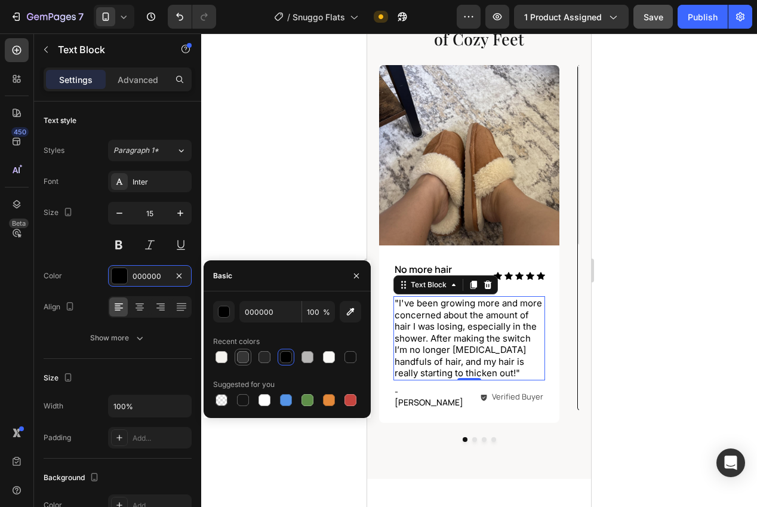
click at [240, 358] on div at bounding box center [243, 357] width 12 height 12
type input "353535"
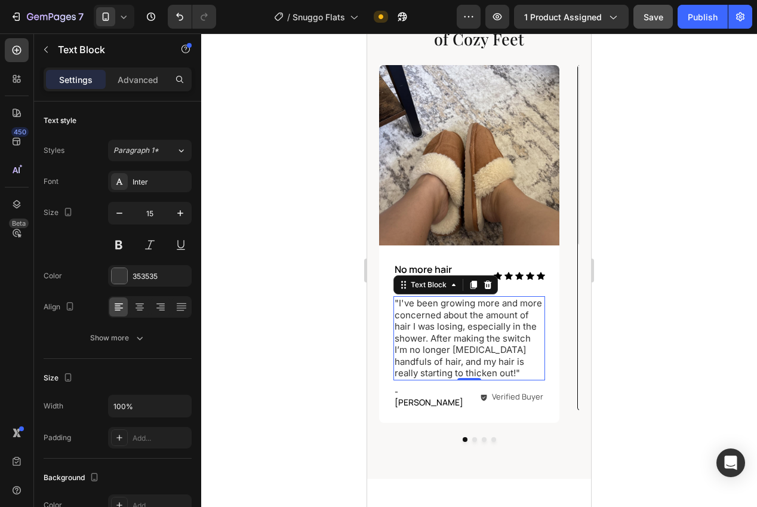
drag, startPoint x: 246, startPoint y: 196, endPoint x: 247, endPoint y: 202, distance: 6.1
click at [245, 196] on div at bounding box center [479, 269] width 556 height 473
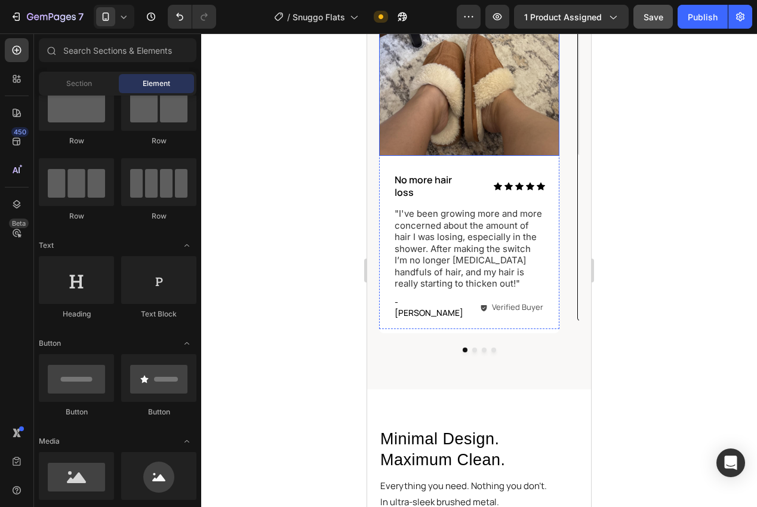
scroll to position [818, 0]
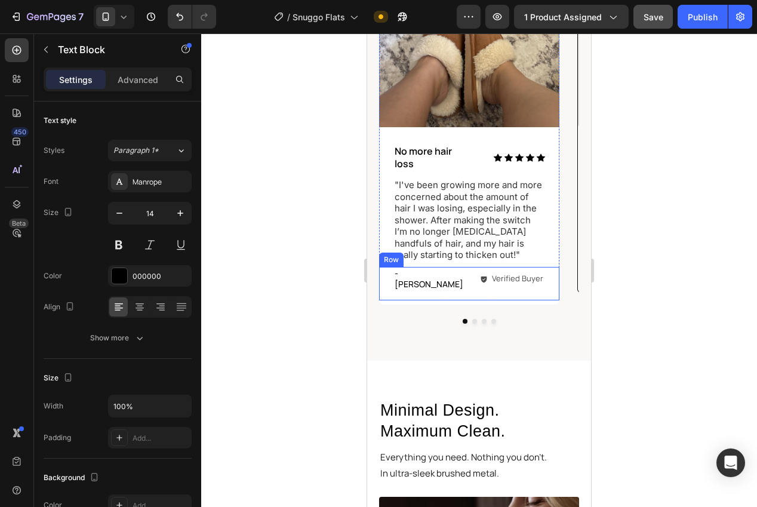
click at [421, 277] on p "- [PERSON_NAME]" at bounding box center [430, 278] width 71 height 21
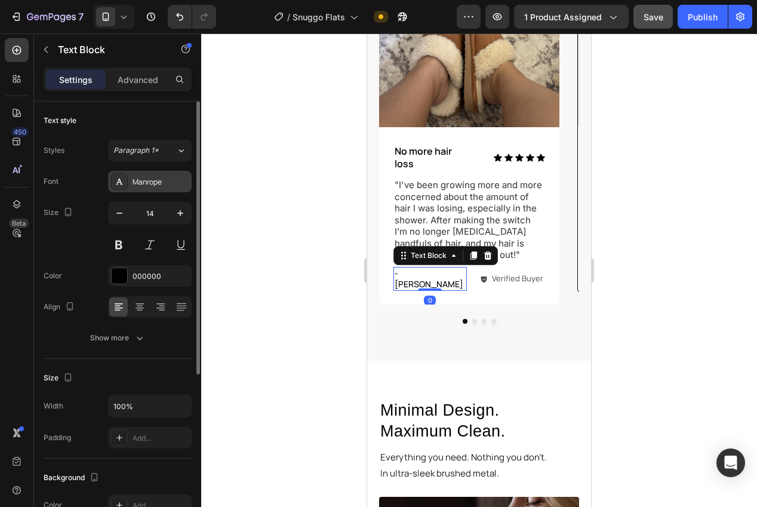
click at [121, 187] on div at bounding box center [119, 181] width 17 height 17
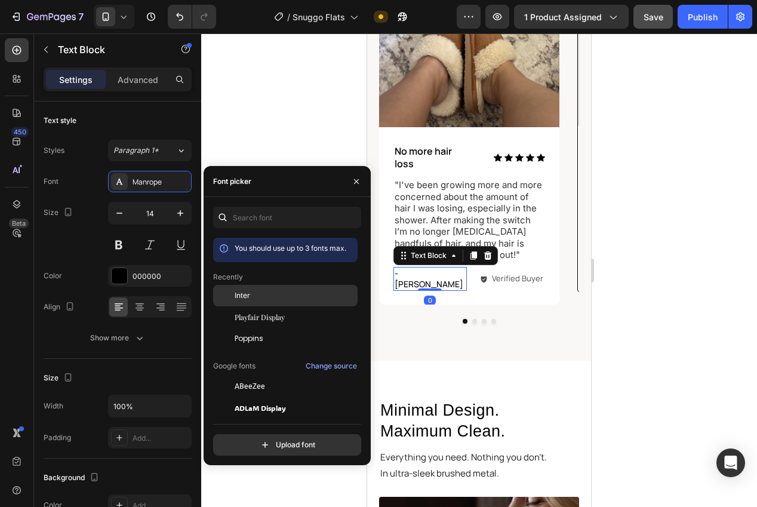
click at [244, 298] on span "Inter" at bounding box center [243, 295] width 16 height 11
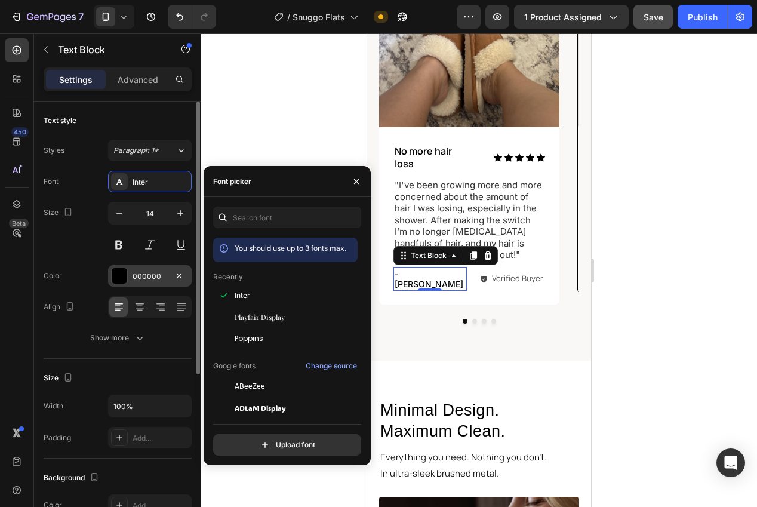
click at [110, 269] on div "000000" at bounding box center [150, 275] width 84 height 21
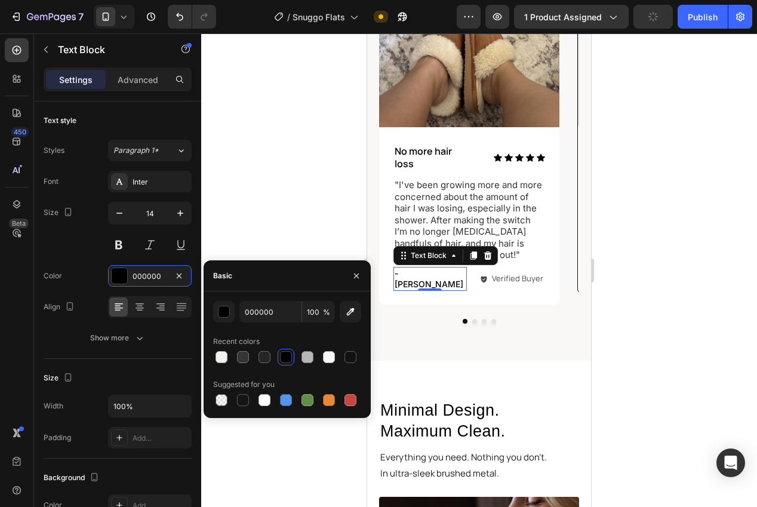
drag, startPoint x: 236, startPoint y: 358, endPoint x: 249, endPoint y: 270, distance: 89.2
click at [237, 358] on div at bounding box center [243, 357] width 12 height 12
type input "353535"
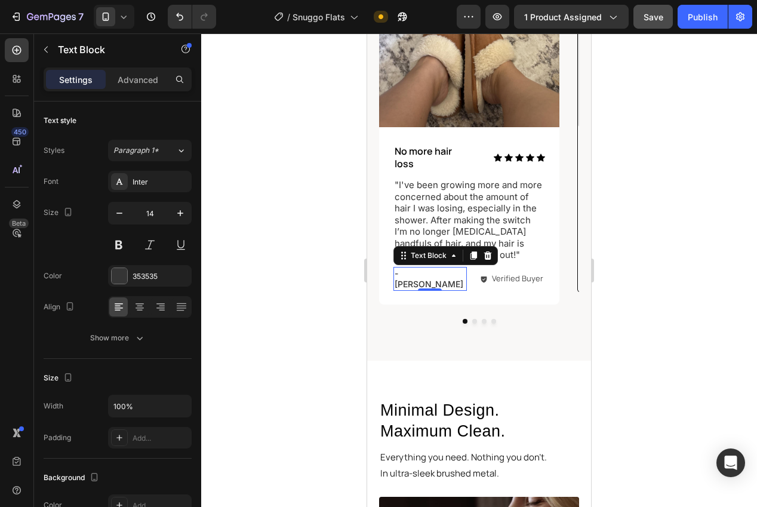
drag, startPoint x: 250, startPoint y: 208, endPoint x: 249, endPoint y: 218, distance: 10.2
click at [250, 208] on div at bounding box center [479, 269] width 556 height 473
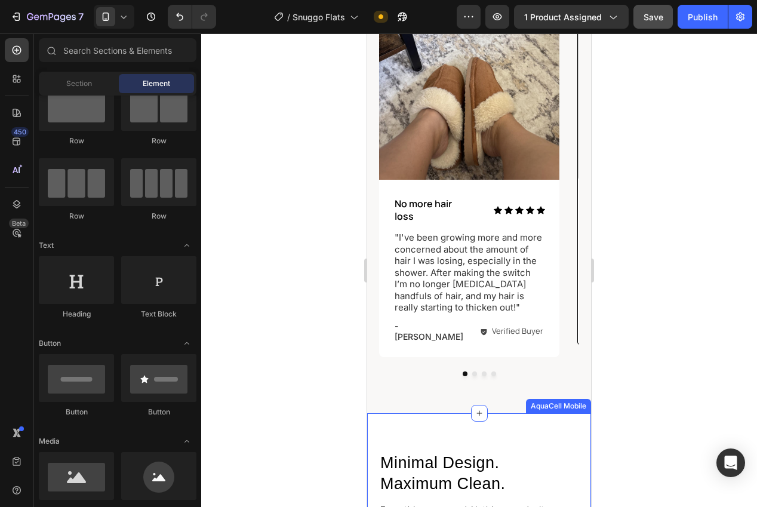
scroll to position [750, 0]
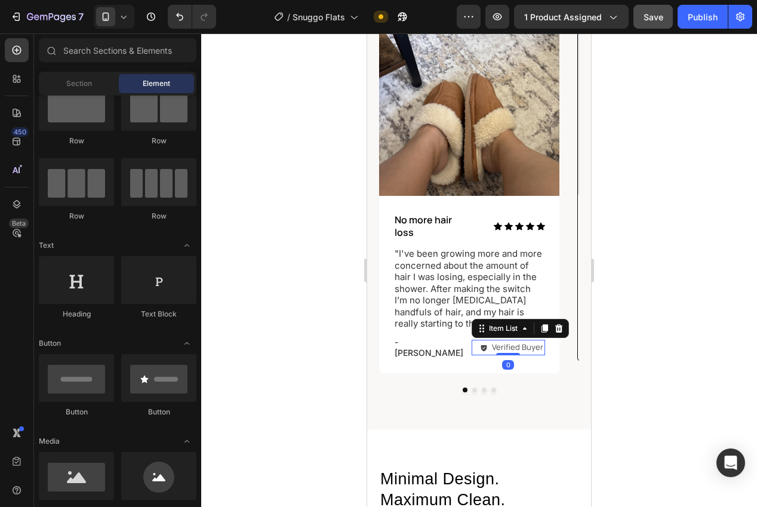
click at [518, 349] on div "Verified Buyer Item List 0" at bounding box center [508, 348] width 73 height 16
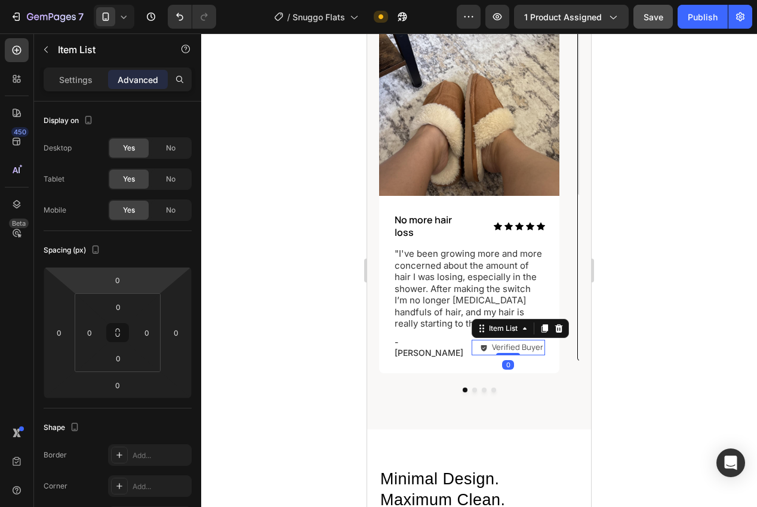
click at [63, 87] on div "Settings" at bounding box center [76, 79] width 60 height 19
type input "4"
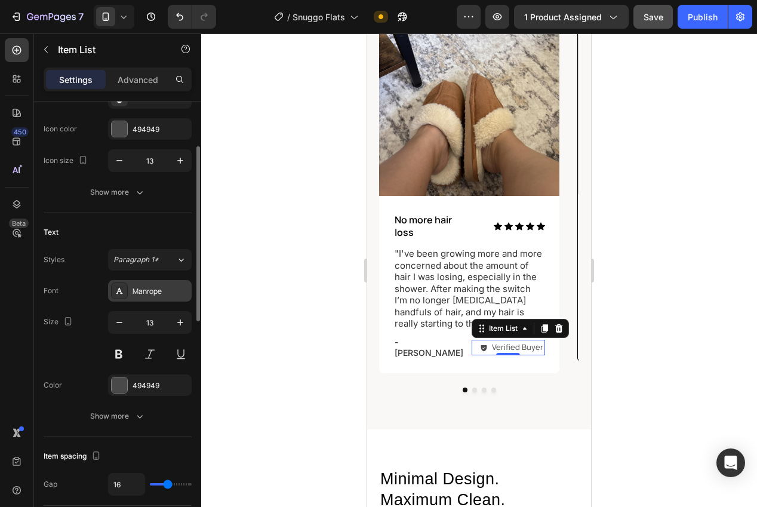
scroll to position [158, 0]
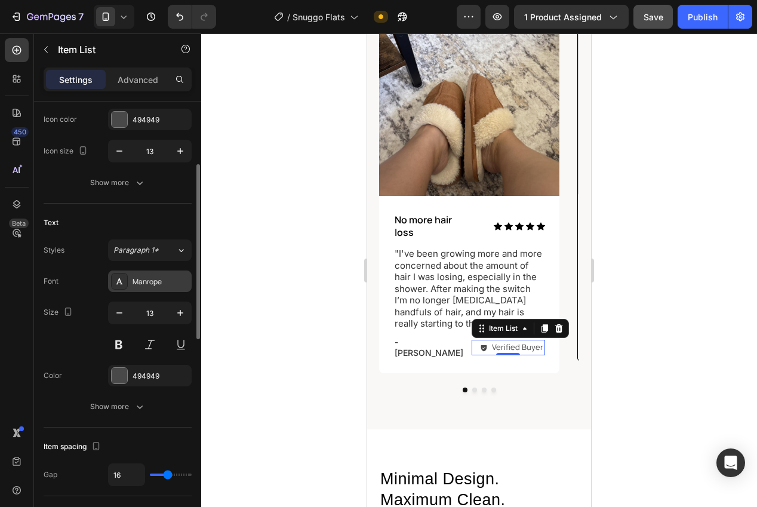
click at [139, 275] on div "Manrope" at bounding box center [150, 280] width 84 height 21
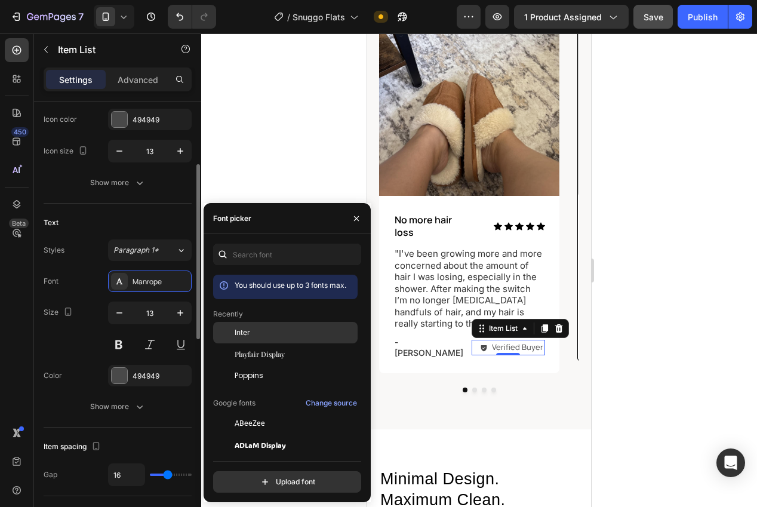
click at [252, 412] on div "Inter" at bounding box center [285, 422] width 144 height 21
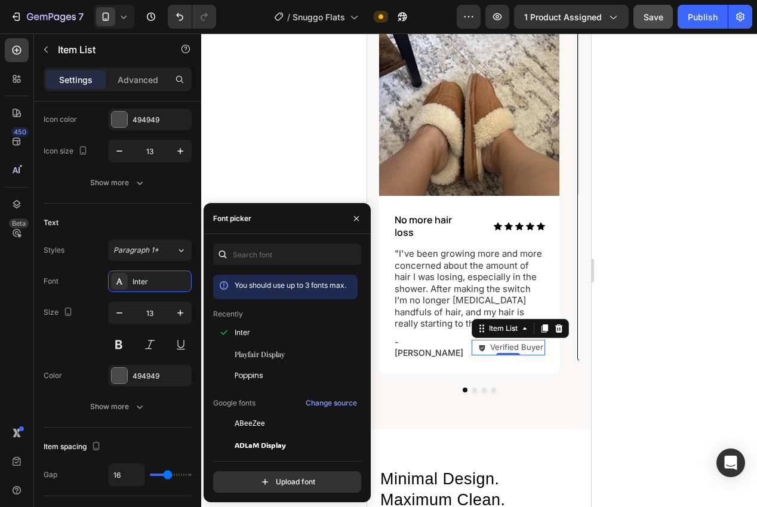
click at [255, 170] on div at bounding box center [479, 269] width 556 height 473
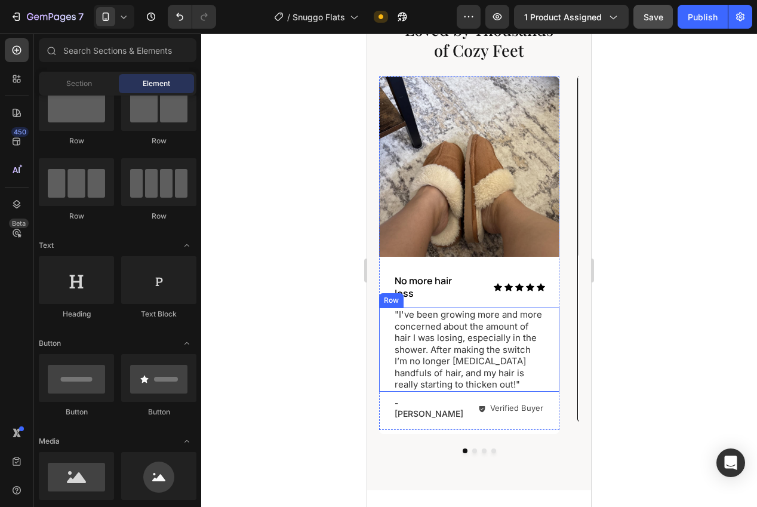
scroll to position [646, 0]
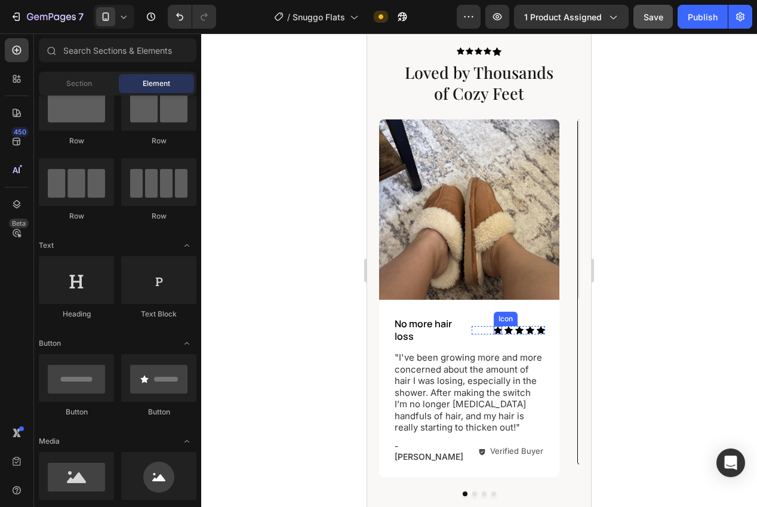
click at [494, 331] on div "Icon" at bounding box center [498, 330] width 8 height 8
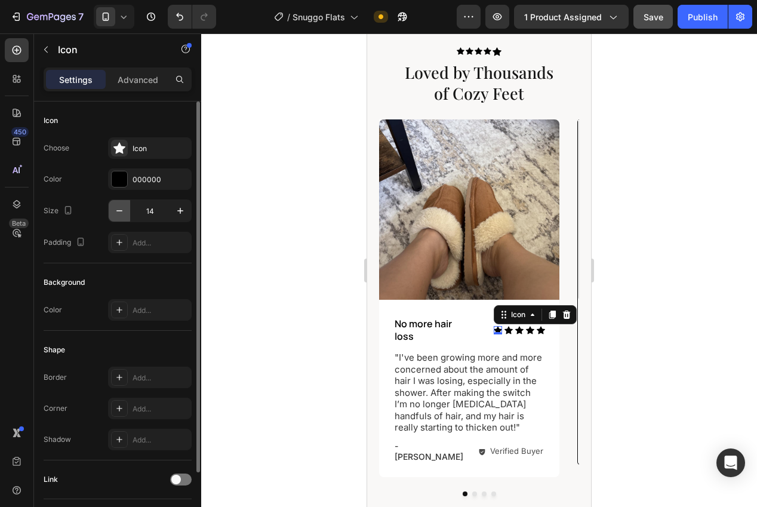
click at [115, 209] on icon "button" at bounding box center [119, 211] width 12 height 12
type input "13"
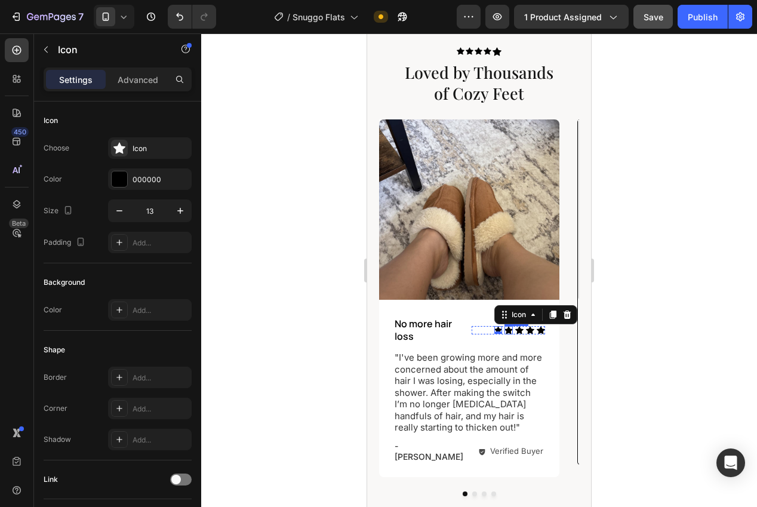
click at [506, 330] on div "Icon" at bounding box center [508, 330] width 8 height 8
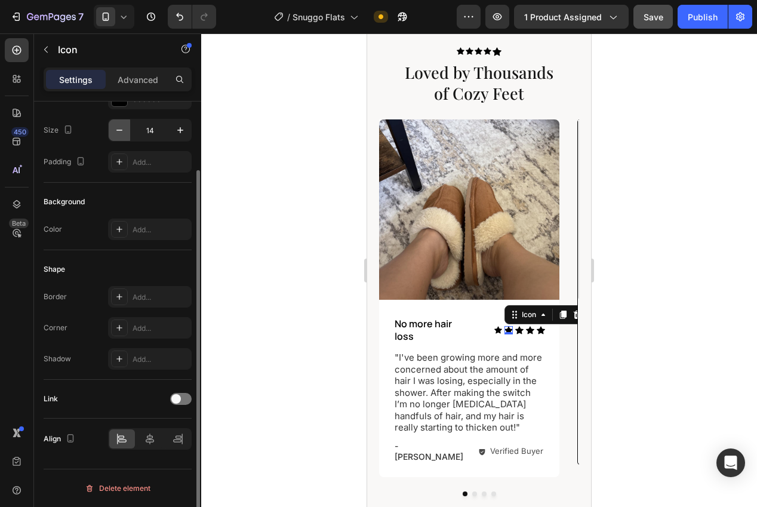
click at [112, 128] on button "button" at bounding box center [119, 129] width 21 height 21
type input "13"
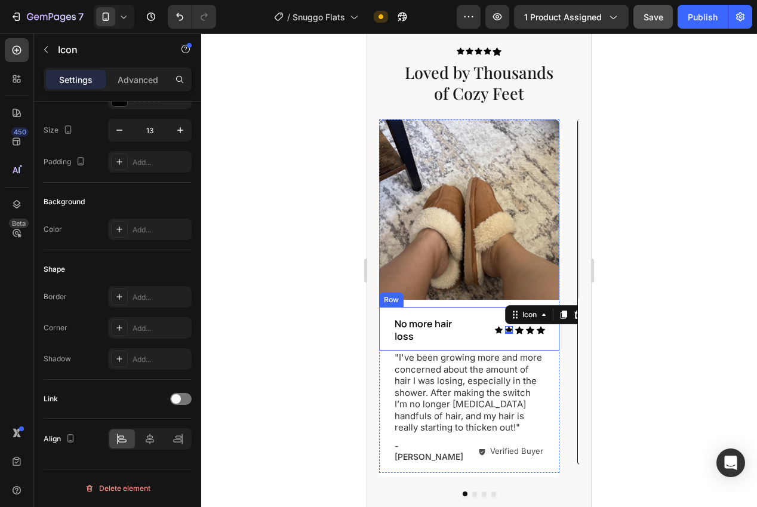
click at [519, 334] on div "Icon Icon 0 Icon Icon Icon Icon List" at bounding box center [508, 329] width 73 height 27
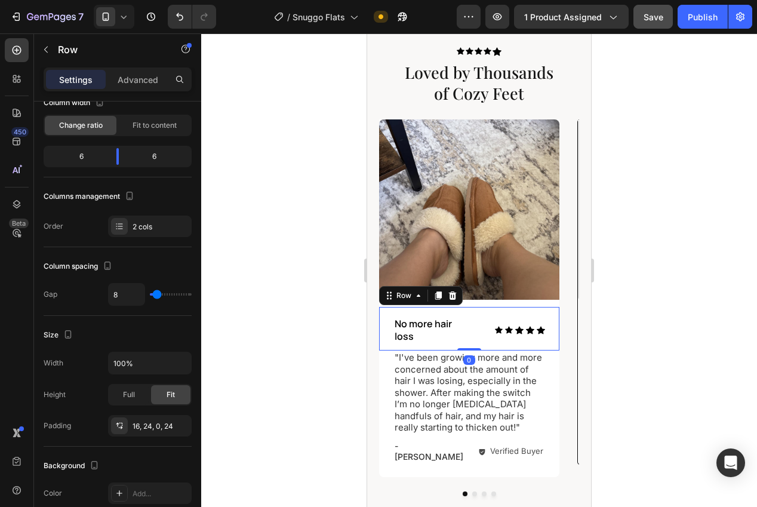
scroll to position [0, 0]
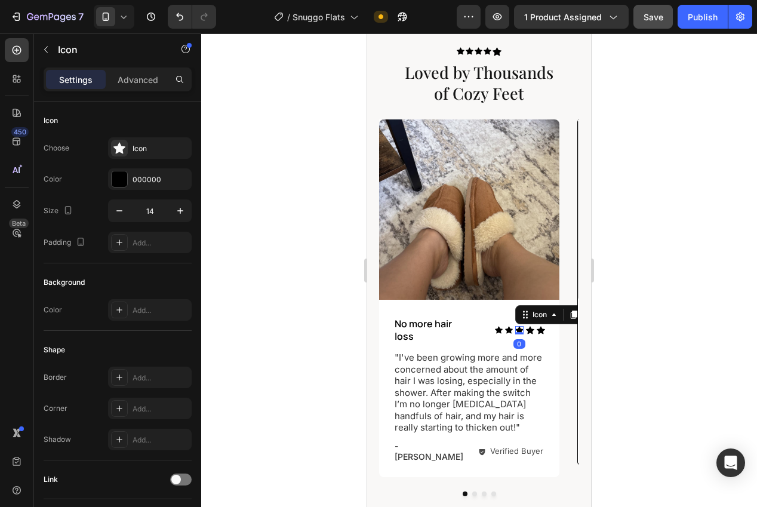
drag, startPoint x: 518, startPoint y: 331, endPoint x: 618, endPoint y: 272, distance: 116.7
click at [518, 331] on div "Icon 0" at bounding box center [519, 330] width 8 height 8
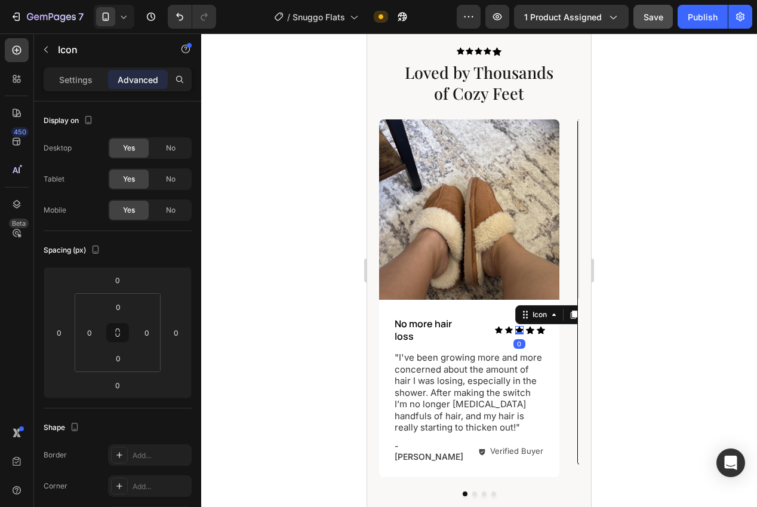
click at [84, 90] on div "Settings Advanced" at bounding box center [118, 79] width 148 height 24
click at [70, 76] on p "Settings" at bounding box center [75, 79] width 33 height 13
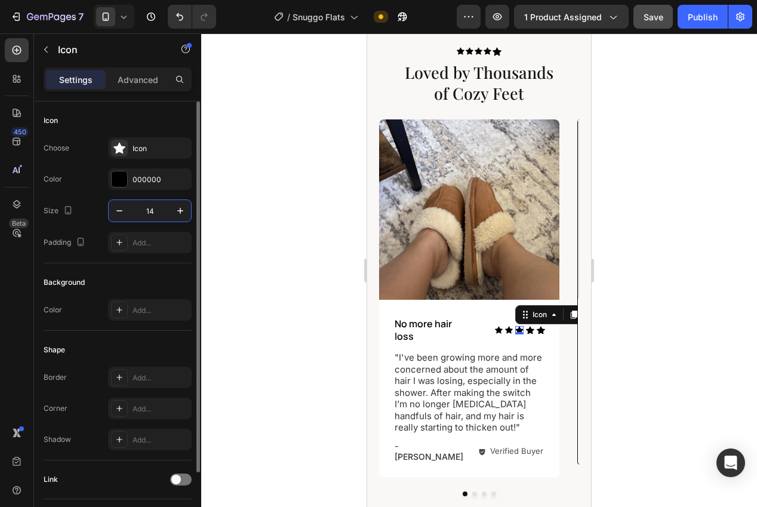
click at [156, 212] on input "14" at bounding box center [149, 210] width 39 height 21
type input "13"
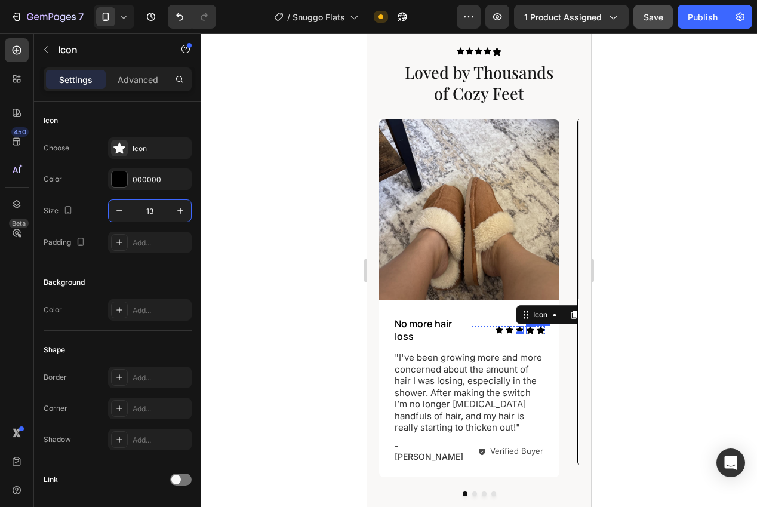
drag, startPoint x: 528, startPoint y: 330, endPoint x: 450, endPoint y: 303, distance: 82.9
click at [528, 330] on icon at bounding box center [530, 330] width 8 height 8
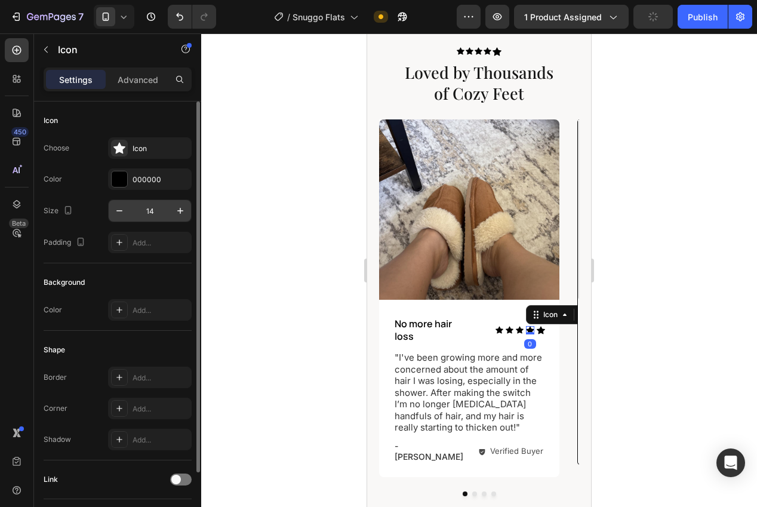
click at [155, 215] on input "14" at bounding box center [149, 210] width 39 height 21
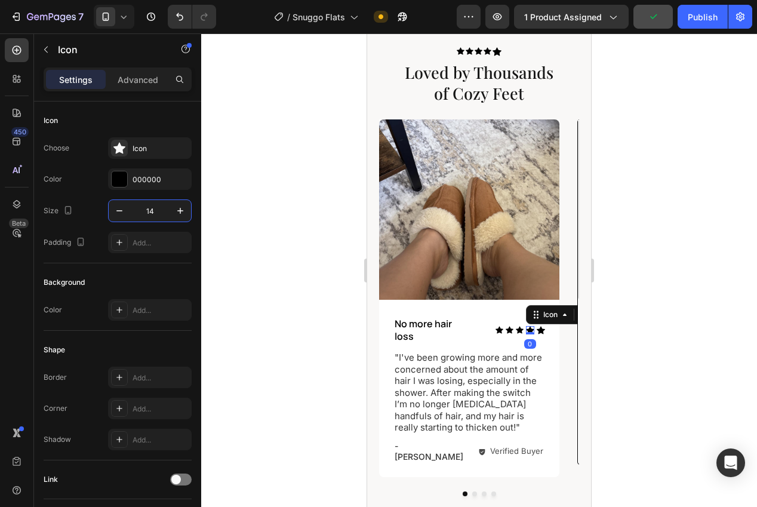
paste input "3"
type input "13"
click at [540, 330] on icon at bounding box center [541, 330] width 8 height 8
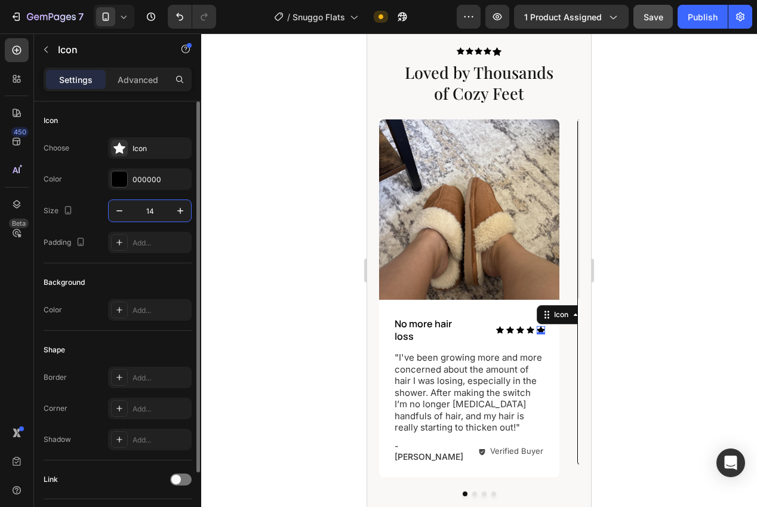
click at [158, 215] on input "14" at bounding box center [149, 210] width 39 height 21
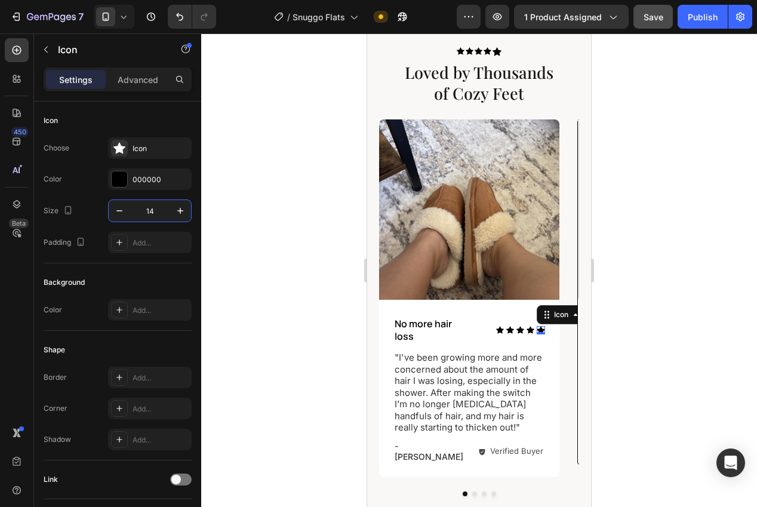
paste input "3"
type input "13"
click at [276, 259] on div at bounding box center [479, 269] width 556 height 473
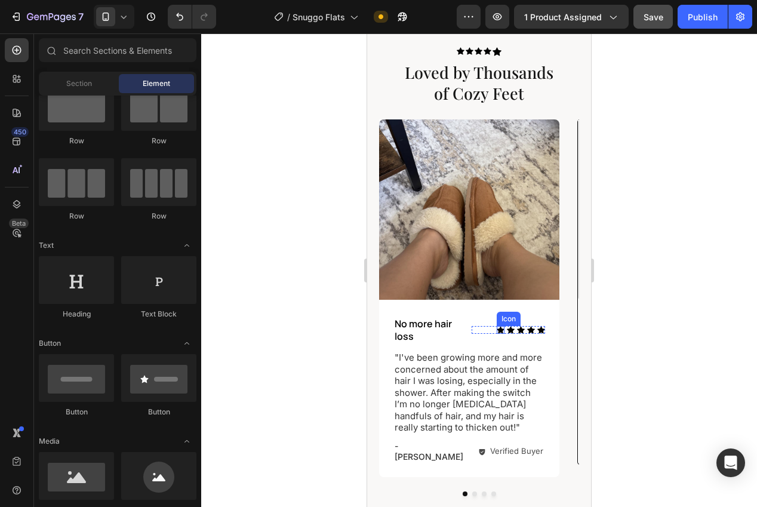
click at [500, 331] on div "Icon" at bounding box center [501, 330] width 8 height 8
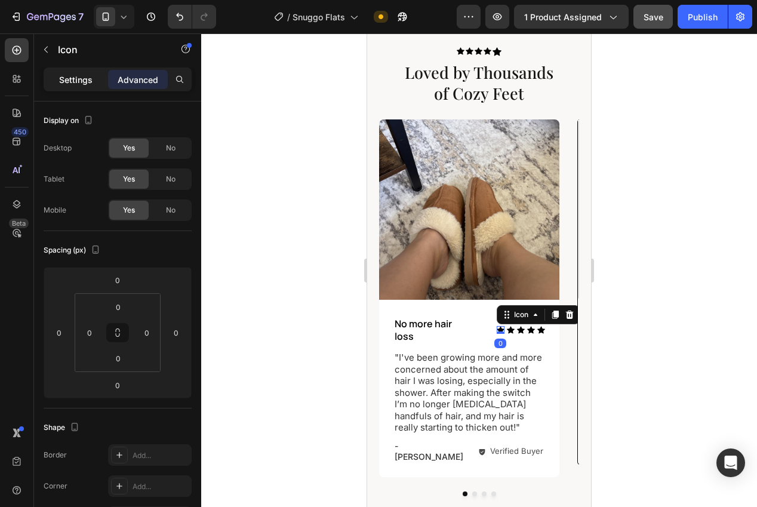
click at [66, 77] on p "Settings" at bounding box center [75, 79] width 33 height 13
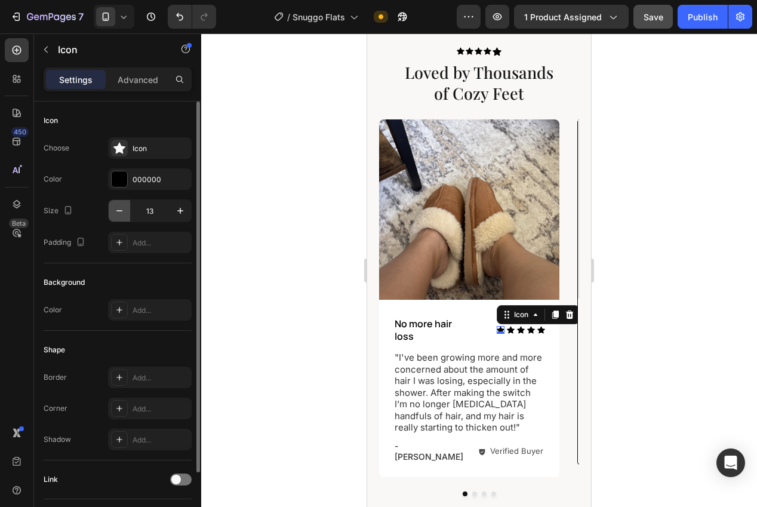
click at [111, 211] on button "button" at bounding box center [119, 210] width 21 height 21
click at [178, 214] on icon "button" at bounding box center [180, 211] width 12 height 12
type input "13"
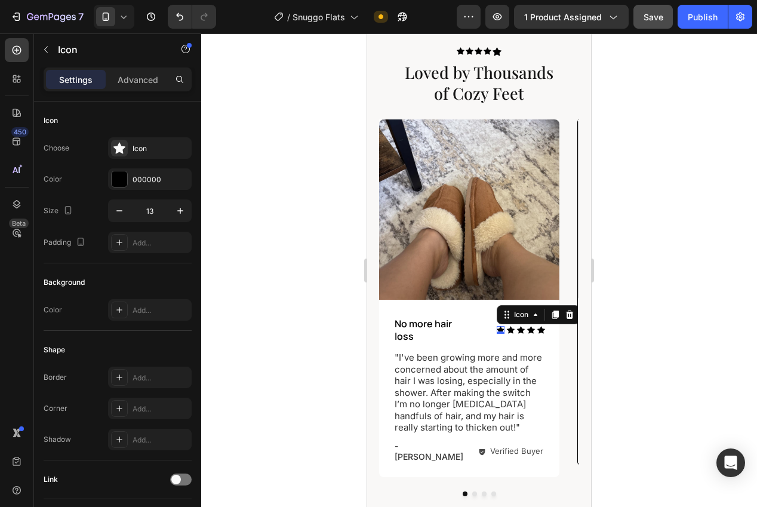
click at [303, 263] on div at bounding box center [479, 269] width 556 height 473
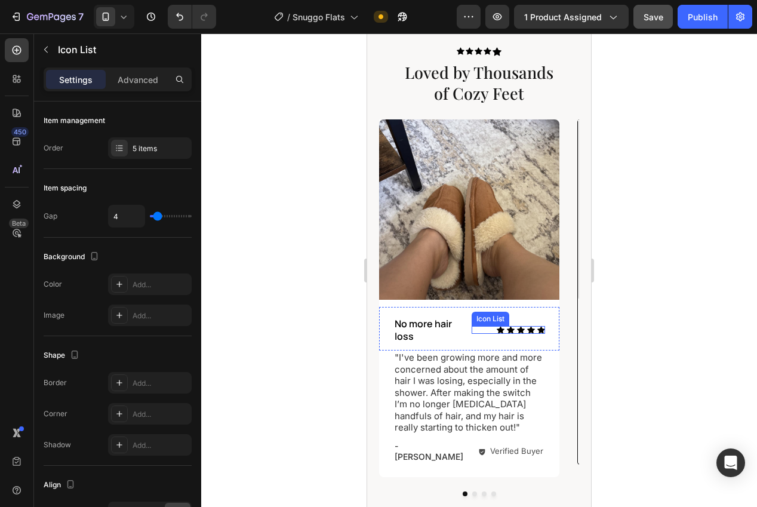
click at [488, 331] on div "Icon Icon Icon Icon Icon" at bounding box center [508, 330] width 73 height 8
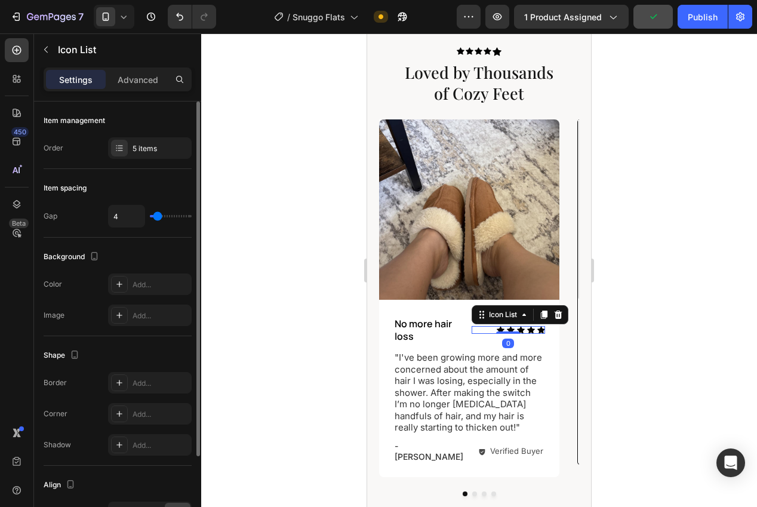
type input "3"
type input "2"
type input "1"
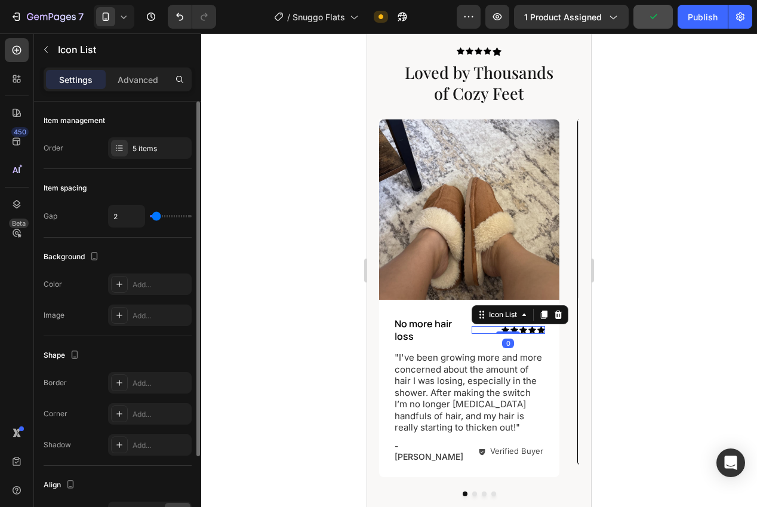
type input "1"
type input "2"
click at [156, 217] on input "range" at bounding box center [171, 216] width 42 height 2
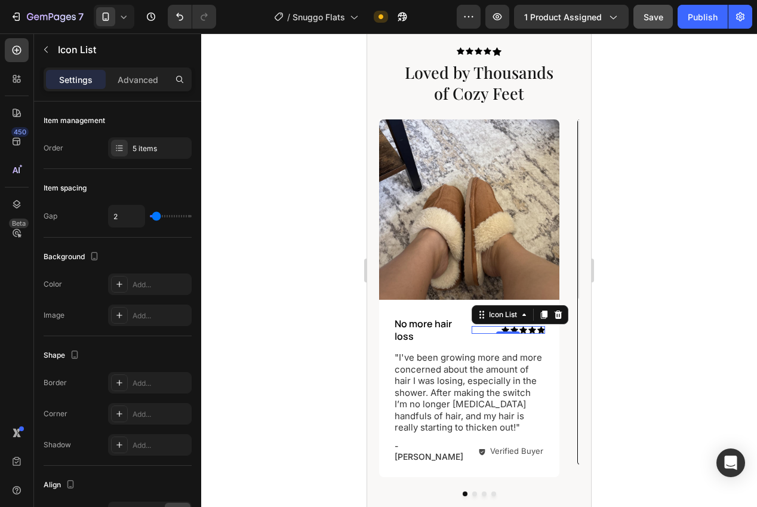
click at [248, 234] on div at bounding box center [479, 269] width 556 height 473
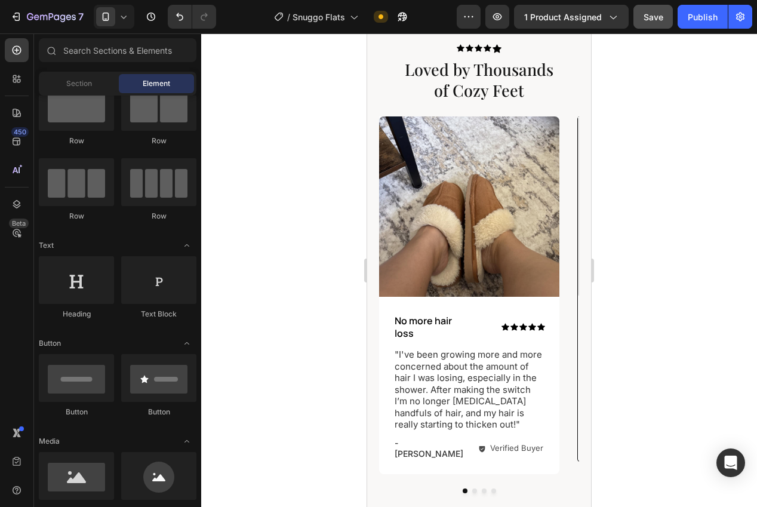
scroll to position [684, 0]
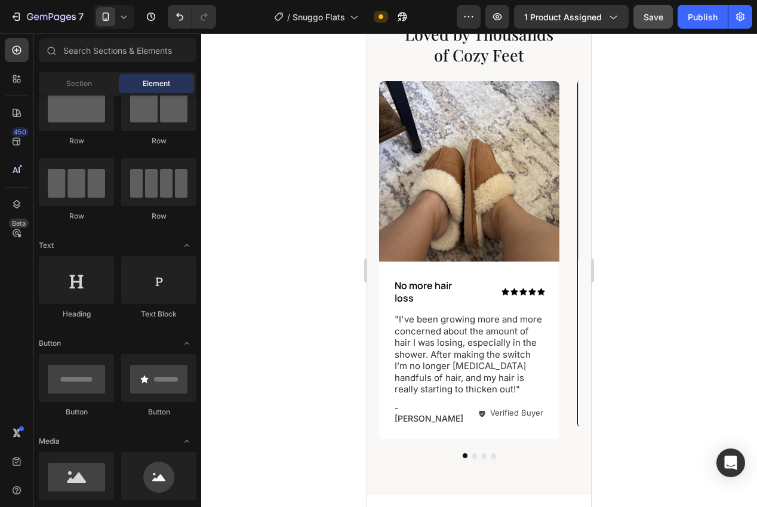
click at [491, 337] on p ""I've been growing more and more concerned about the amount of hair I was losin…" at bounding box center [469, 354] width 149 height 82
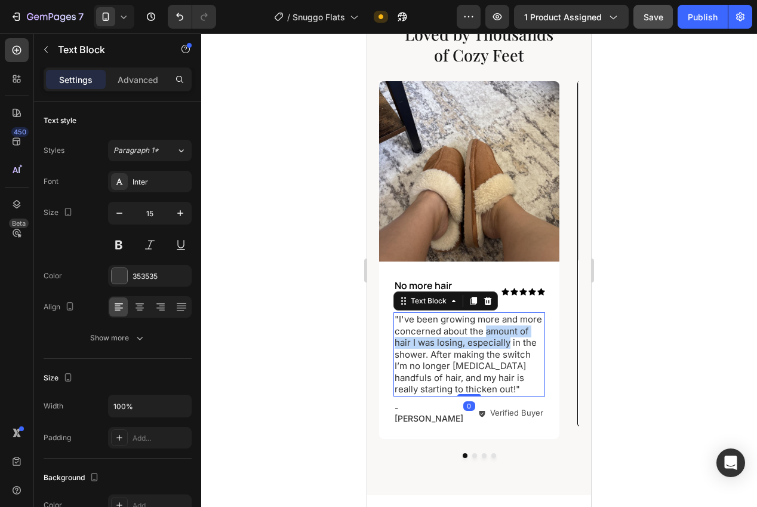
click at [491, 337] on p ""I've been growing more and more concerned about the amount of hair I was losin…" at bounding box center [469, 354] width 149 height 82
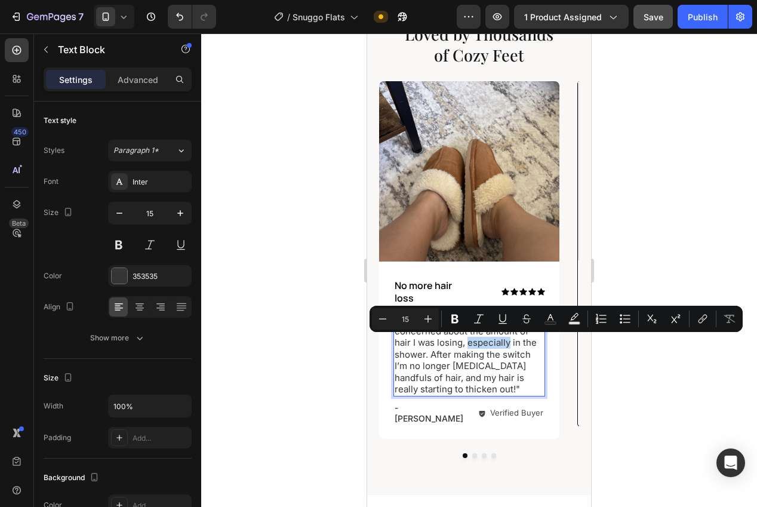
click at [470, 354] on p ""I've been growing more and more concerned about the amount of hair I was losin…" at bounding box center [469, 354] width 149 height 82
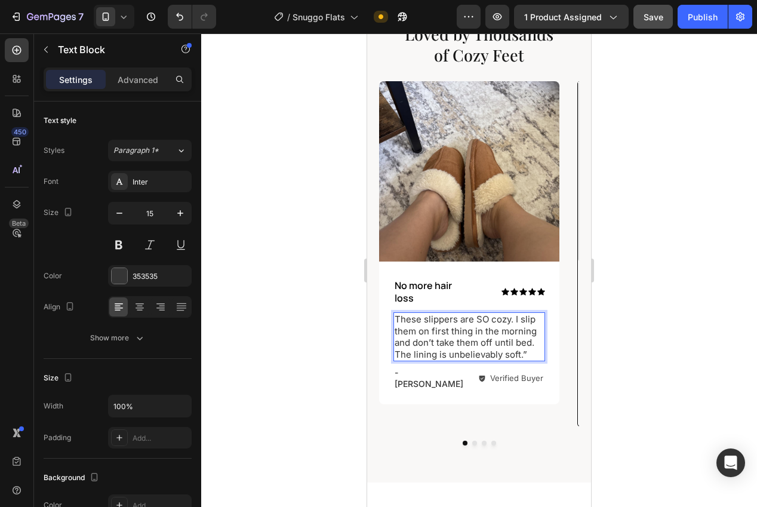
click at [396, 319] on p "These slippers are SO cozy. I slip them on first thing in the morning and don’t…" at bounding box center [469, 336] width 149 height 47
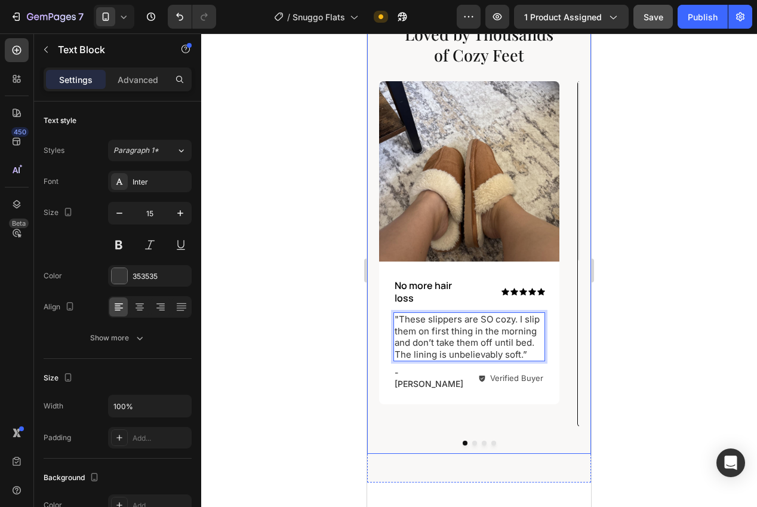
click at [336, 349] on div at bounding box center [479, 269] width 556 height 473
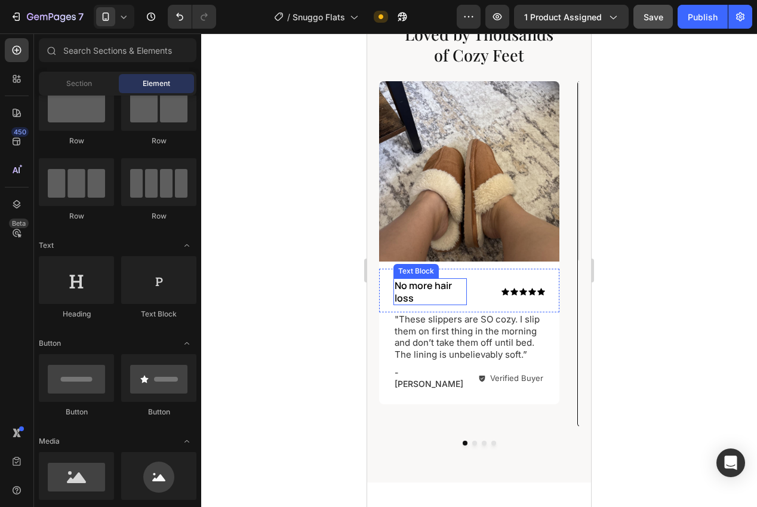
click at [405, 292] on p "No more hair loss" at bounding box center [430, 291] width 71 height 25
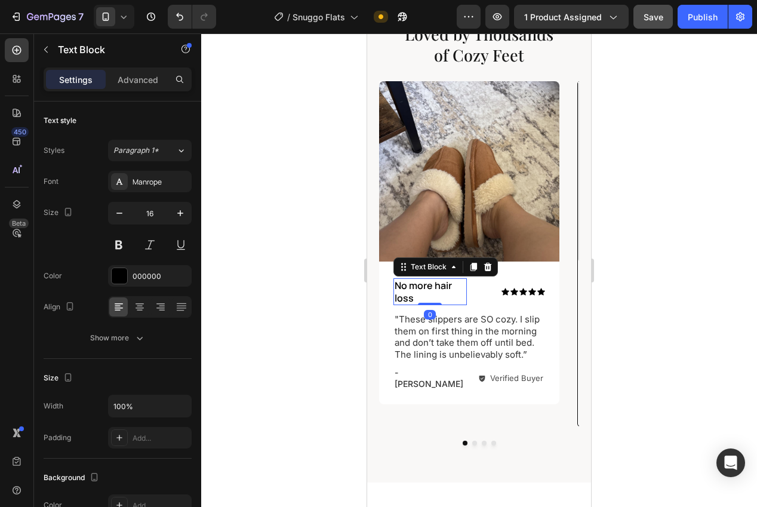
click at [405, 292] on p "No more hair loss" at bounding box center [430, 291] width 71 height 25
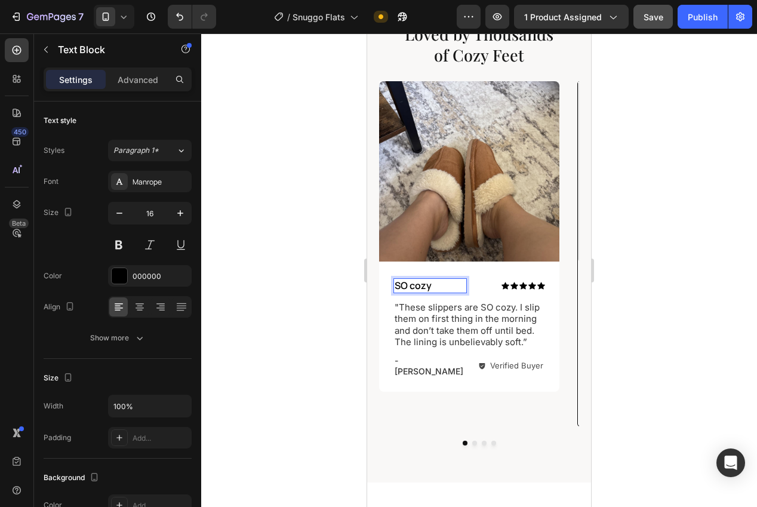
click at [253, 328] on div at bounding box center [479, 269] width 556 height 473
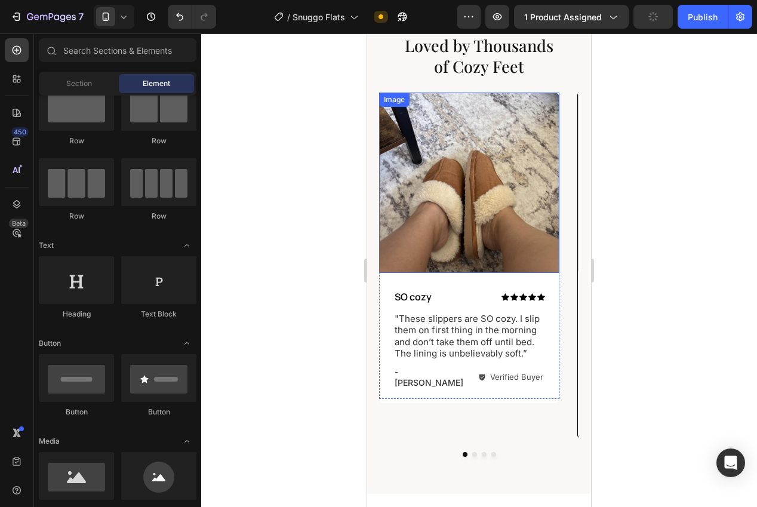
scroll to position [694, 0]
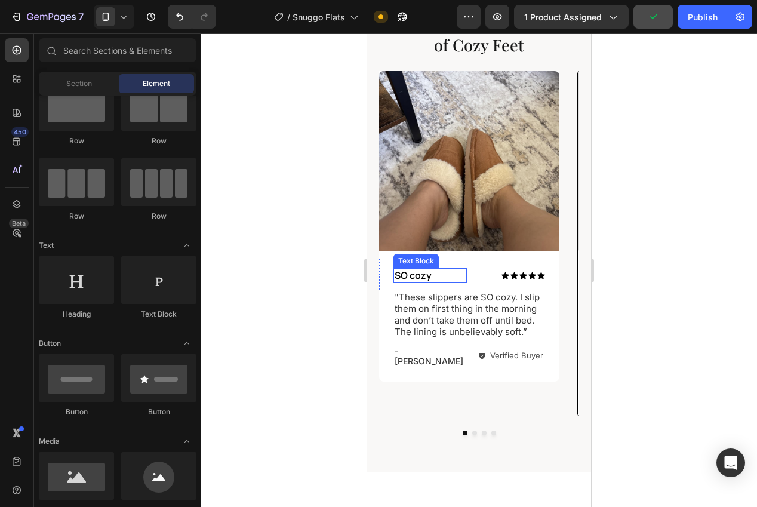
click at [429, 279] on p "SO cozy" at bounding box center [430, 275] width 71 height 13
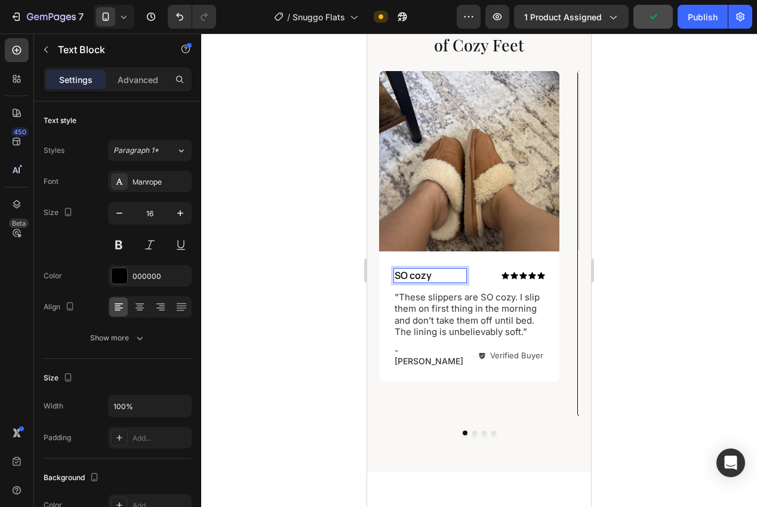
click at [422, 280] on p "SO cozy" at bounding box center [430, 275] width 71 height 13
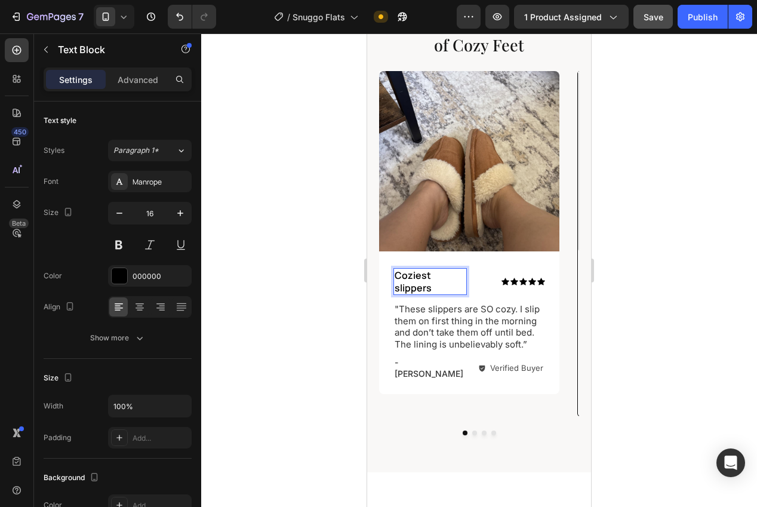
click at [331, 312] on div at bounding box center [479, 269] width 556 height 473
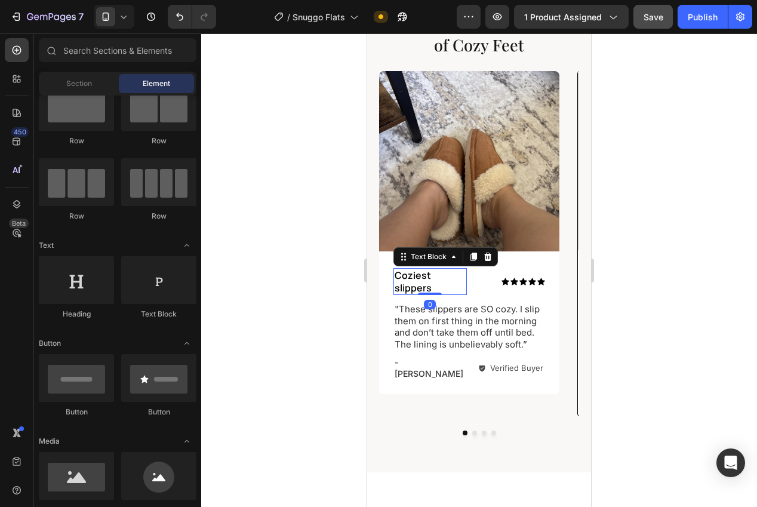
click at [409, 285] on p "Coziest slippers" at bounding box center [430, 281] width 71 height 25
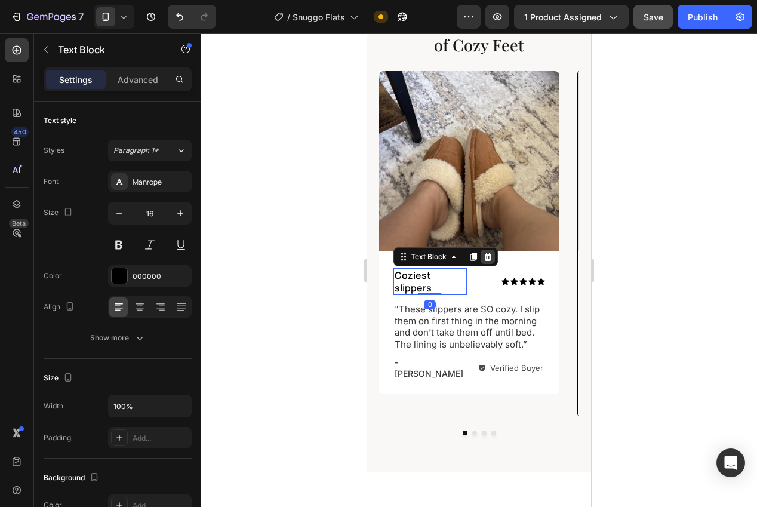
click at [484, 258] on icon at bounding box center [488, 257] width 10 height 10
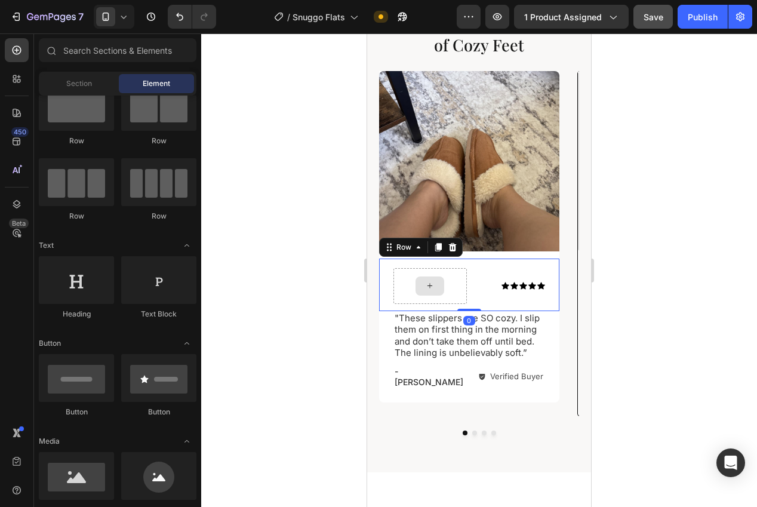
click at [443, 294] on div at bounding box center [429, 286] width 73 height 36
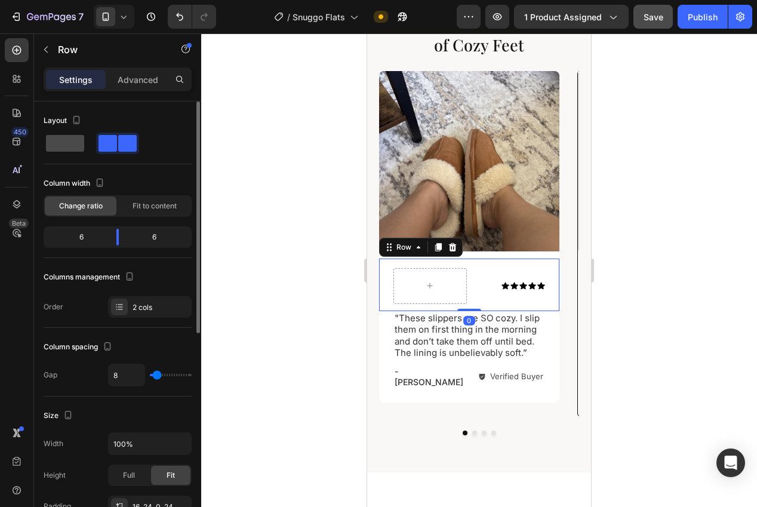
click at [61, 141] on span at bounding box center [65, 143] width 38 height 17
type input "0"
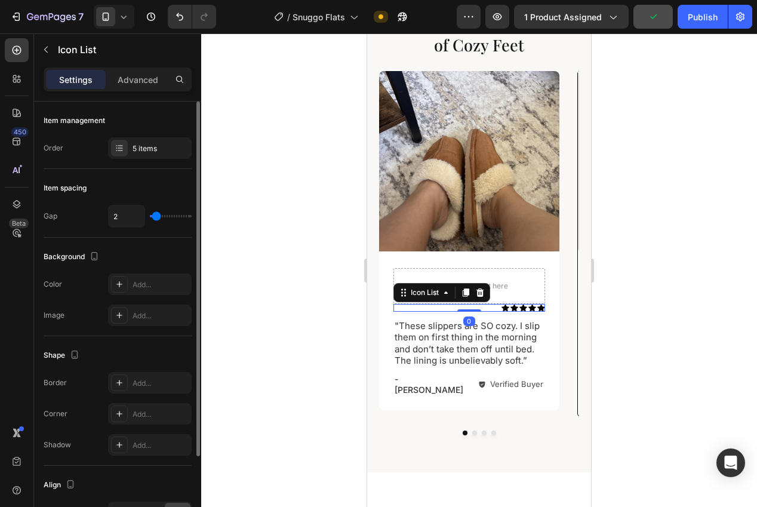
click at [474, 310] on div "Icon Icon Icon Icon Icon Icon List 0" at bounding box center [469, 308] width 152 height 8
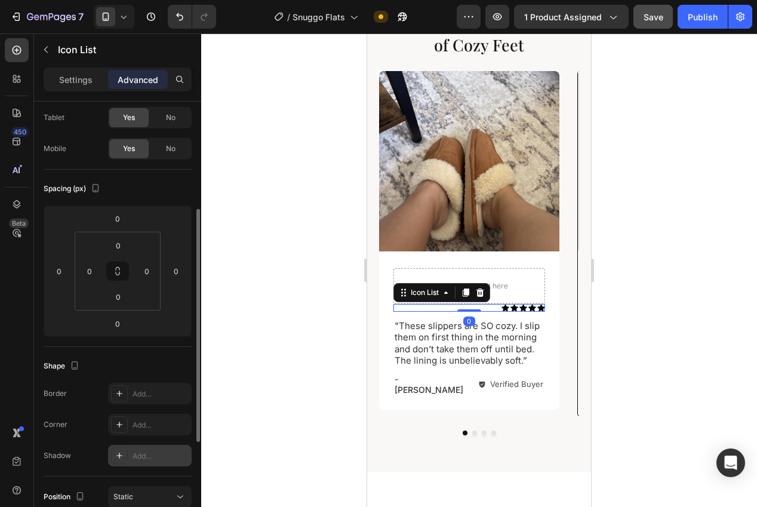
scroll to position [125, 0]
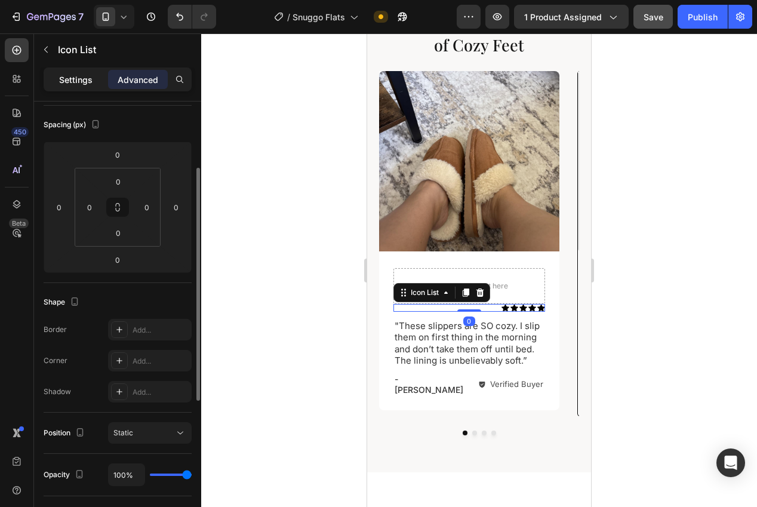
click at [60, 87] on div "Settings" at bounding box center [76, 79] width 60 height 19
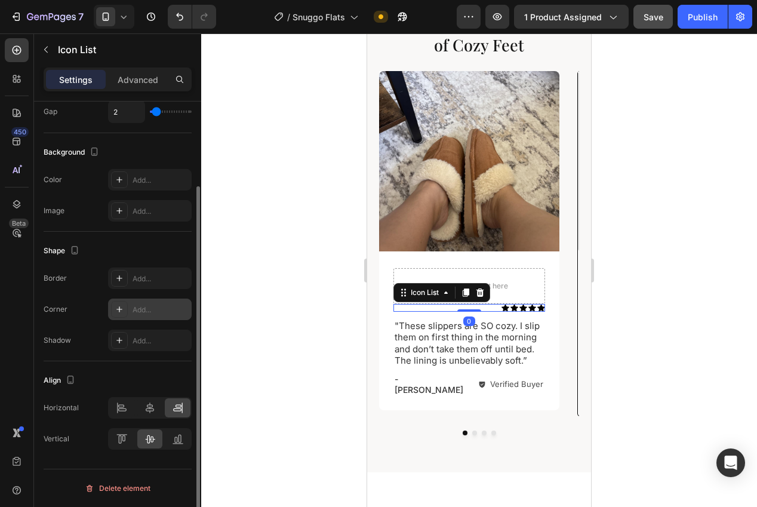
scroll to position [104, 0]
click at [119, 407] on icon at bounding box center [122, 408] width 12 height 12
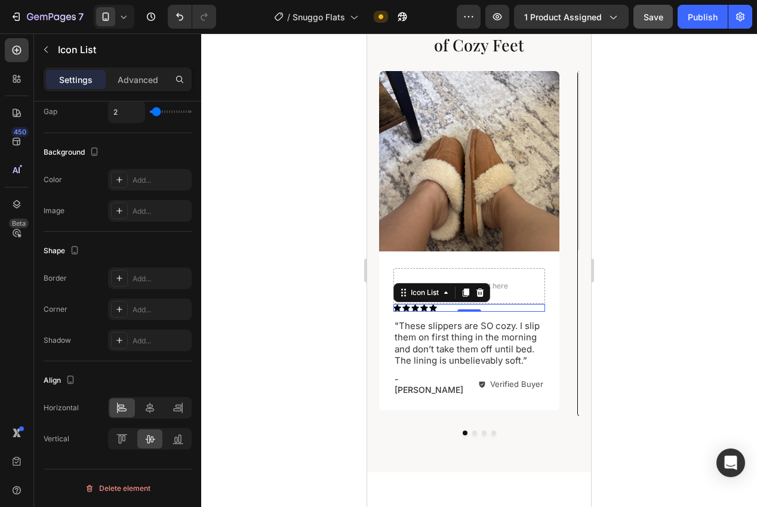
click at [283, 404] on div at bounding box center [479, 269] width 556 height 473
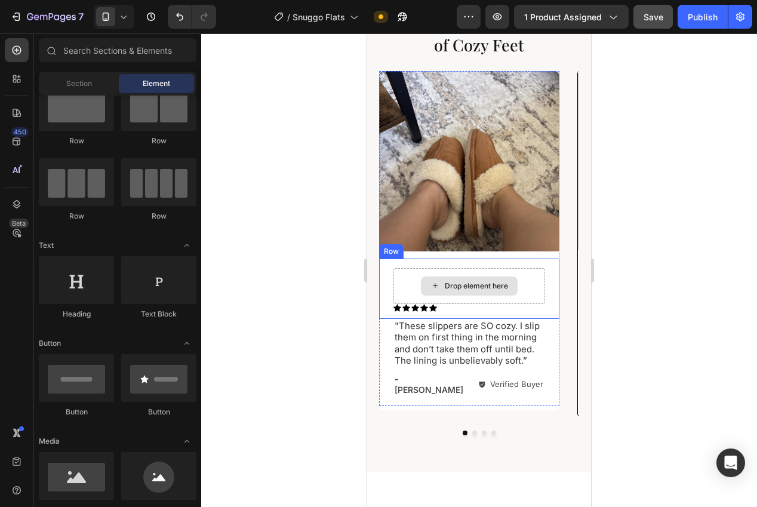
click at [493, 282] on div "Drop element here" at bounding box center [476, 286] width 63 height 10
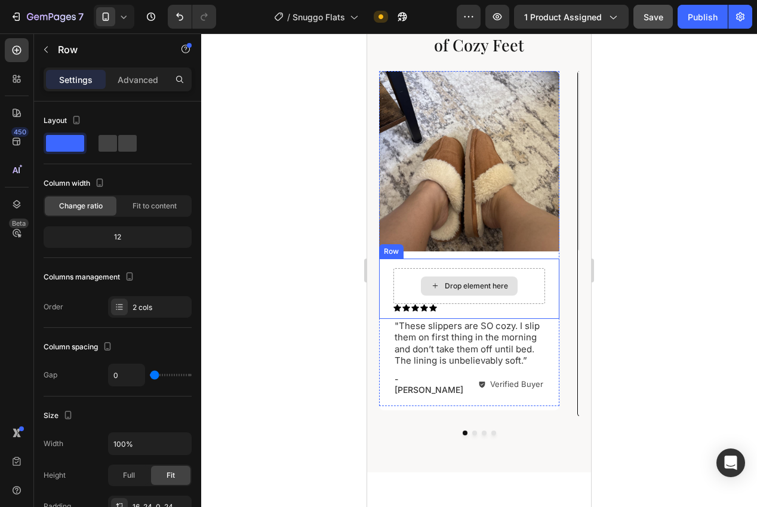
click at [432, 270] on div "Drop element here" at bounding box center [469, 286] width 152 height 36
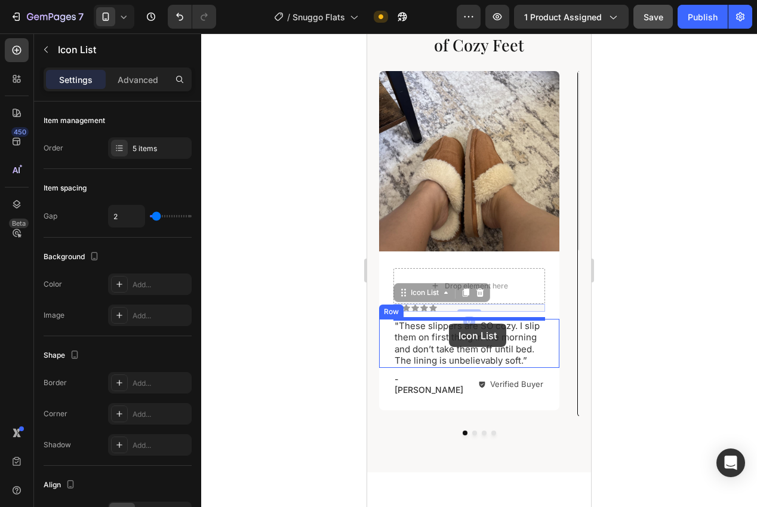
drag, startPoint x: 450, startPoint y: 309, endPoint x: 448, endPoint y: 324, distance: 14.4
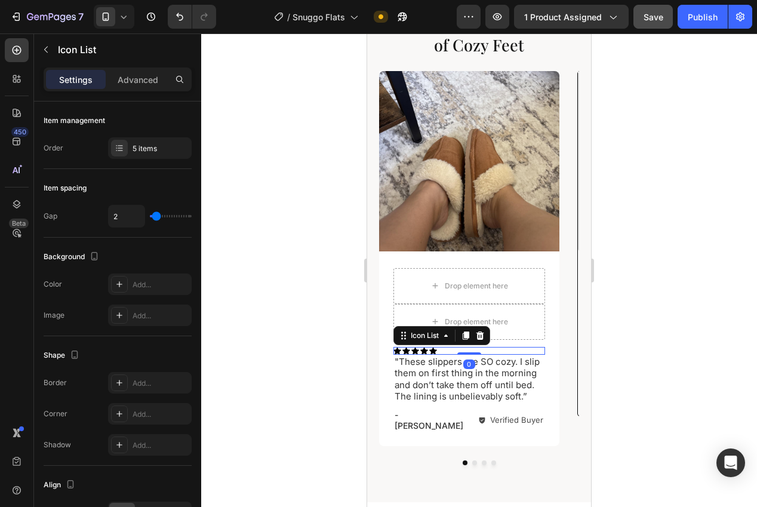
drag, startPoint x: 302, startPoint y: 316, endPoint x: 316, endPoint y: 314, distance: 14.5
click at [303, 316] on div at bounding box center [479, 269] width 556 height 473
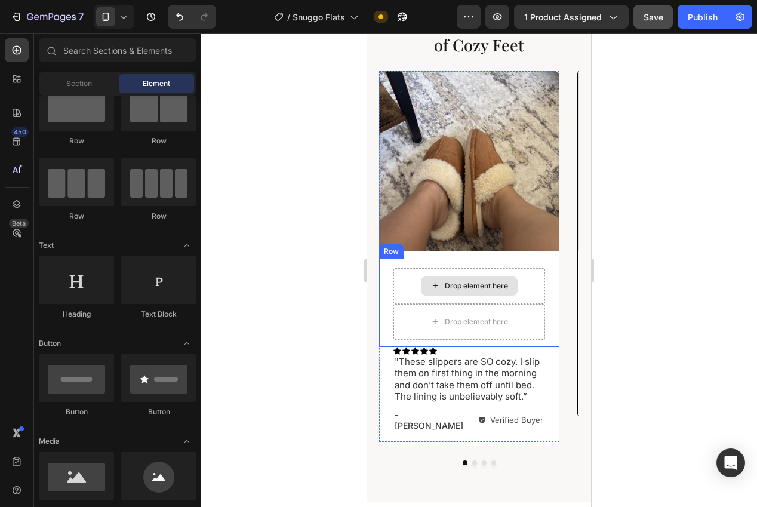
click at [479, 296] on div "Drop element here" at bounding box center [469, 286] width 152 height 36
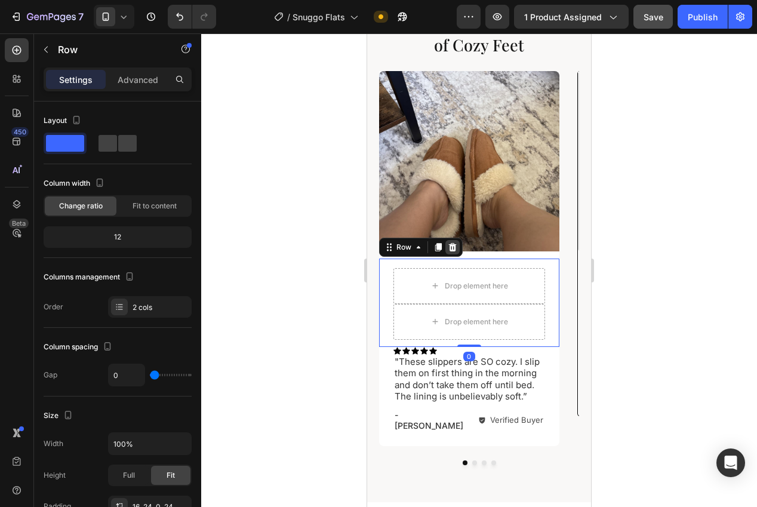
click at [448, 248] on icon at bounding box center [453, 247] width 10 height 10
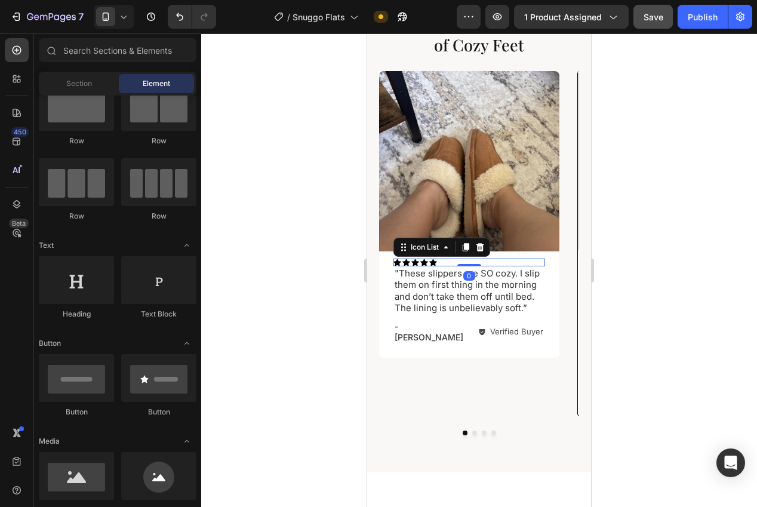
drag, startPoint x: 467, startPoint y: 262, endPoint x: 412, endPoint y: 238, distance: 60.4
click at [467, 262] on div "Icon Icon Icon Icon Icon" at bounding box center [469, 262] width 152 height 8
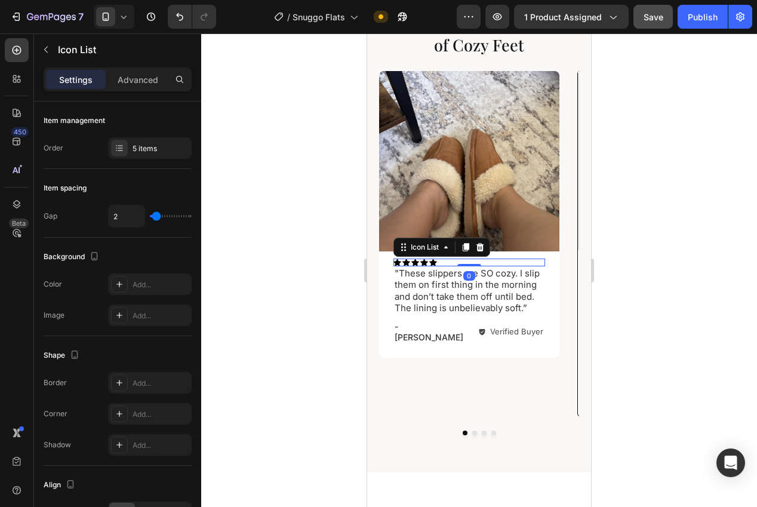
click at [134, 90] on div "Settings Advanced" at bounding box center [118, 79] width 148 height 24
click at [148, 72] on div "Advanced" at bounding box center [138, 79] width 60 height 19
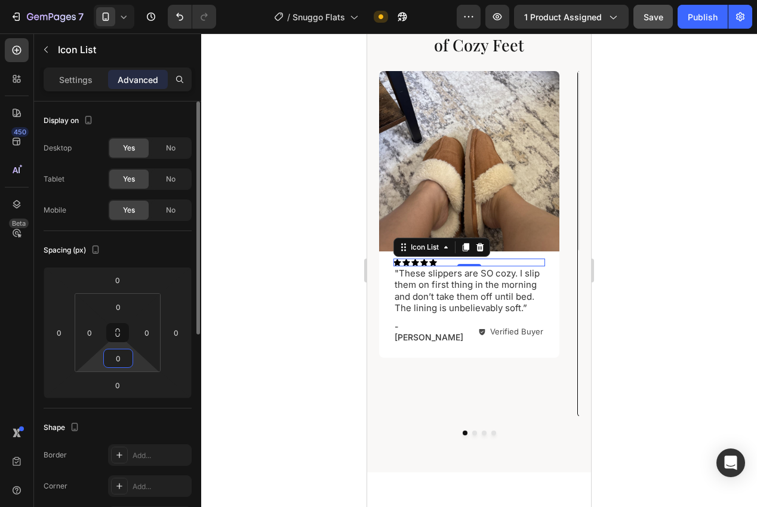
drag, startPoint x: 119, startPoint y: 365, endPoint x: 127, endPoint y: 371, distance: 9.4
click at [118, 365] on input "0" at bounding box center [118, 358] width 24 height 18
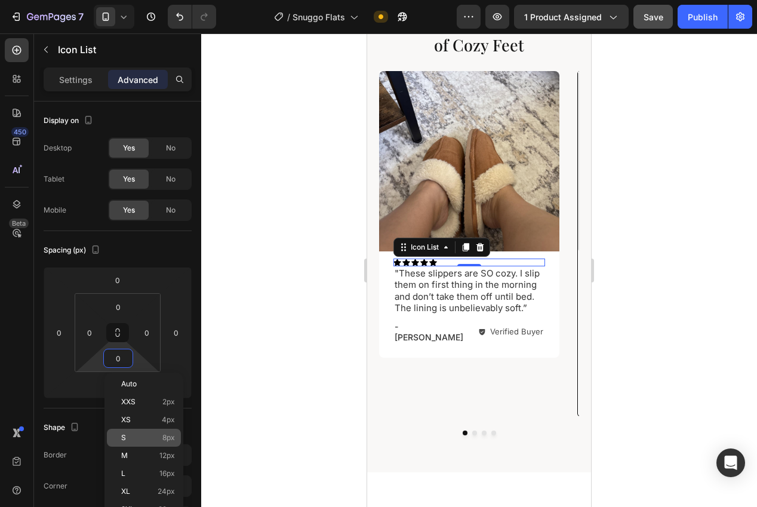
click at [162, 433] on span "8px" at bounding box center [168, 437] width 13 height 8
type input "8"
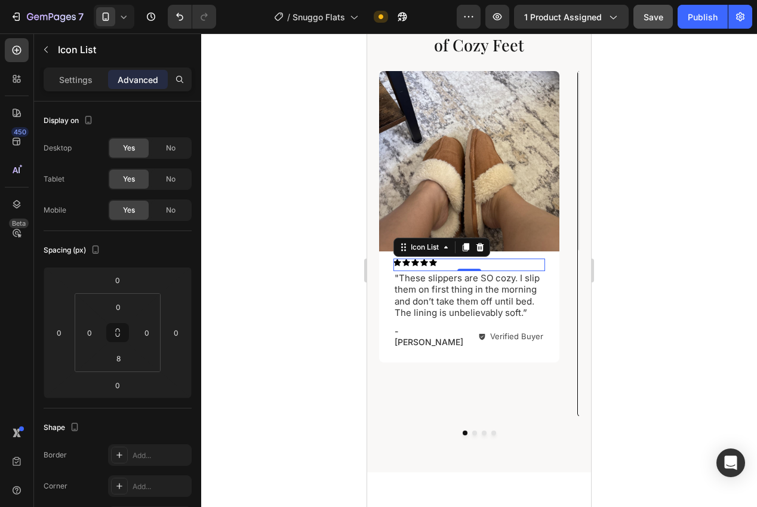
click at [290, 422] on div at bounding box center [479, 269] width 556 height 473
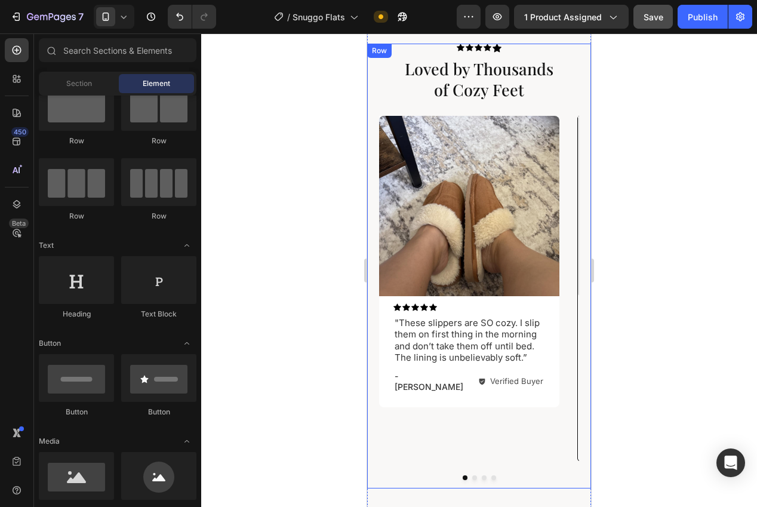
scroll to position [642, 0]
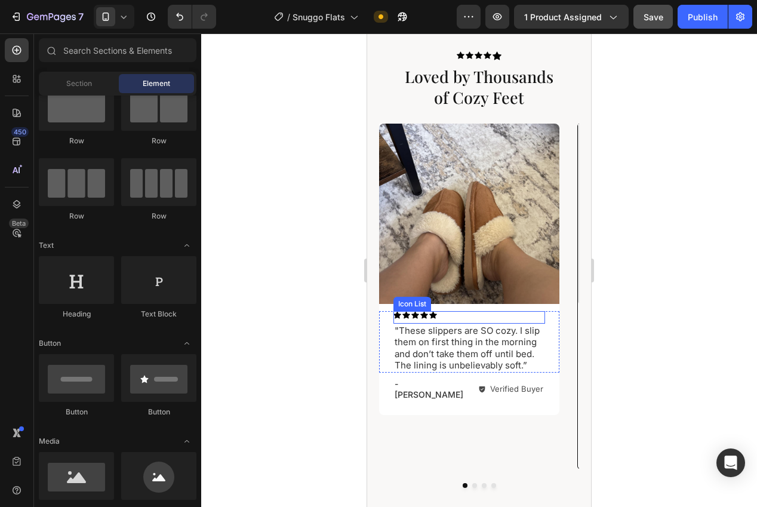
click at [506, 315] on div "Icon Icon Icon Icon Icon" at bounding box center [469, 315] width 152 height 8
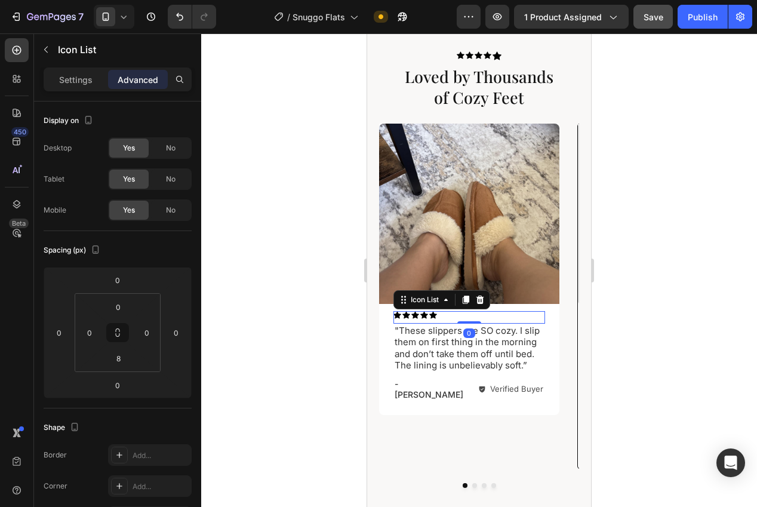
click at [485, 300] on div at bounding box center [480, 299] width 14 height 14
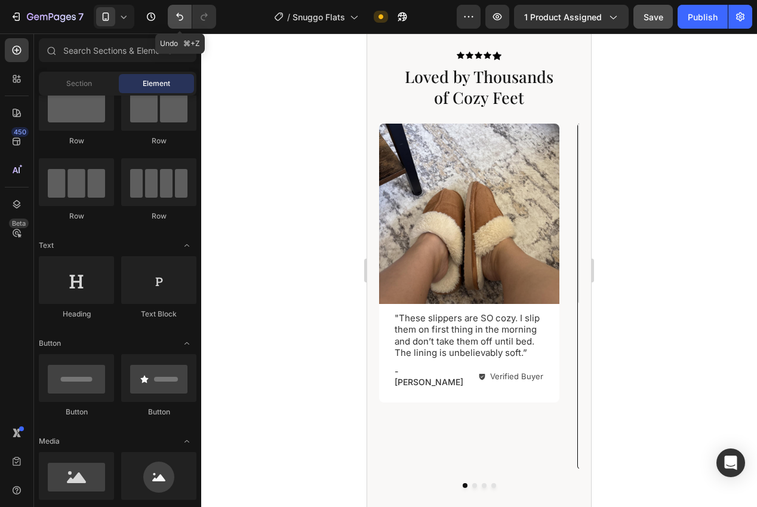
click at [183, 13] on icon "Undo/Redo" at bounding box center [180, 17] width 12 height 12
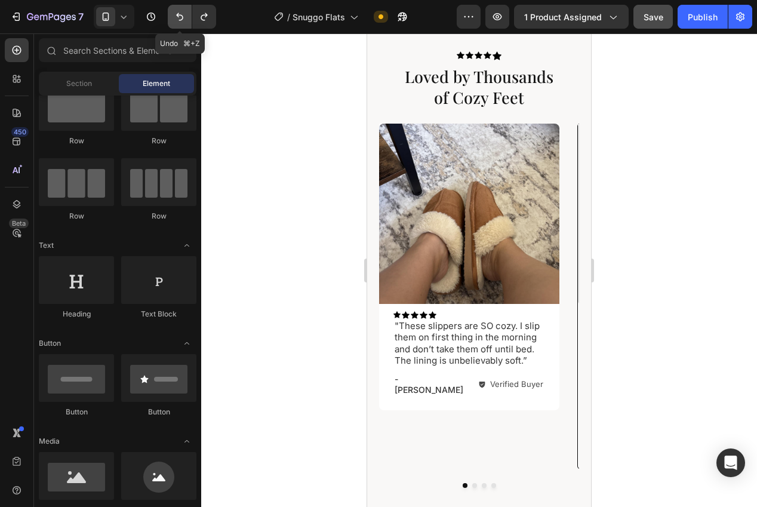
click at [183, 13] on icon "Undo/Redo" at bounding box center [180, 17] width 12 height 12
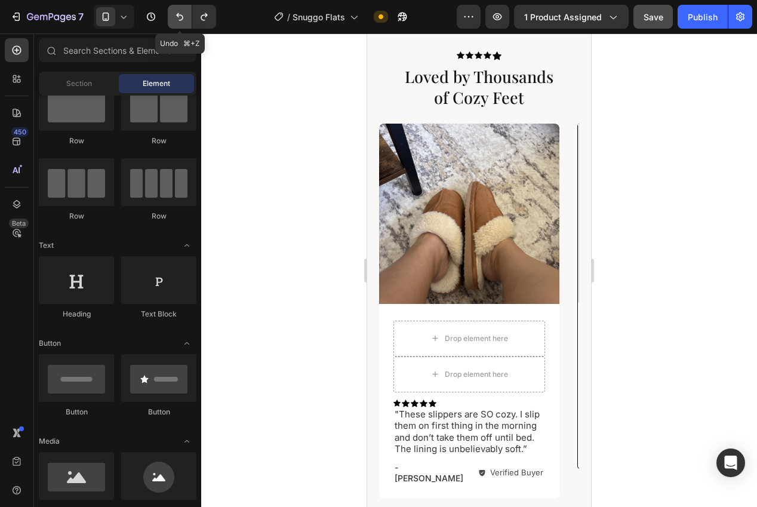
click at [183, 14] on icon "Undo/Redo" at bounding box center [180, 17] width 12 height 12
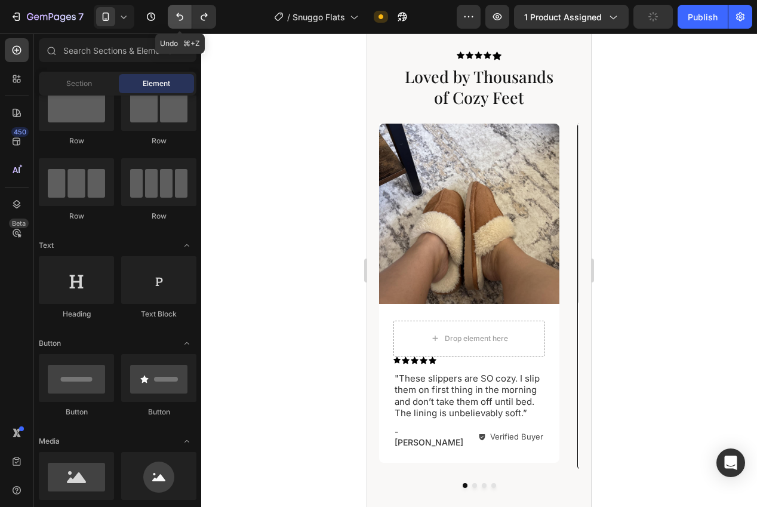
click at [183, 14] on icon "Undo/Redo" at bounding box center [180, 17] width 12 height 12
click at [179, 14] on icon "Undo/Redo" at bounding box center [180, 17] width 12 height 12
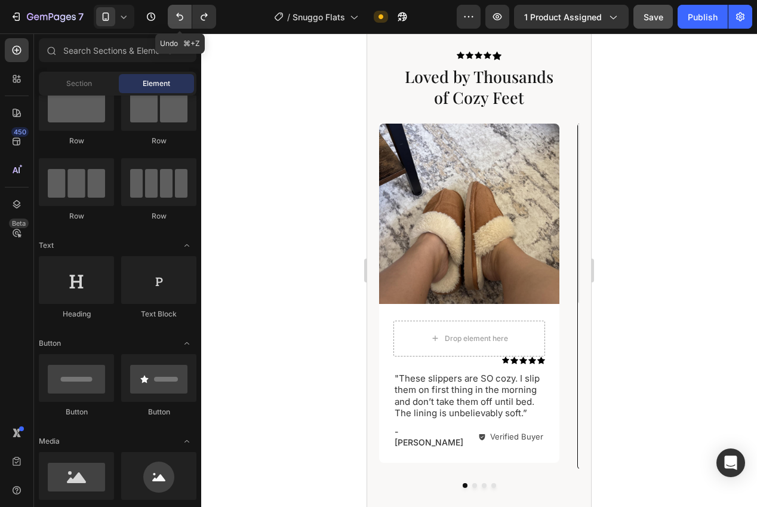
click at [174, 22] on icon "Undo/Redo" at bounding box center [180, 17] width 12 height 12
click at [178, 20] on icon "Undo/Redo" at bounding box center [180, 17] width 12 height 12
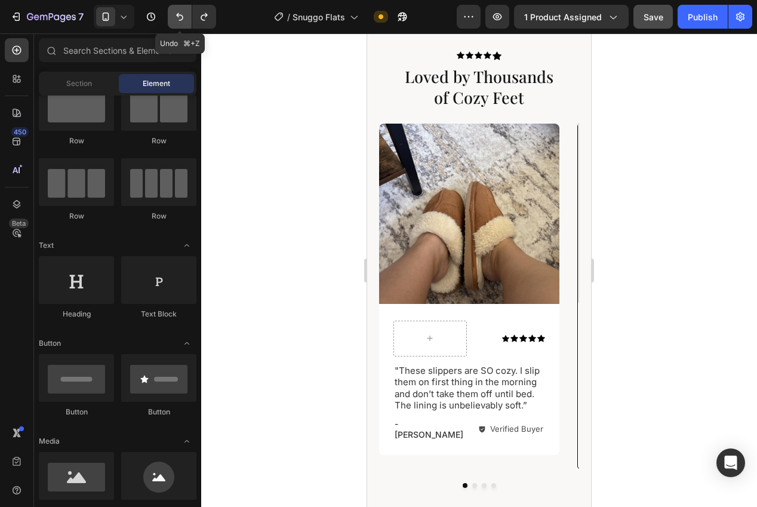
click at [178, 20] on icon "Undo/Redo" at bounding box center [180, 17] width 12 height 12
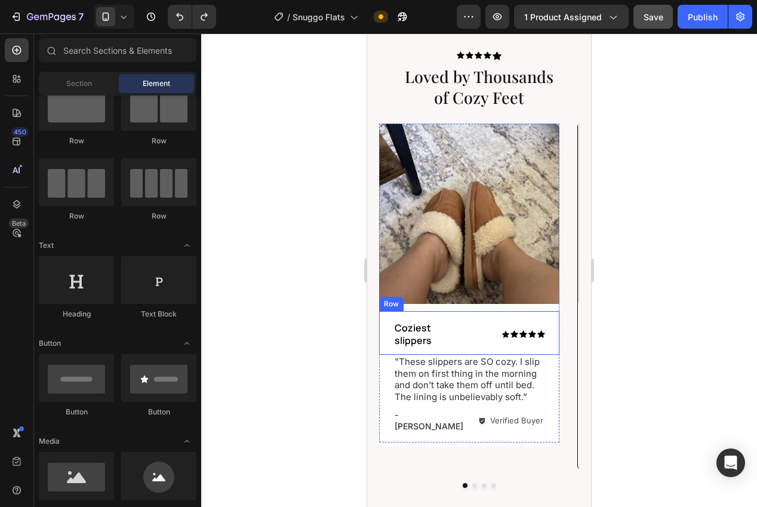
click at [471, 346] on div "Icon Icon Icon Icon Icon Icon List Coziest slippers Text Block Row" at bounding box center [469, 333] width 180 height 44
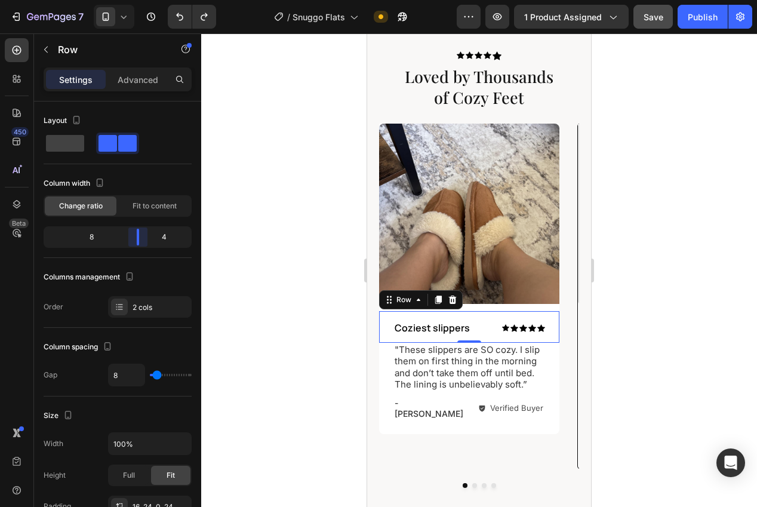
drag, startPoint x: 123, startPoint y: 238, endPoint x: 146, endPoint y: 238, distance: 22.7
click at [146, 0] on body "7 Version history / Snuggo Flats Need republishing Preview 1 product assigned S…" at bounding box center [378, 0] width 757 height 0
click at [284, 267] on div at bounding box center [479, 269] width 556 height 473
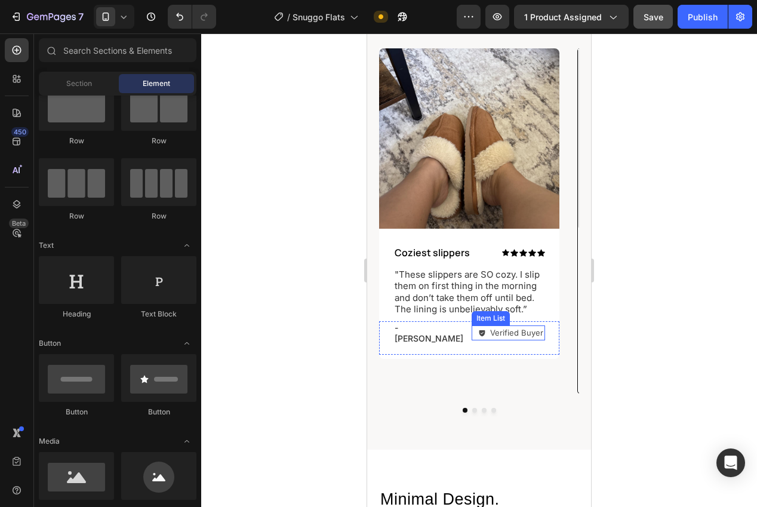
scroll to position [723, 0]
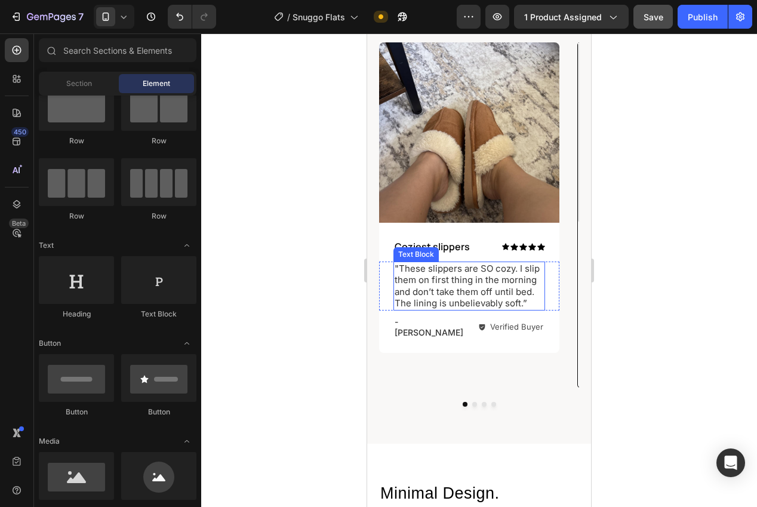
click at [436, 280] on p ""These slippers are SO cozy. I slip them on first thing in the morning and don’…" at bounding box center [469, 286] width 149 height 47
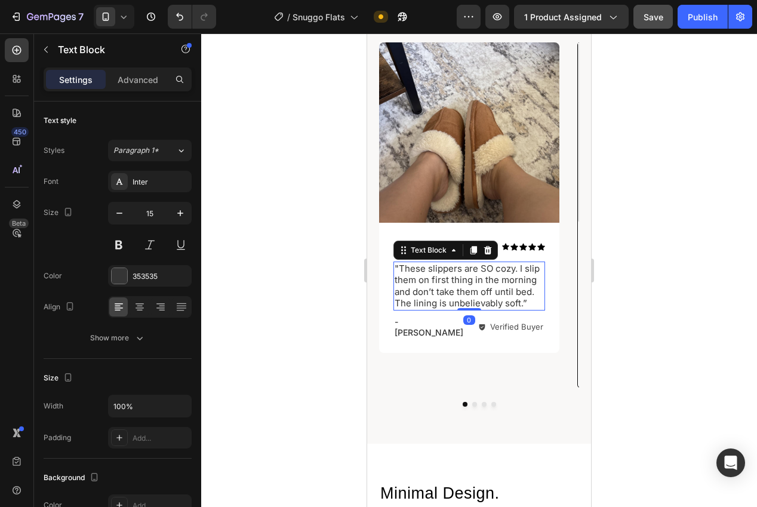
click at [399, 267] on p ""These slippers are SO cozy. I slip them on first thing in the morning and don’…" at bounding box center [469, 286] width 149 height 47
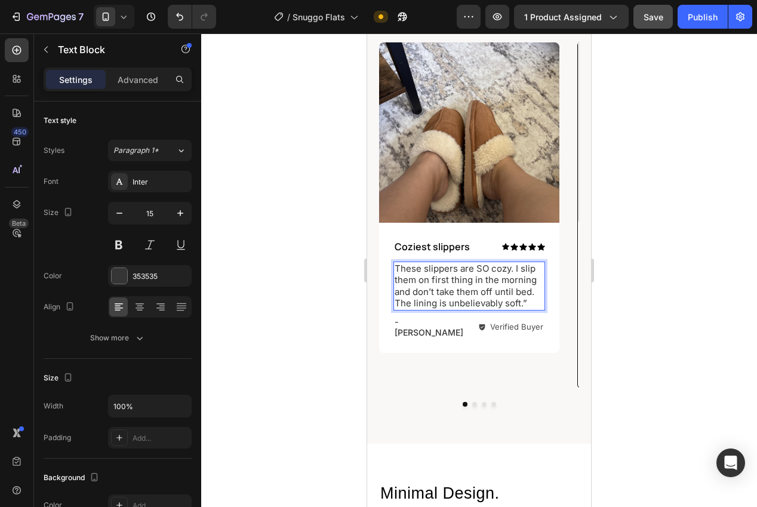
click at [535, 300] on p "These slippers are SO cozy. I slip them on first thing in the morning and don’t…" at bounding box center [469, 286] width 149 height 47
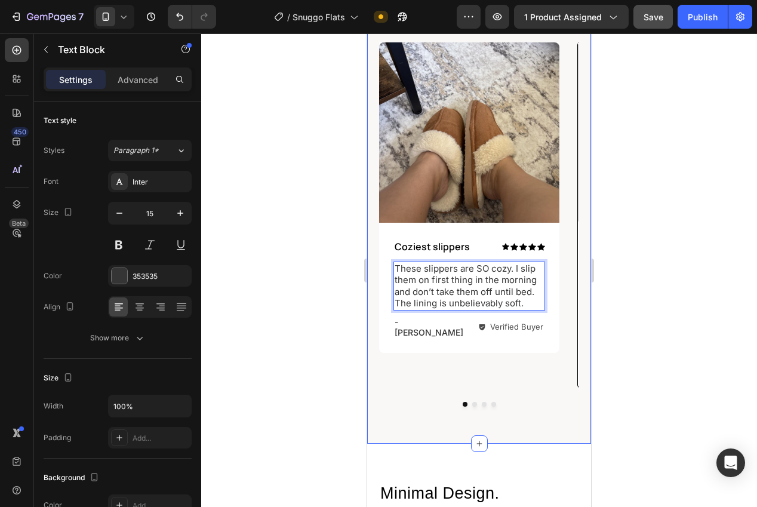
click at [678, 398] on div at bounding box center [479, 269] width 556 height 473
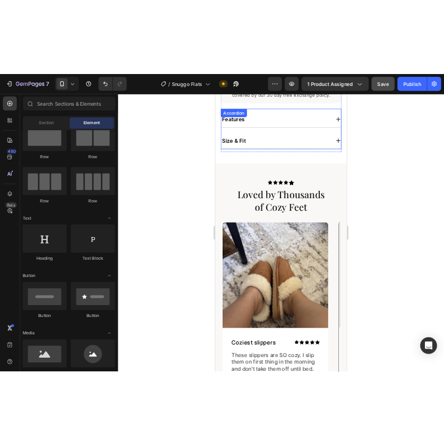
scroll to position [508, 0]
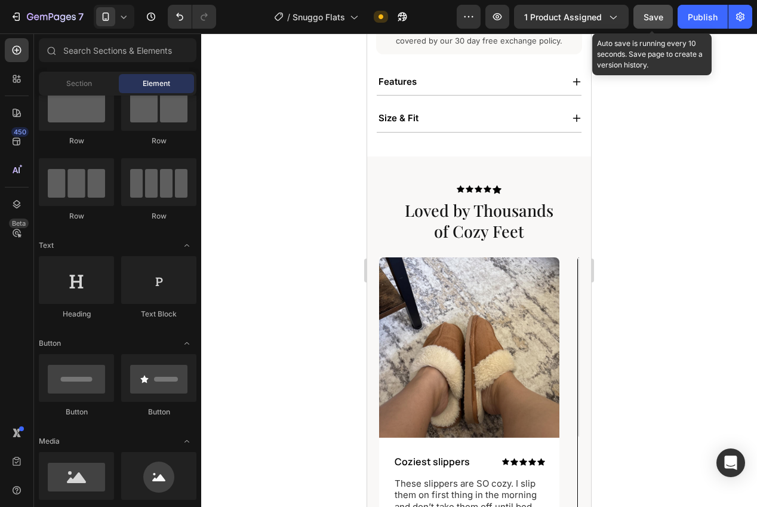
click at [637, 16] on button "Save" at bounding box center [652, 17] width 39 height 24
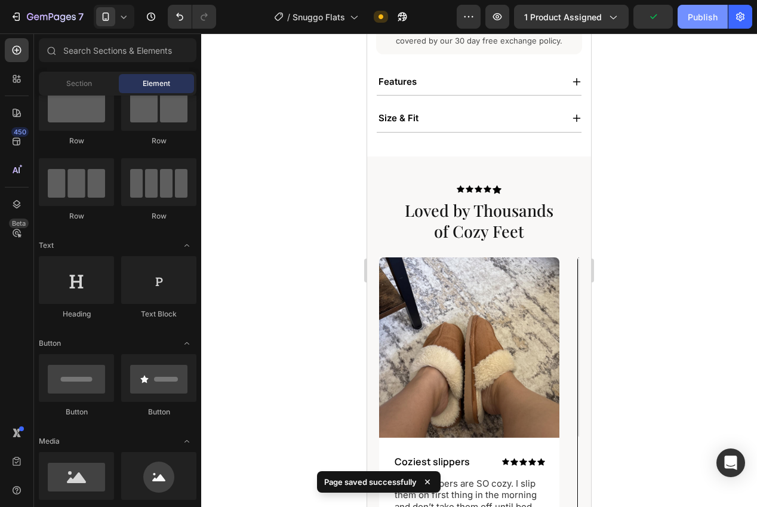
click at [700, 16] on div "Publish" at bounding box center [703, 17] width 30 height 13
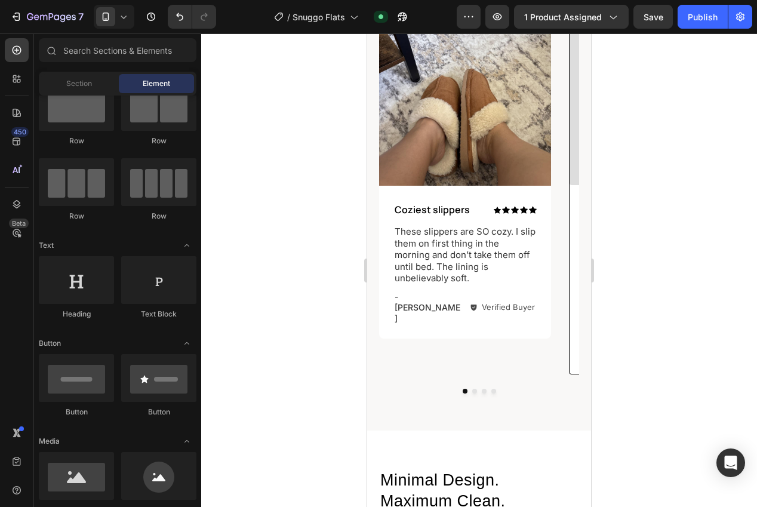
scroll to position [680, 0]
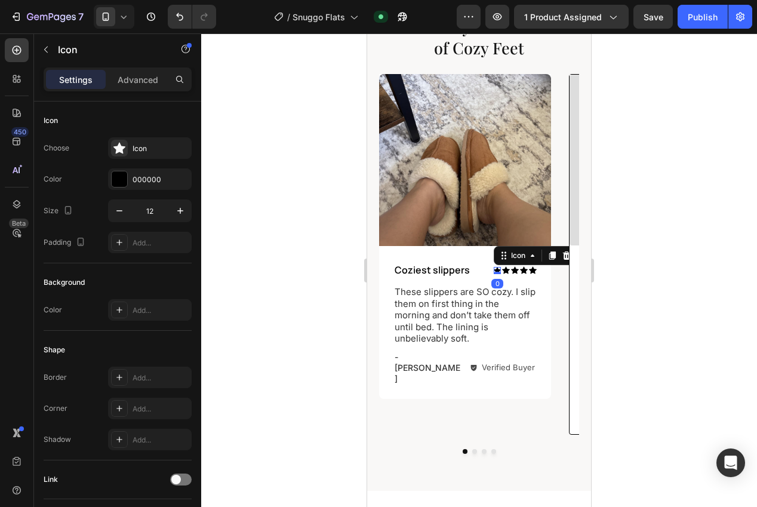
click at [494, 272] on div "Icon 0" at bounding box center [497, 270] width 7 height 7
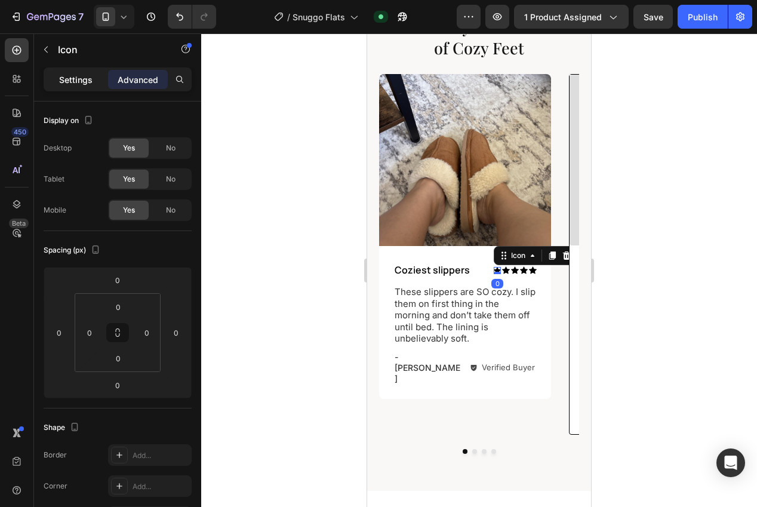
click at [81, 87] on div "Settings" at bounding box center [76, 79] width 60 height 19
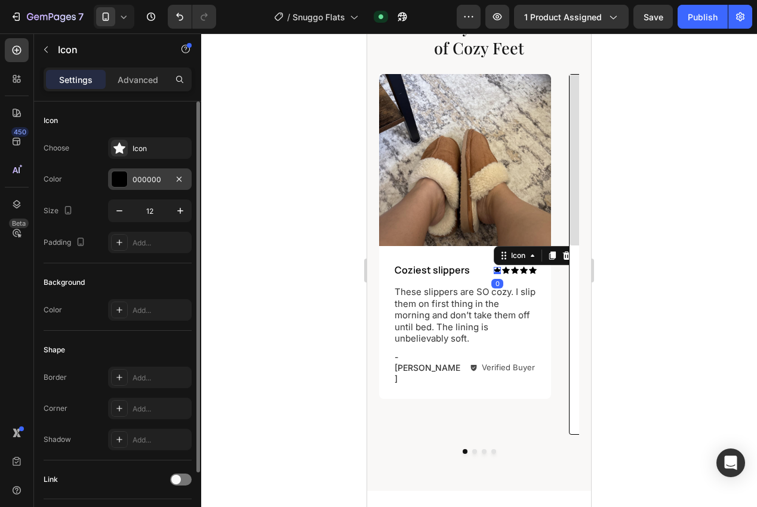
click at [129, 180] on div "000000" at bounding box center [150, 178] width 84 height 21
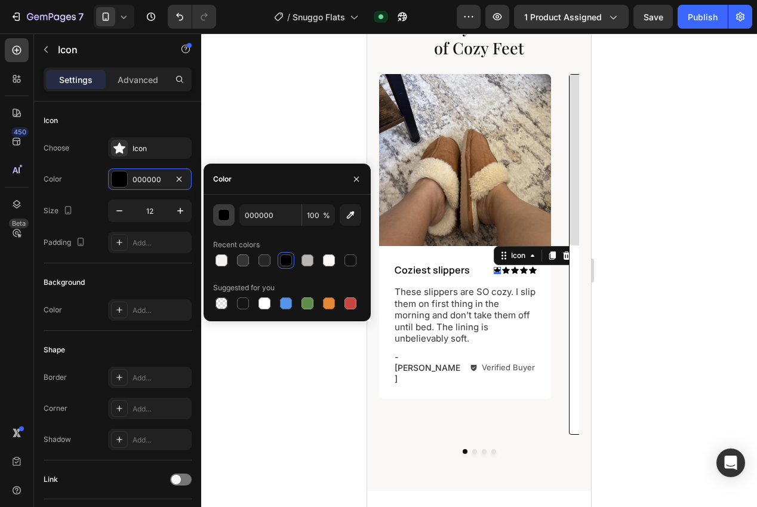
click at [224, 214] on div "button" at bounding box center [224, 216] width 12 height 12
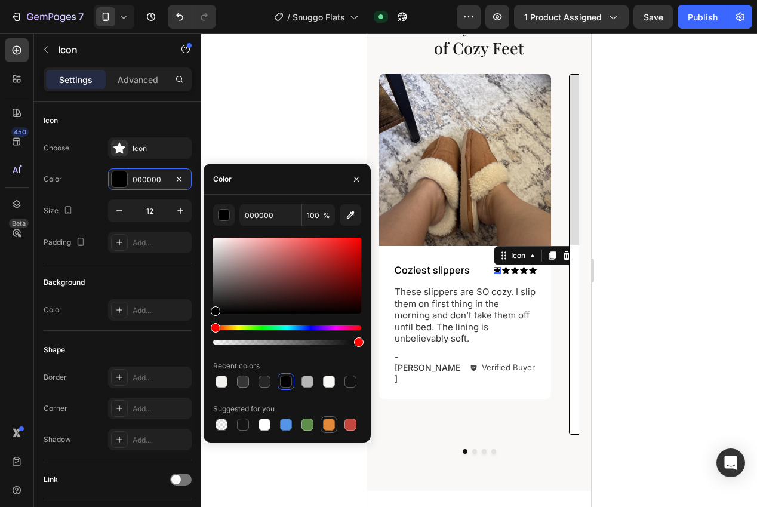
click at [329, 423] on div at bounding box center [329, 424] width 12 height 12
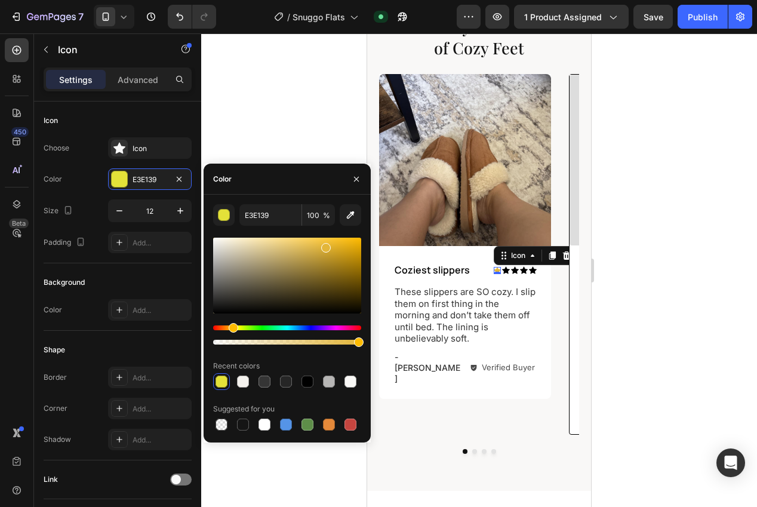
click at [232, 327] on div "Hue" at bounding box center [234, 328] width 10 height 10
drag, startPoint x: 331, startPoint y: 242, endPoint x: 332, endPoint y: 222, distance: 20.4
click at [332, 222] on div "E3B639 100 % Recent colors Suggested for you" at bounding box center [287, 318] width 148 height 229
type input "FFC832"
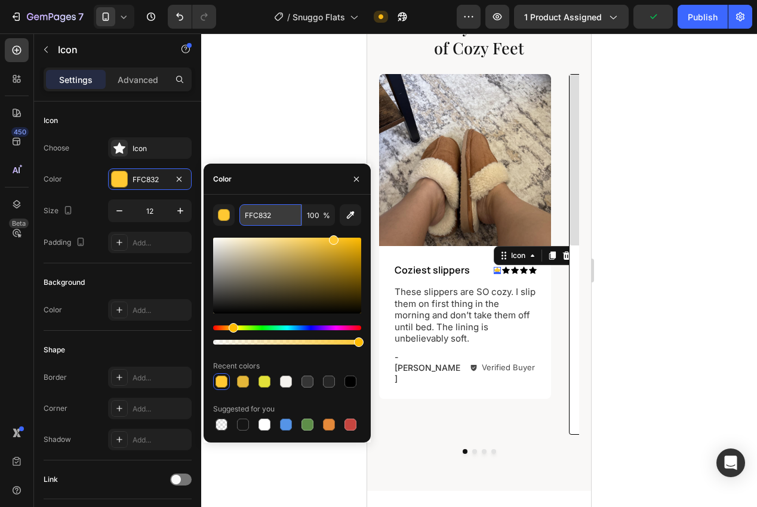
click at [264, 218] on input "FFC832" at bounding box center [270, 214] width 62 height 21
click at [238, 138] on div at bounding box center [479, 269] width 556 height 473
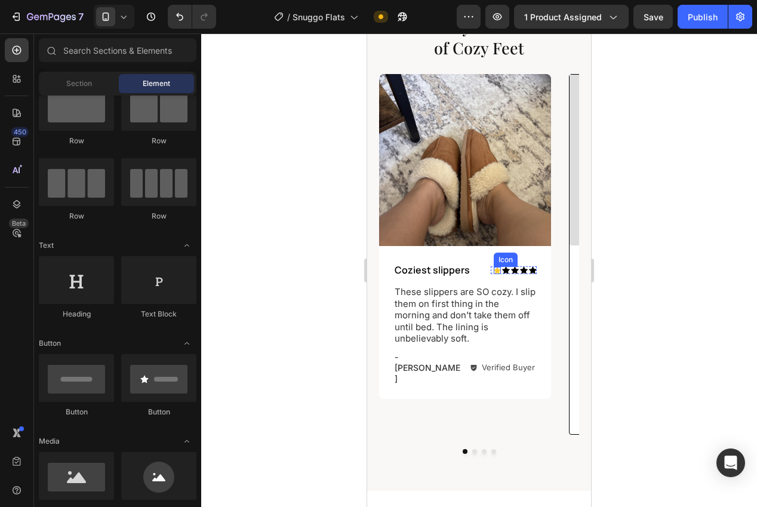
click at [497, 273] on icon at bounding box center [497, 270] width 7 height 7
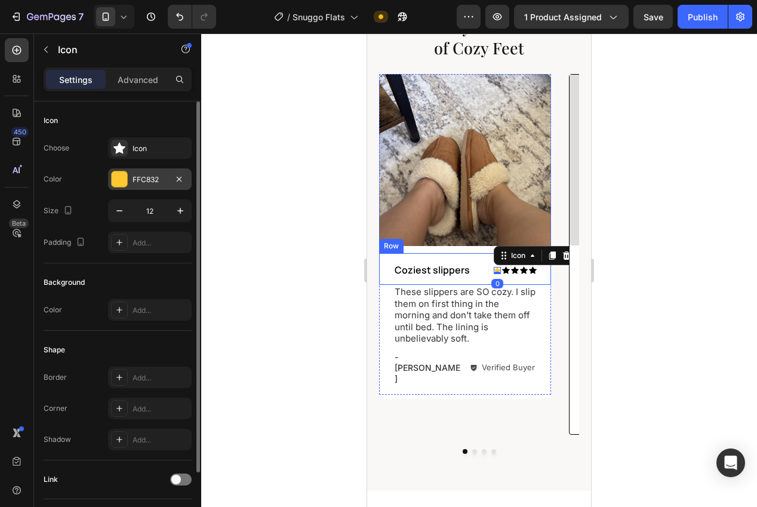
click at [153, 187] on div "FFC832" at bounding box center [150, 178] width 84 height 21
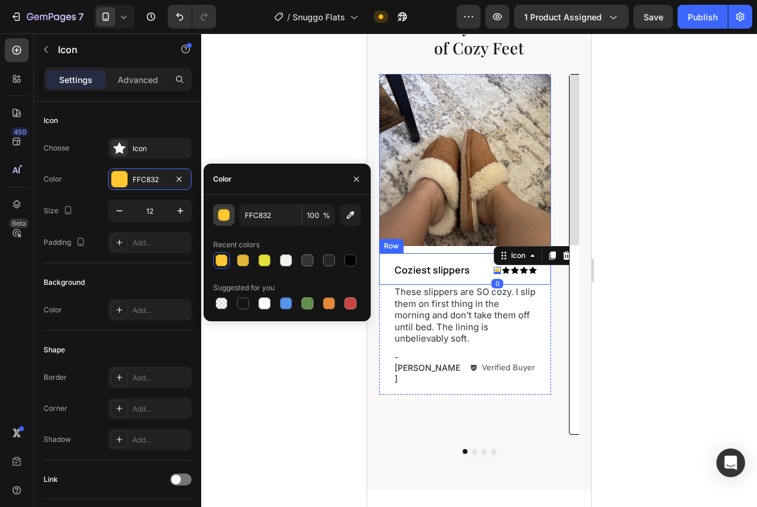
click at [220, 213] on div "button" at bounding box center [224, 216] width 12 height 12
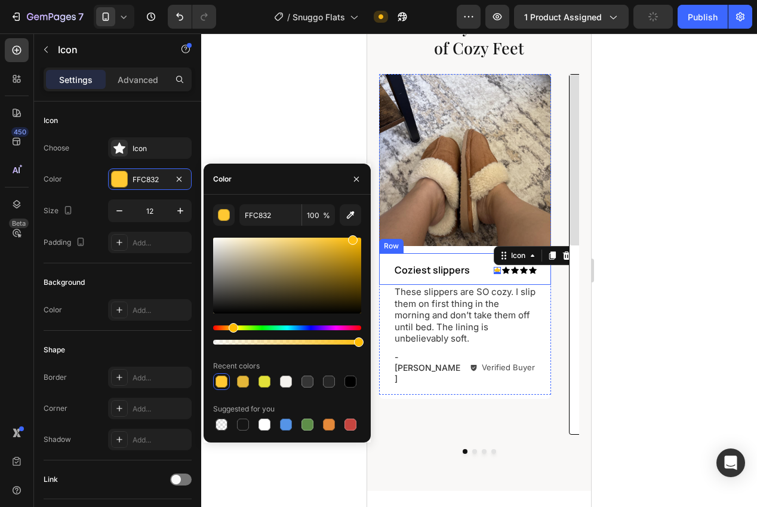
drag, startPoint x: 332, startPoint y: 239, endPoint x: 351, endPoint y: 233, distance: 19.4
click at [351, 233] on div "FFC832 100 % Recent colors Suggested for you" at bounding box center [287, 318] width 148 height 229
drag, startPoint x: 352, startPoint y: 242, endPoint x: 360, endPoint y: 233, distance: 11.8
click at [360, 233] on div "FFBF11 100 % Recent colors Suggested for you" at bounding box center [287, 318] width 148 height 229
type input "FFBB02"
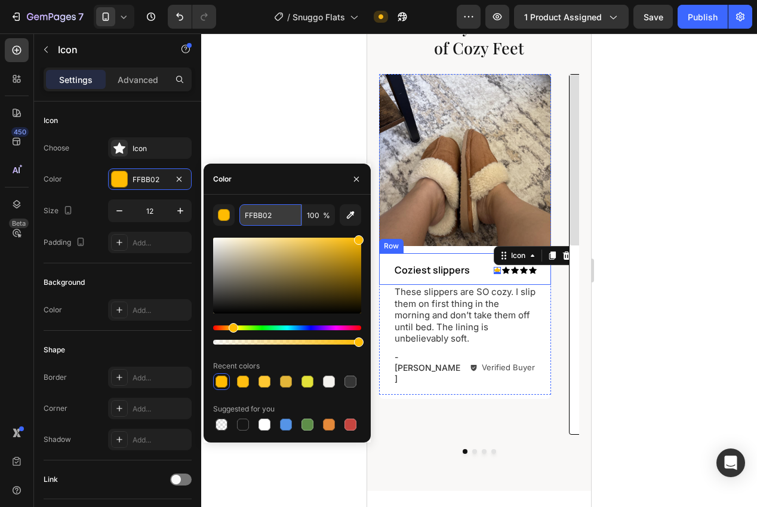
click at [256, 220] on input "FFBB02" at bounding box center [270, 214] width 62 height 21
click at [277, 124] on div at bounding box center [479, 269] width 556 height 473
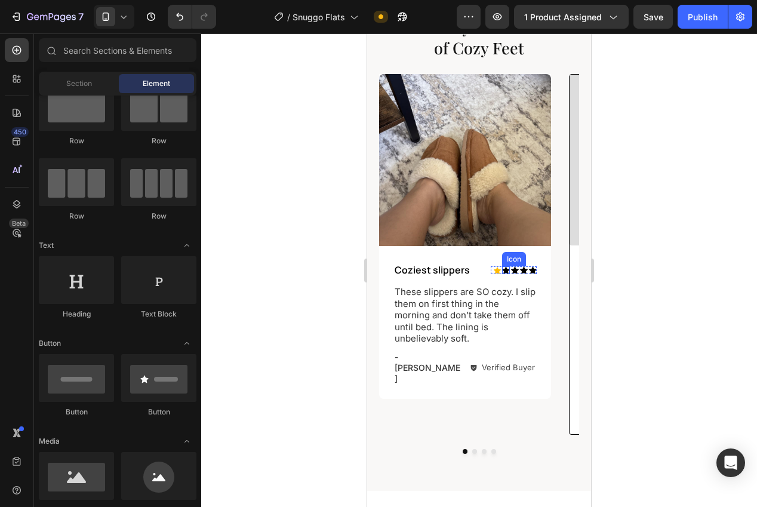
click at [503, 272] on icon at bounding box center [506, 270] width 8 height 8
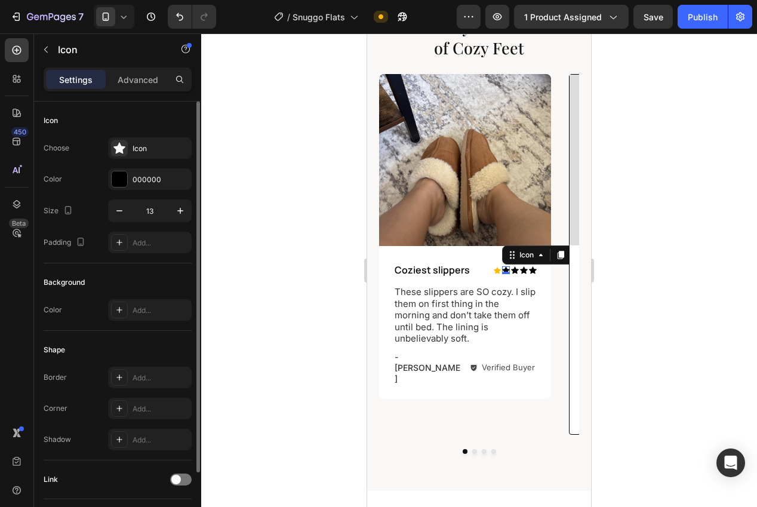
click at [163, 192] on div "Choose Icon Color 000000 Size 13 Padding Add..." at bounding box center [118, 195] width 148 height 116
click at [146, 184] on div "000000" at bounding box center [150, 179] width 35 height 11
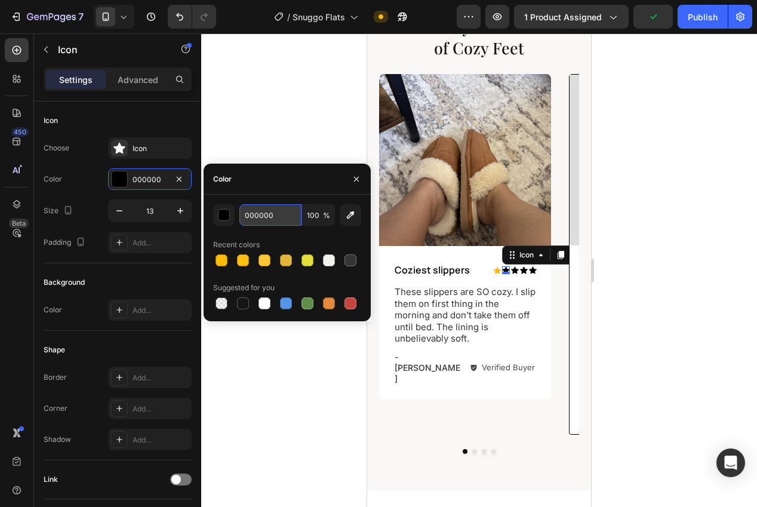
click at [246, 217] on input "000000" at bounding box center [270, 214] width 62 height 21
paste input "FFBB02"
type input "FFBB02"
click at [262, 130] on div at bounding box center [479, 269] width 556 height 473
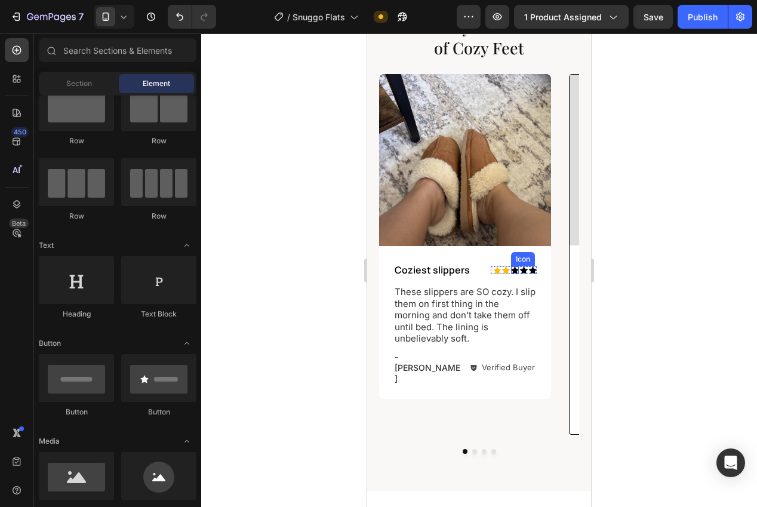
click at [515, 272] on div "Icon" at bounding box center [515, 270] width 8 height 8
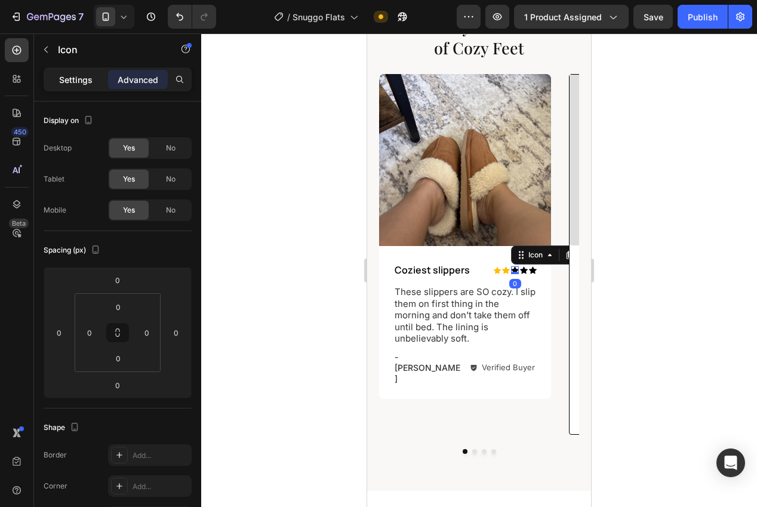
click at [80, 82] on p "Settings" at bounding box center [75, 79] width 33 height 13
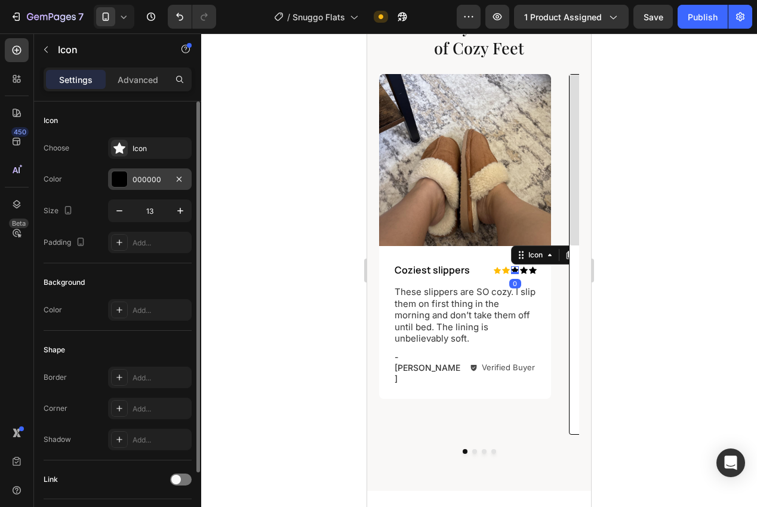
click at [134, 179] on div "000000" at bounding box center [150, 179] width 35 height 11
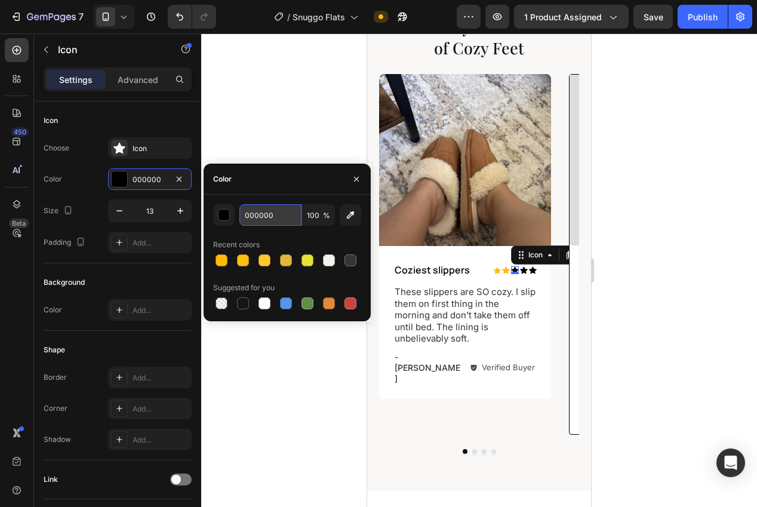
click at [259, 212] on input "000000" at bounding box center [270, 214] width 62 height 21
paste input "FFBB02"
type input "FFBB02"
click at [256, 110] on div at bounding box center [479, 269] width 556 height 473
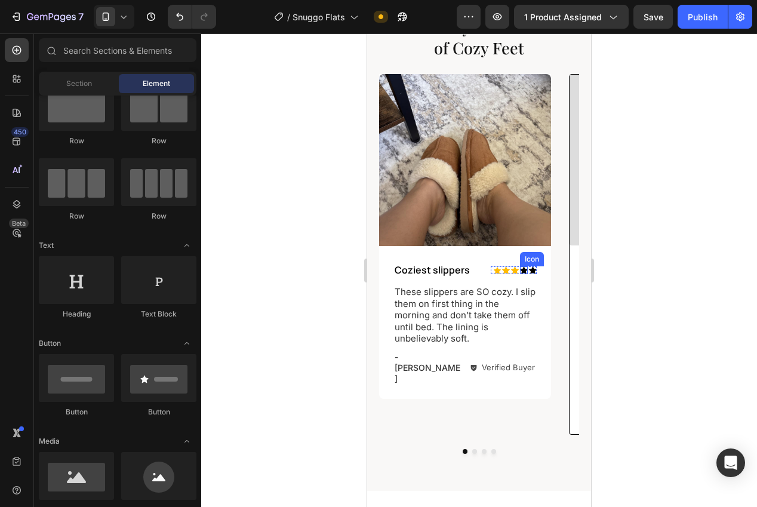
click at [525, 272] on div "Icon" at bounding box center [524, 270] width 8 height 8
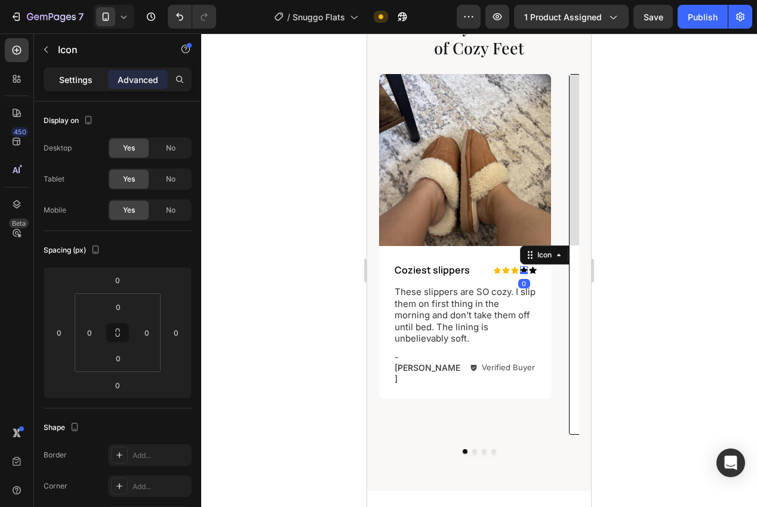
click at [85, 87] on div "Settings" at bounding box center [76, 79] width 60 height 19
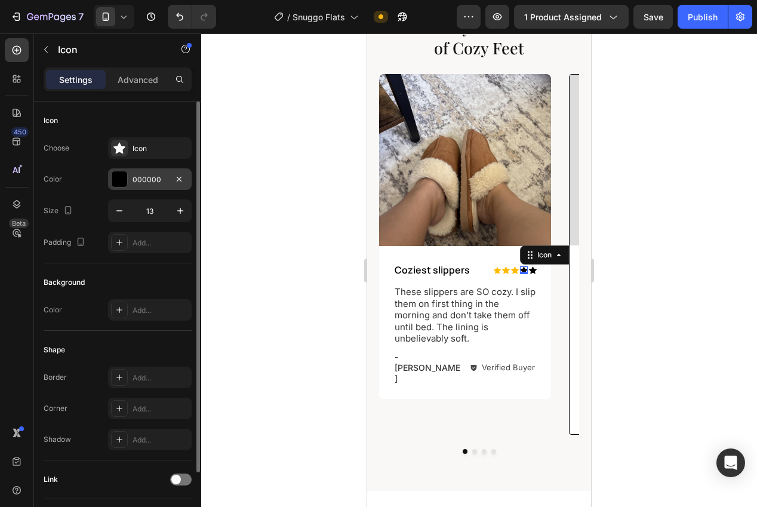
click at [146, 173] on div "000000" at bounding box center [150, 178] width 84 height 21
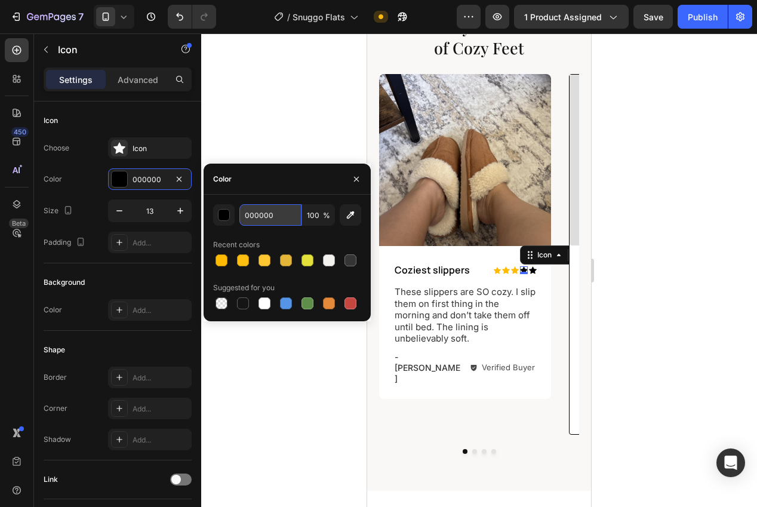
click at [251, 214] on input "000000" at bounding box center [270, 214] width 62 height 21
paste input "FFBB02"
type input "FFBB02"
click at [271, 63] on div at bounding box center [479, 269] width 556 height 473
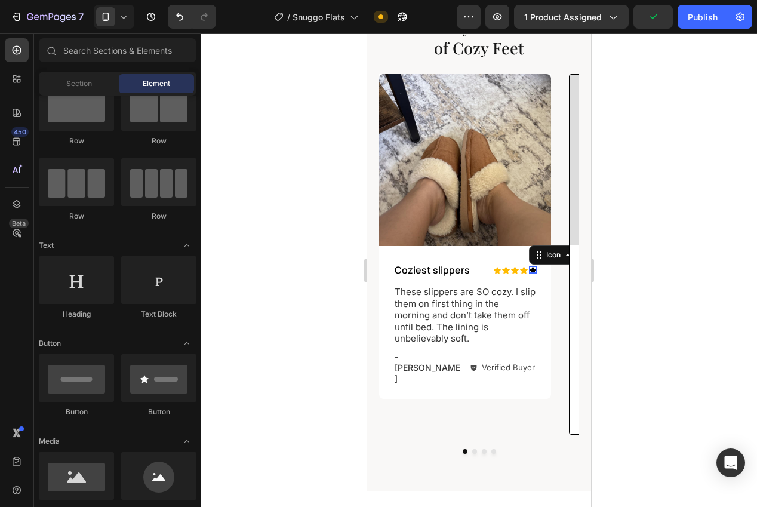
click at [535, 272] on div "Icon 0" at bounding box center [533, 270] width 8 height 8
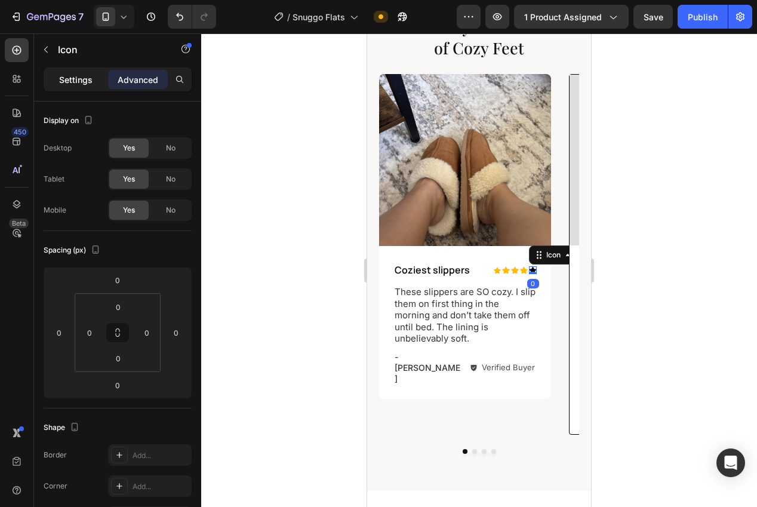
click at [74, 83] on p "Settings" at bounding box center [75, 79] width 33 height 13
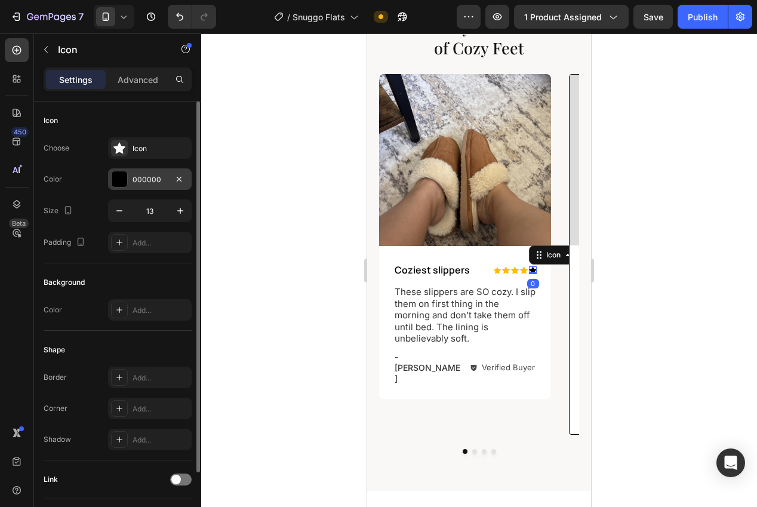
click at [131, 178] on div "000000" at bounding box center [150, 178] width 84 height 21
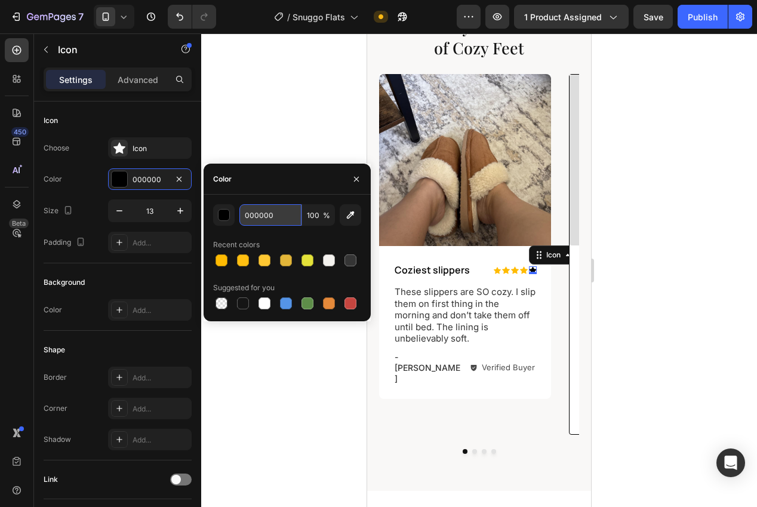
click at [243, 214] on input "000000" at bounding box center [270, 214] width 62 height 21
paste input "FFBB02"
type input "FFBB02"
click at [275, 116] on div at bounding box center [479, 269] width 556 height 473
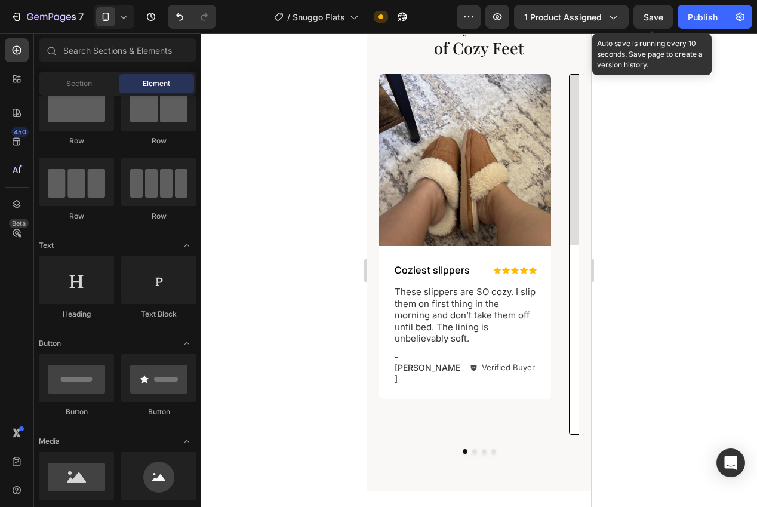
click at [656, 17] on span "Save" at bounding box center [653, 17] width 20 height 10
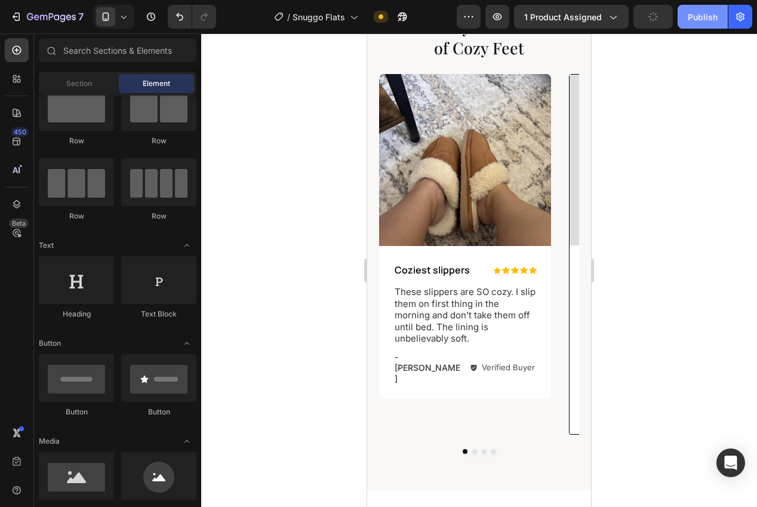
click at [693, 18] on div "Publish" at bounding box center [703, 17] width 30 height 13
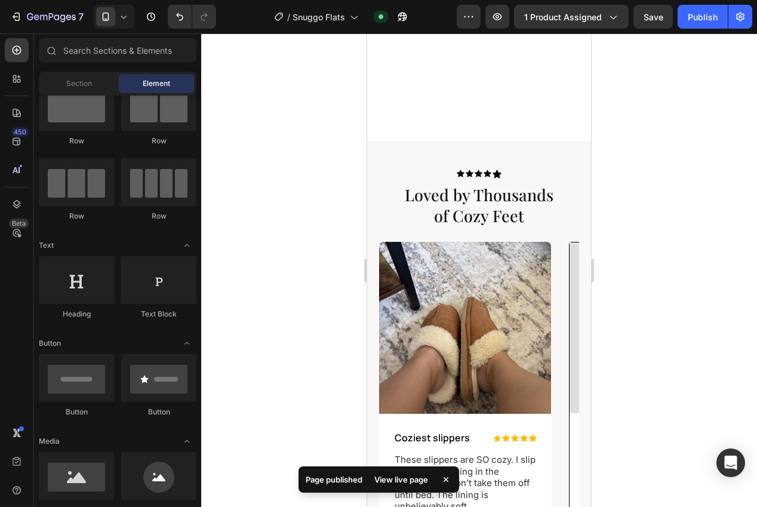
scroll to position [688, 0]
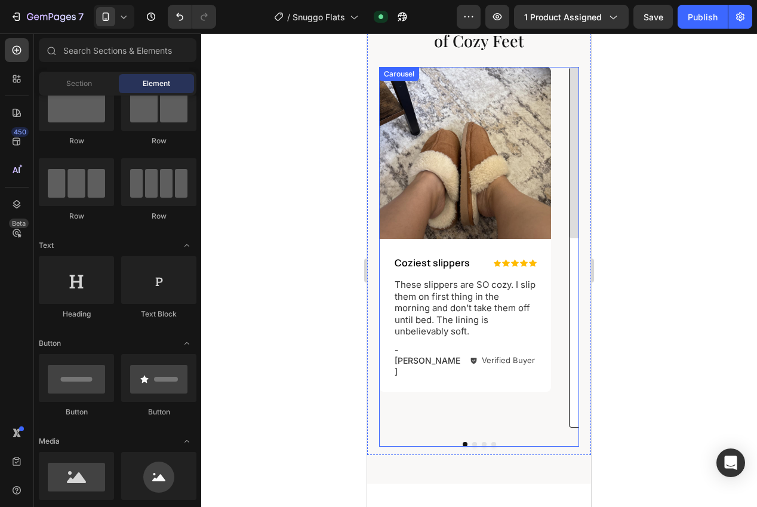
click at [547, 367] on div "Image Icon Icon Icon Icon Icon Icon List Coziest slippers Text Block Row These …" at bounding box center [465, 247] width 172 height 361
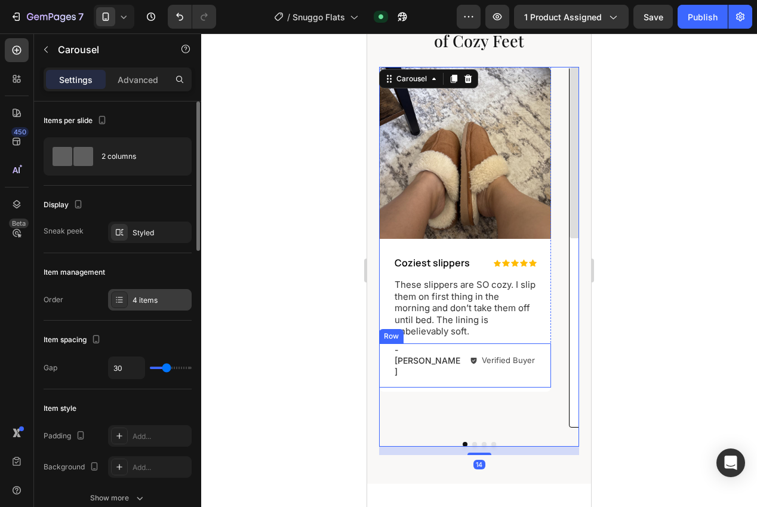
click at [146, 297] on div "4 items" at bounding box center [161, 300] width 56 height 11
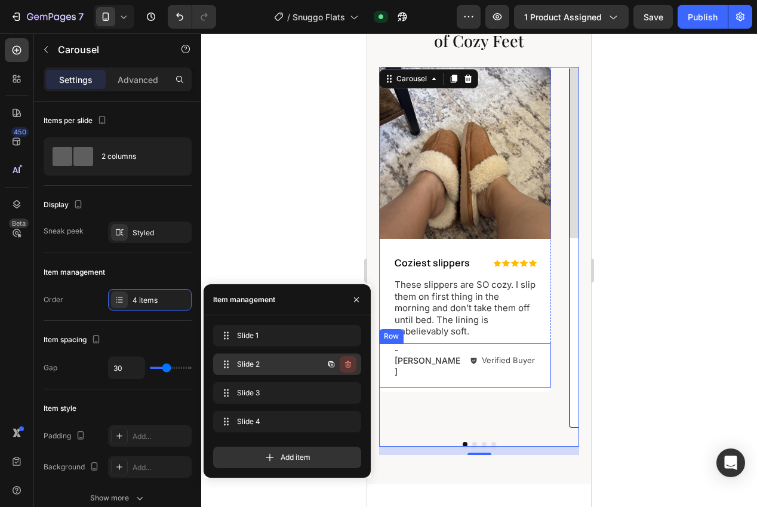
click at [349, 365] on icon "button" at bounding box center [348, 364] width 10 height 10
click at [349, 365] on div "Delete" at bounding box center [340, 364] width 22 height 11
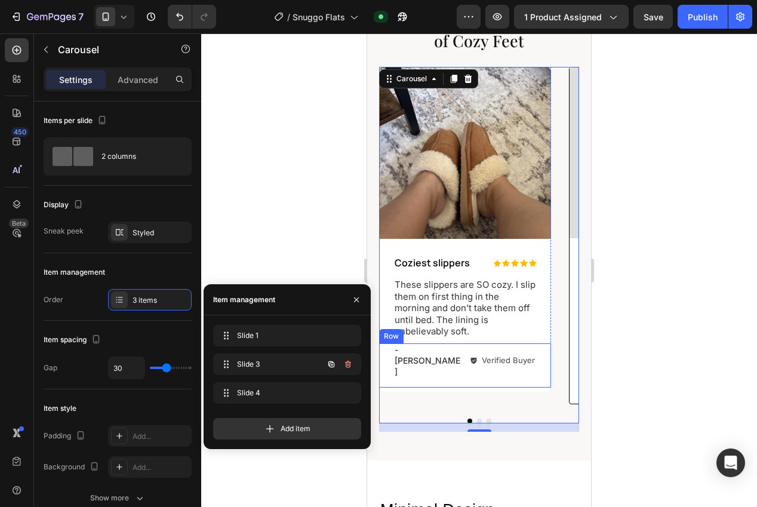
click at [349, 365] on icon "button" at bounding box center [348, 364] width 10 height 10
click at [349, 365] on div "Delete" at bounding box center [340, 364] width 22 height 11
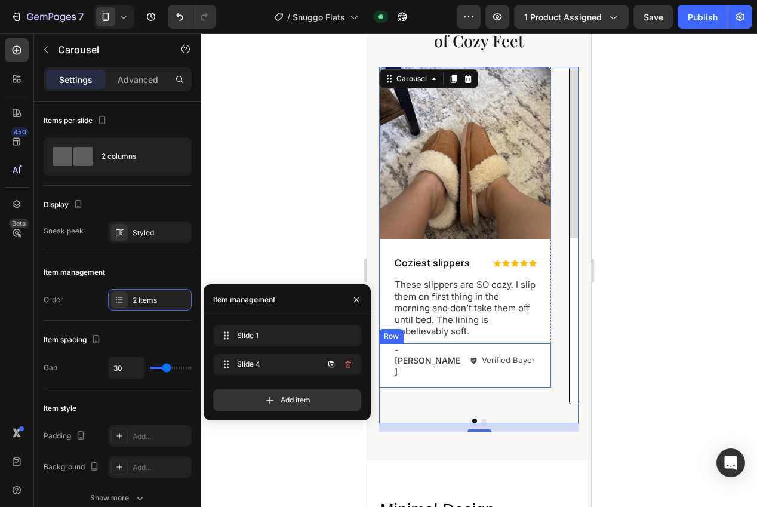
click at [349, 365] on icon "button" at bounding box center [348, 364] width 10 height 10
click at [349, 365] on div "Delete" at bounding box center [340, 364] width 22 height 11
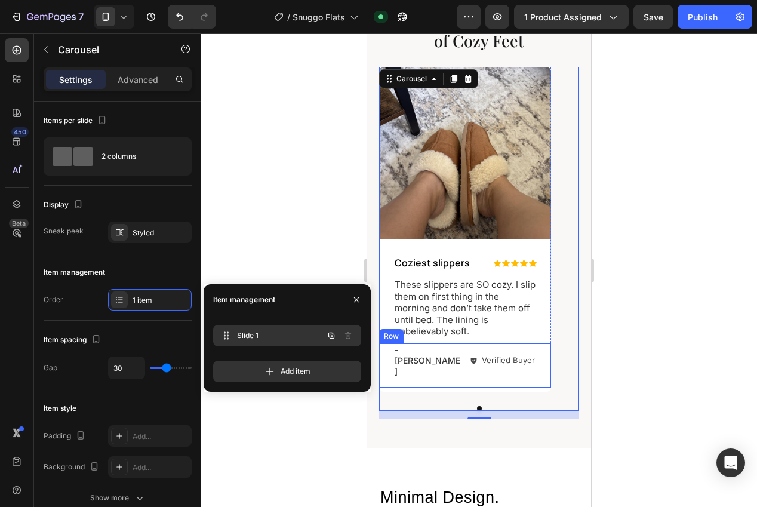
click at [329, 338] on icon "button" at bounding box center [332, 336] width 10 height 10
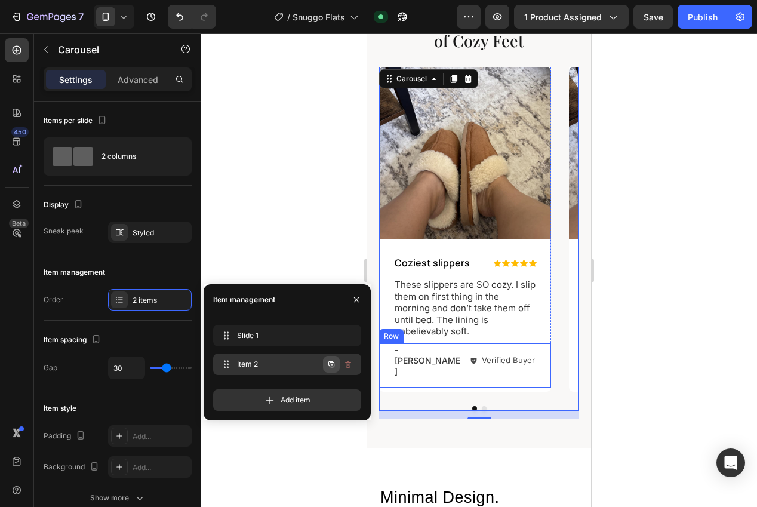
click at [334, 361] on icon "button" at bounding box center [332, 364] width 10 height 10
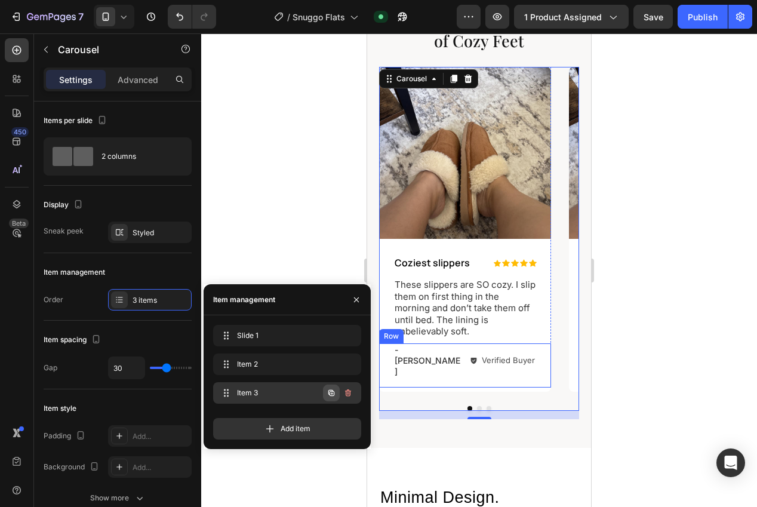
click at [328, 390] on icon "button" at bounding box center [331, 393] width 6 height 6
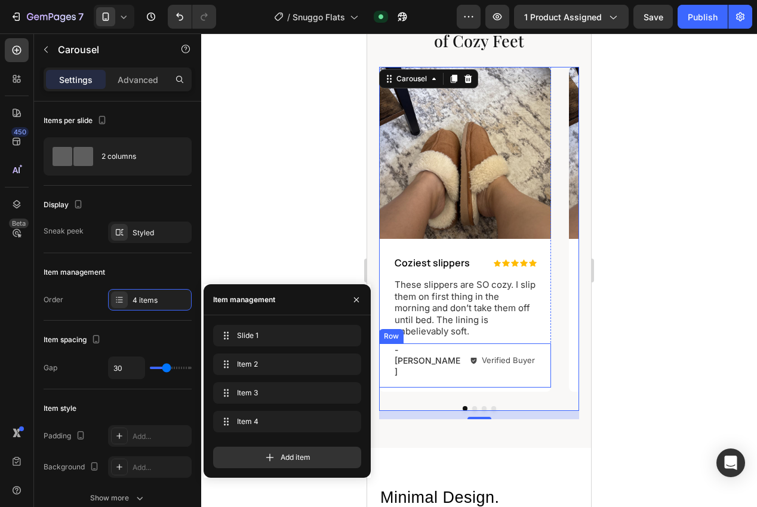
click at [275, 270] on div at bounding box center [479, 269] width 556 height 473
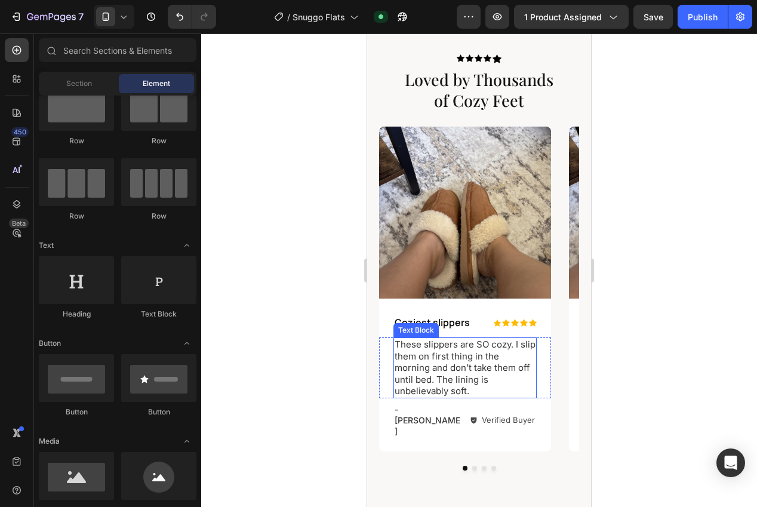
scroll to position [639, 0]
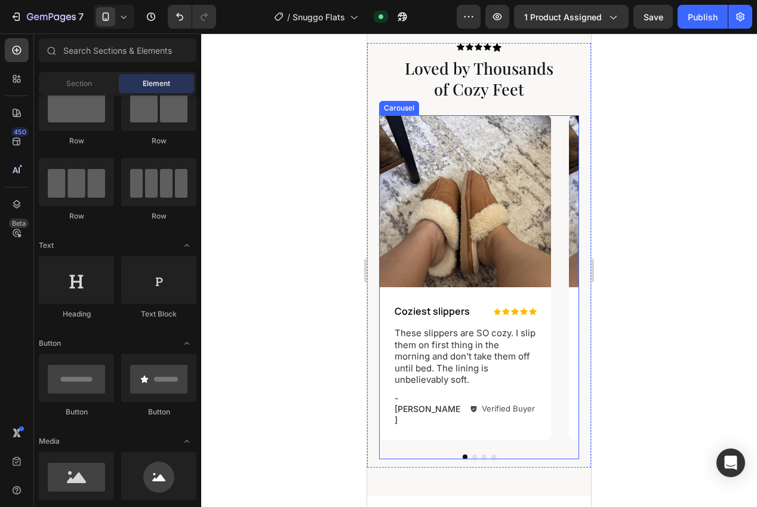
click at [470, 427] on div "Image Icon Icon Icon Icon Icon Icon List Coziest slippers Text Block Row These …" at bounding box center [479, 287] width 200 height 344
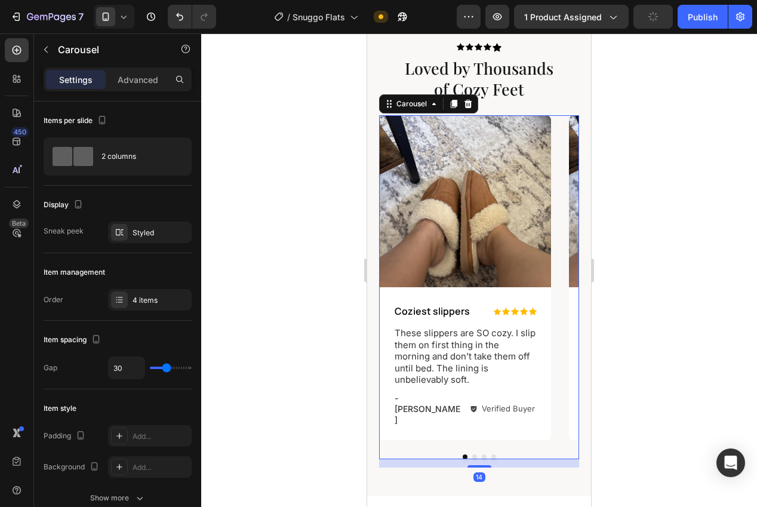
click at [472, 454] on button "Dot" at bounding box center [474, 456] width 5 height 5
click at [465, 232] on img at bounding box center [465, 201] width 172 height 172
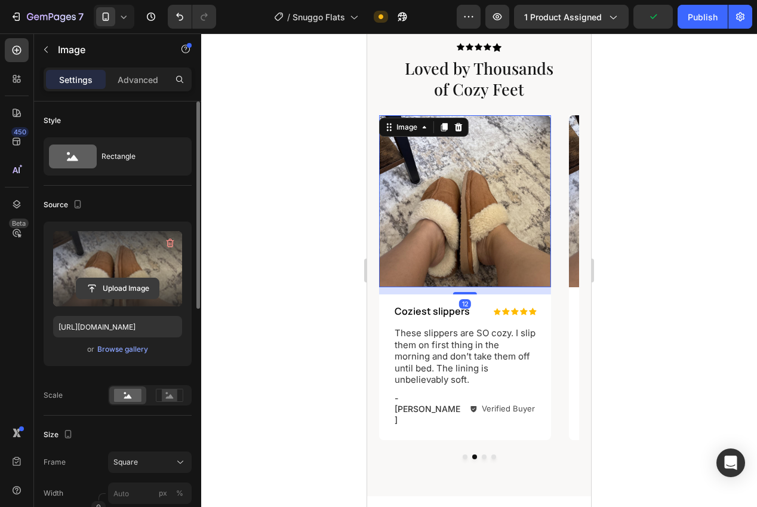
click at [147, 287] on input "file" at bounding box center [117, 288] width 82 height 20
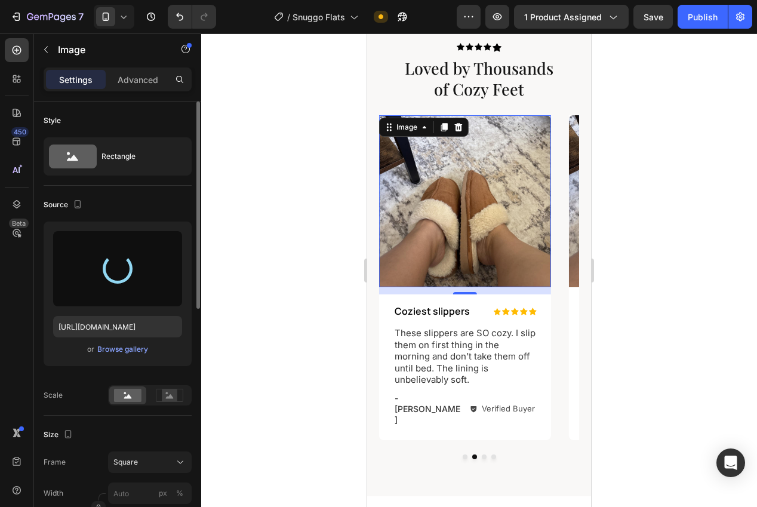
type input "https://cdn.shopify.com/s/files/1/0943/5820/8854/files/gempages_581909699583017…"
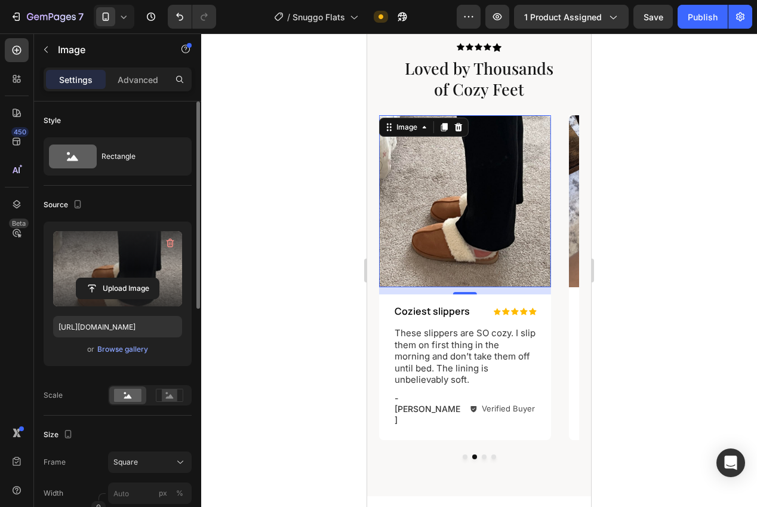
click at [503, 359] on p "These slippers are SO cozy. I slip them on first thing in the morning and don’t…" at bounding box center [465, 356] width 141 height 58
click at [501, 359] on p "These slippers are SO cozy. I slip them on first thing in the morning and don’t…" at bounding box center [465, 356] width 141 height 58
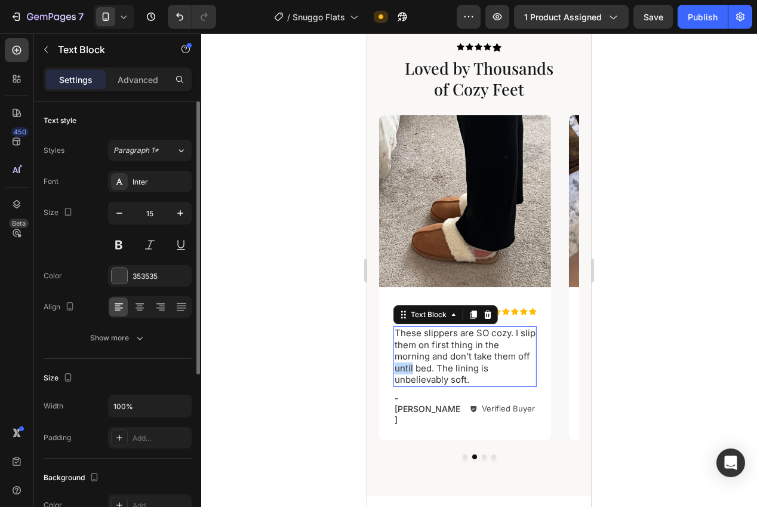
click at [500, 359] on p "These slippers are SO cozy. I slip them on first thing in the morning and don’t…" at bounding box center [465, 356] width 141 height 58
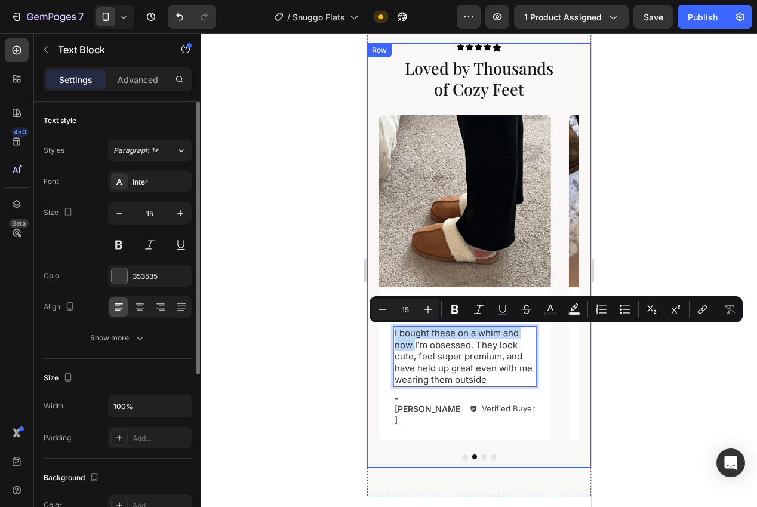
drag, startPoint x: 415, startPoint y: 347, endPoint x: 374, endPoint y: 327, distance: 45.7
click at [374, 327] on div "Icon Icon Icon Icon Icon Icon List Loved by Thousands of Cozy Feet Heading Imag…" at bounding box center [479, 255] width 224 height 424
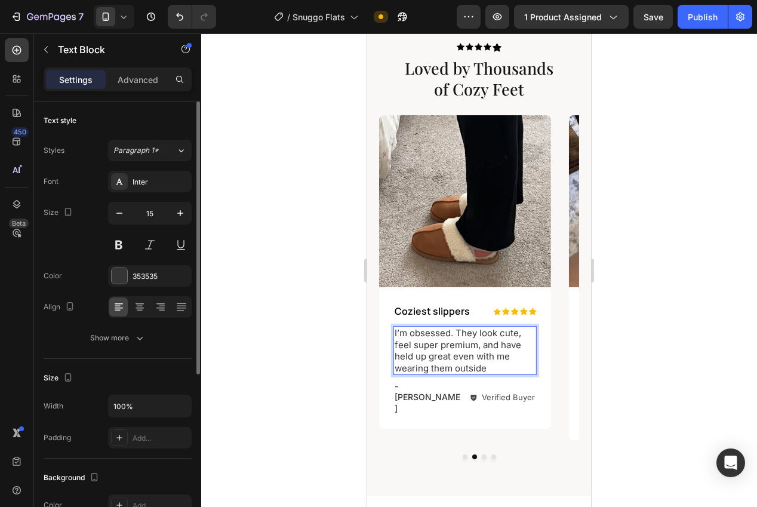
click at [605, 331] on div at bounding box center [479, 269] width 556 height 473
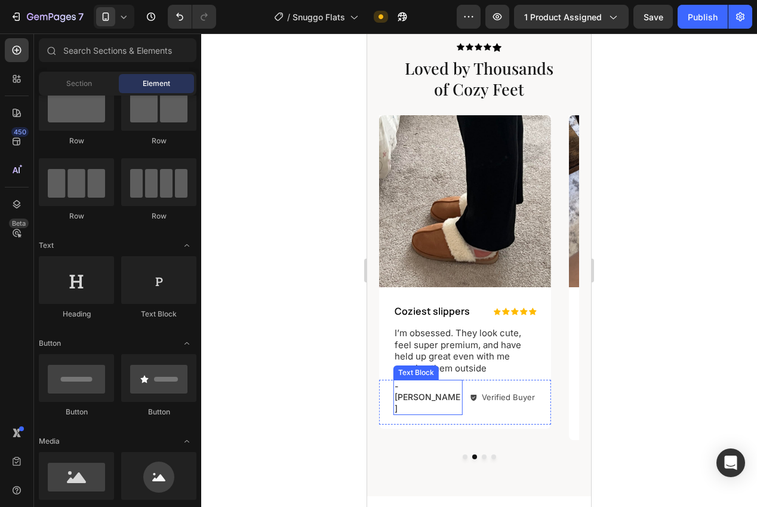
click at [431, 389] on p "- [PERSON_NAME]" at bounding box center [428, 397] width 67 height 33
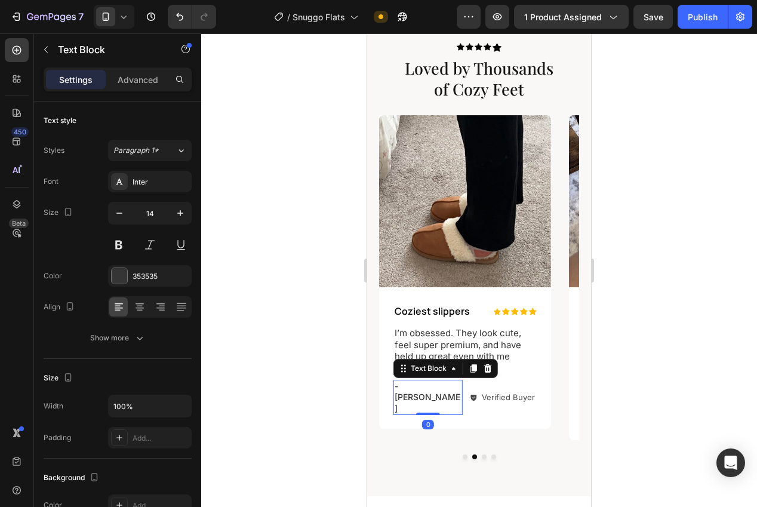
click at [431, 389] on p "- [PERSON_NAME]" at bounding box center [428, 397] width 67 height 33
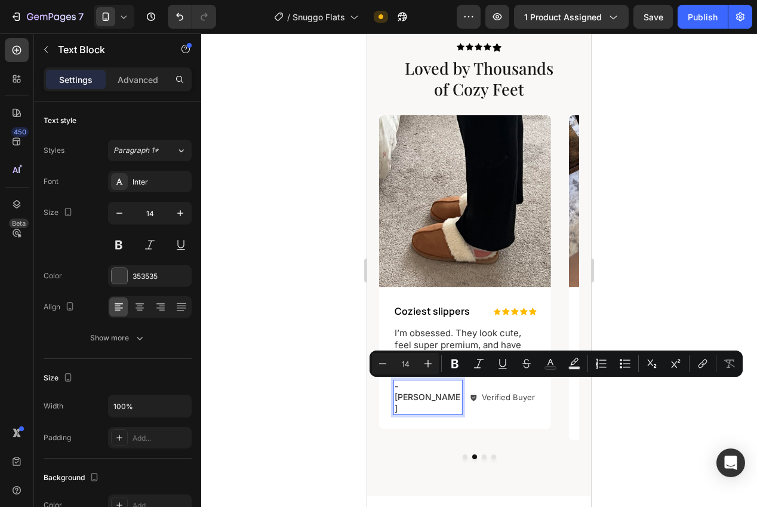
click at [445, 389] on p "- [PERSON_NAME]" at bounding box center [428, 397] width 67 height 33
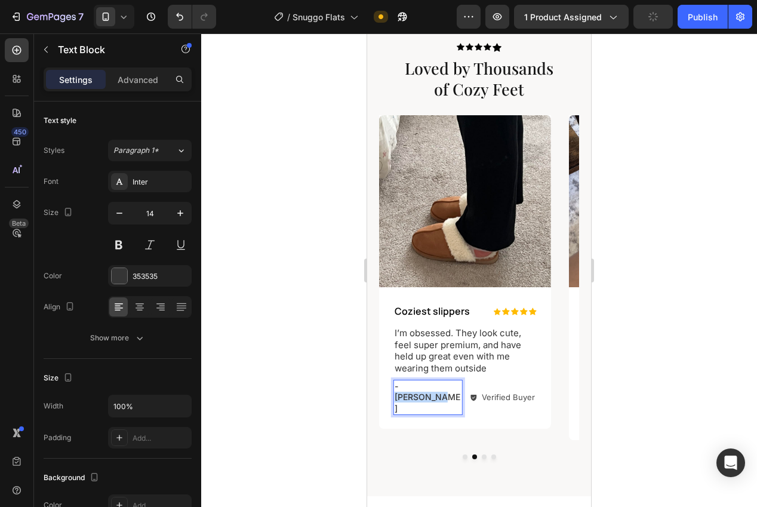
drag, startPoint x: 445, startPoint y: 389, endPoint x: 400, endPoint y: 390, distance: 45.4
click at [400, 390] on p "- [PERSON_NAME]" at bounding box center [428, 397] width 67 height 33
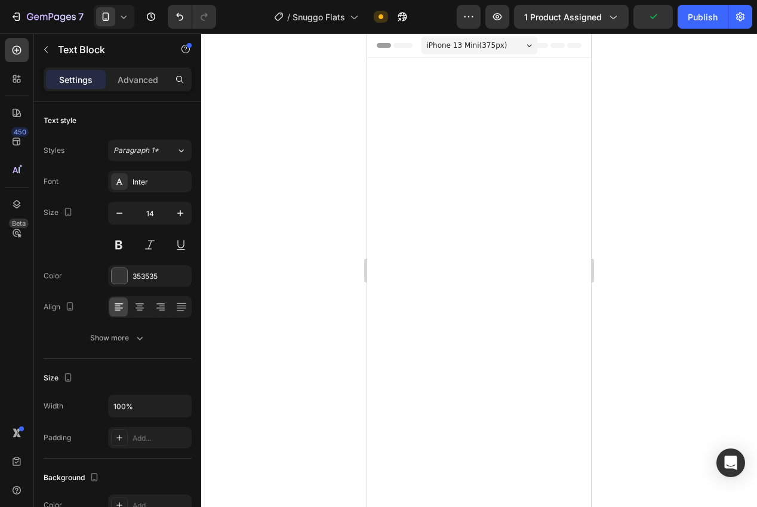
scroll to position [639, 0]
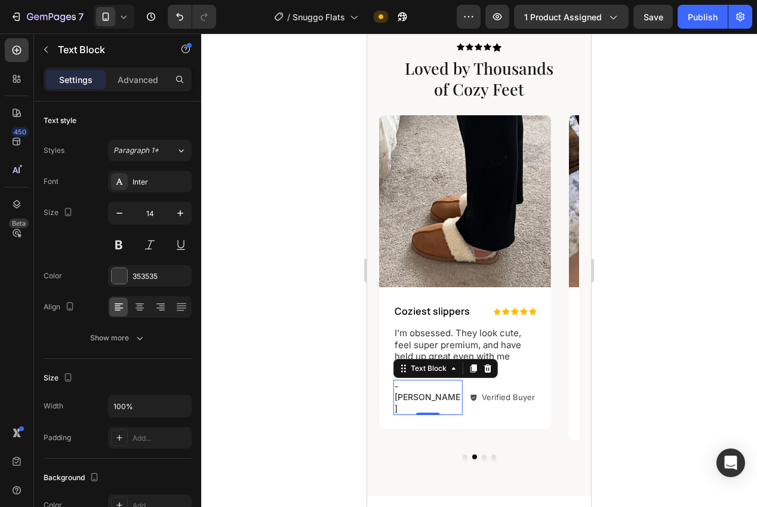
click at [611, 338] on div at bounding box center [479, 269] width 556 height 473
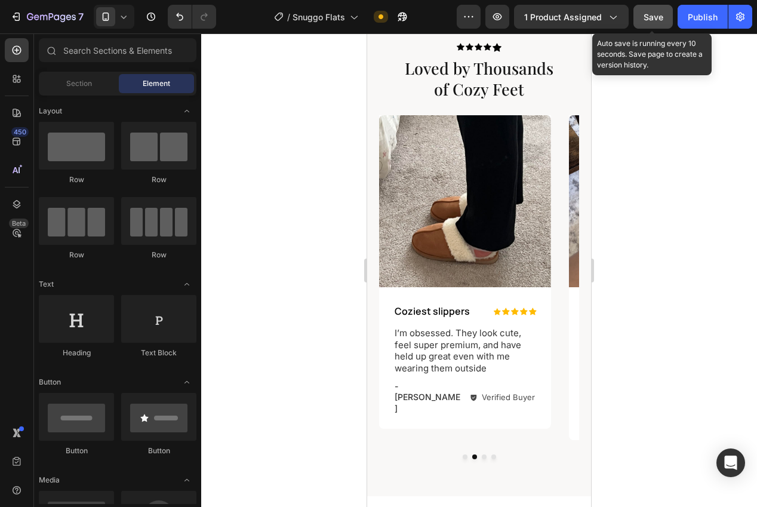
click at [653, 24] on button "Save" at bounding box center [652, 17] width 39 height 24
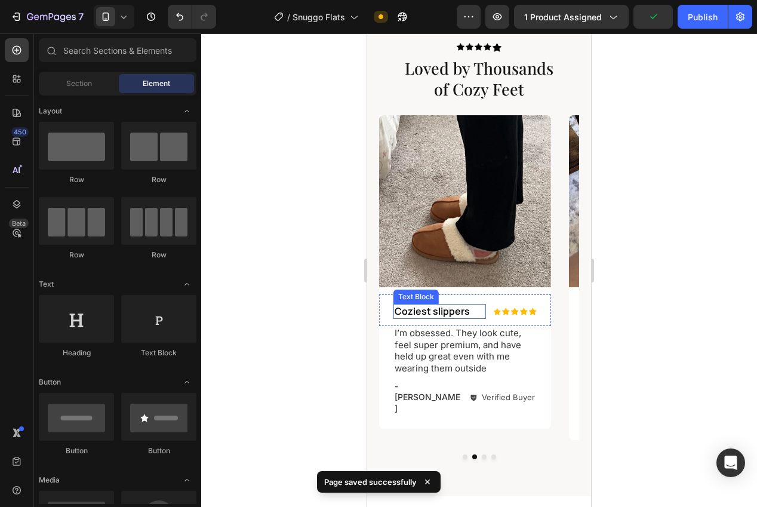
click at [436, 313] on p "Coziest slippers" at bounding box center [440, 311] width 90 height 13
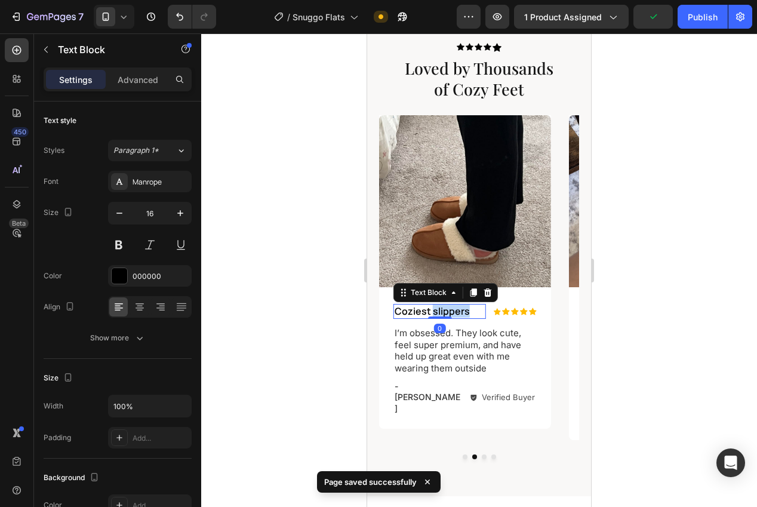
click at [436, 313] on p "Coziest slippers" at bounding box center [440, 311] width 90 height 13
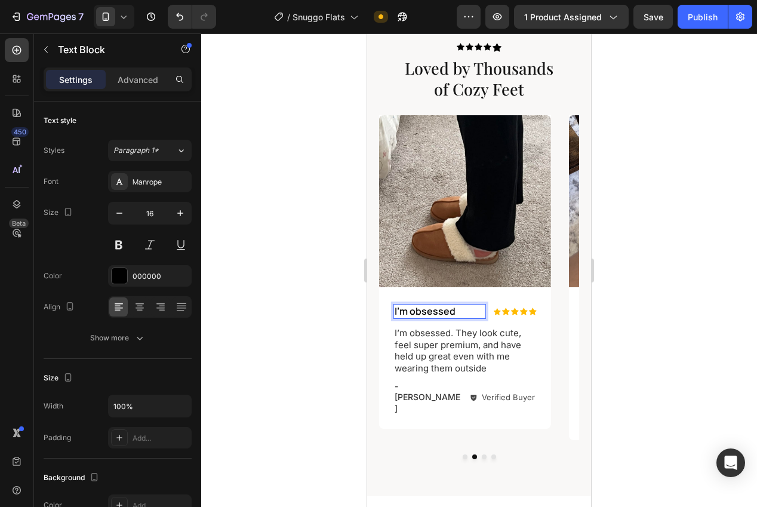
click at [601, 291] on div at bounding box center [479, 269] width 556 height 473
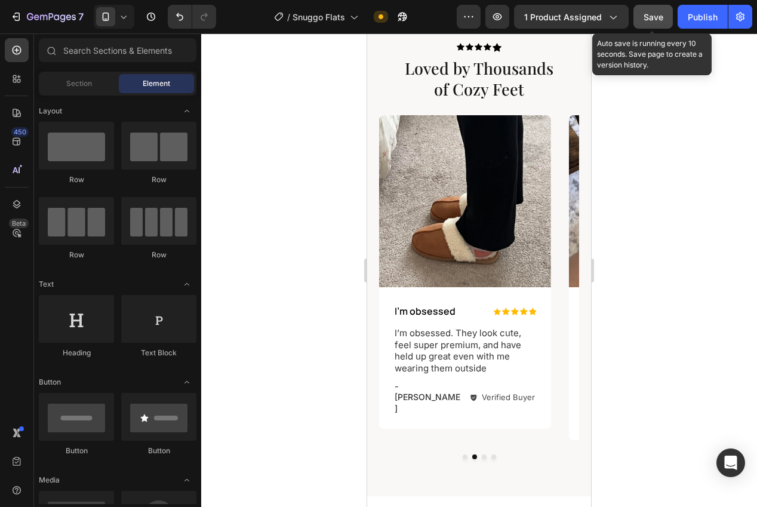
click at [655, 21] on span "Save" at bounding box center [653, 17] width 20 height 10
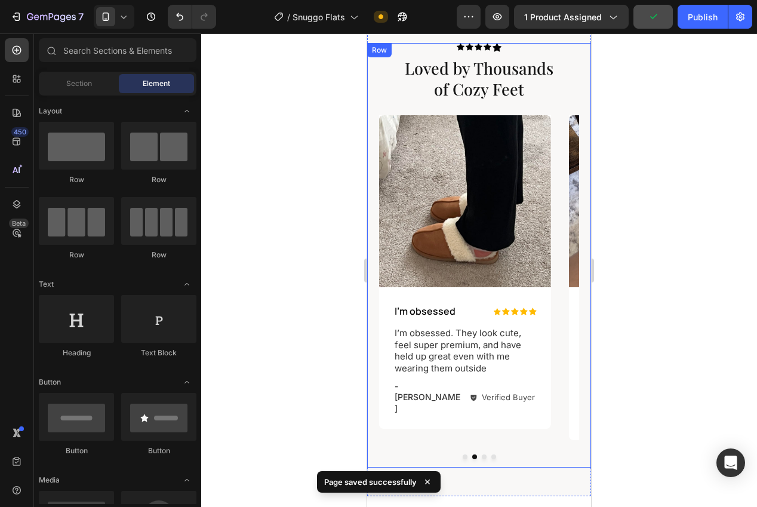
click at [482, 454] on button "Dot" at bounding box center [484, 456] width 5 height 5
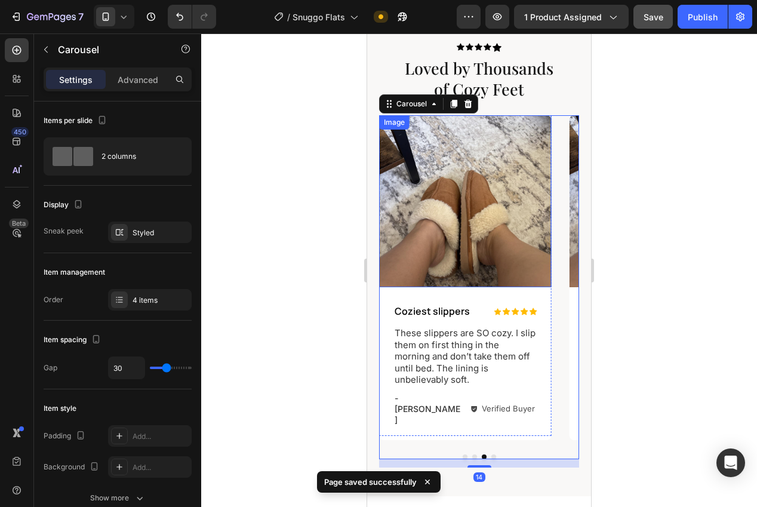
click at [442, 239] on img at bounding box center [465, 201] width 172 height 172
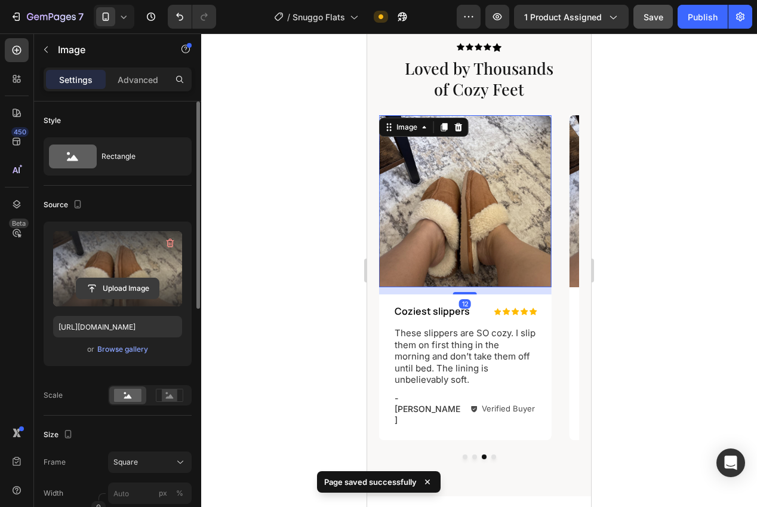
click at [141, 295] on input "file" at bounding box center [117, 288] width 82 height 20
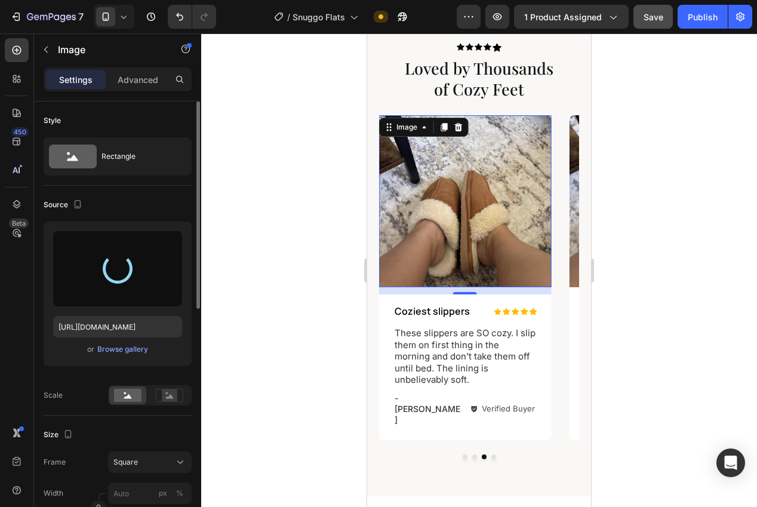
type input "https://cdn.shopify.com/s/files/1/0943/5820/8854/files/gempages_581909699583017…"
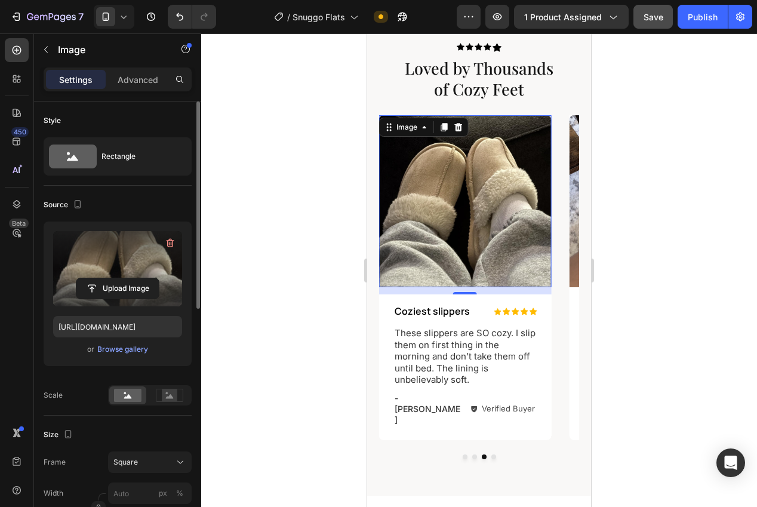
click at [487, 356] on p "These slippers are SO cozy. I slip them on first thing in the morning and don’t…" at bounding box center [465, 356] width 141 height 58
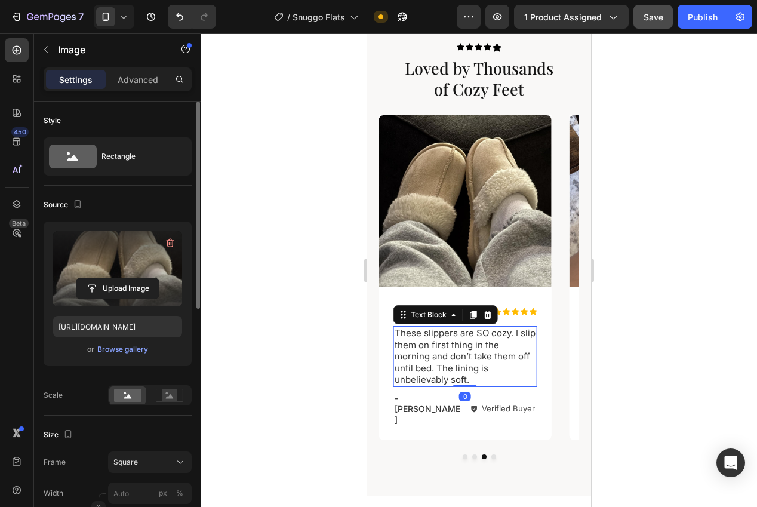
click at [487, 356] on p "These slippers are SO cozy. I slip them on first thing in the morning and don’t…" at bounding box center [465, 356] width 141 height 58
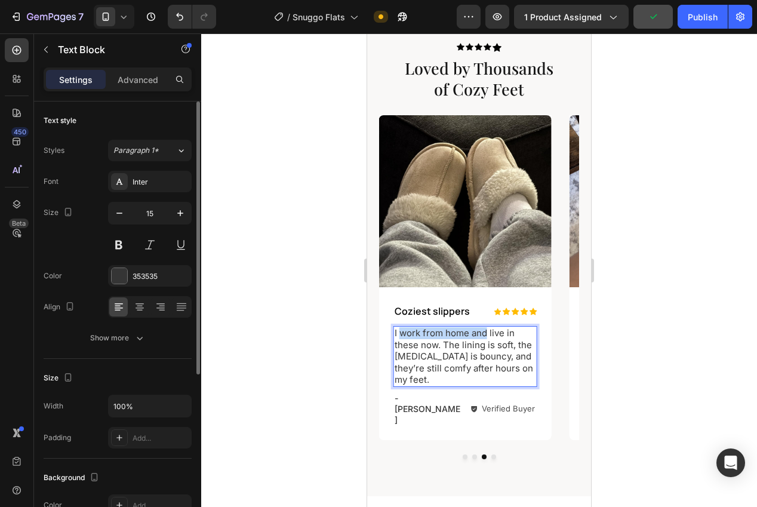
drag, startPoint x: 488, startPoint y: 334, endPoint x: 402, endPoint y: 336, distance: 86.6
click at [402, 336] on p "I work from home and live in these now. The lining is soft, the memory foam is …" at bounding box center [465, 356] width 141 height 58
click at [421, 335] on p "I pratically live in these now. The lining is soft, the memory foam is bouncy, …" at bounding box center [465, 356] width 141 height 58
click at [605, 277] on div at bounding box center [479, 269] width 556 height 473
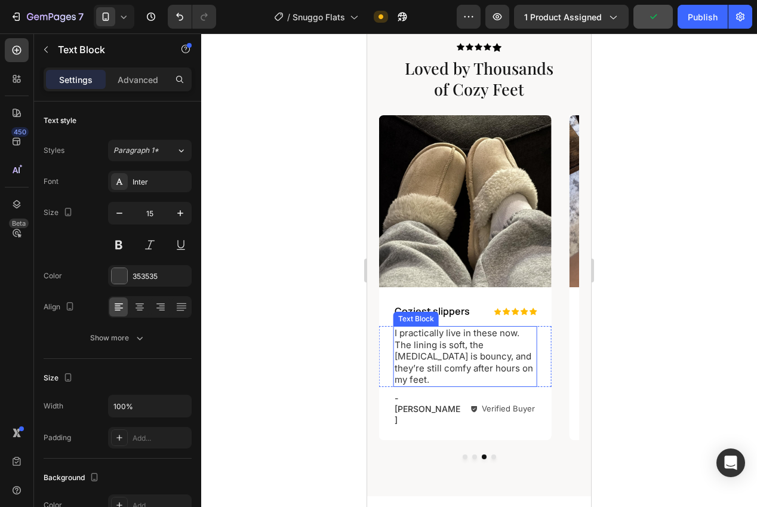
click at [438, 343] on p "I practically live in these now. The lining is soft, the memory foam is bouncy,…" at bounding box center [465, 356] width 141 height 58
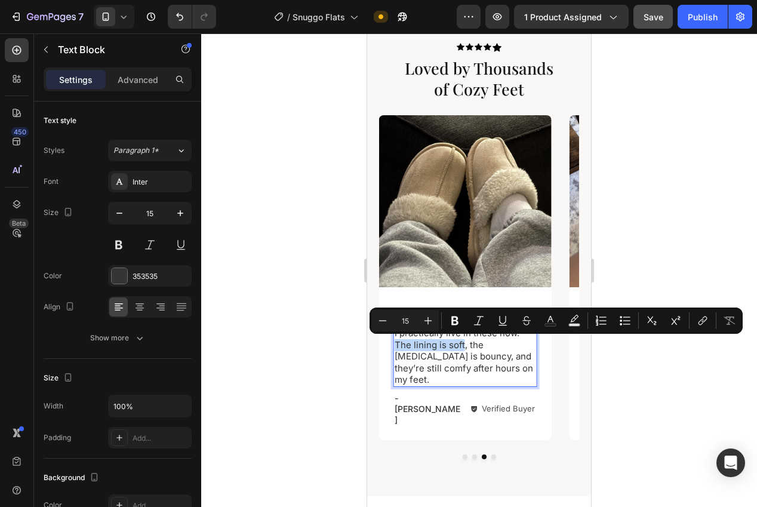
drag, startPoint x: 463, startPoint y: 346, endPoint x: 396, endPoint y: 347, distance: 67.5
click at [396, 347] on p "I practically live in these now. The lining is soft, the memory foam is bouncy,…" at bounding box center [465, 356] width 141 height 58
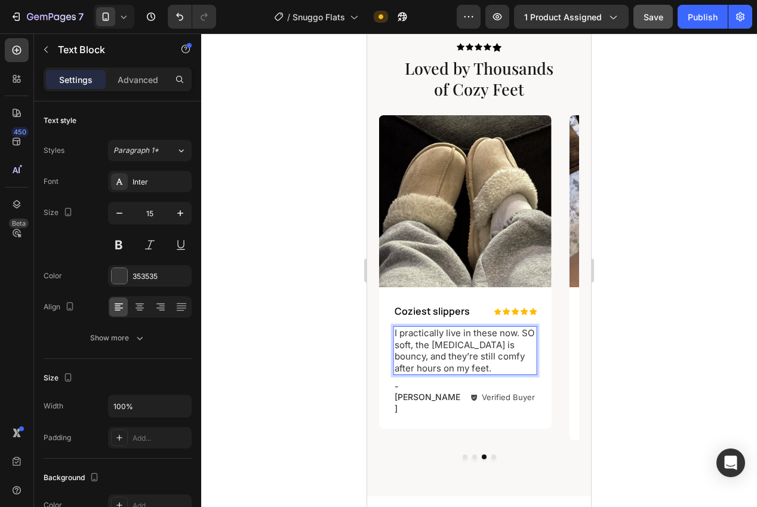
click at [449, 357] on p "I practically live in these now. SO soft, the memory foam is bouncy, and they’r…" at bounding box center [465, 350] width 141 height 47
drag, startPoint x: 475, startPoint y: 365, endPoint x: 479, endPoint y: 359, distance: 7.8
click at [479, 359] on p "I practically live in these now. SO soft, the memory foam is bouncy, and they’r…" at bounding box center [465, 350] width 141 height 47
click at [619, 322] on div at bounding box center [479, 269] width 556 height 473
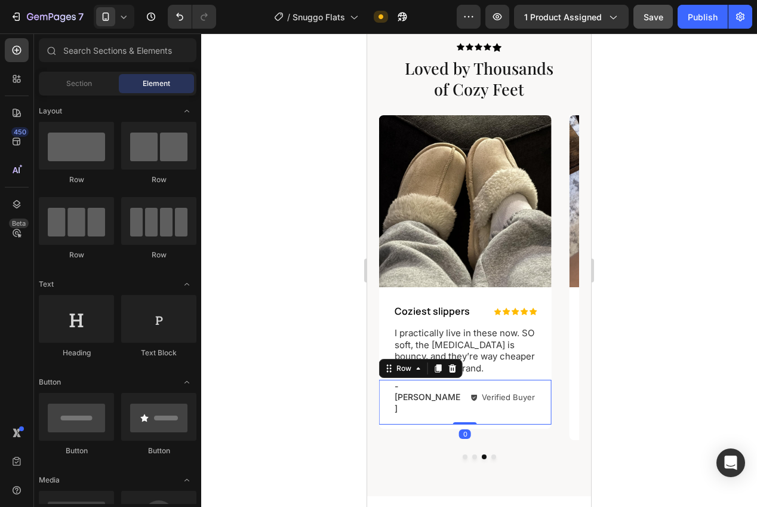
click at [428, 395] on div "- Jessica T. Text Block Verified Buyer Item List Row 0" at bounding box center [465, 402] width 172 height 45
click at [427, 395] on div "- Jessica T. Text Block Verified Buyer Item List Row 0" at bounding box center [465, 402] width 172 height 45
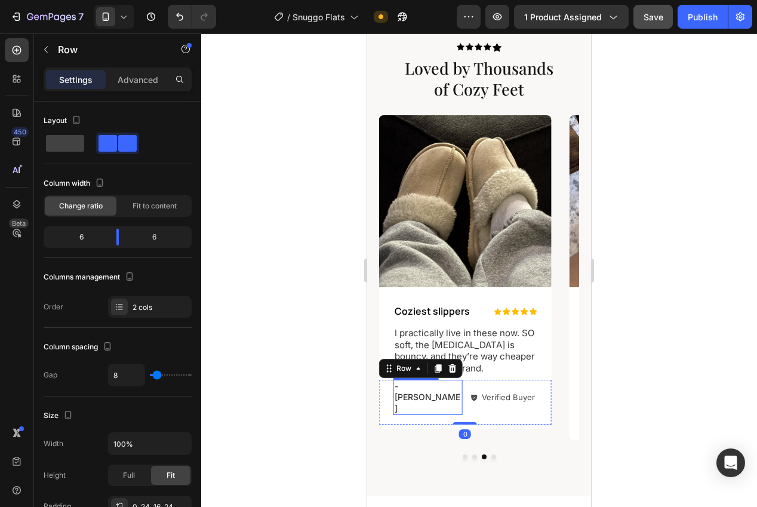
click at [427, 392] on div "- Jessica T. Text Block" at bounding box center [427, 397] width 69 height 35
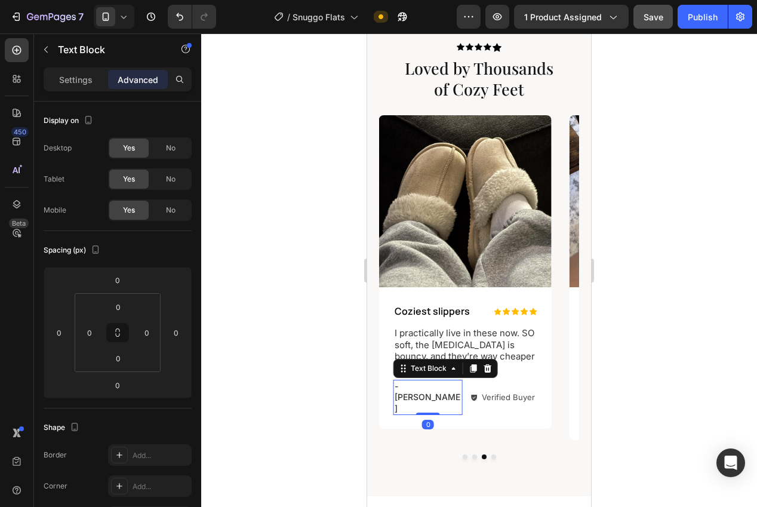
click at [443, 389] on p "- [PERSON_NAME]" at bounding box center [428, 397] width 67 height 33
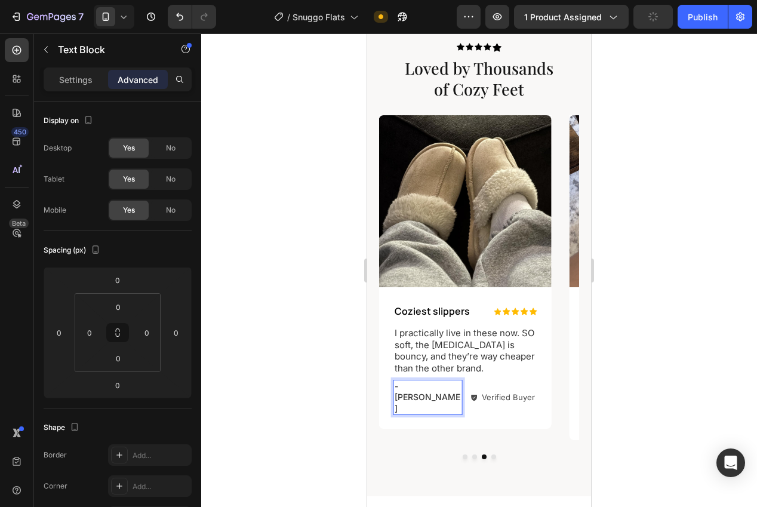
drag, startPoint x: 444, startPoint y: 388, endPoint x: 402, endPoint y: 393, distance: 42.7
click at [402, 393] on div "- [PERSON_NAME]" at bounding box center [427, 397] width 69 height 35
drag, startPoint x: 400, startPoint y: 387, endPoint x: 448, endPoint y: 387, distance: 47.8
click at [431, 393] on div "limE -" at bounding box center [427, 387] width 69 height 13
drag, startPoint x: 409, startPoint y: 390, endPoint x: 401, endPoint y: 390, distance: 8.4
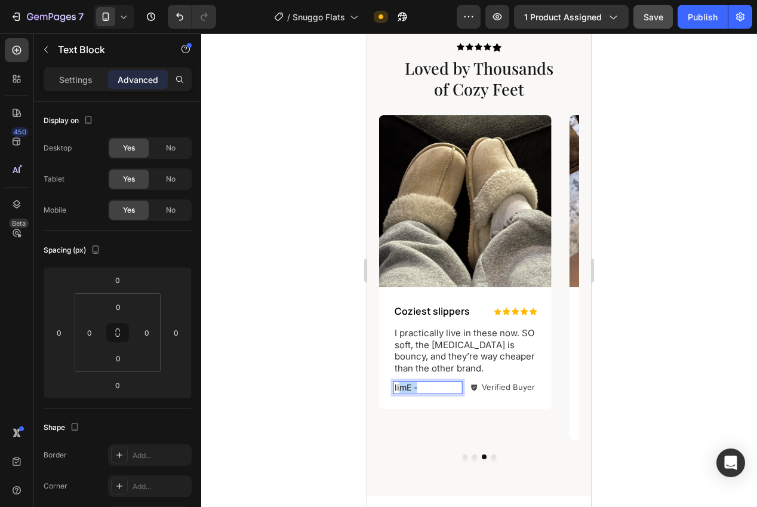
click at [401, 390] on p "limE -" at bounding box center [428, 387] width 67 height 11
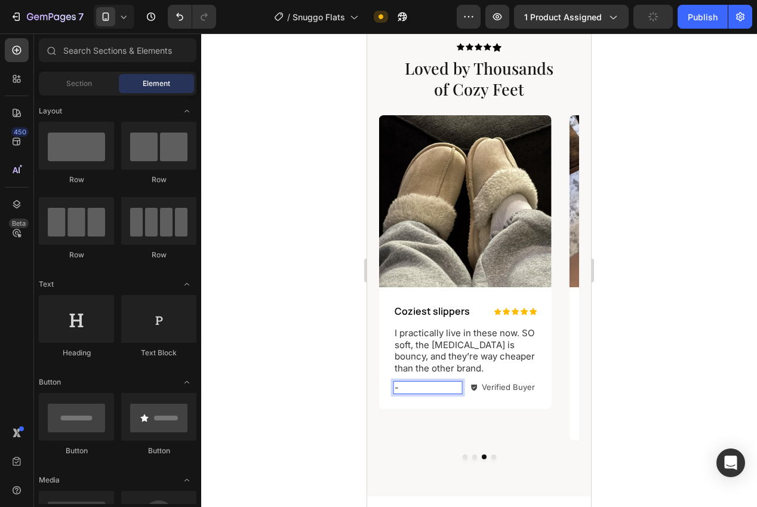
scroll to position [1089, 0]
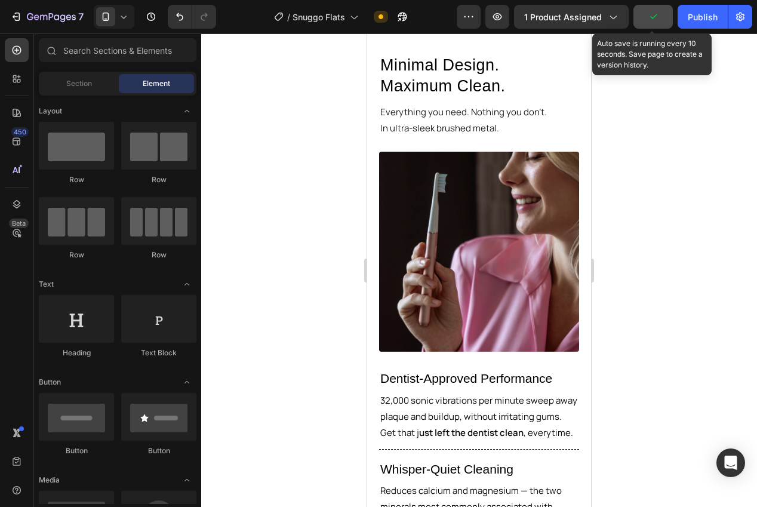
click at [651, 26] on button "button" at bounding box center [652, 17] width 39 height 24
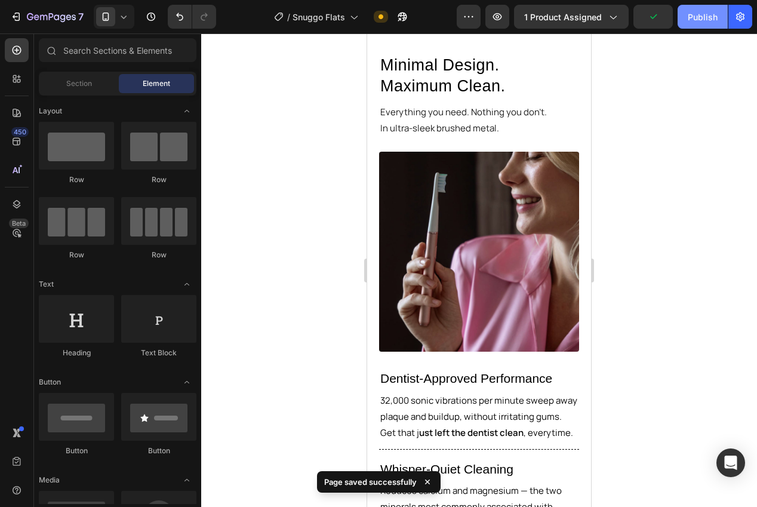
click at [680, 19] on button "Publish" at bounding box center [703, 17] width 50 height 24
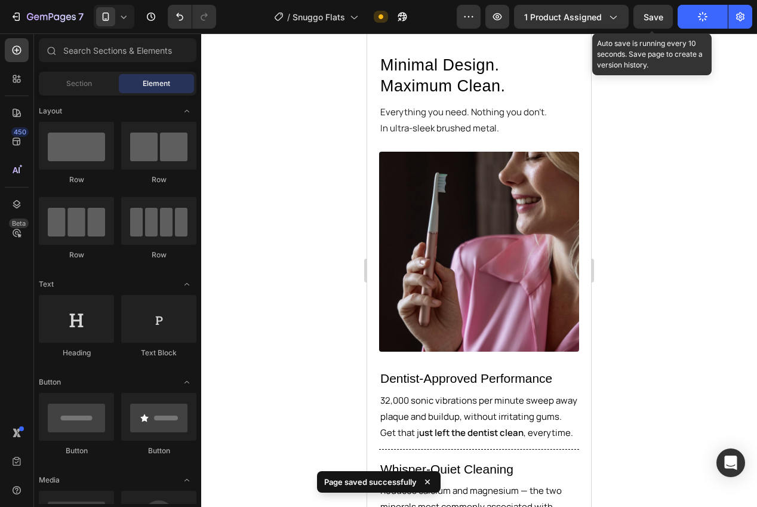
click at [658, 19] on span "Save" at bounding box center [653, 17] width 20 height 10
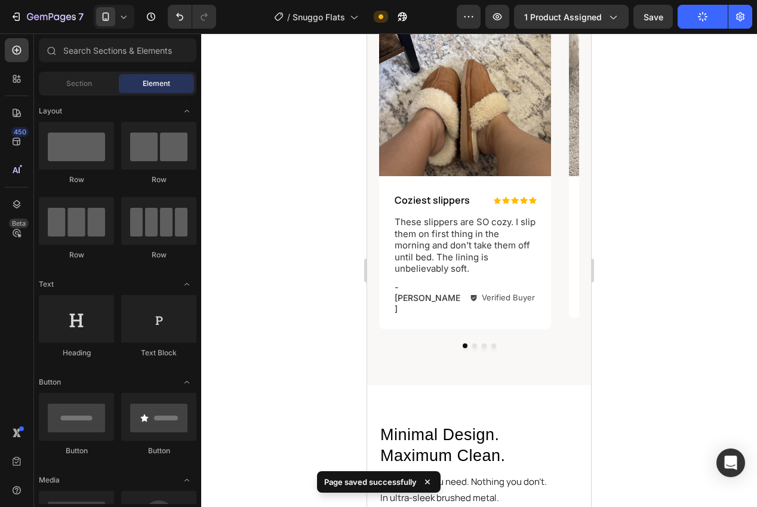
scroll to position [765, 0]
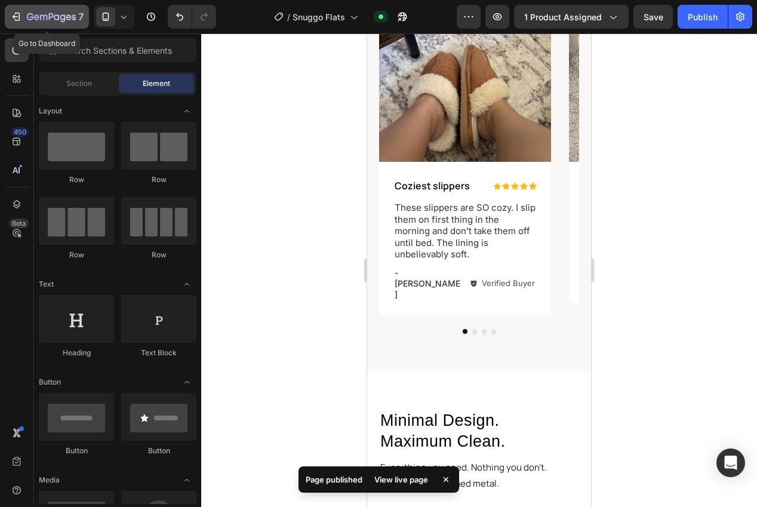
click at [56, 26] on button "7" at bounding box center [47, 17] width 84 height 24
